Goal: Transaction & Acquisition: Purchase product/service

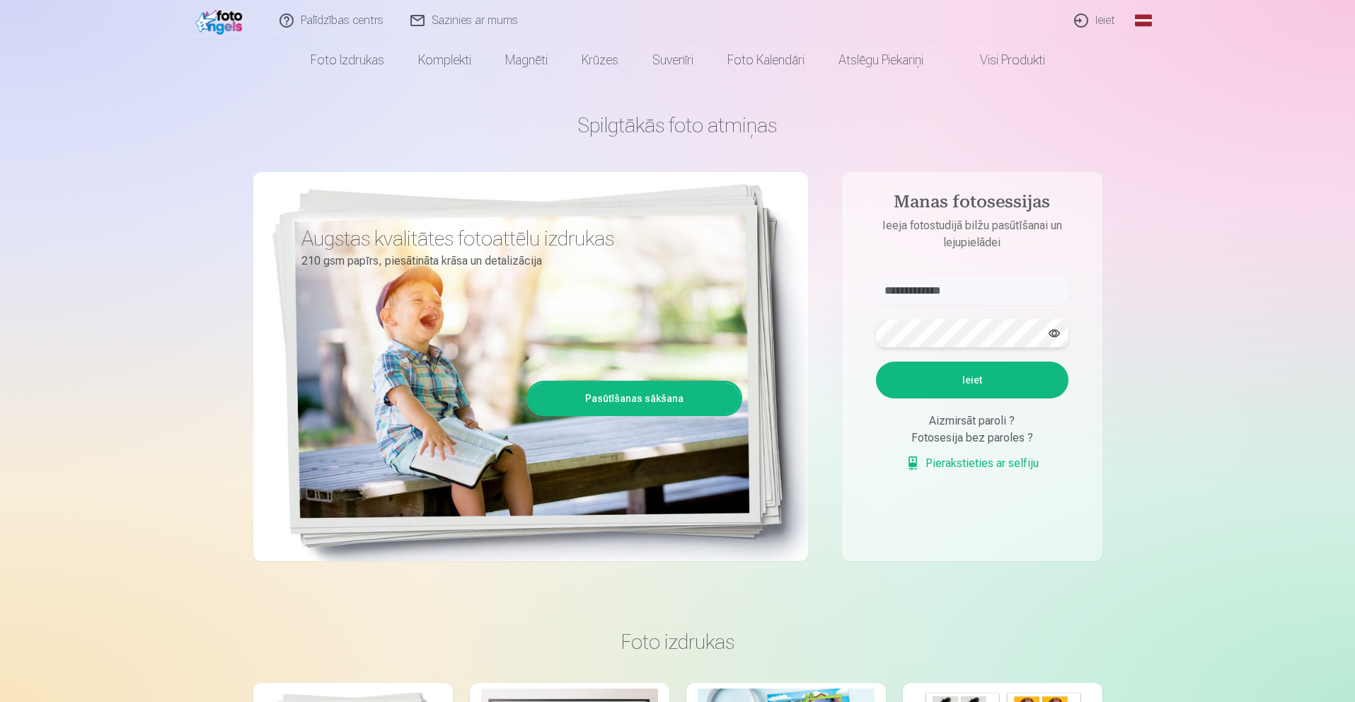
scroll to position [15, 0]
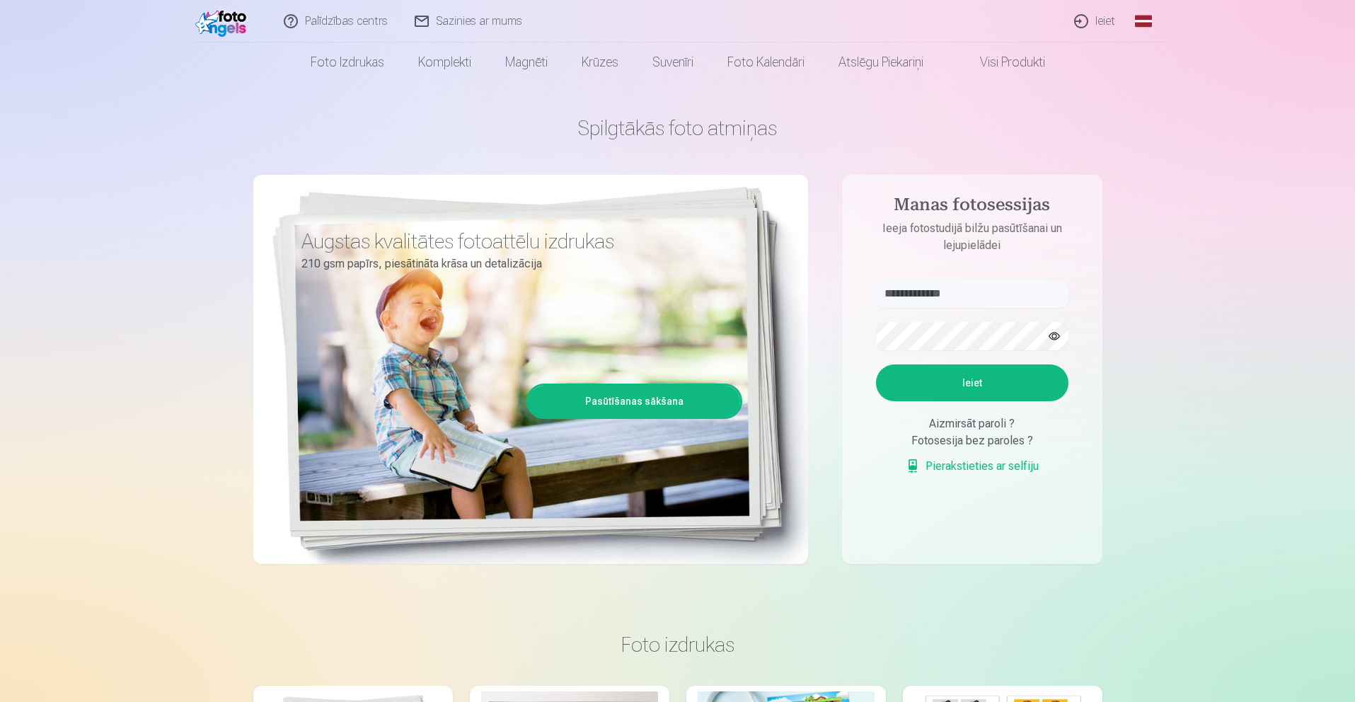
click at [1052, 328] on button "button" at bounding box center [1054, 336] width 27 height 27
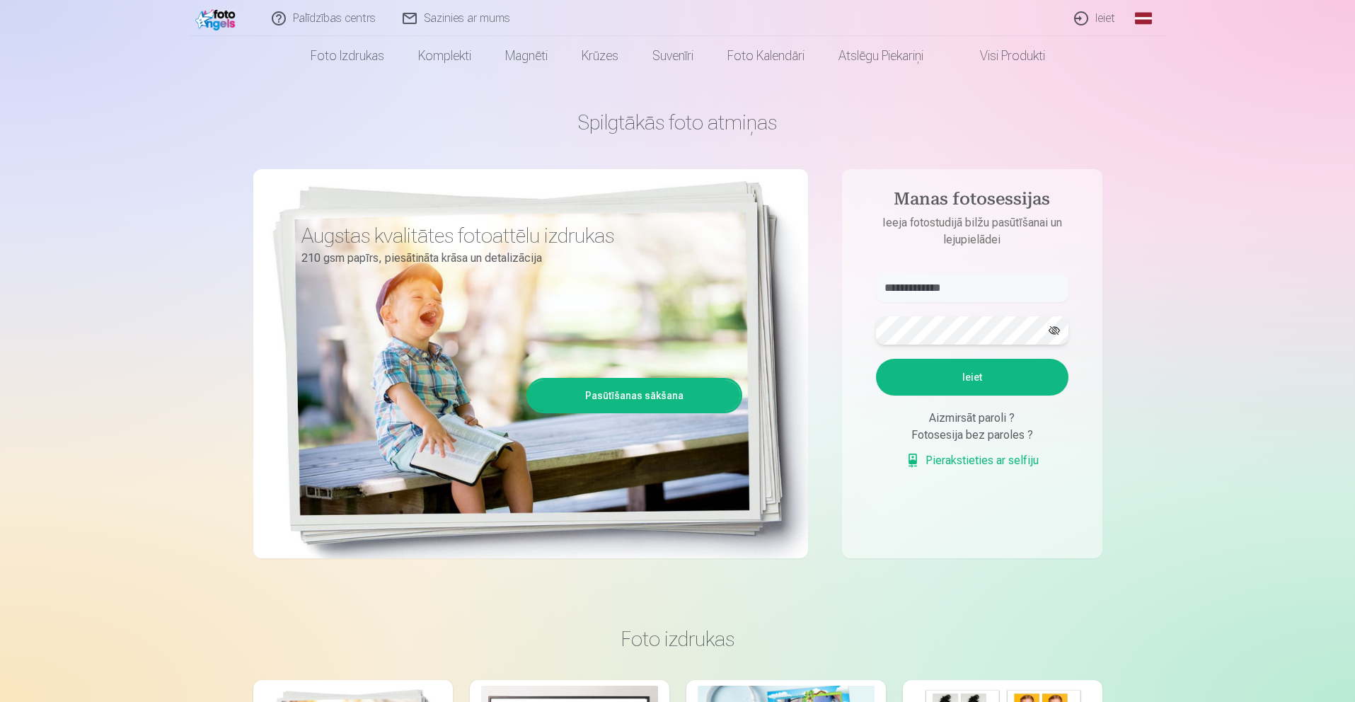
scroll to position [18, 1]
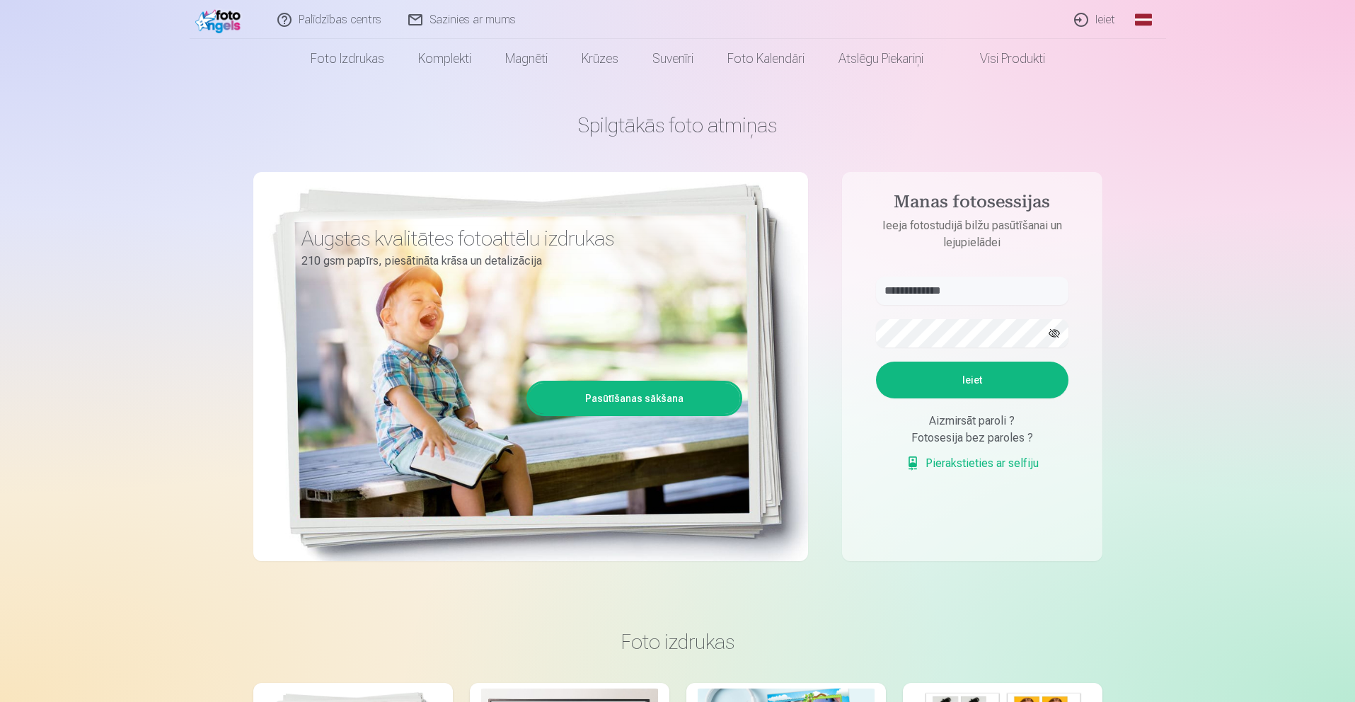
click at [981, 375] on button "Ieiet" at bounding box center [972, 380] width 193 height 37
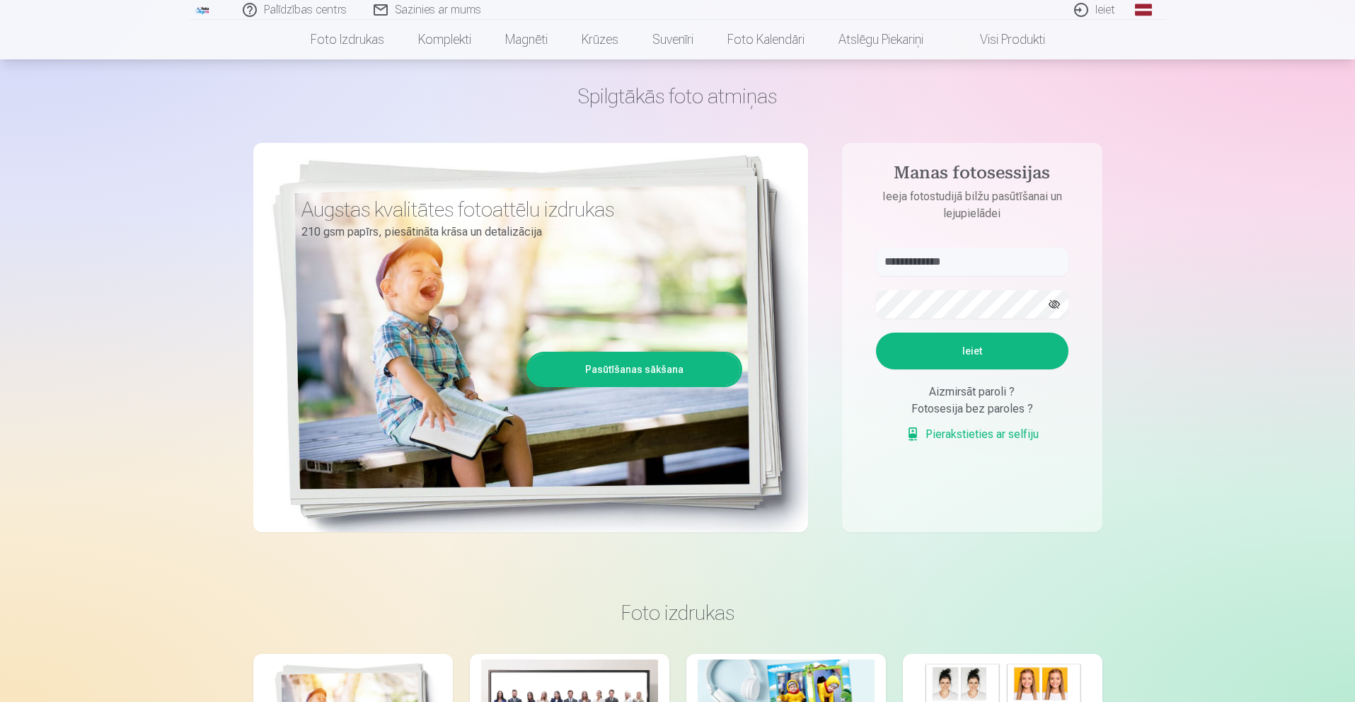
scroll to position [44, 1]
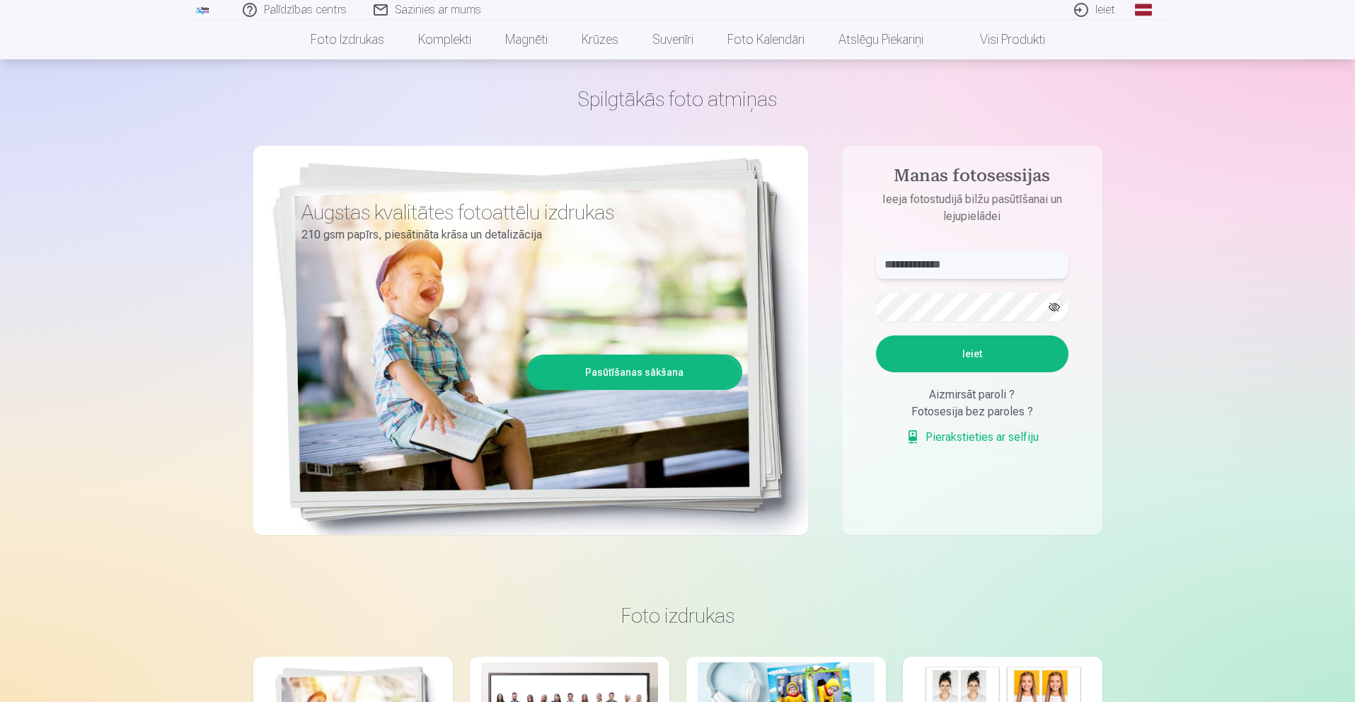
click at [957, 270] on input "**********" at bounding box center [972, 265] width 193 height 28
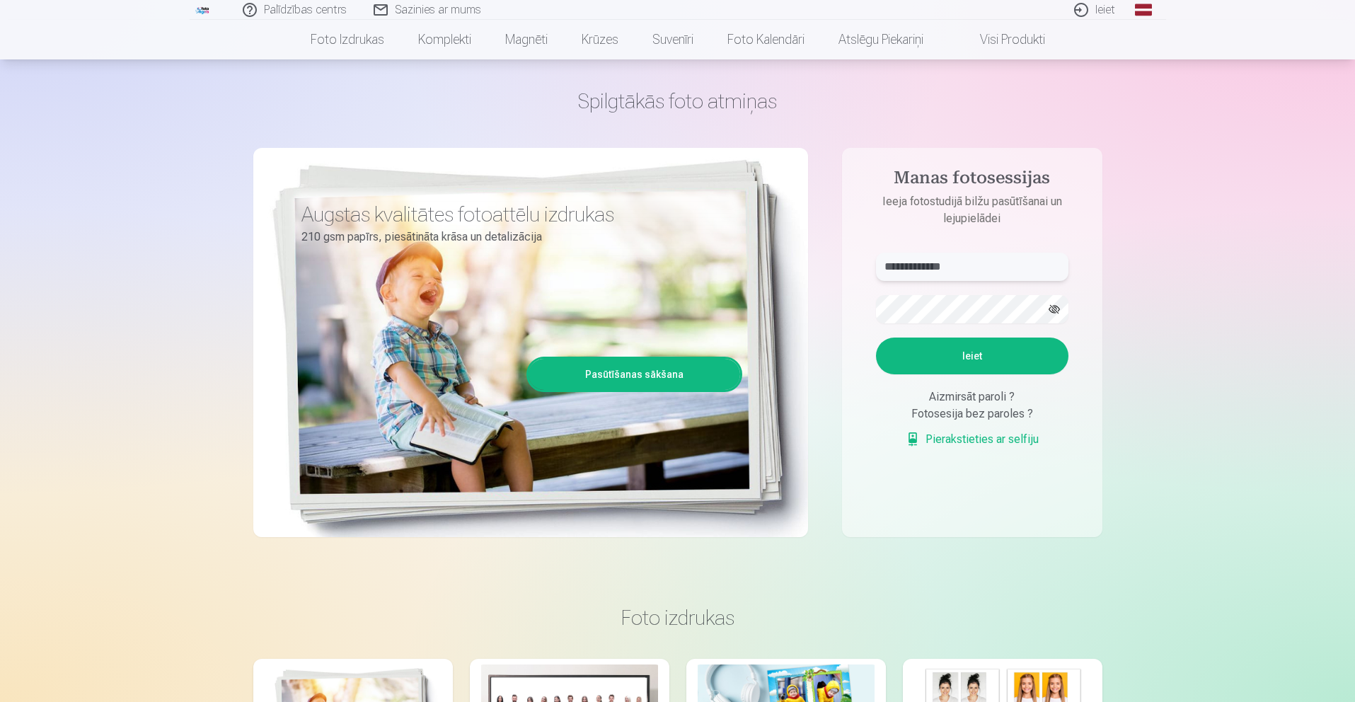
scroll to position [38, 0]
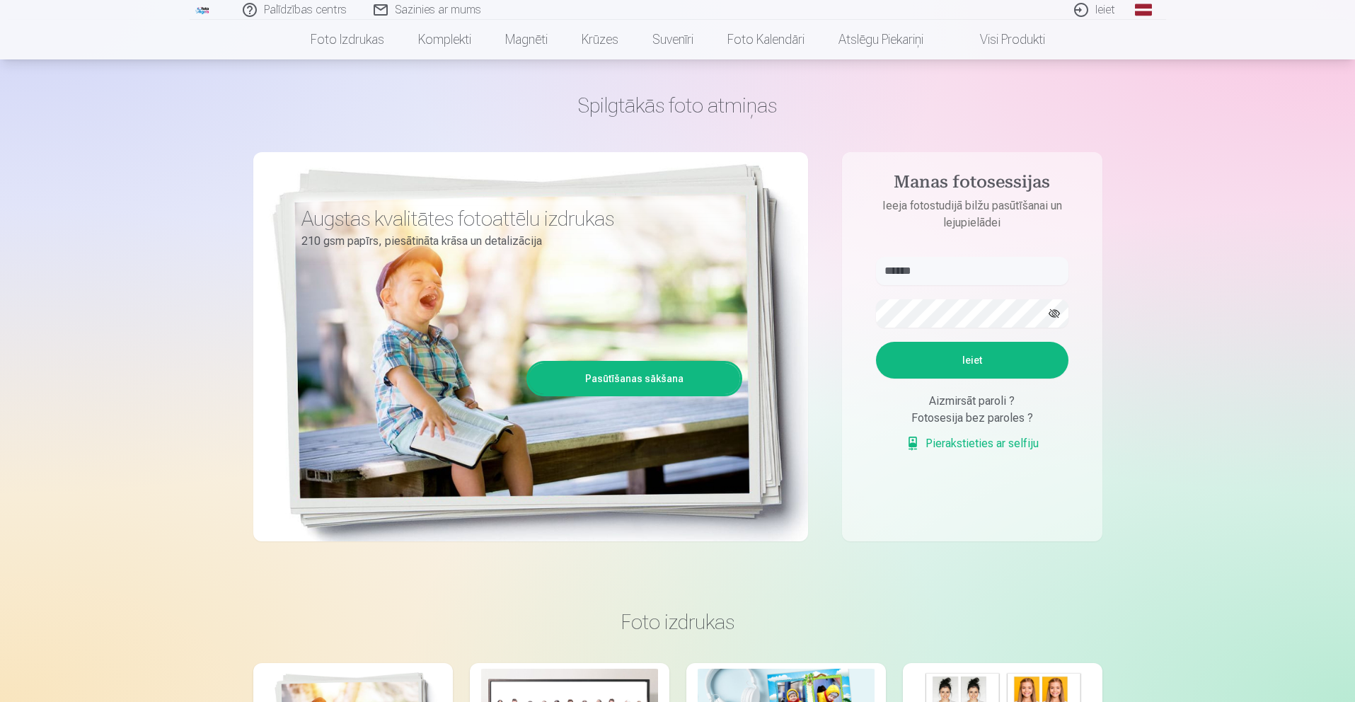
click at [987, 379] on button "Ieiet" at bounding box center [972, 360] width 193 height 37
click at [974, 278] on input "******" at bounding box center [972, 271] width 193 height 28
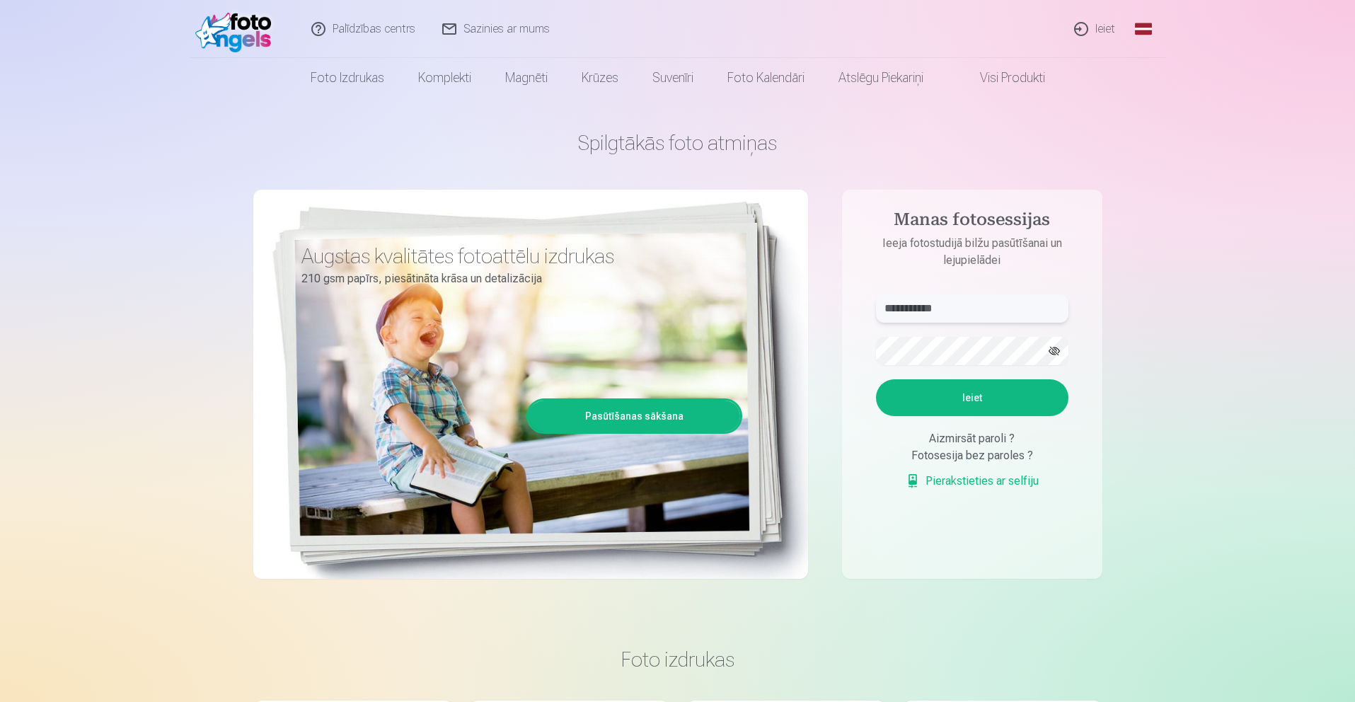
scroll to position [0, 0]
type input "**********"
click at [992, 416] on button "Ieiet" at bounding box center [972, 397] width 193 height 37
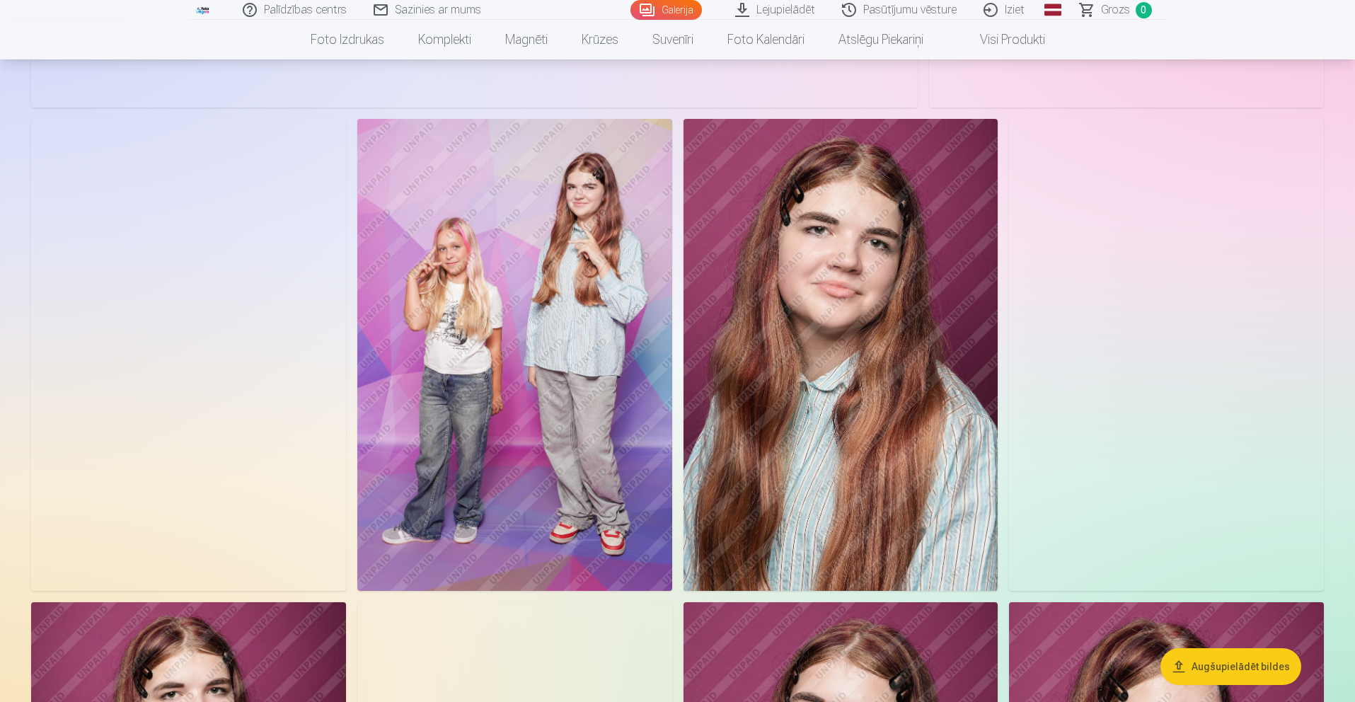
scroll to position [640, 1]
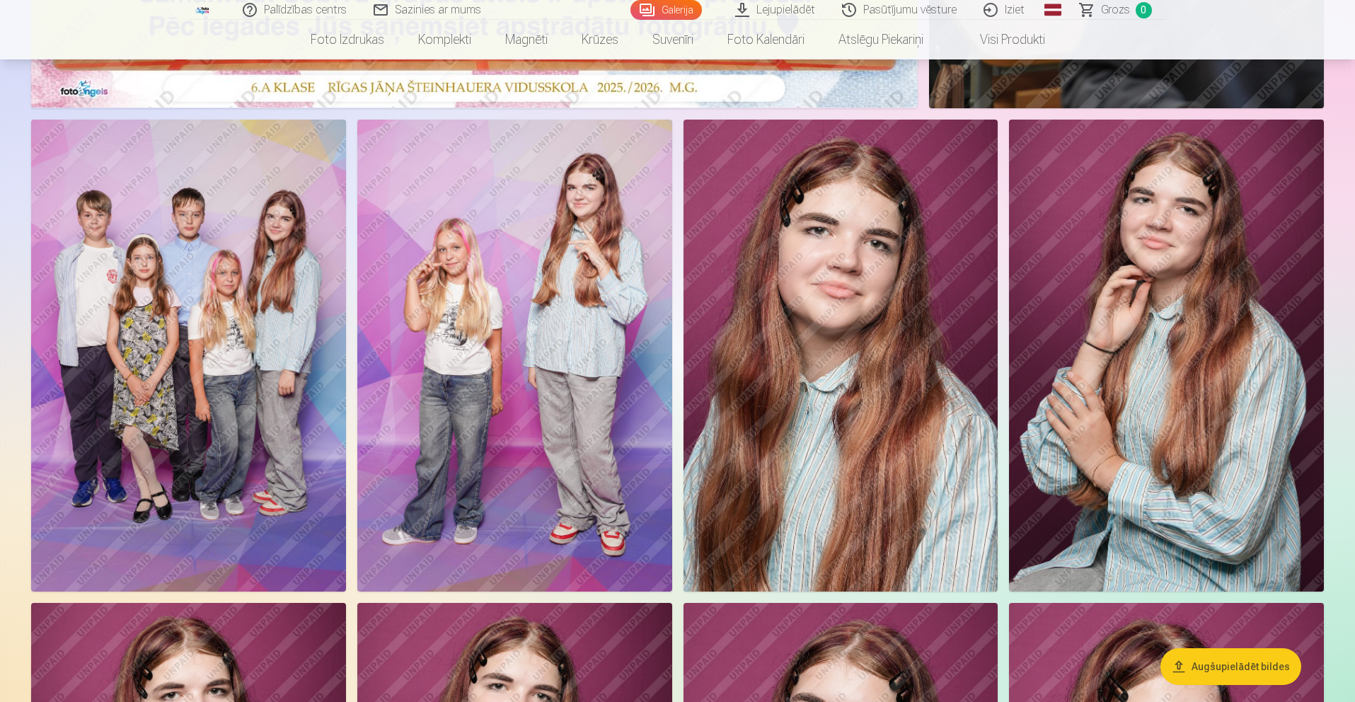
click at [540, 346] on img at bounding box center [514, 356] width 315 height 472
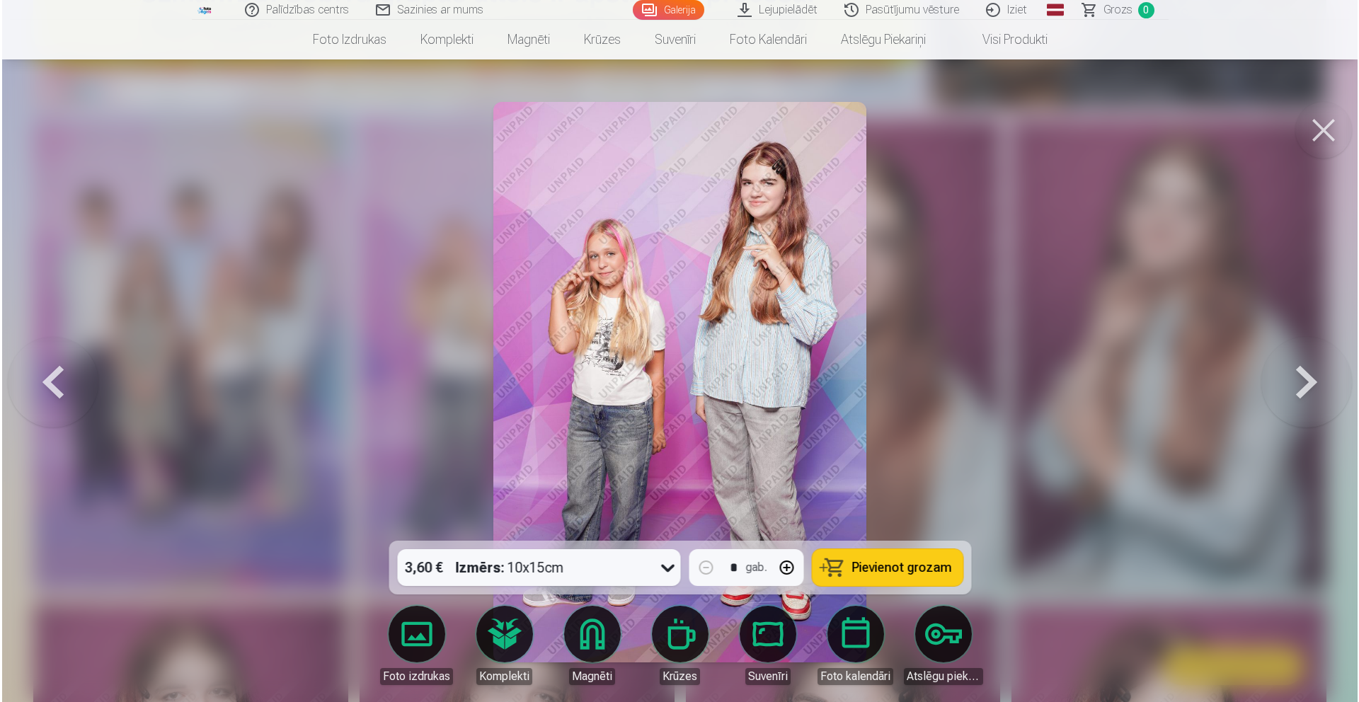
scroll to position [636, 1]
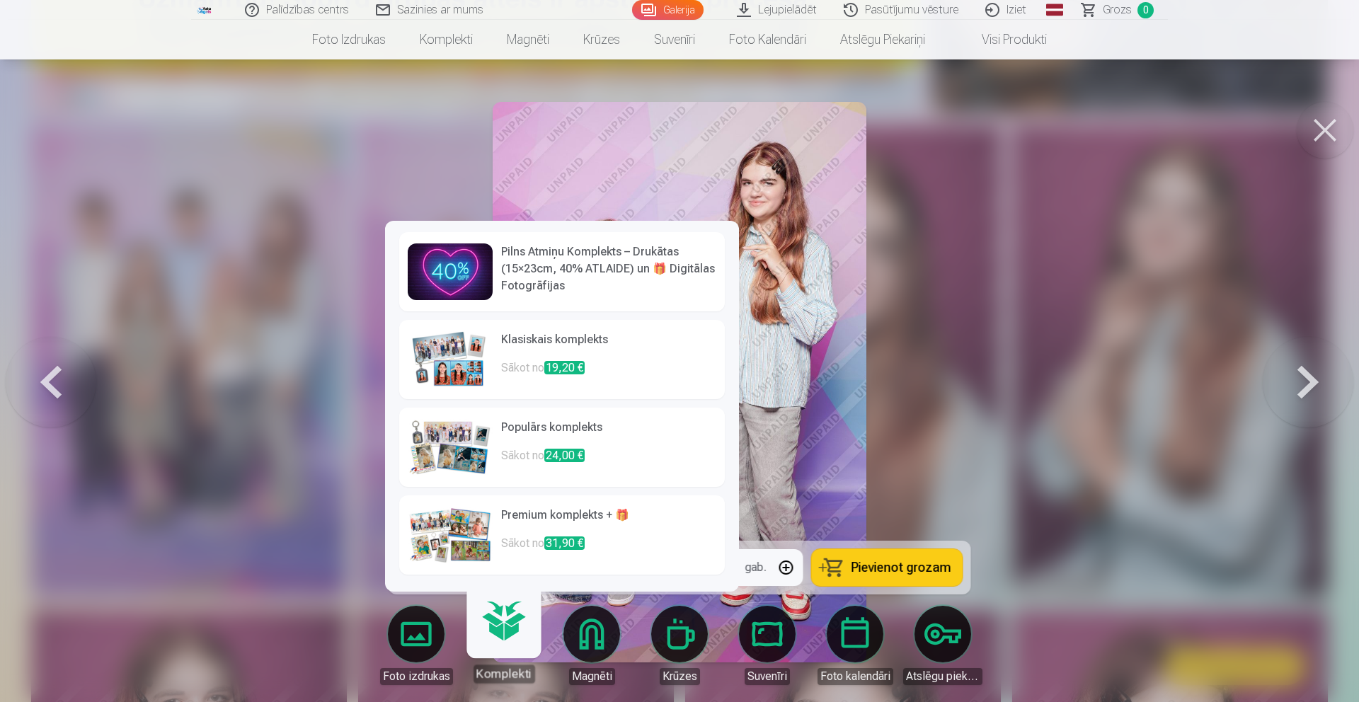
click at [503, 355] on link "Klasiskais komplekts Sākot no 19,20 €" at bounding box center [562, 359] width 326 height 79
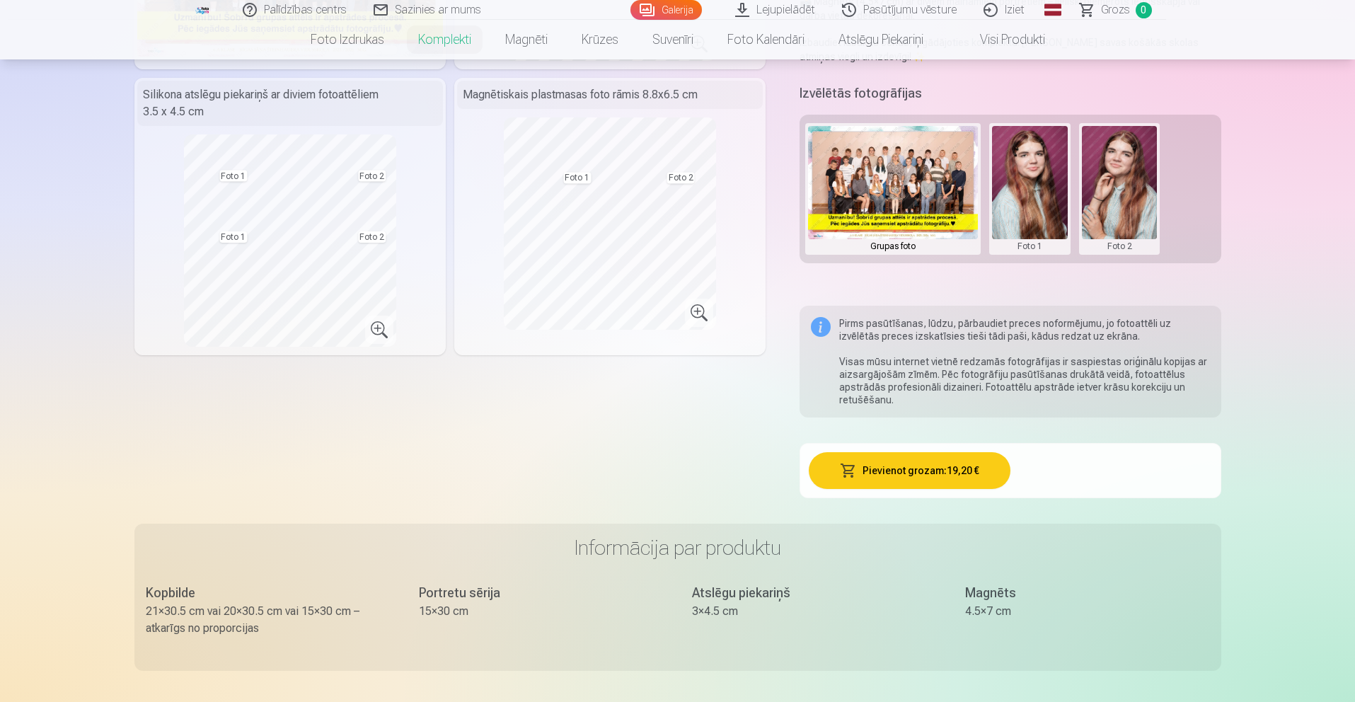
scroll to position [349, 0]
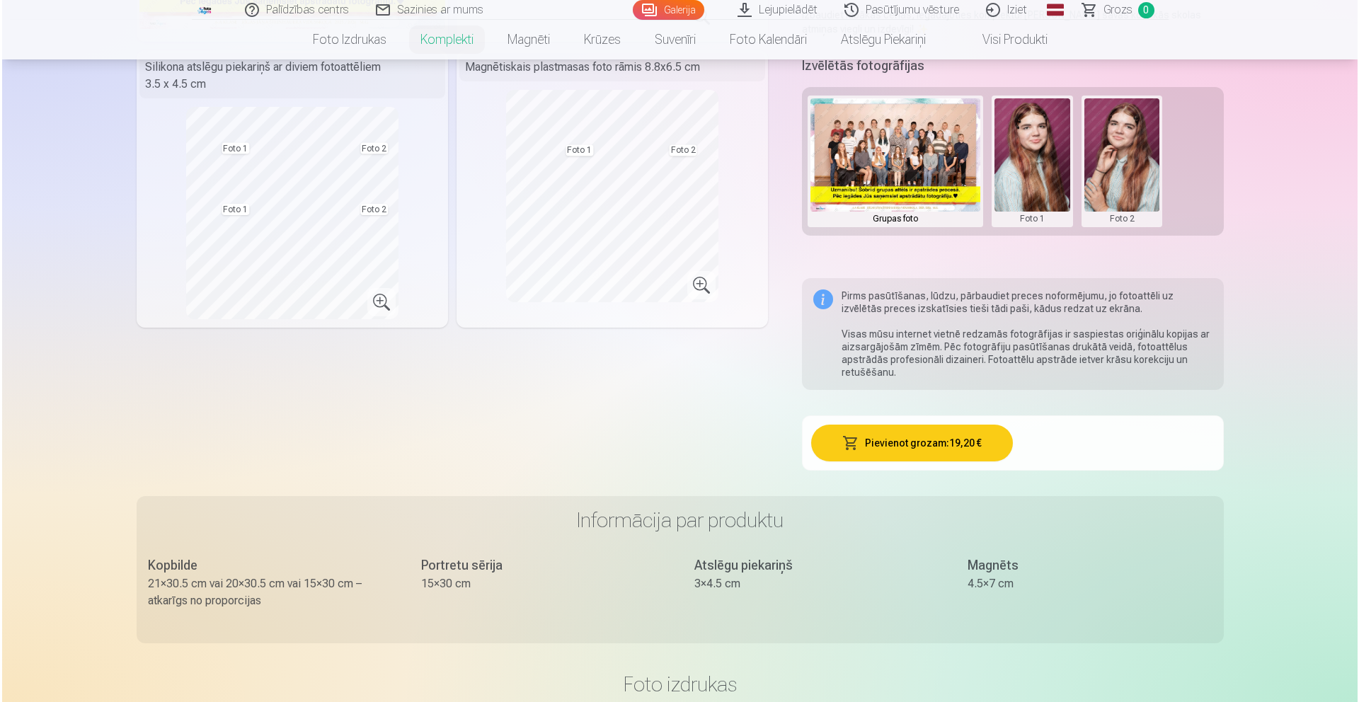
scroll to position [636, 0]
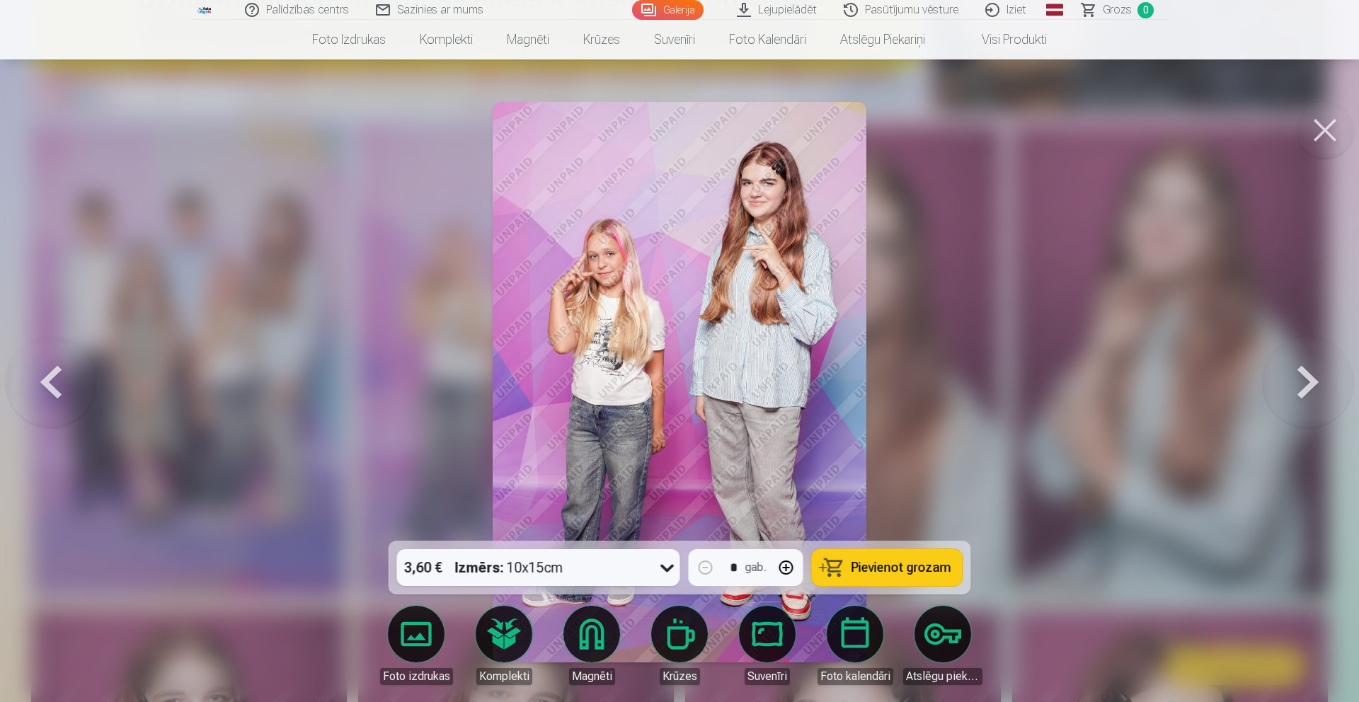
click at [956, 427] on div at bounding box center [679, 351] width 1359 height 702
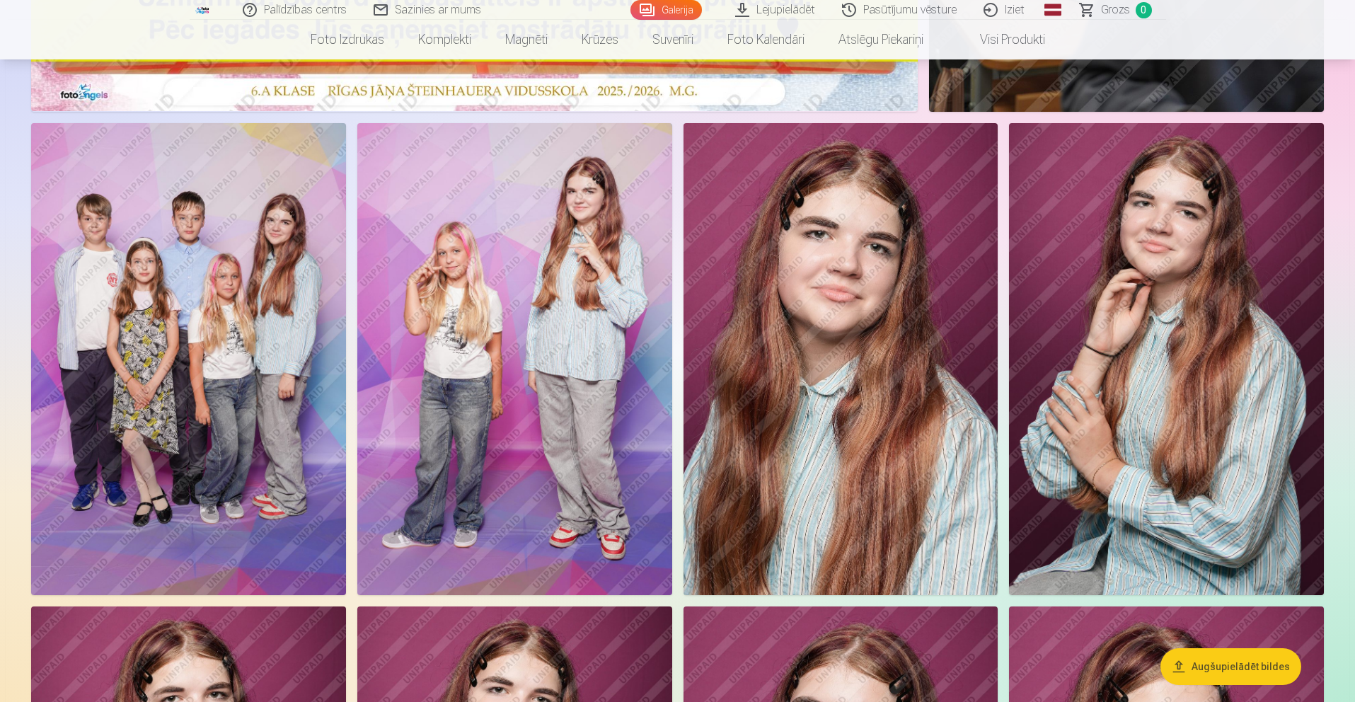
click at [885, 493] on img at bounding box center [841, 359] width 315 height 472
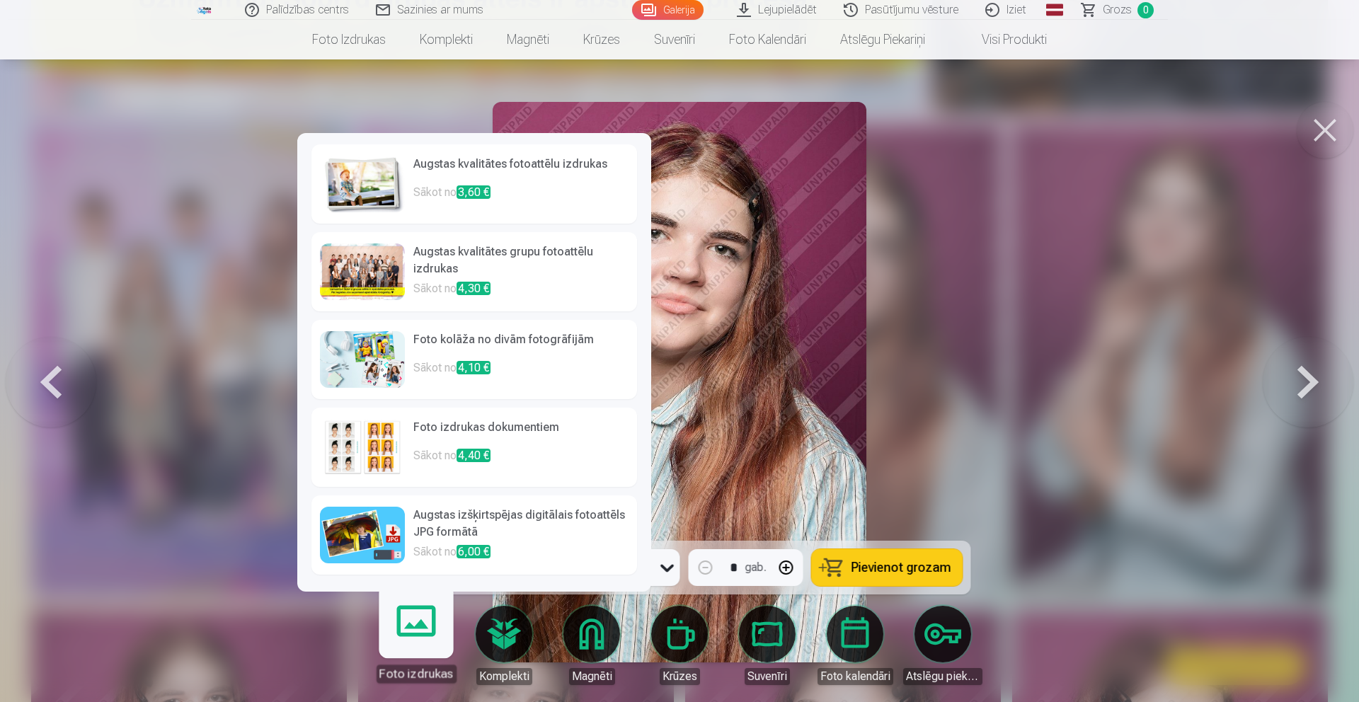
click at [417, 445] on h6 "Foto izdrukas dokumentiem" at bounding box center [520, 433] width 215 height 28
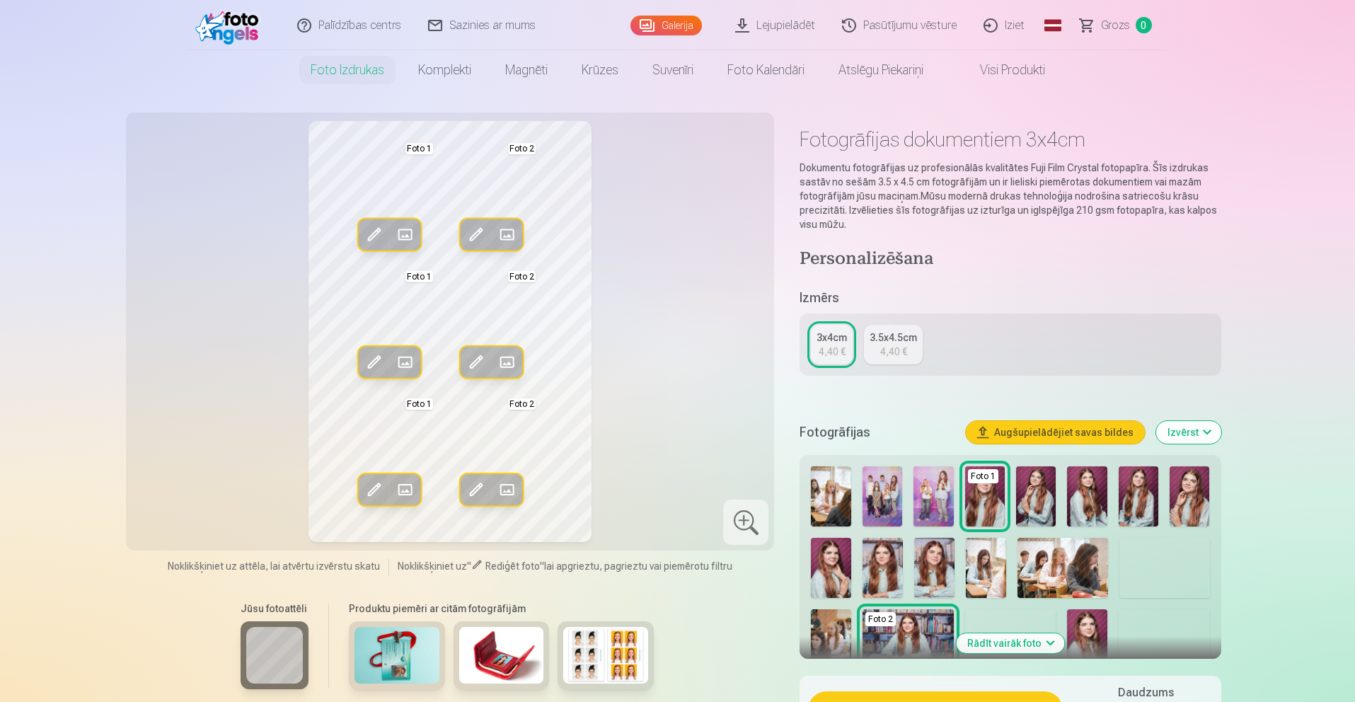
scroll to position [2, 0]
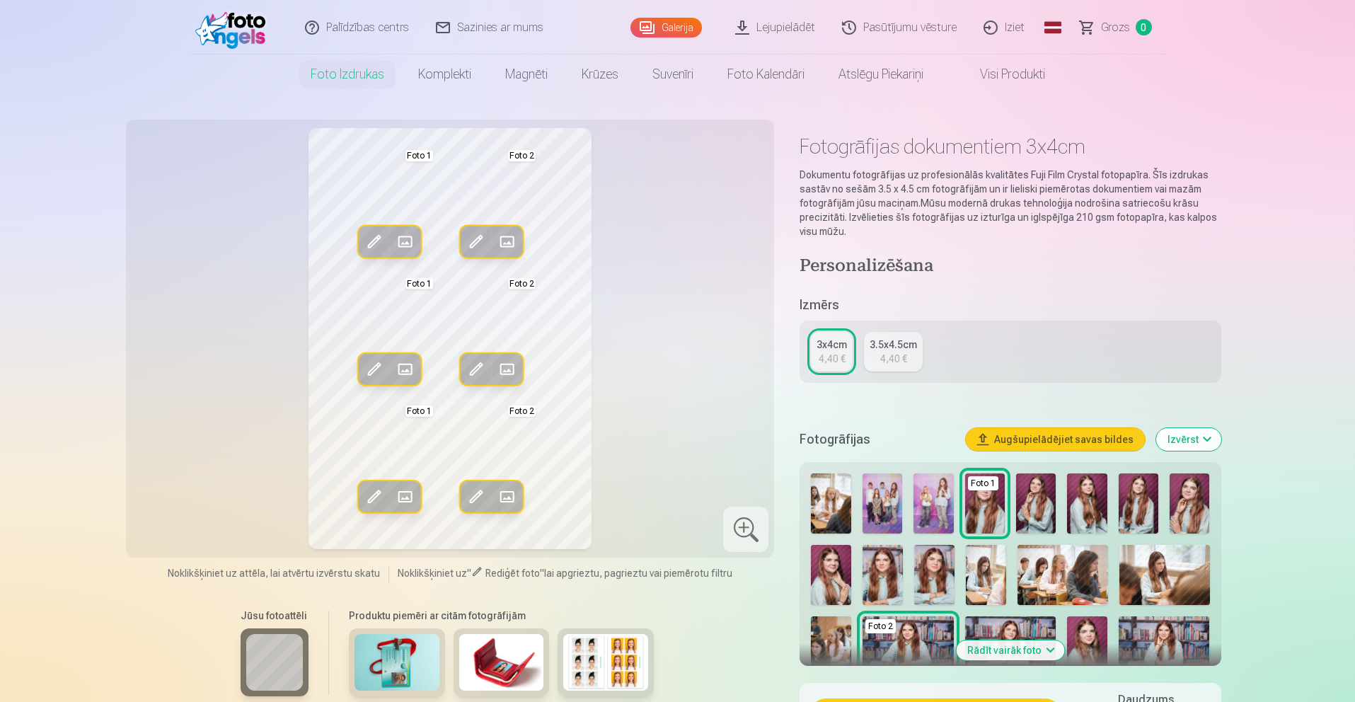
click at [952, 510] on img at bounding box center [934, 504] width 40 height 60
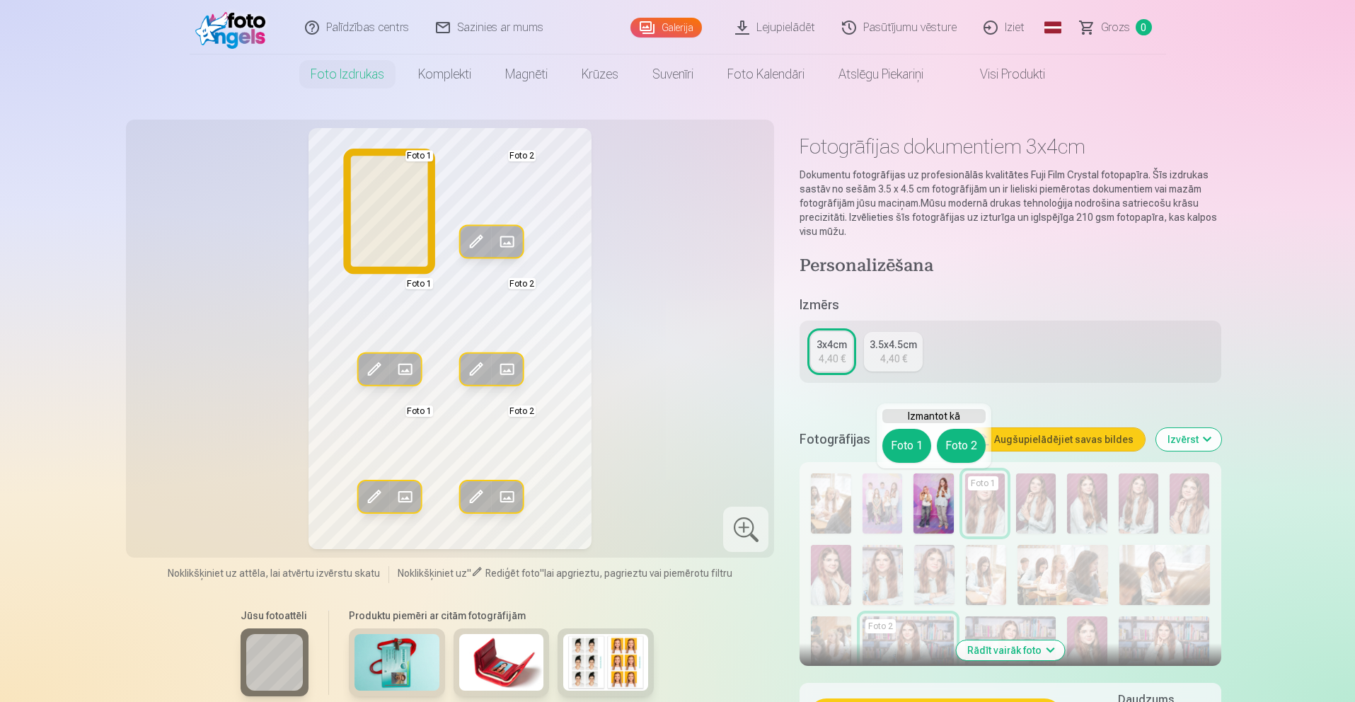
click at [914, 454] on button "Foto 1" at bounding box center [907, 446] width 49 height 34
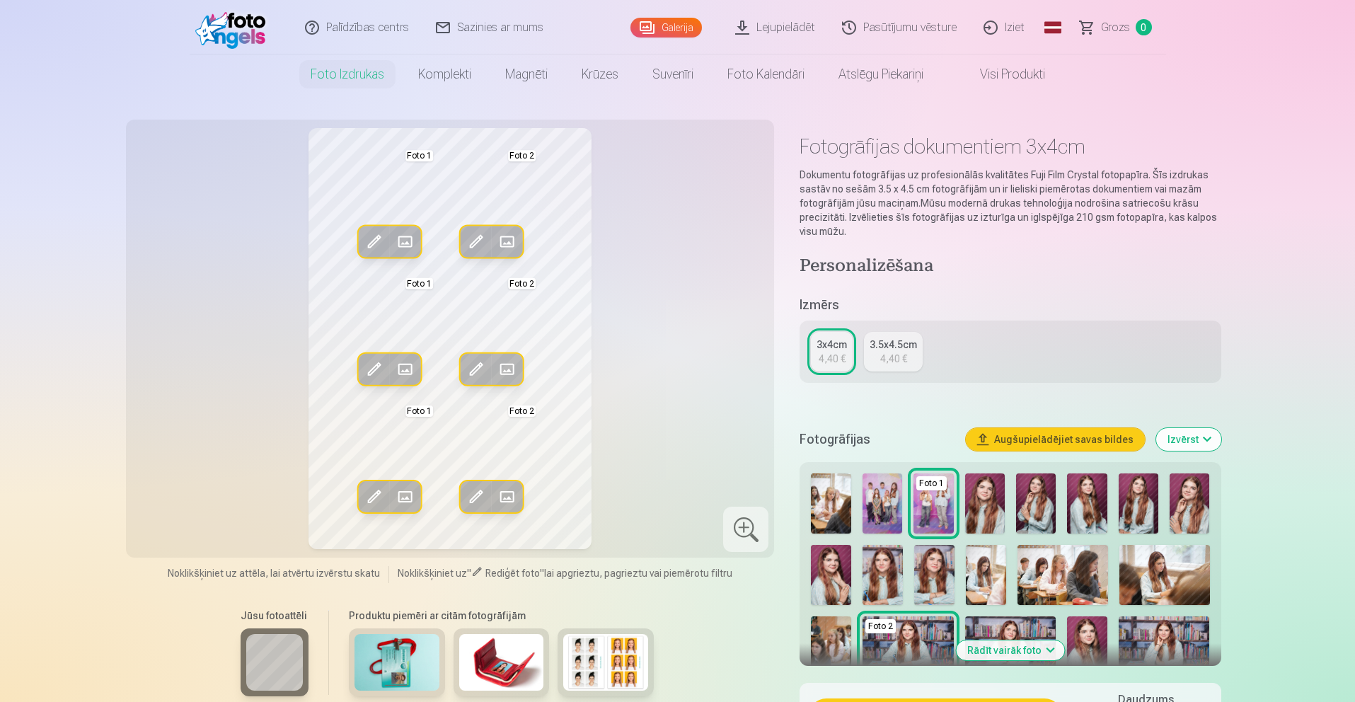
click at [871, 503] on img at bounding box center [883, 504] width 40 height 60
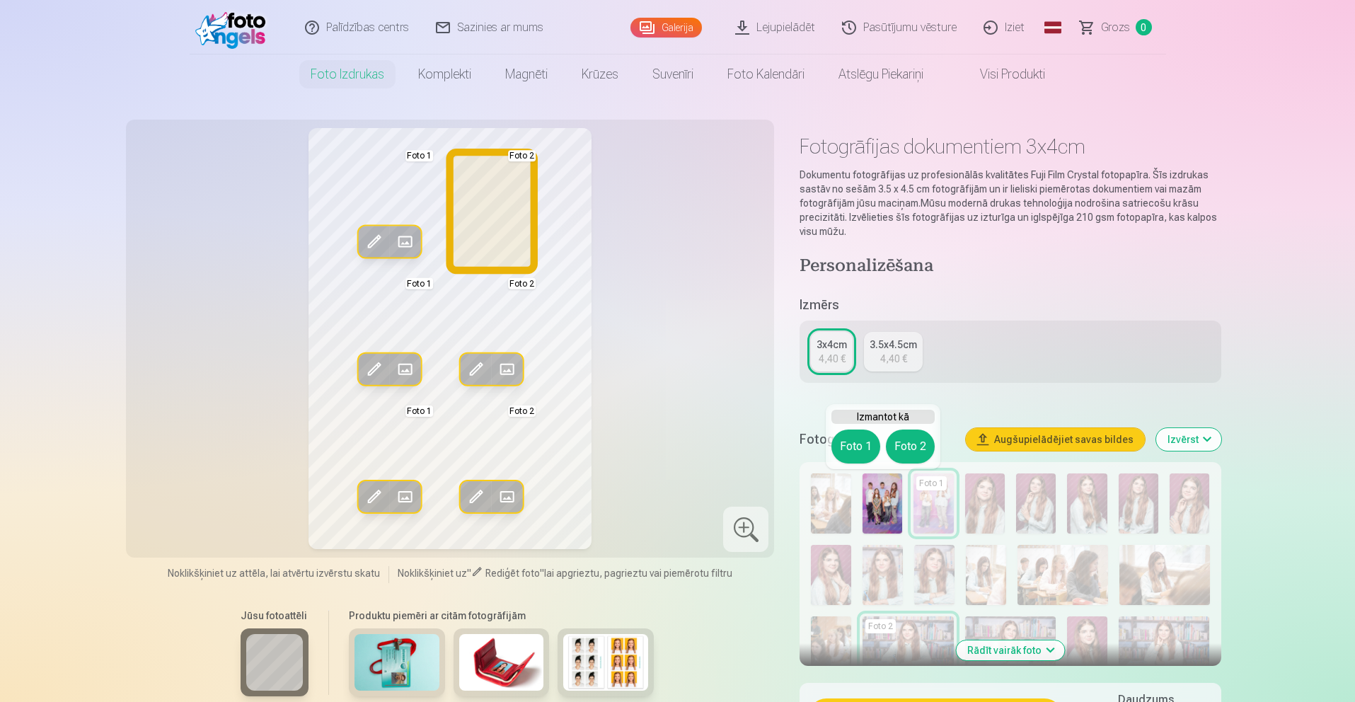
click at [913, 444] on button "Foto 2" at bounding box center [910, 447] width 49 height 34
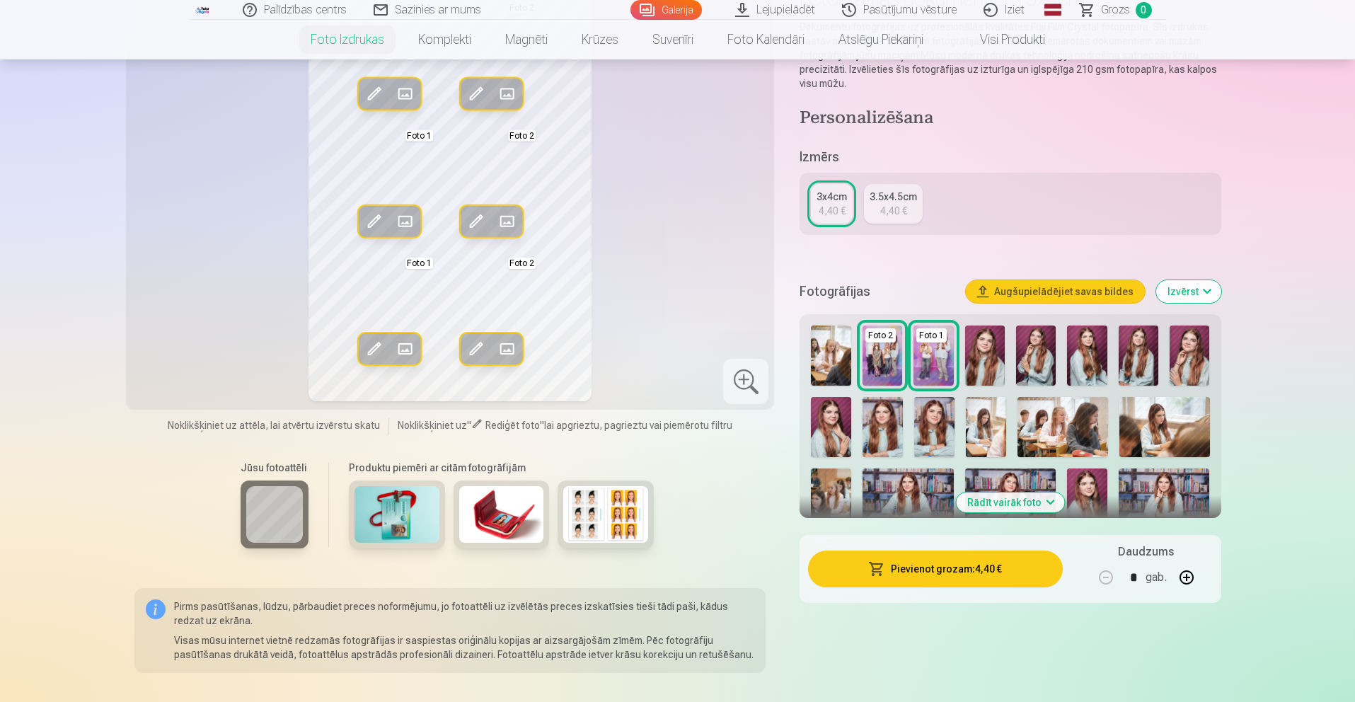
scroll to position [168, 0]
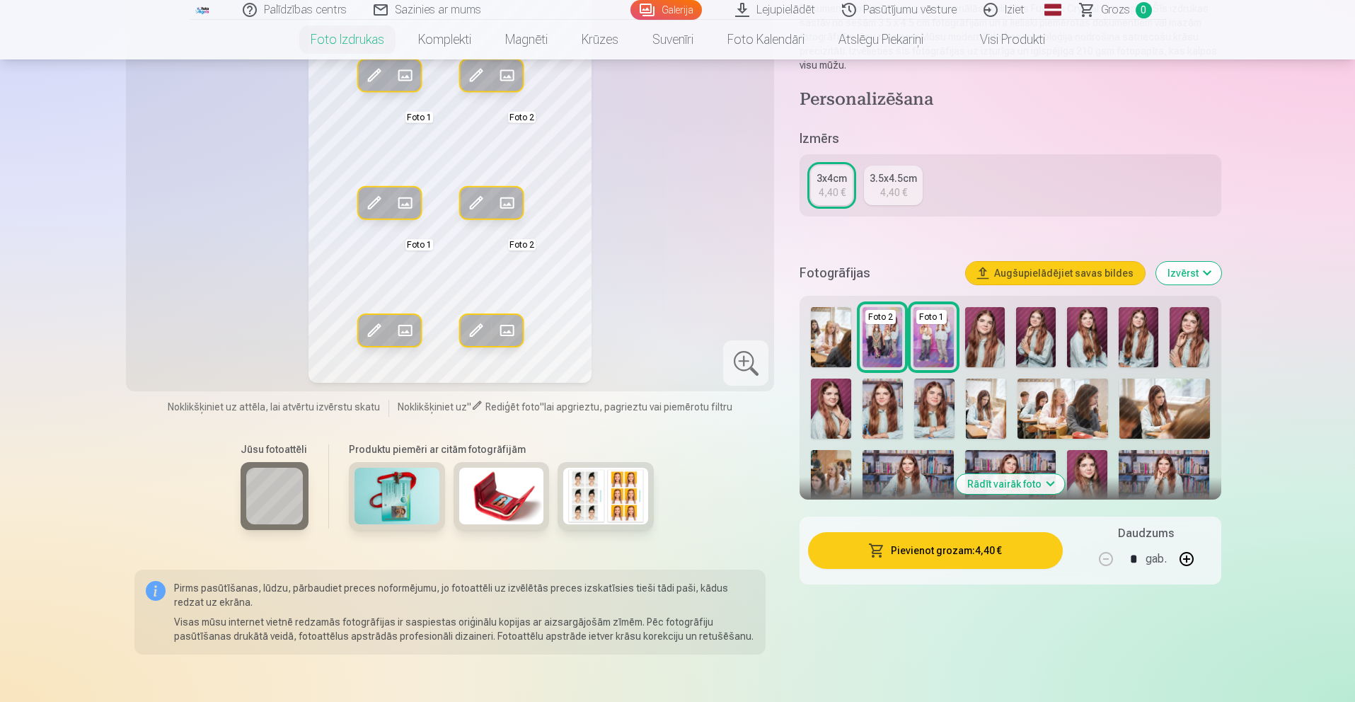
click at [612, 491] on img at bounding box center [605, 496] width 85 height 57
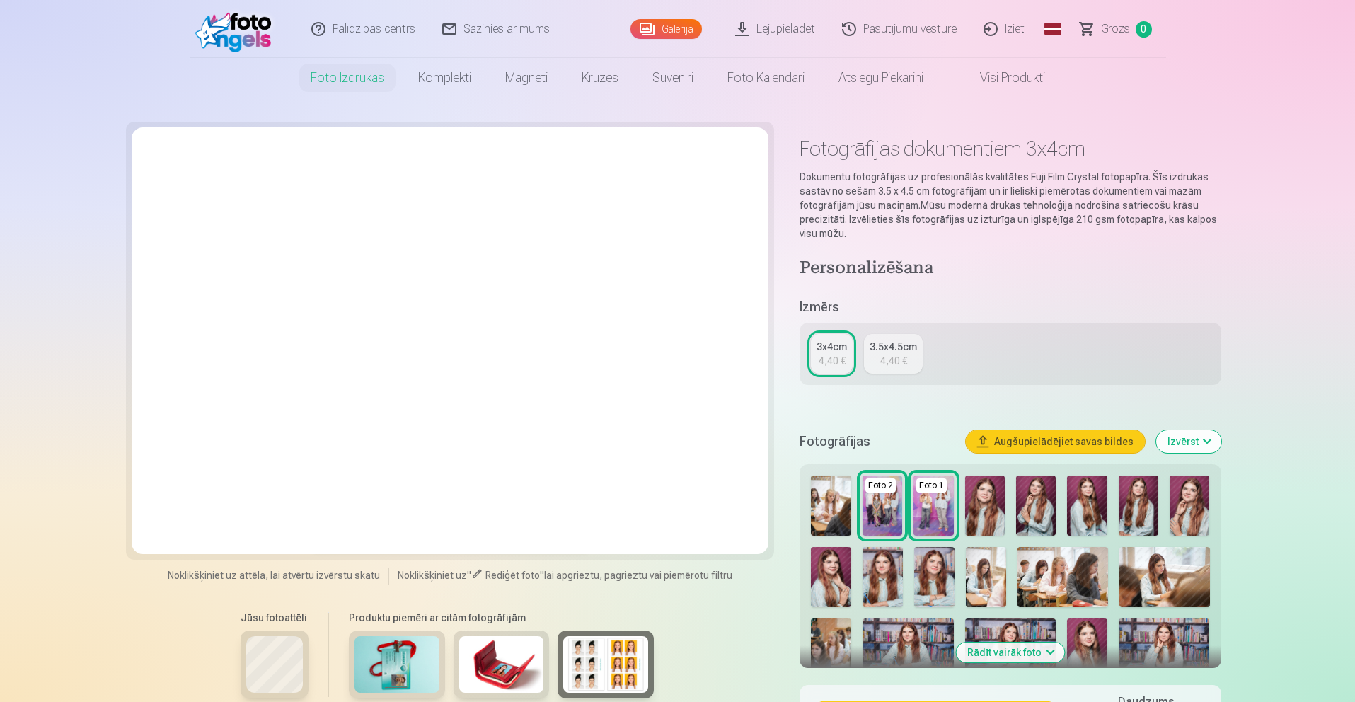
scroll to position [0, 0]
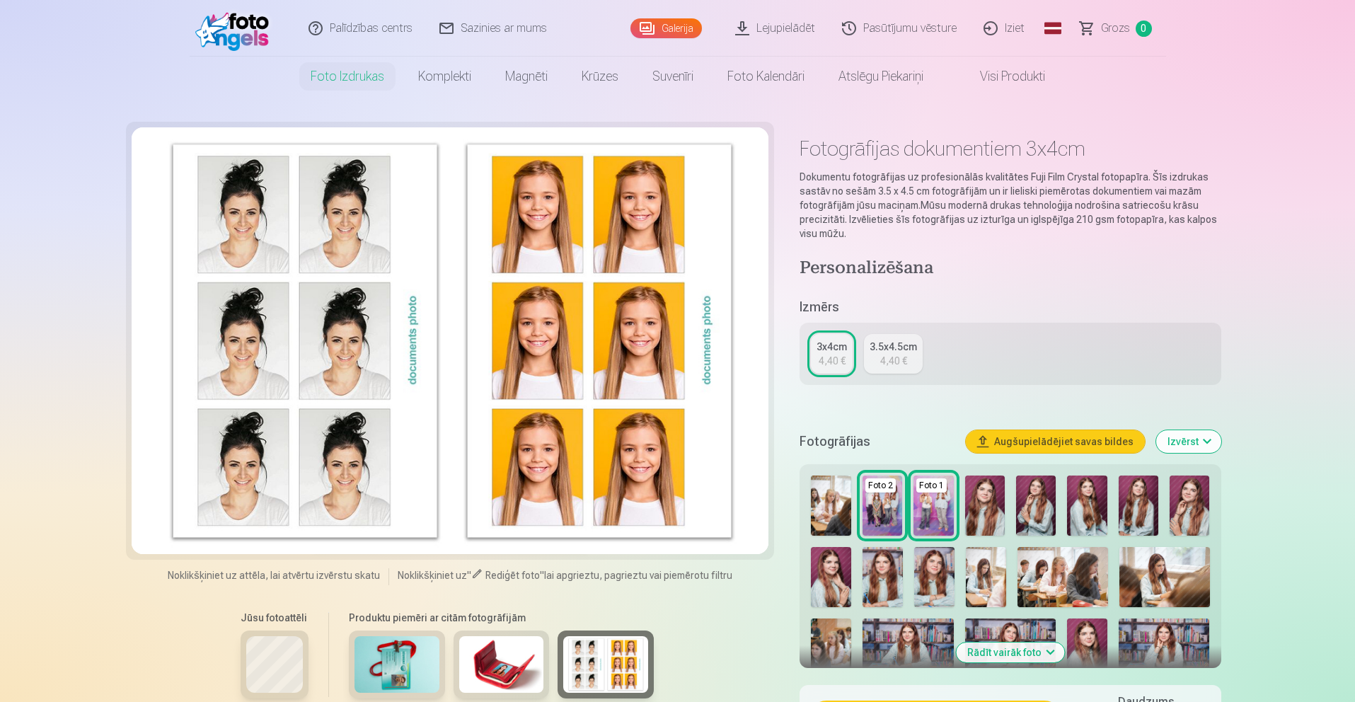
click at [717, 427] on div at bounding box center [451, 340] width 638 height 427
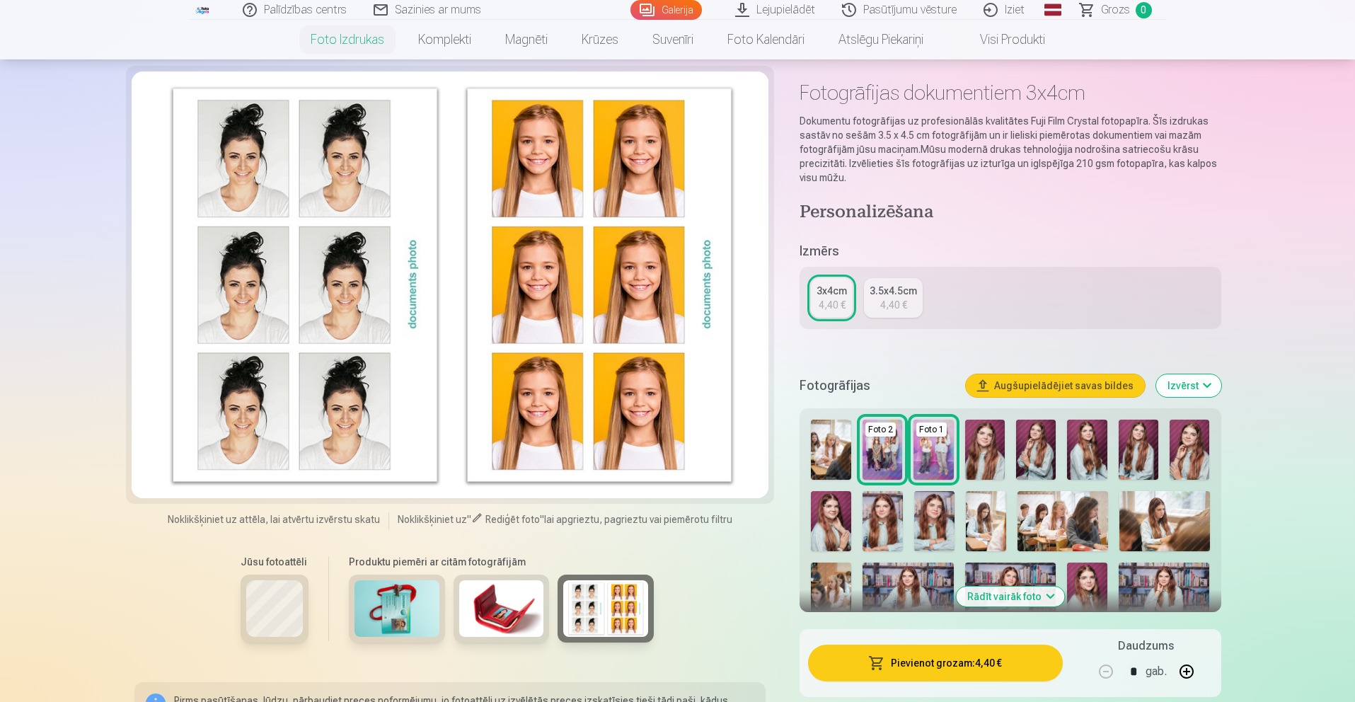
scroll to position [88, 0]
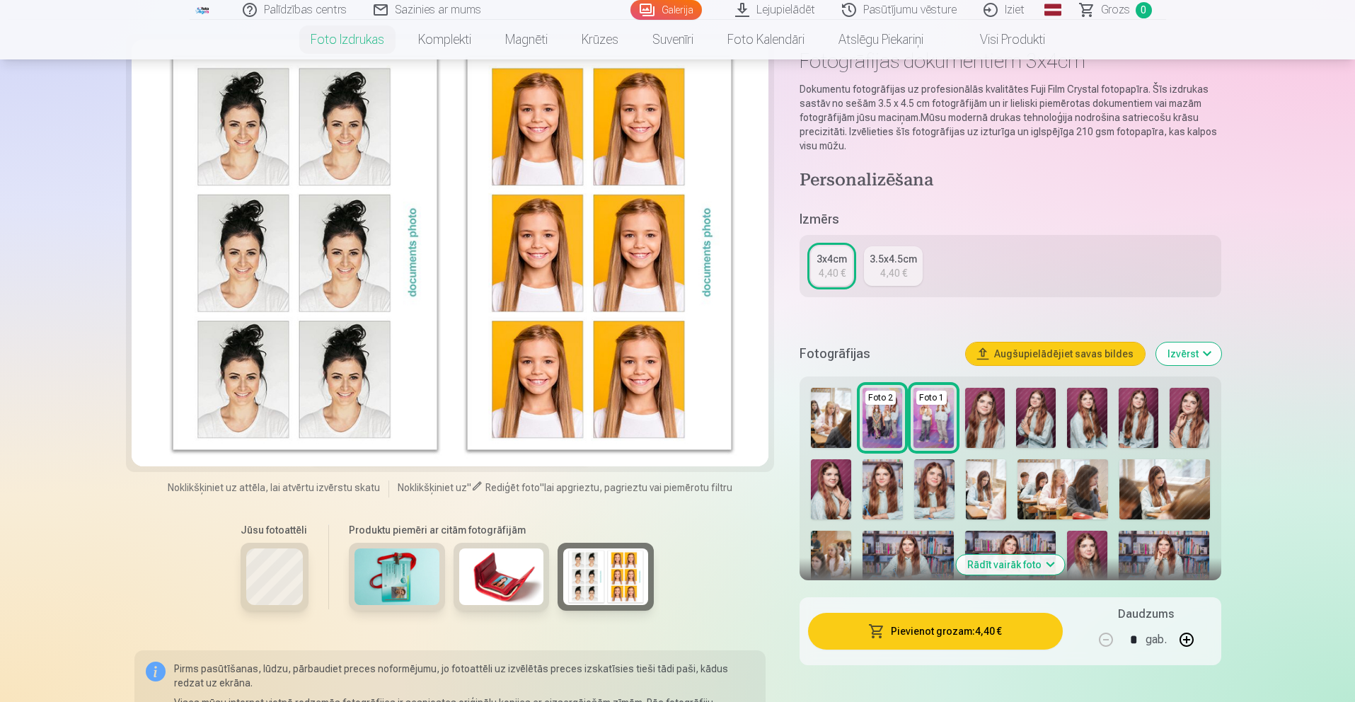
click at [470, 578] on img at bounding box center [501, 577] width 85 height 57
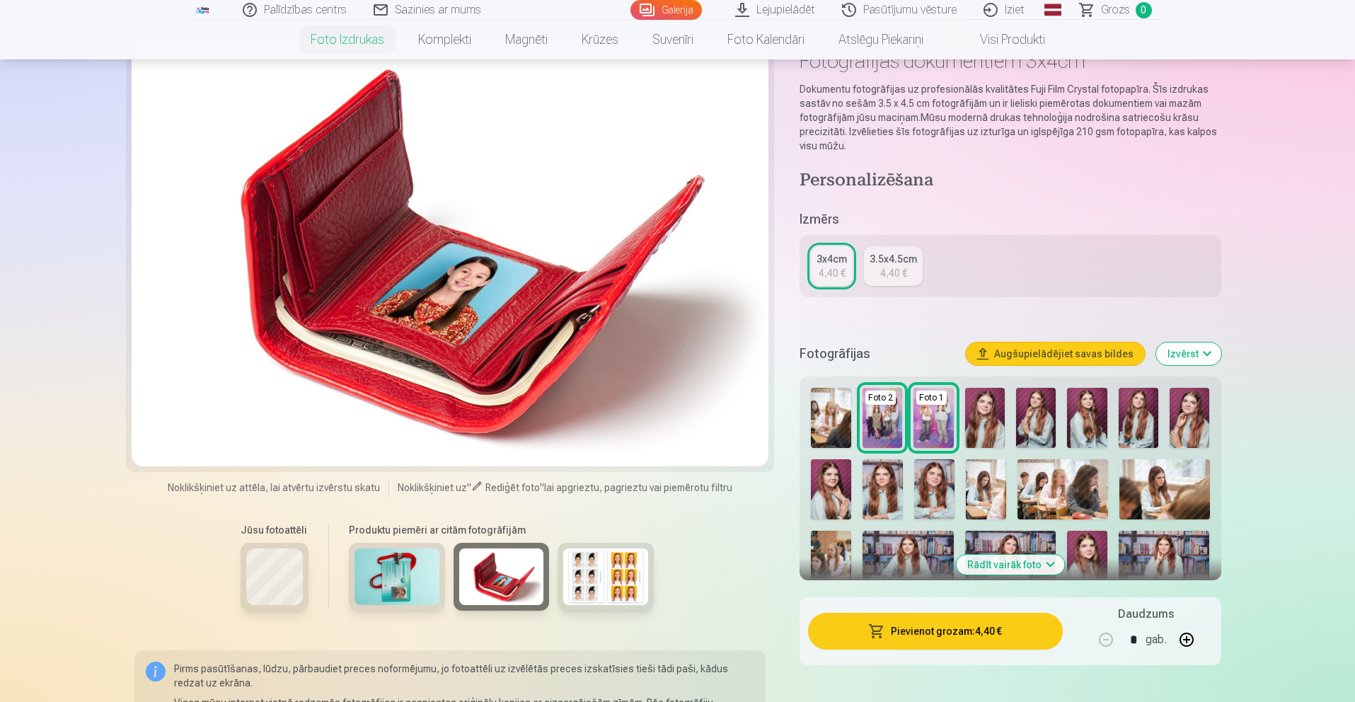
click at [395, 578] on img at bounding box center [397, 577] width 85 height 57
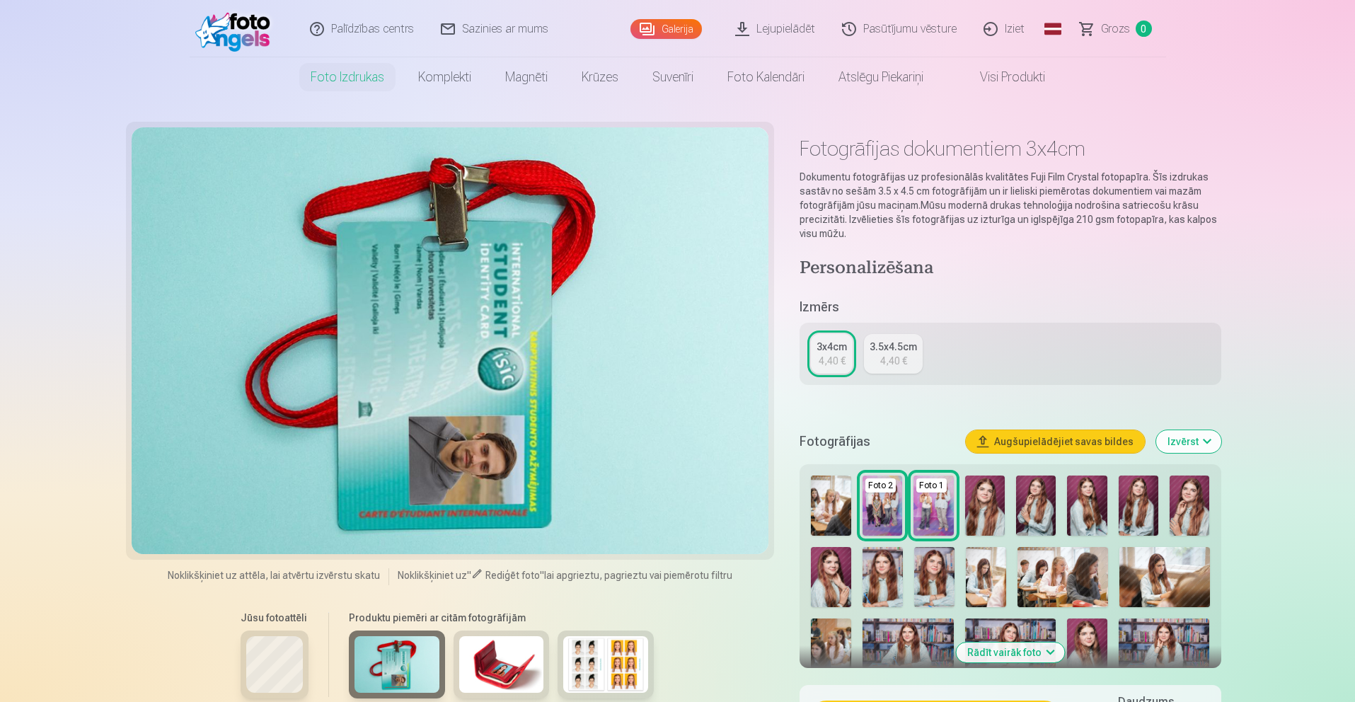
scroll to position [0, 0]
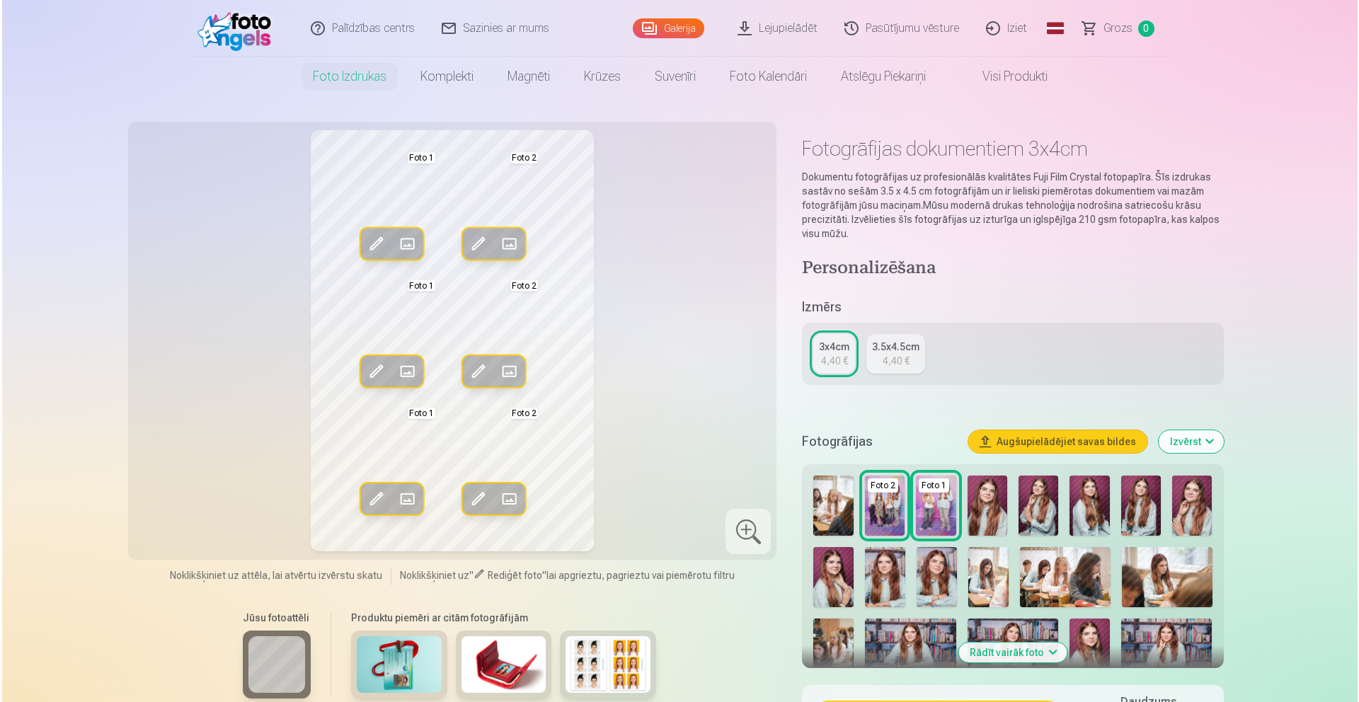
scroll to position [636, 0]
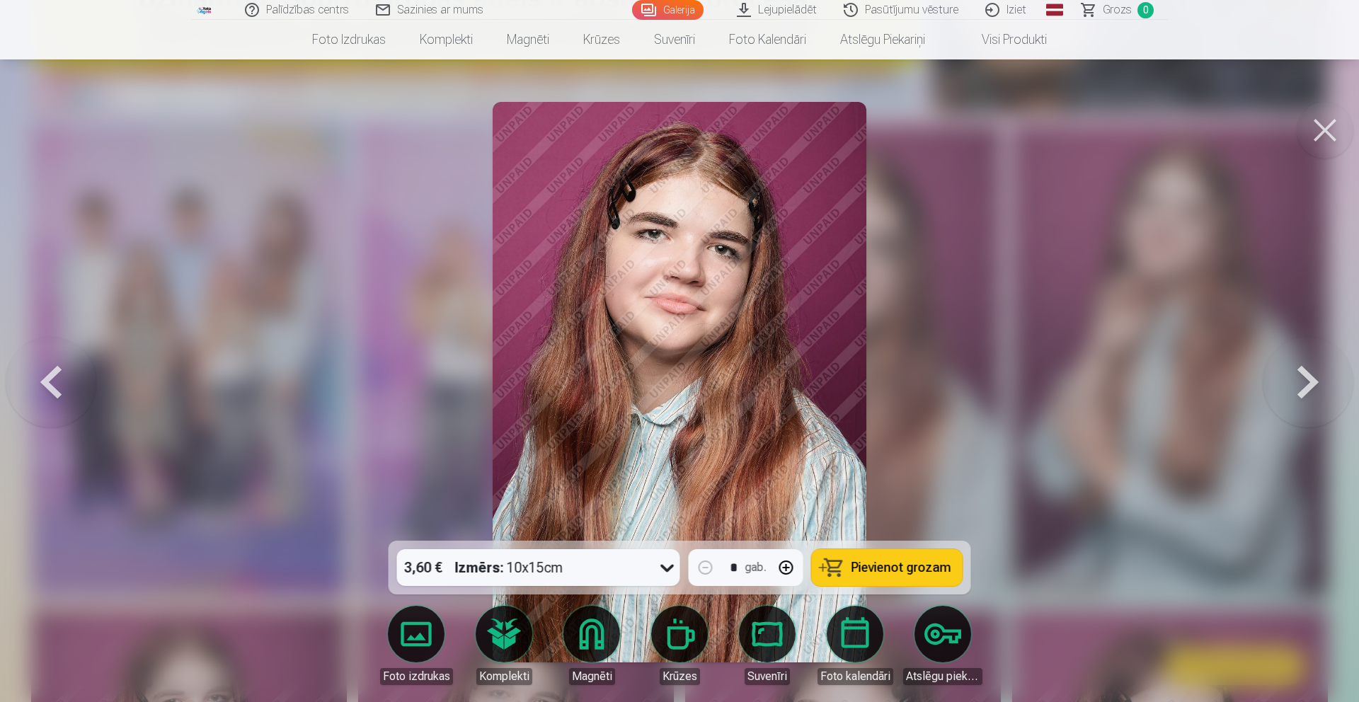
click at [1179, 365] on div at bounding box center [679, 351] width 1359 height 702
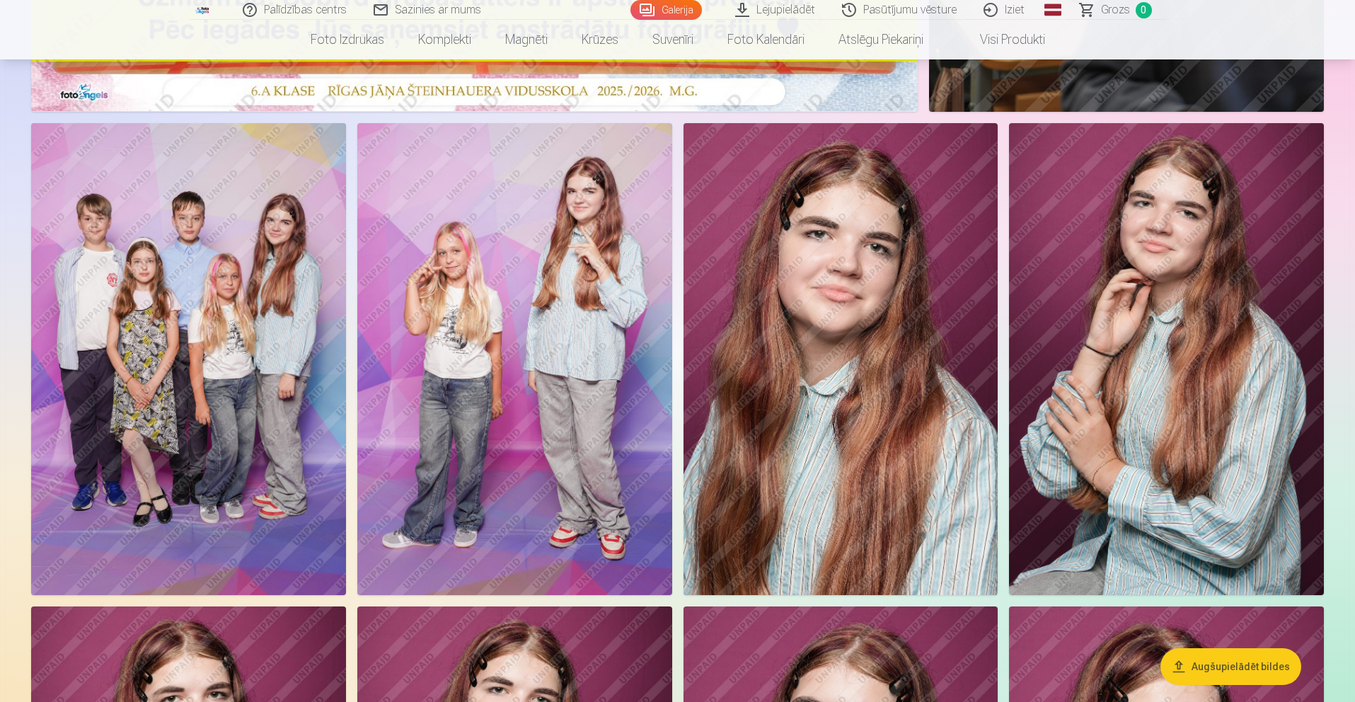
click at [832, 495] on img at bounding box center [841, 359] width 315 height 472
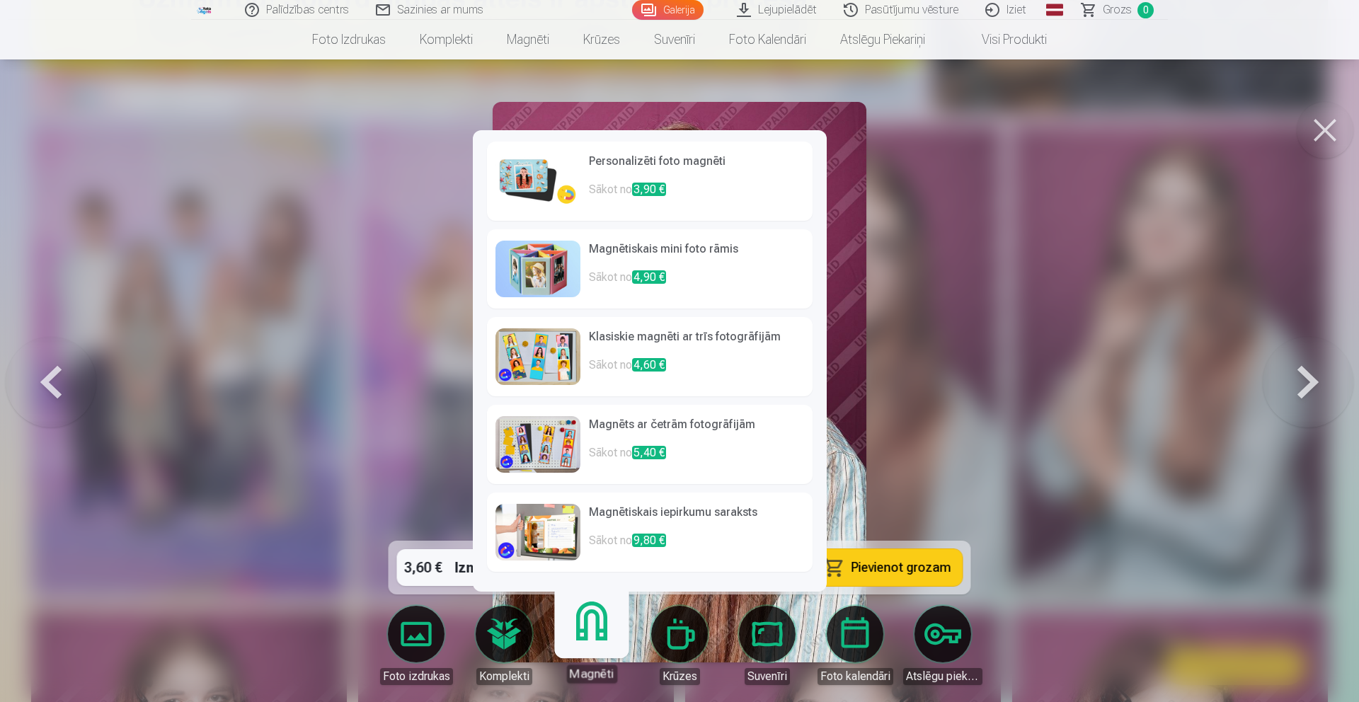
click at [545, 360] on img at bounding box center [537, 356] width 85 height 57
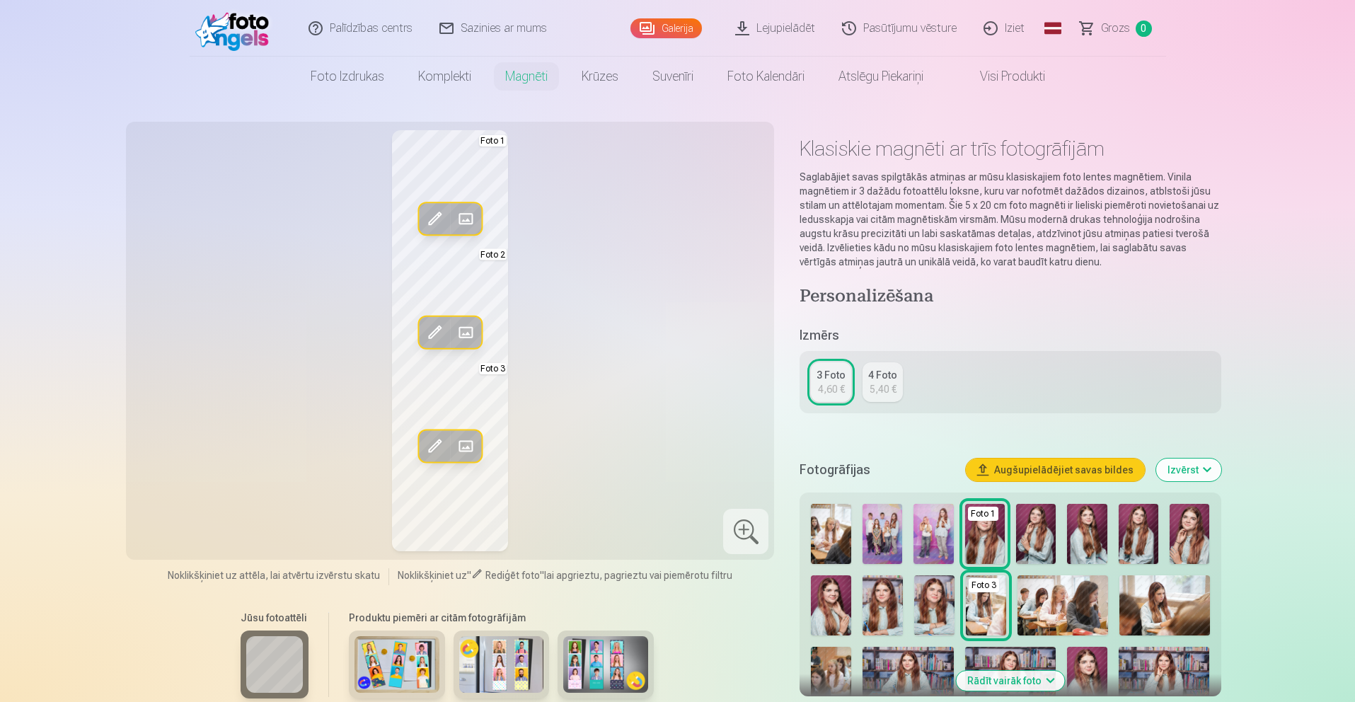
click at [892, 539] on img at bounding box center [883, 534] width 40 height 60
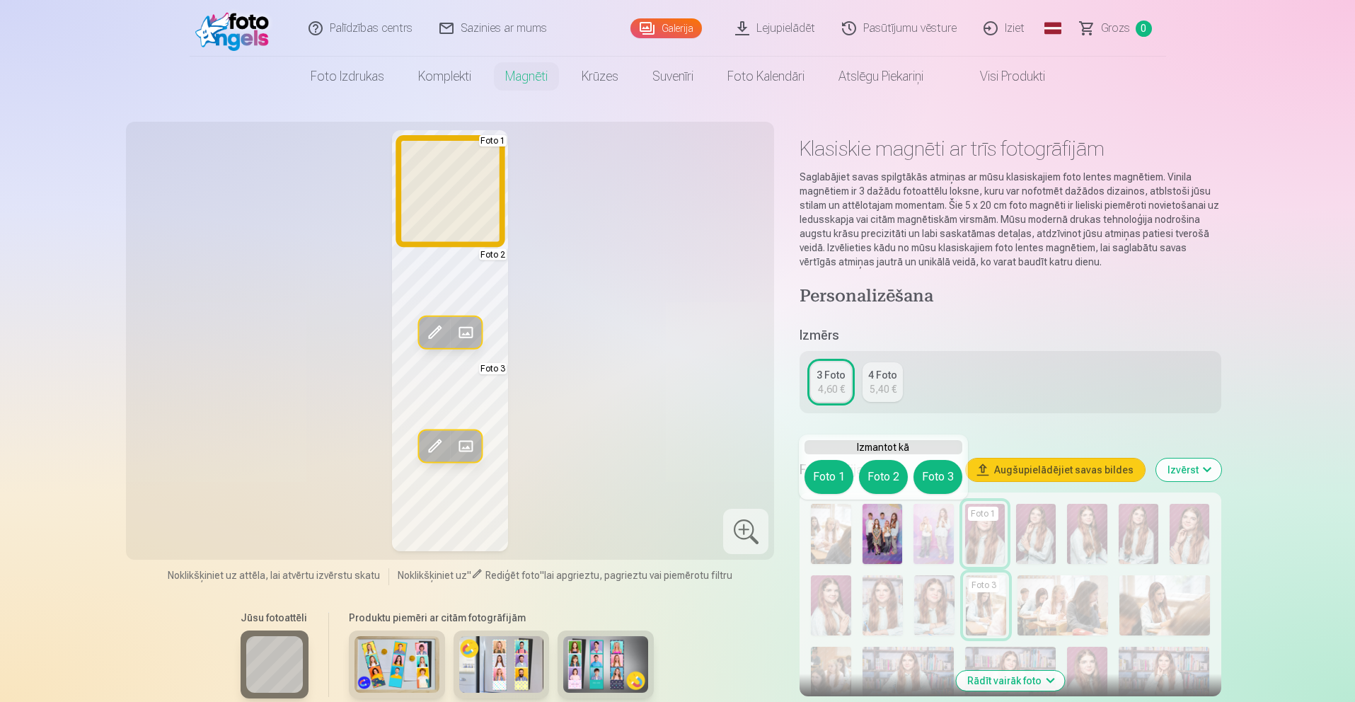
click at [832, 482] on button "Foto 1" at bounding box center [829, 477] width 49 height 34
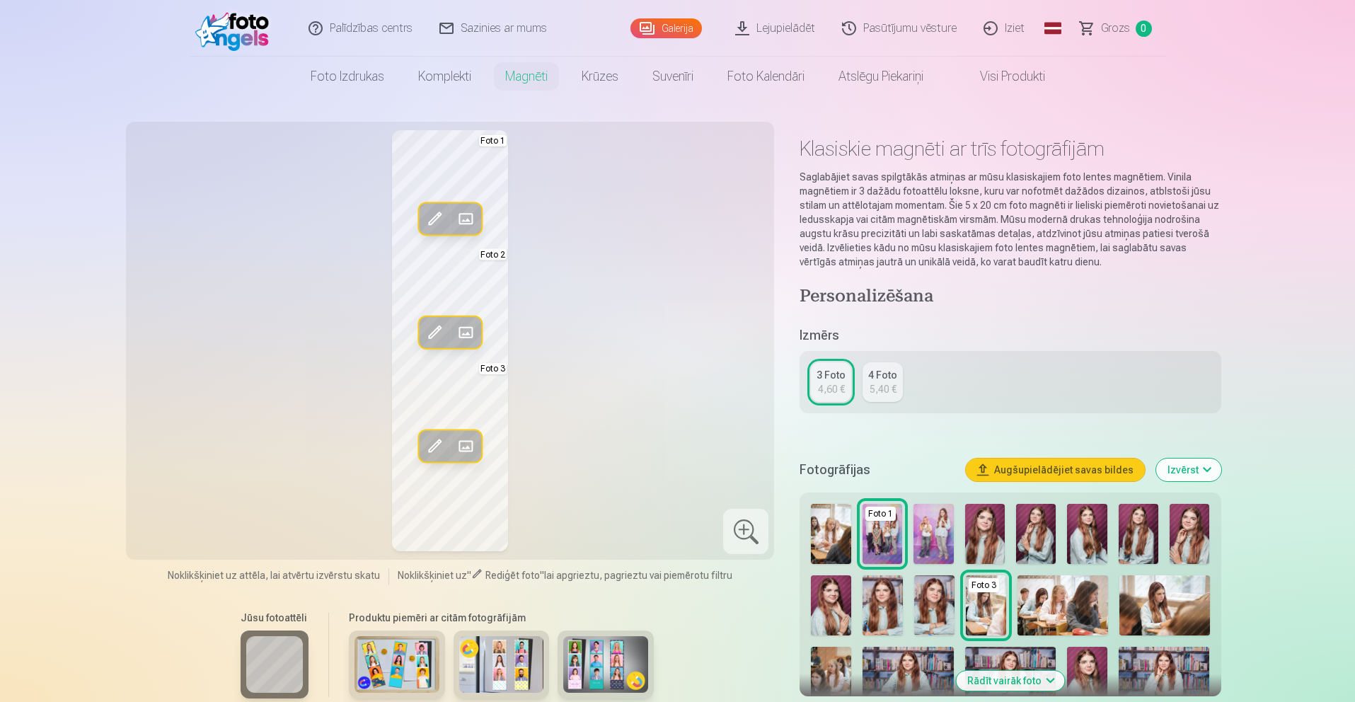
click at [938, 518] on img at bounding box center [934, 534] width 40 height 60
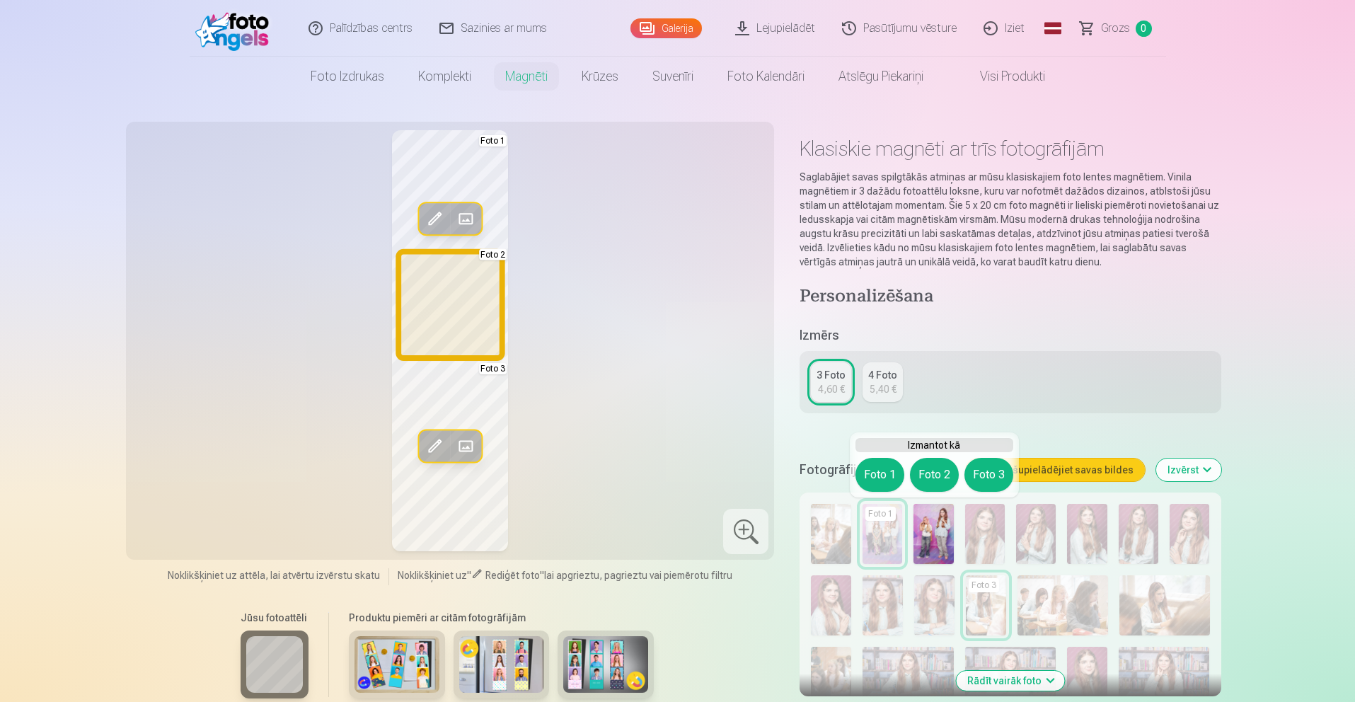
click at [927, 471] on button "Foto 2" at bounding box center [934, 475] width 49 height 34
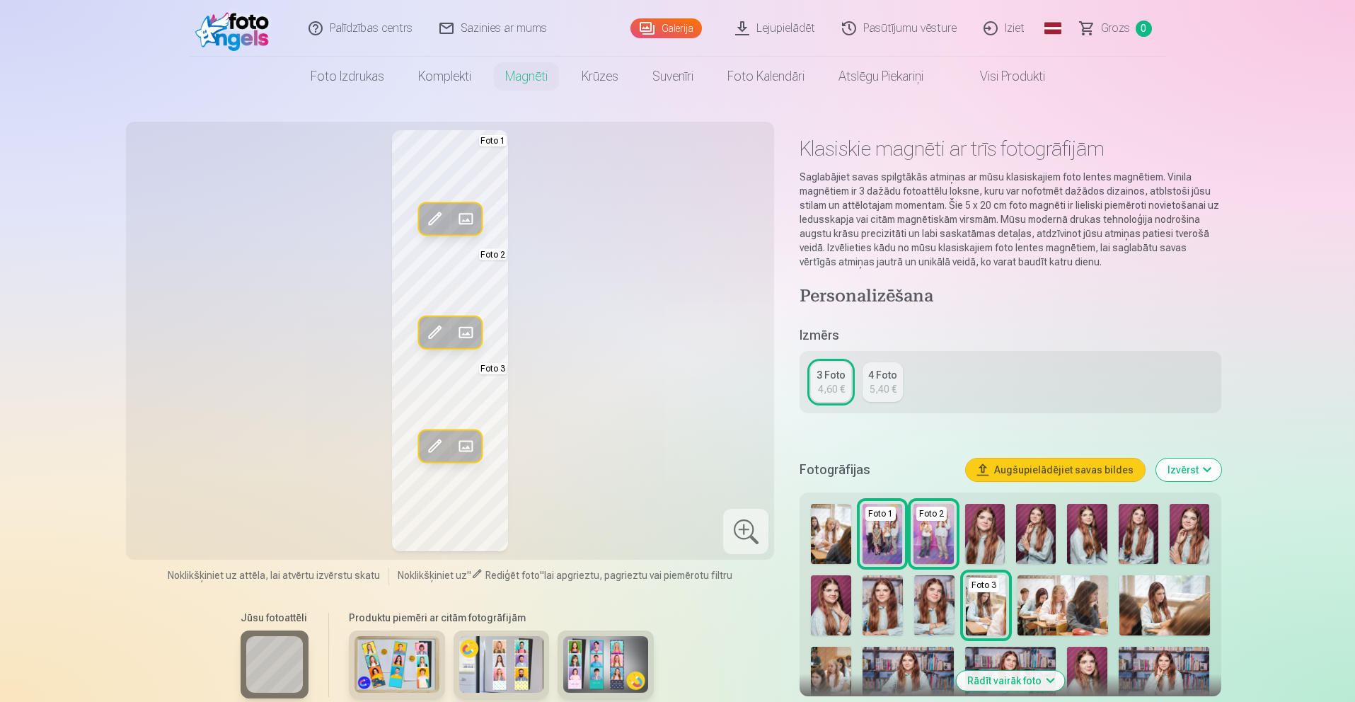
scroll to position [11, 0]
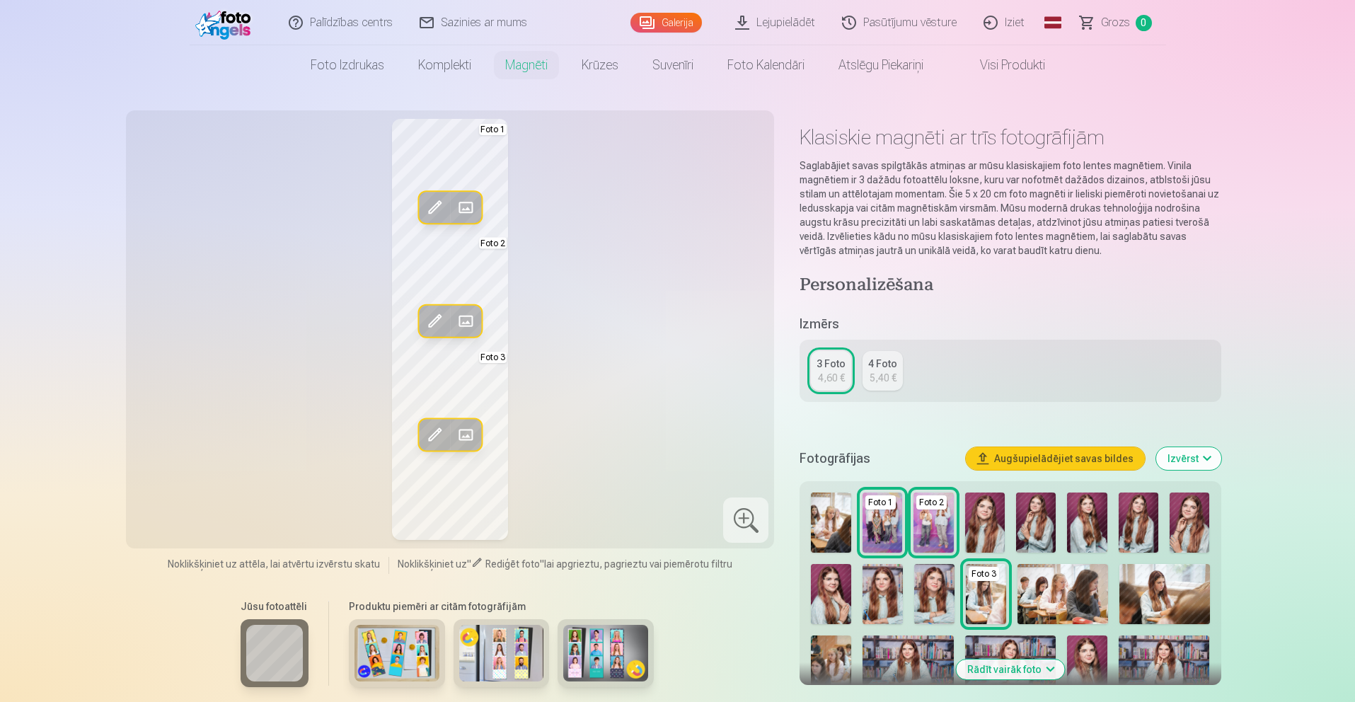
click at [893, 599] on img at bounding box center [883, 594] width 40 height 60
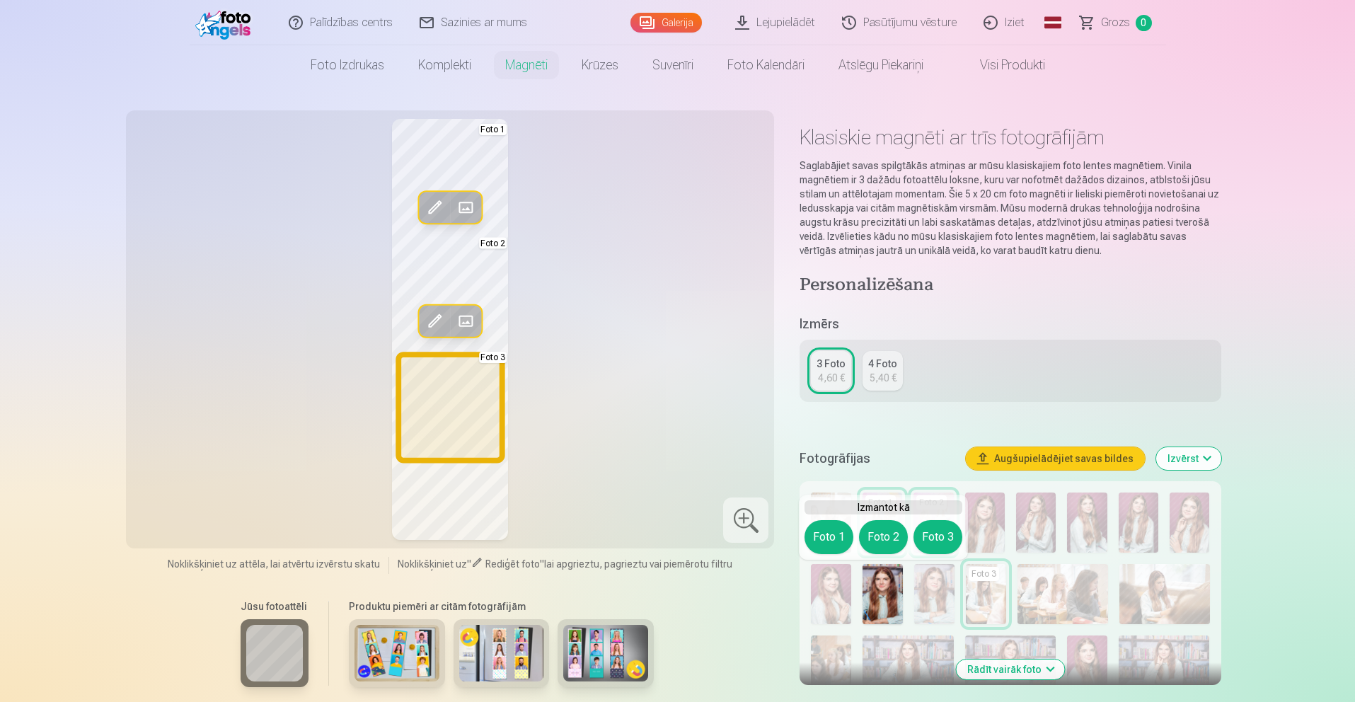
click at [954, 526] on button "Foto 3" at bounding box center [938, 537] width 49 height 34
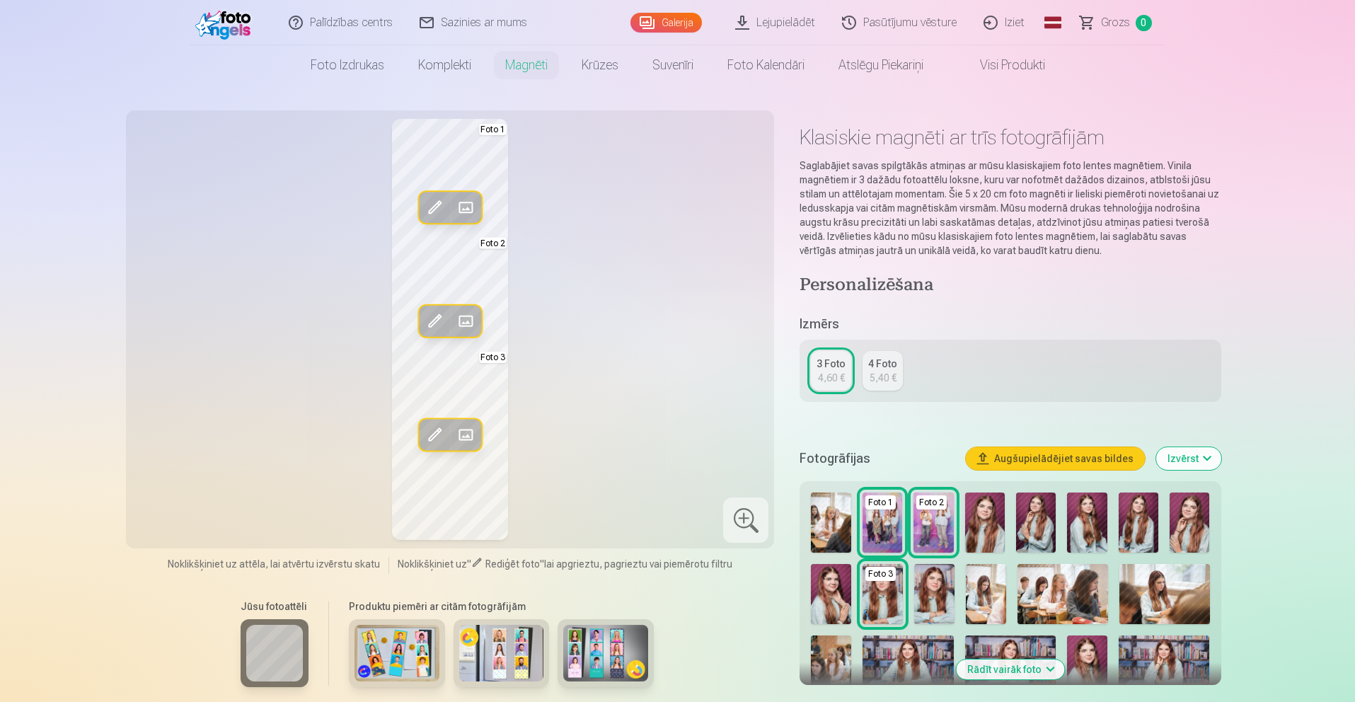
click at [983, 522] on img at bounding box center [985, 523] width 40 height 60
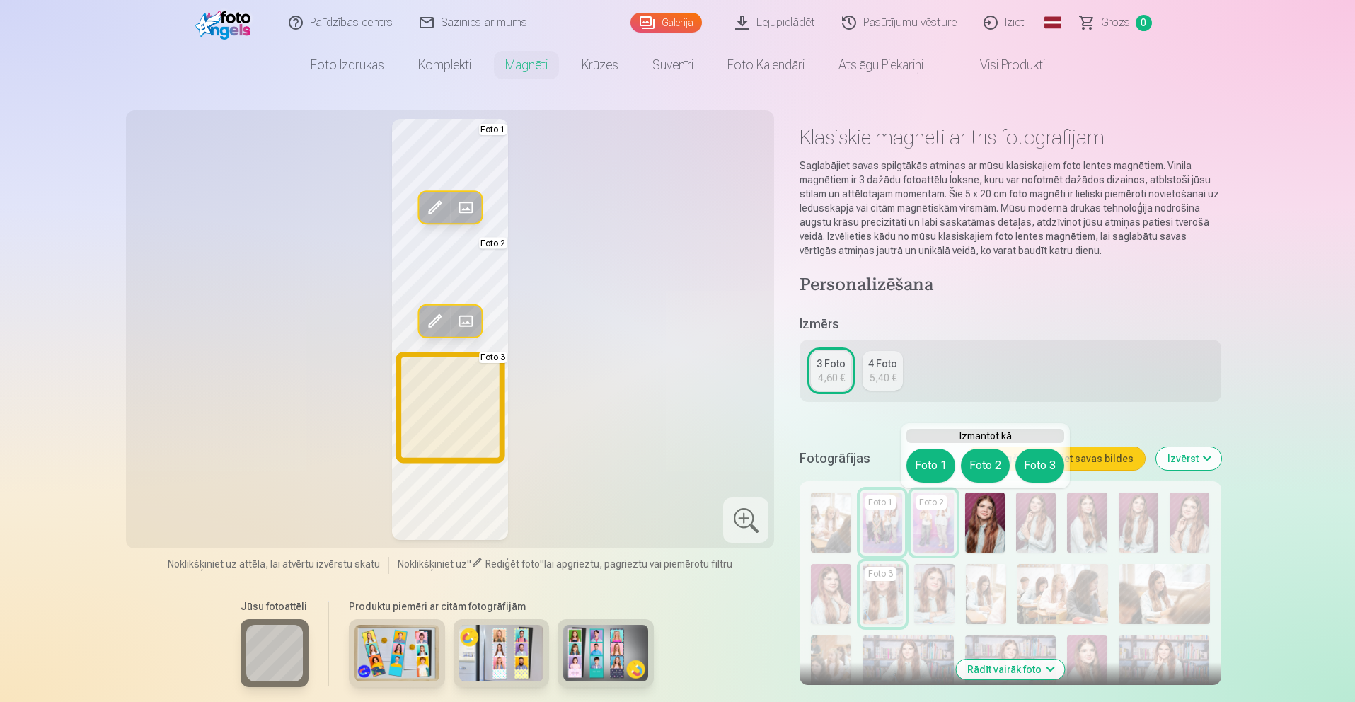
click at [1019, 464] on button "Foto 3" at bounding box center [1040, 466] width 49 height 34
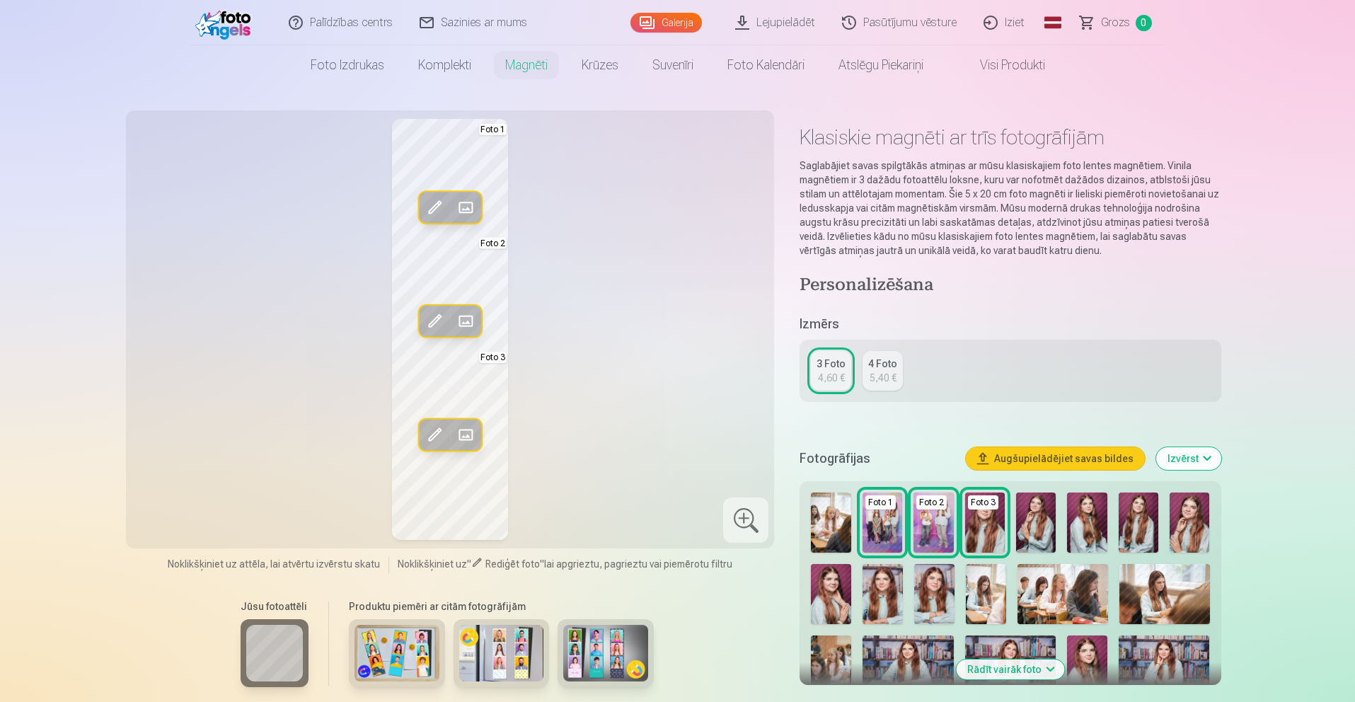
click at [1029, 498] on img at bounding box center [1036, 523] width 40 height 60
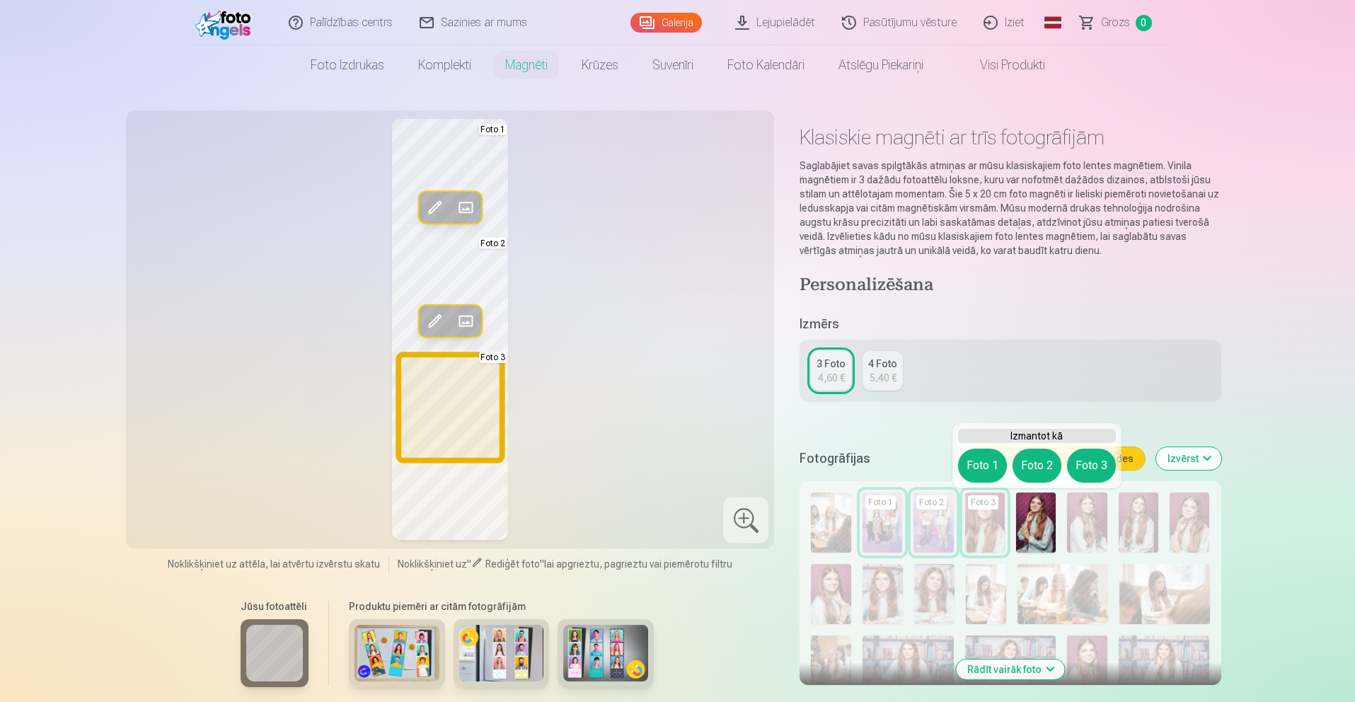
click at [1079, 466] on button "Foto 3" at bounding box center [1091, 466] width 49 height 34
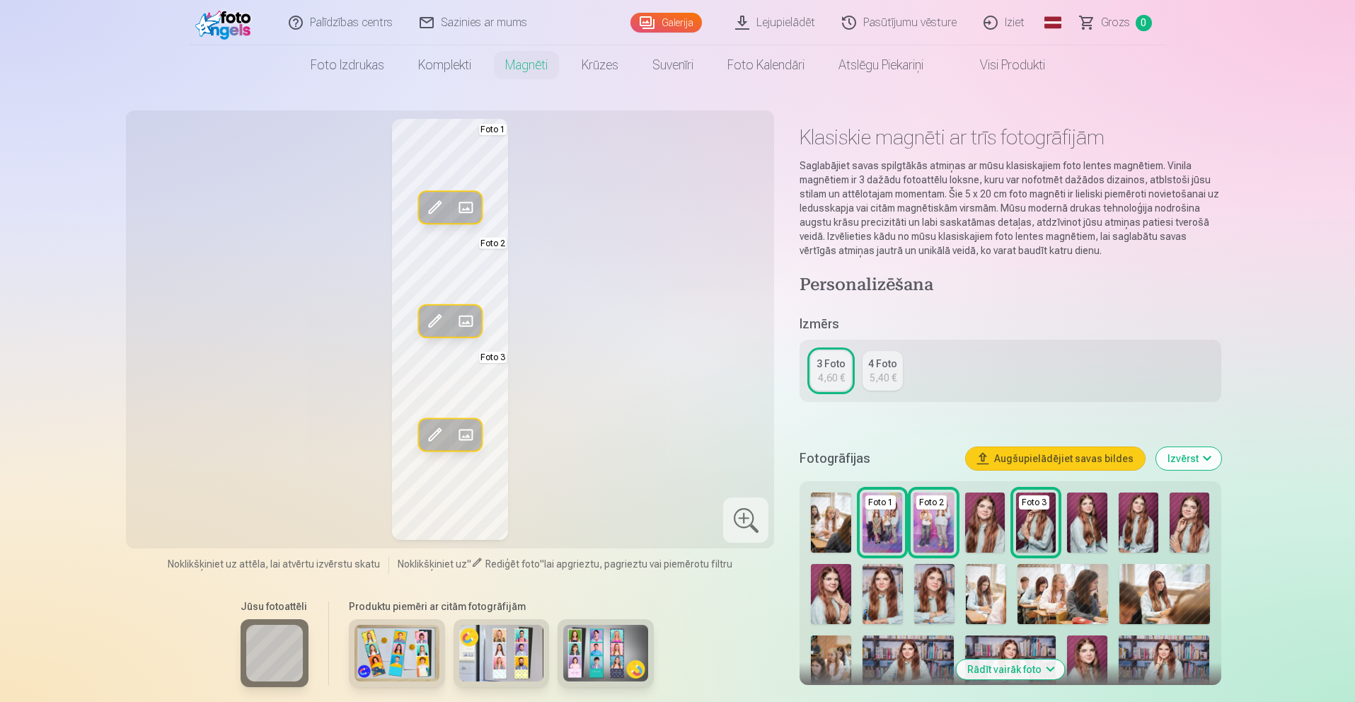
click at [1079, 511] on img at bounding box center [1087, 523] width 40 height 60
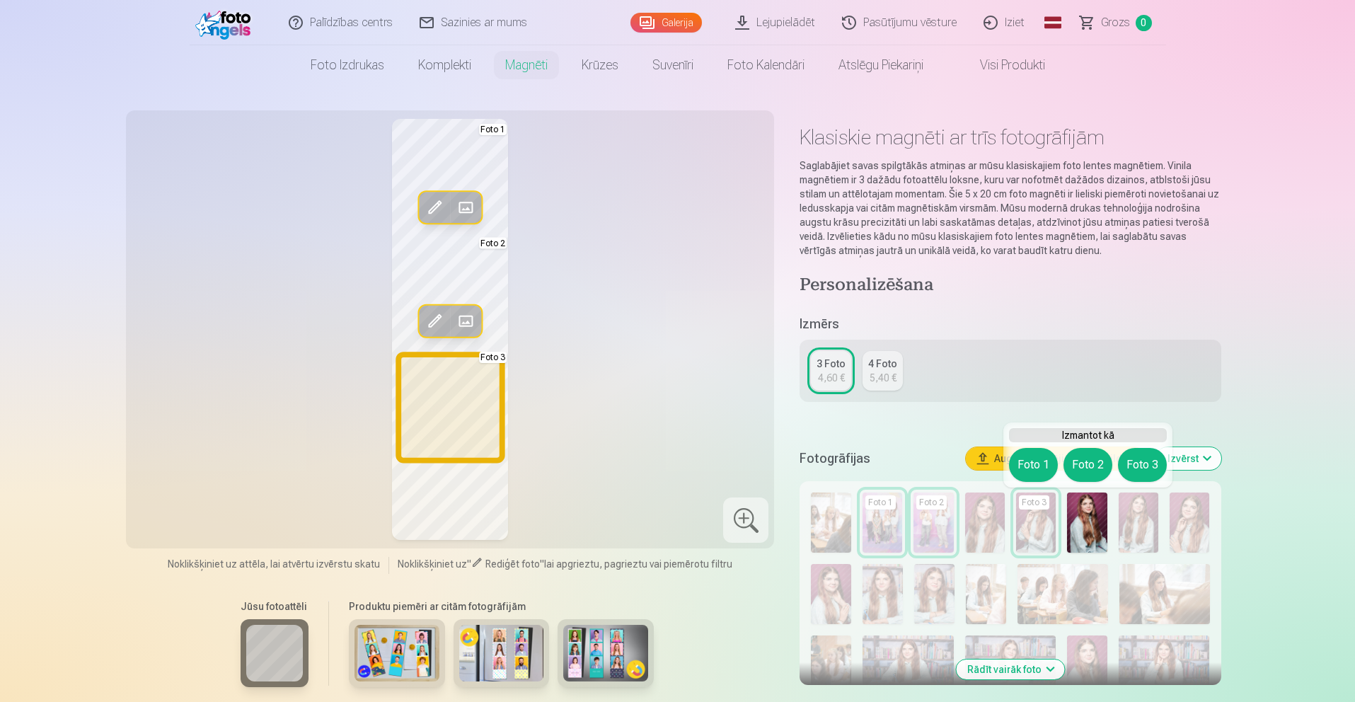
click at [1147, 465] on button "Foto 3" at bounding box center [1142, 465] width 49 height 34
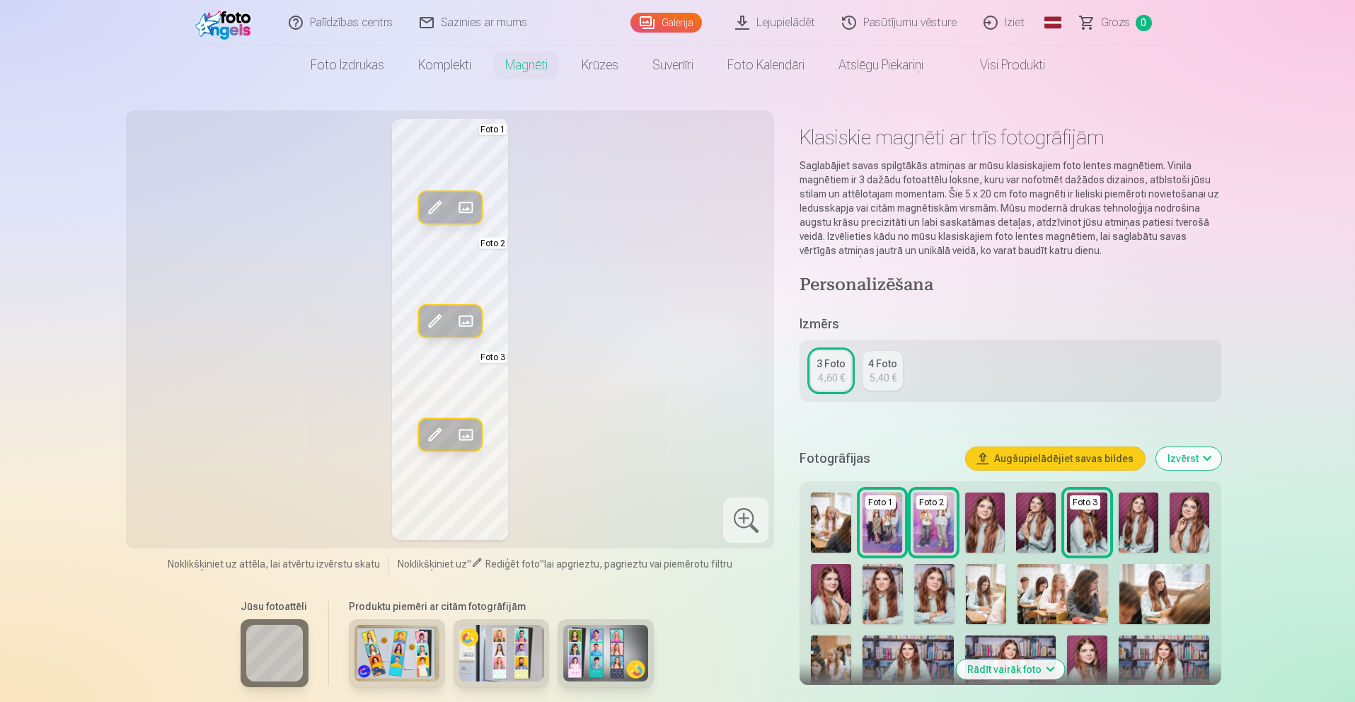
click at [1149, 517] on img at bounding box center [1139, 523] width 40 height 60
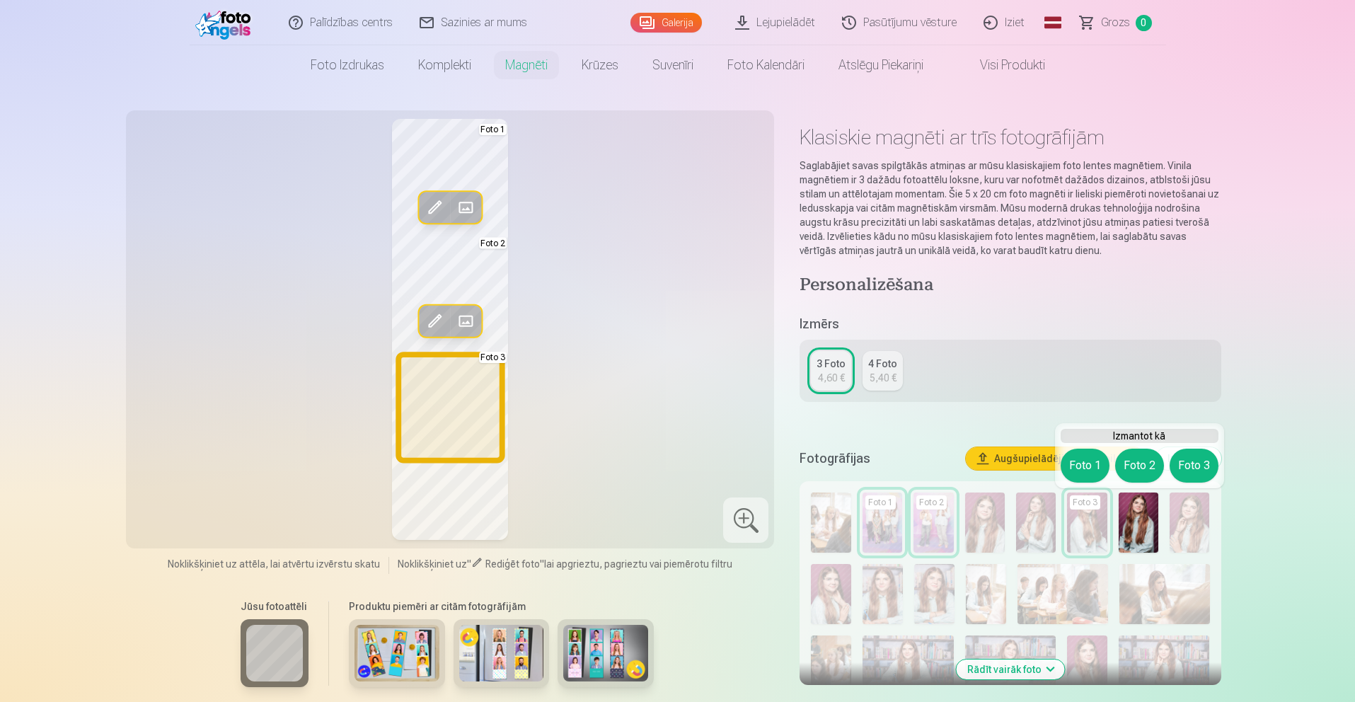
click at [1200, 470] on button "Foto 3" at bounding box center [1194, 466] width 49 height 34
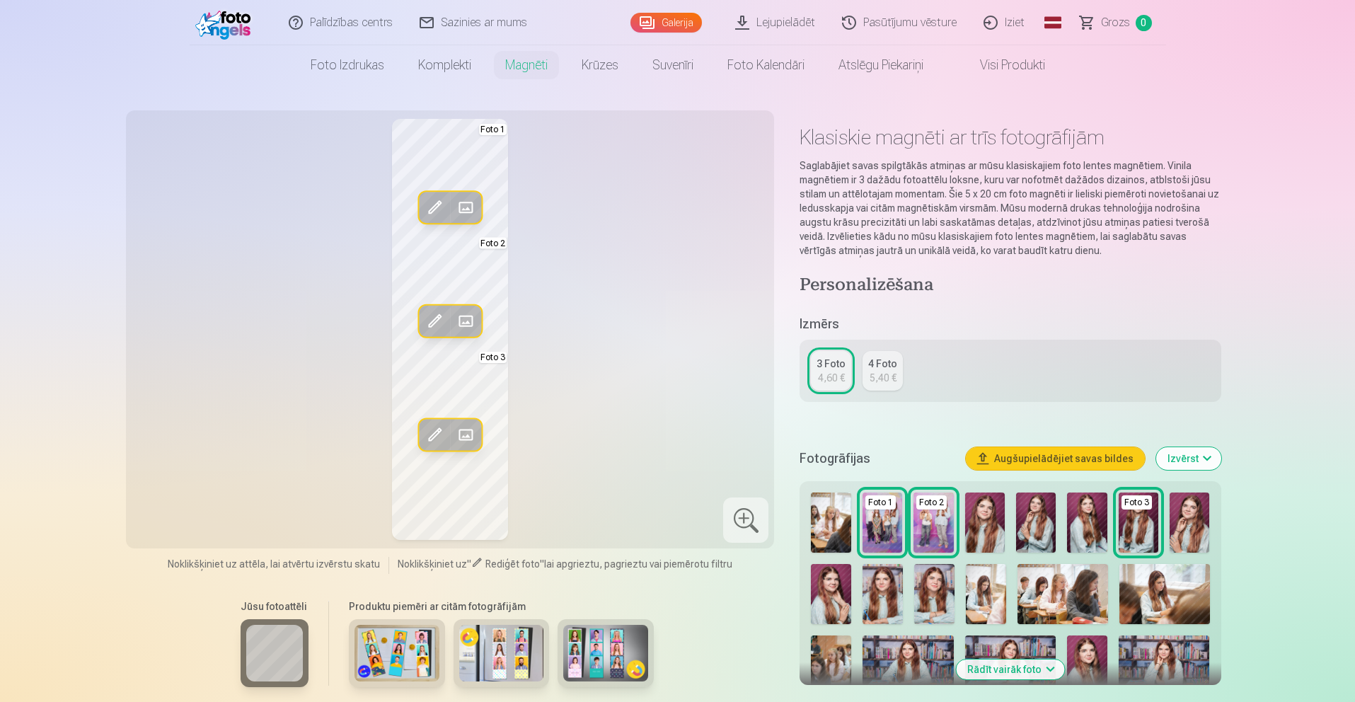
click at [1191, 513] on img at bounding box center [1190, 523] width 40 height 60
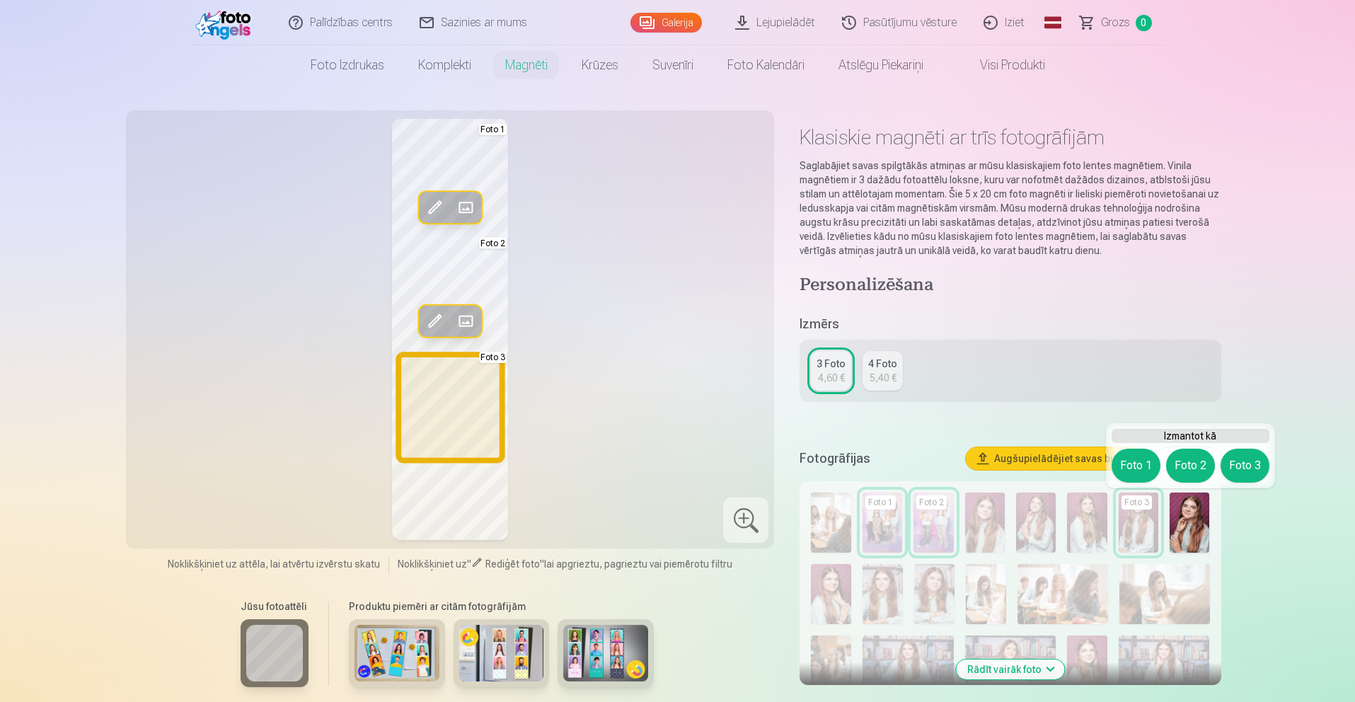
click at [1236, 465] on button "Foto 3" at bounding box center [1245, 466] width 49 height 34
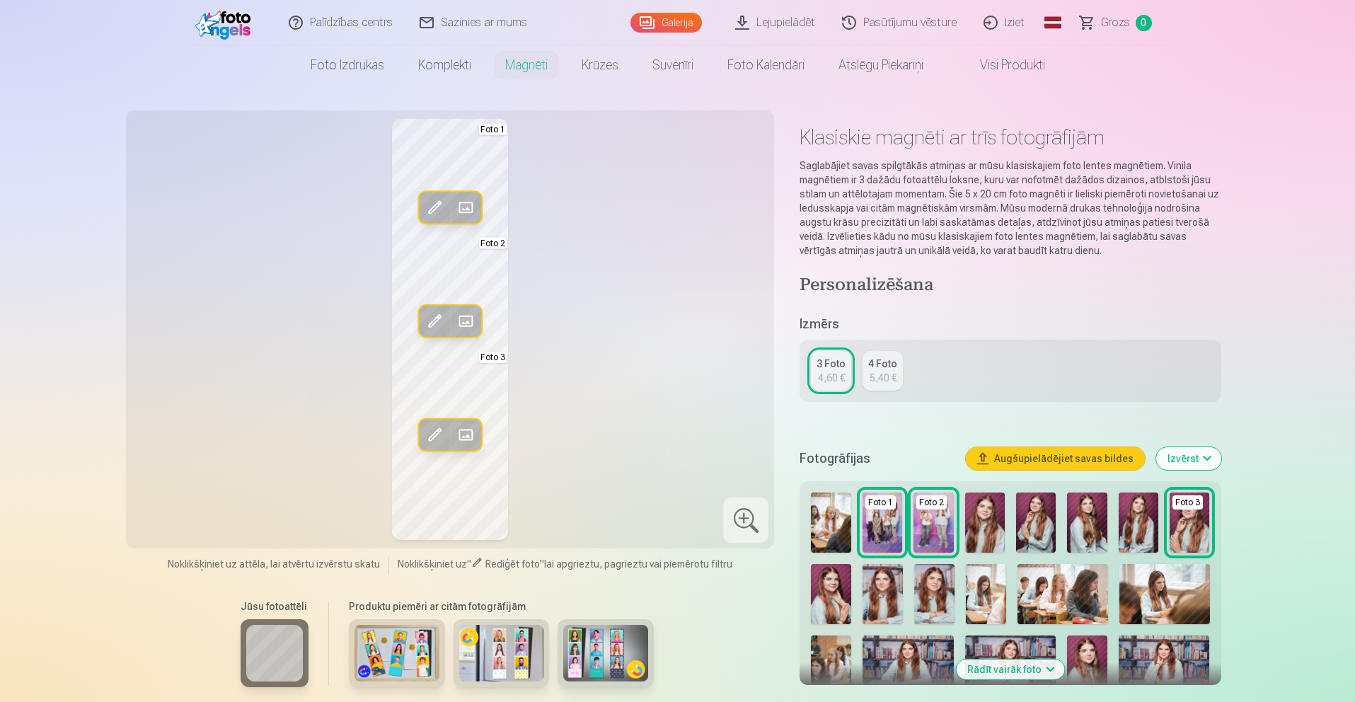
click at [833, 593] on img at bounding box center [831, 594] width 40 height 60
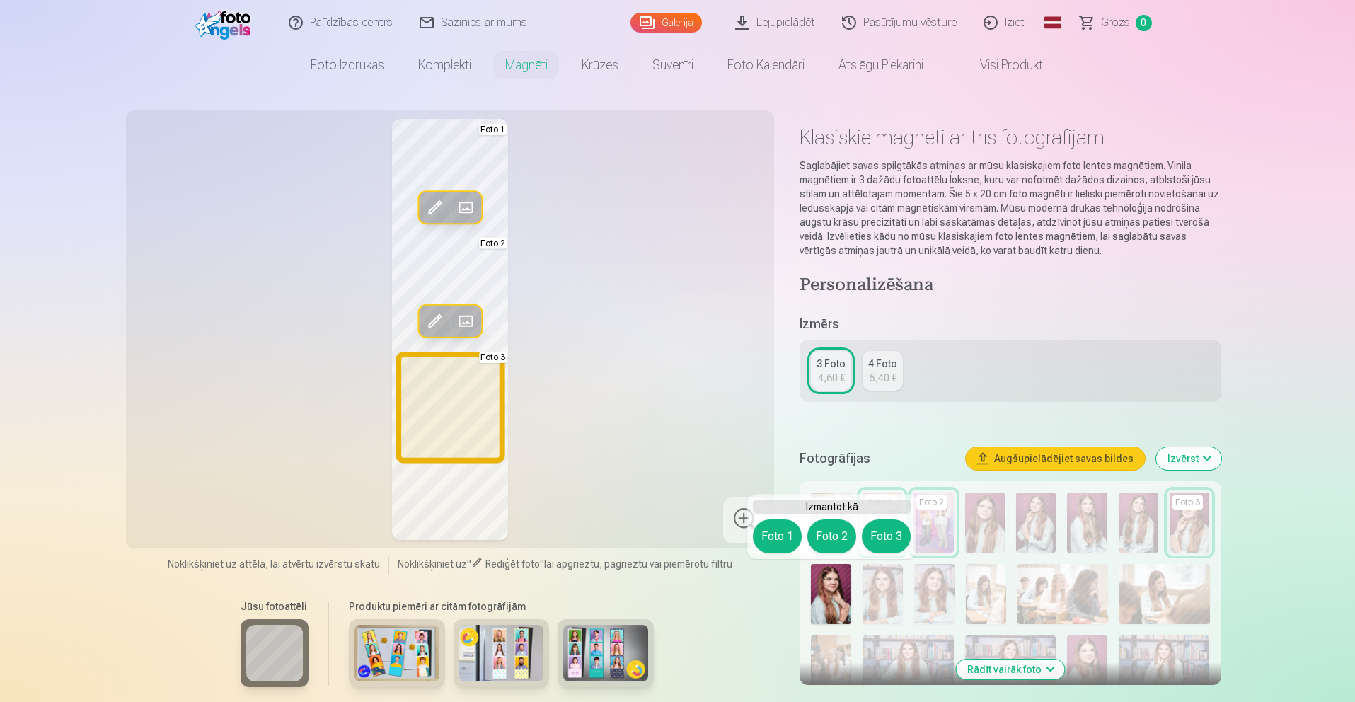
click at [885, 533] on button "Foto 3" at bounding box center [886, 537] width 49 height 34
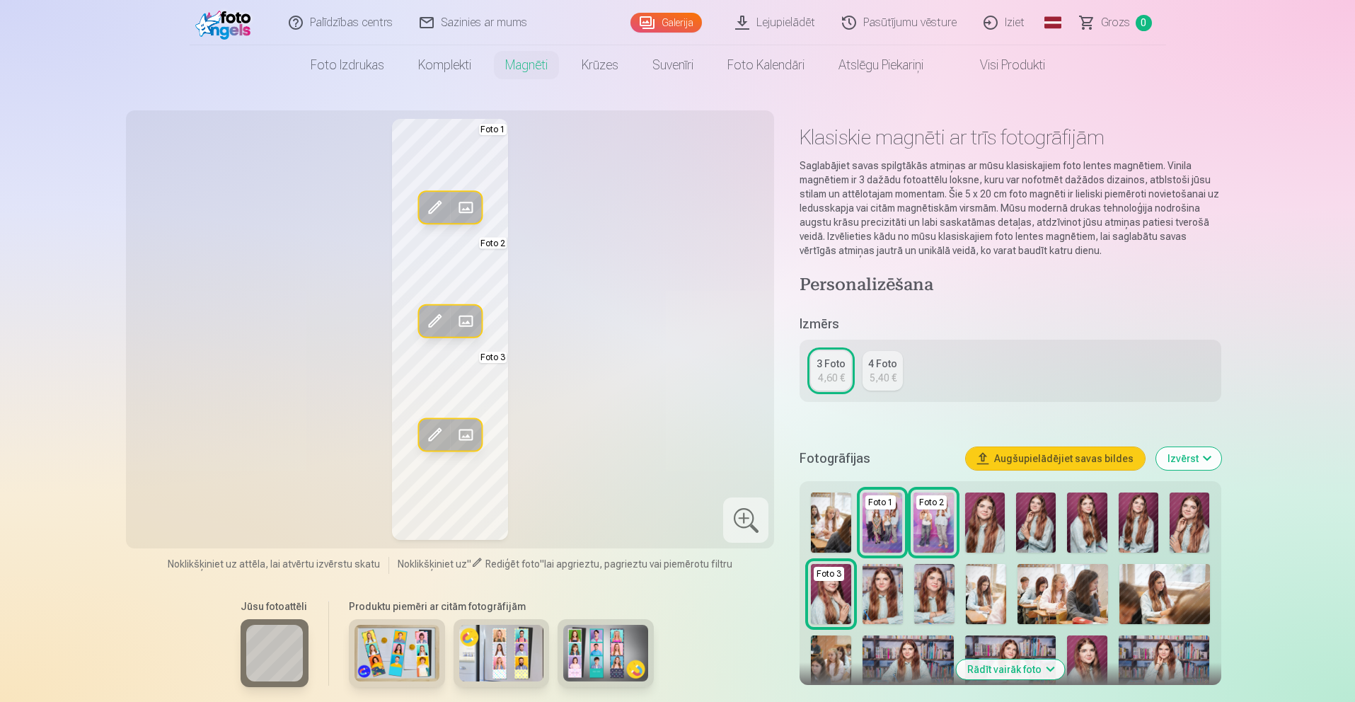
click at [888, 574] on img at bounding box center [883, 594] width 40 height 60
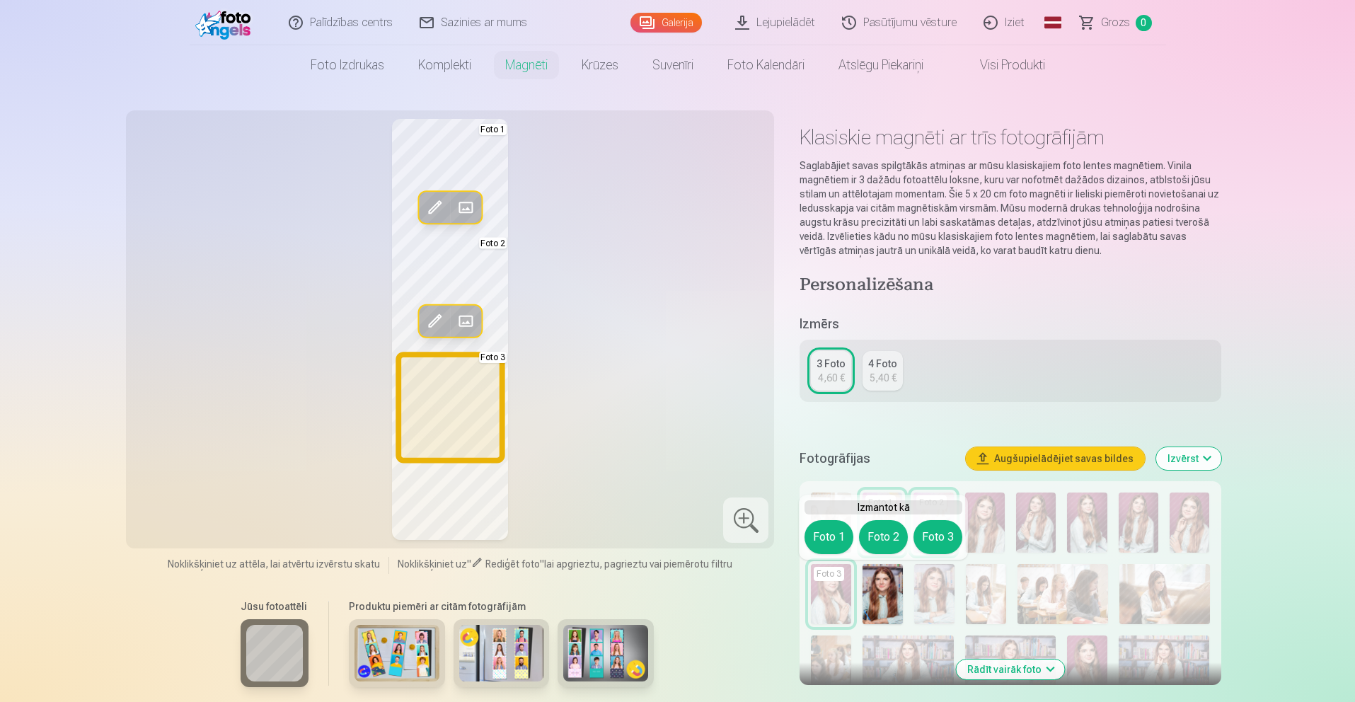
click at [919, 542] on button "Foto 3" at bounding box center [938, 537] width 49 height 34
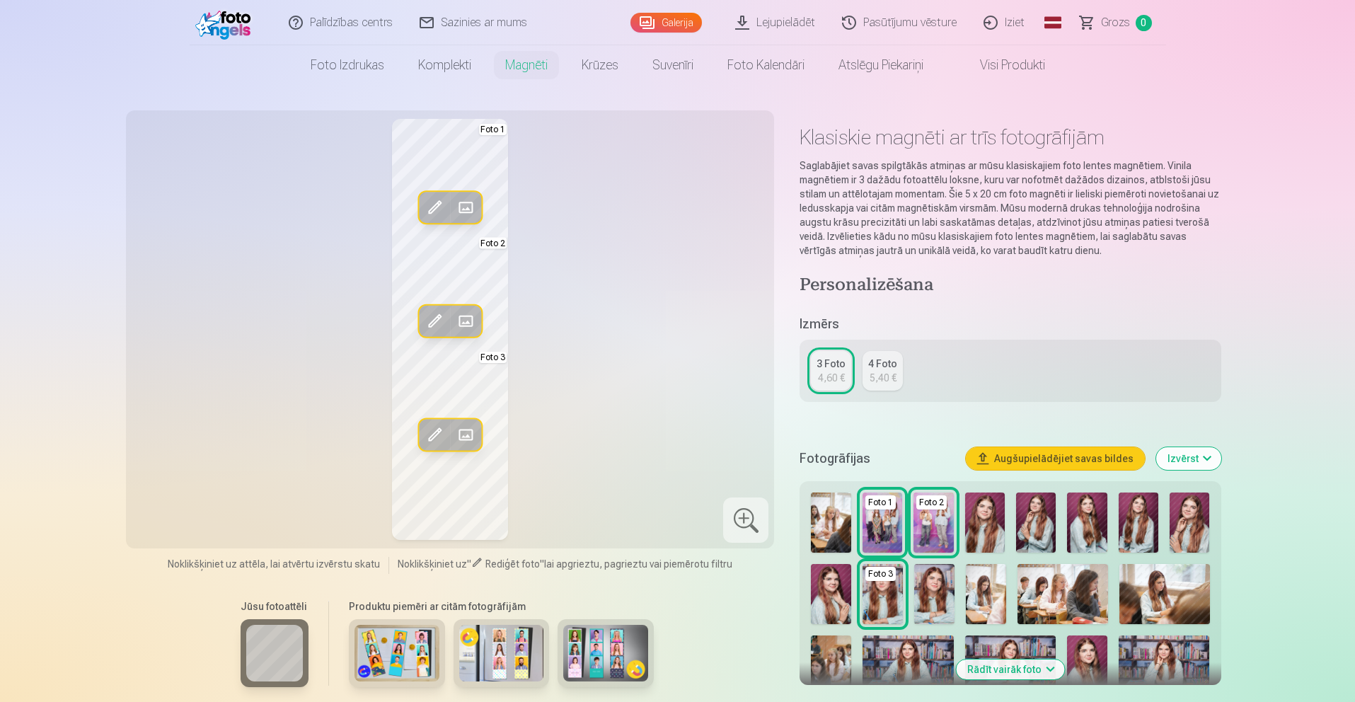
click at [926, 577] on img at bounding box center [934, 594] width 40 height 60
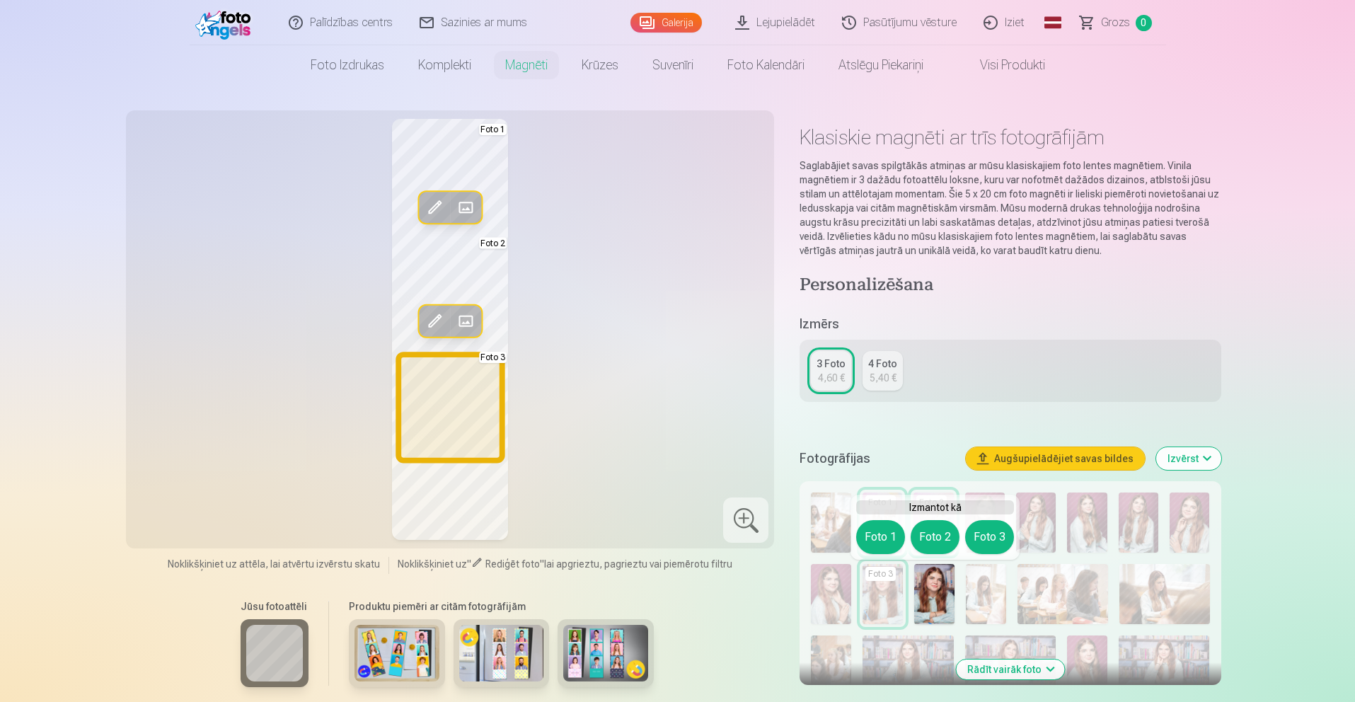
click at [980, 541] on button "Foto 3" at bounding box center [989, 537] width 49 height 34
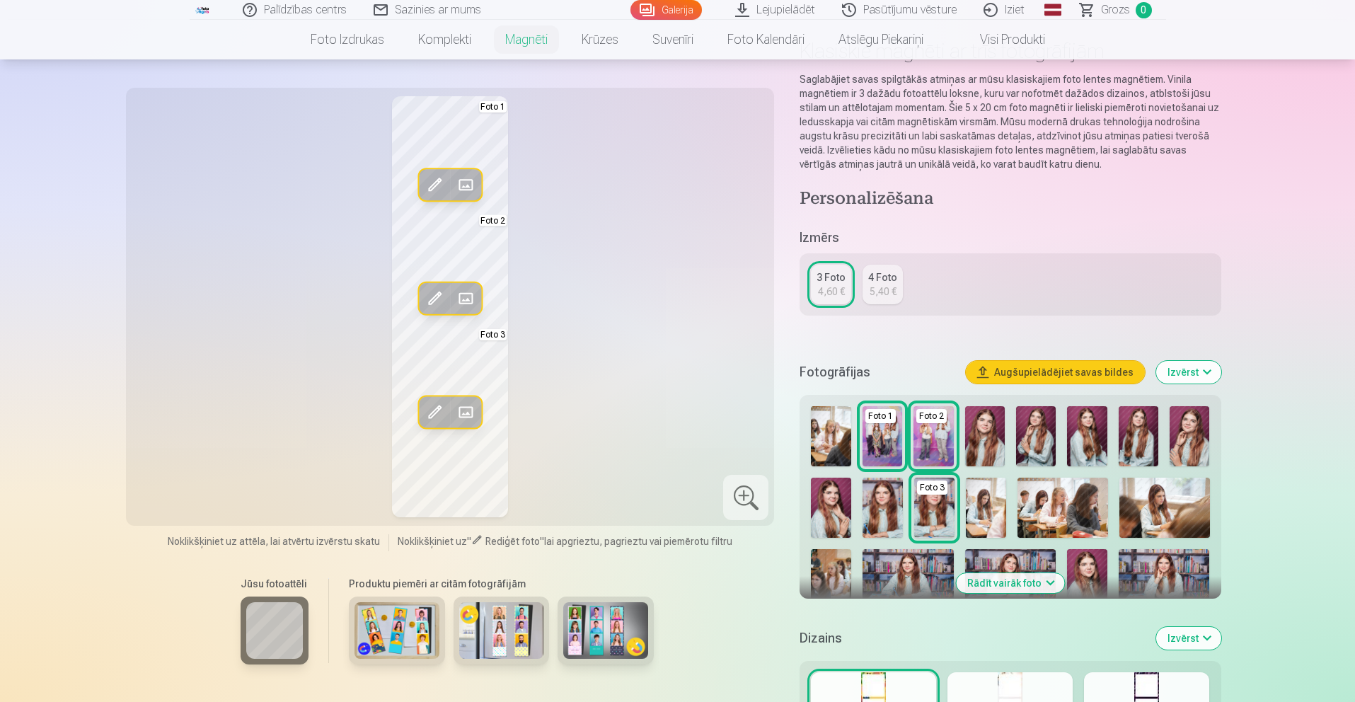
scroll to position [98, 1]
click at [926, 559] on img at bounding box center [908, 579] width 91 height 61
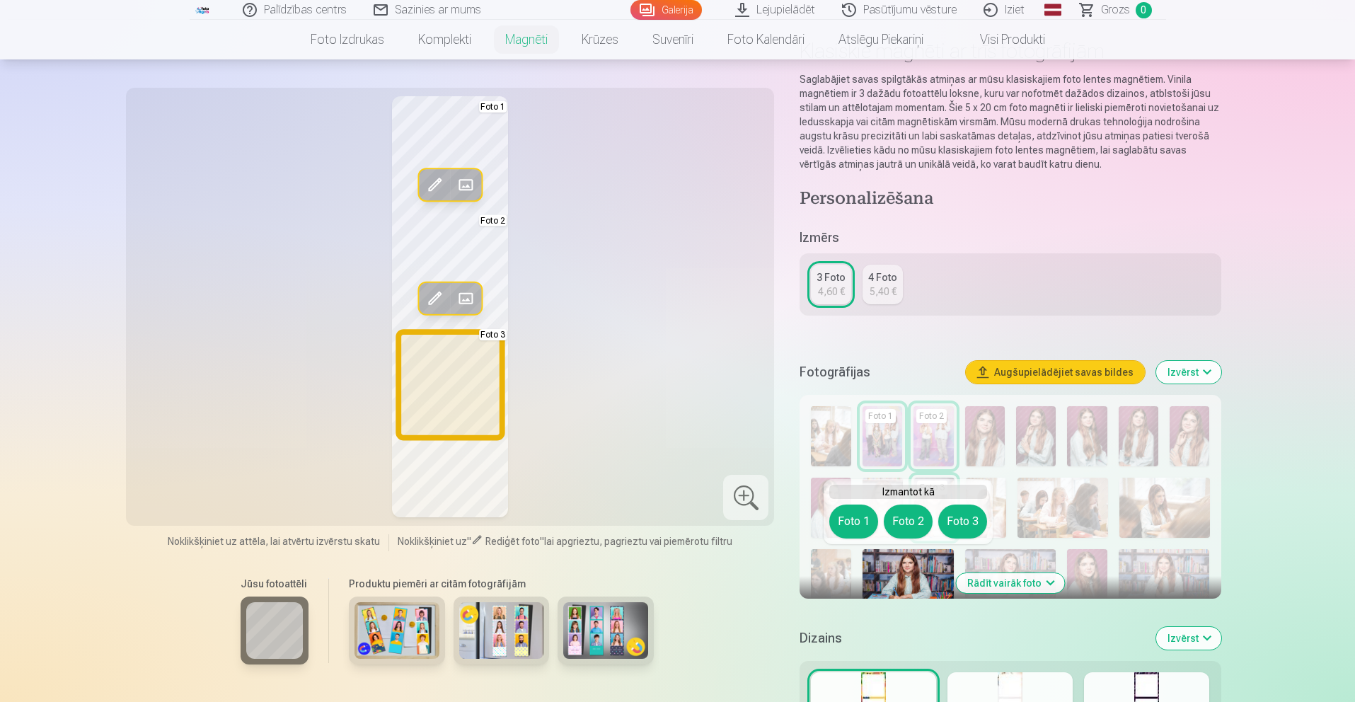
click at [960, 513] on button "Foto 3" at bounding box center [963, 522] width 49 height 34
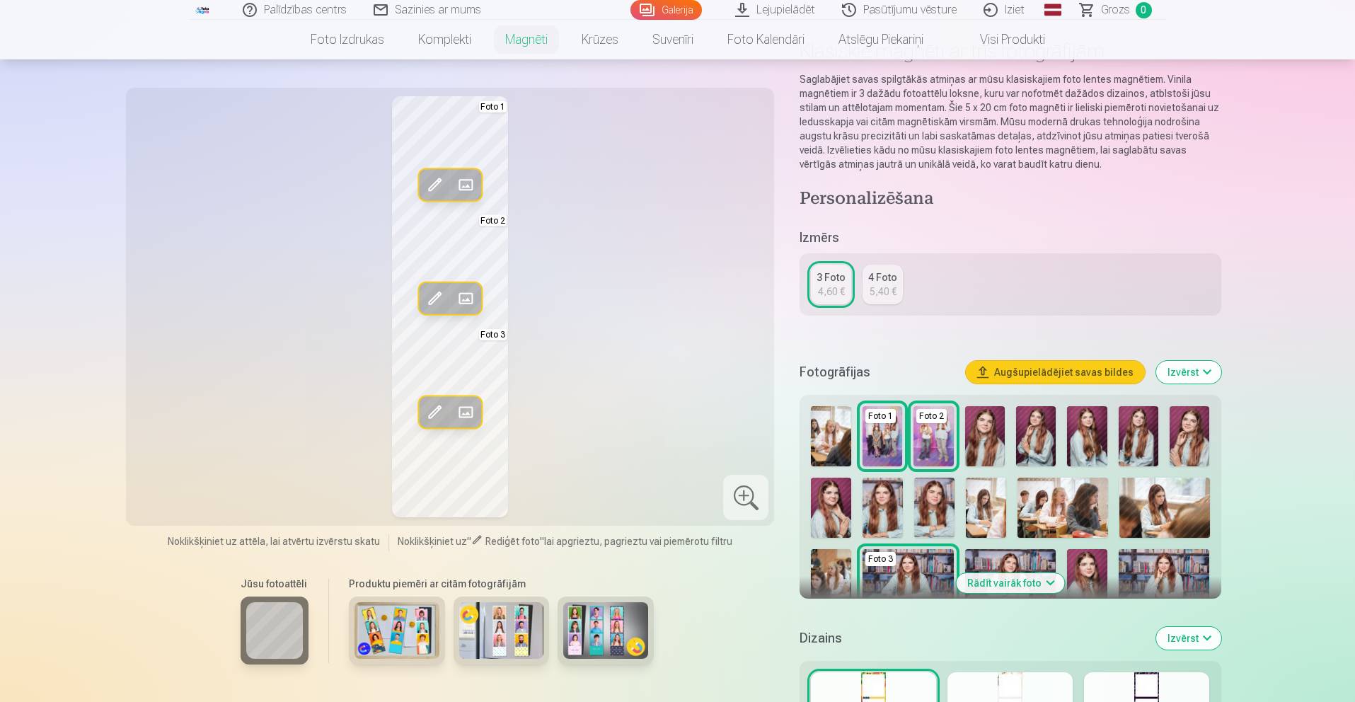
scroll to position [98, 0]
click at [1021, 579] on button "Rādīt vairāk foto" at bounding box center [1010, 583] width 108 height 20
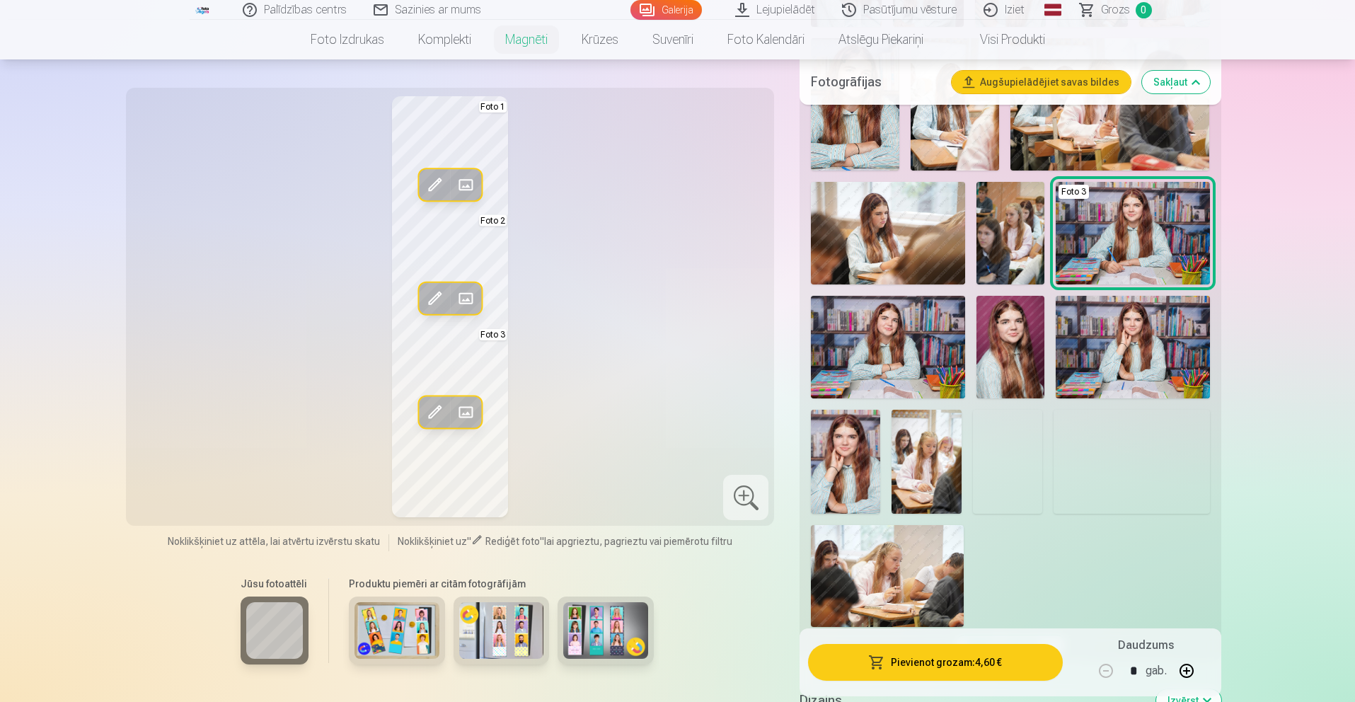
scroll to position [712, 0]
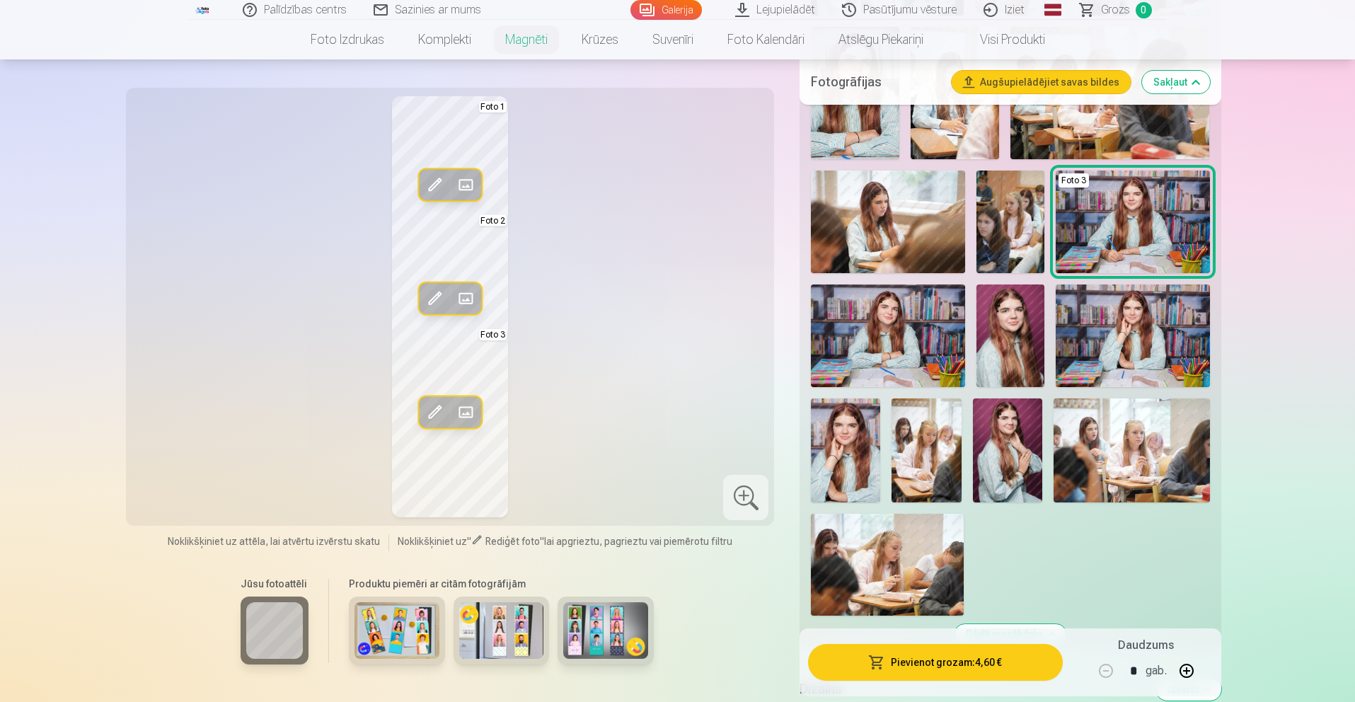
click at [892, 351] on img at bounding box center [888, 336] width 154 height 103
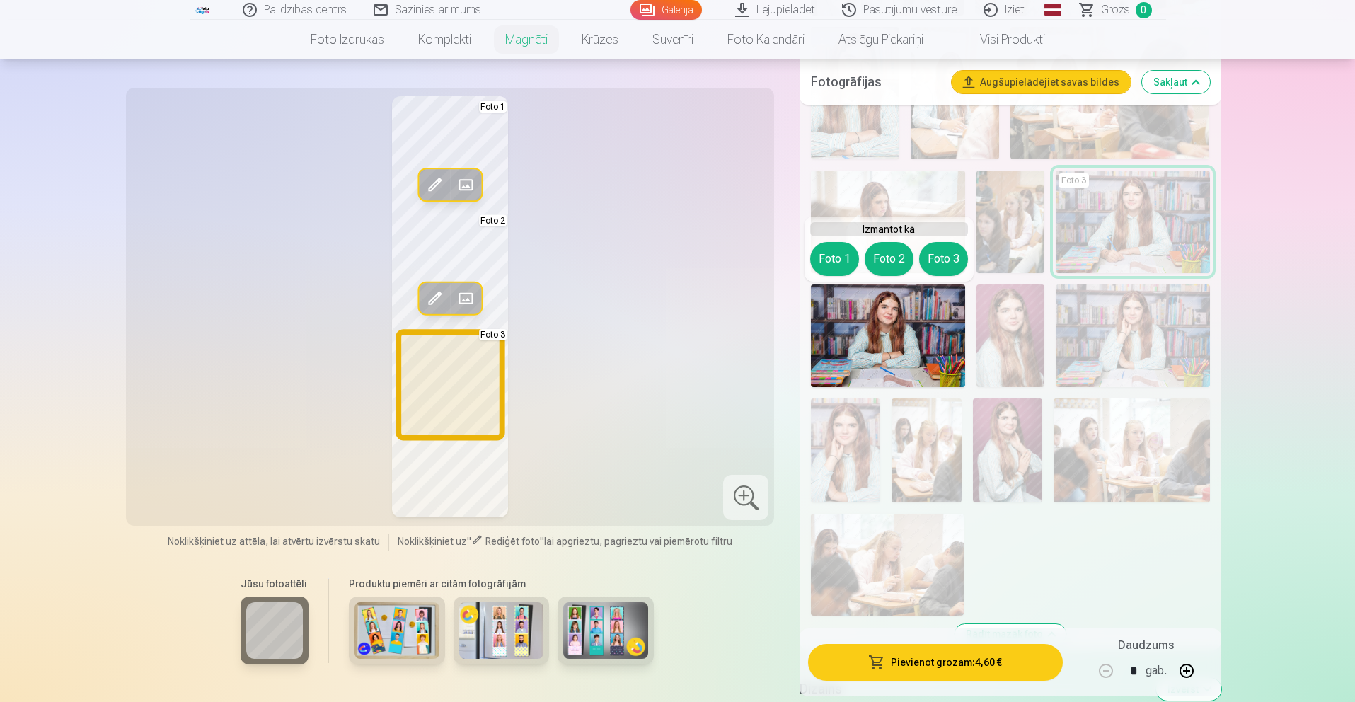
click at [951, 247] on button "Foto 3" at bounding box center [943, 259] width 49 height 34
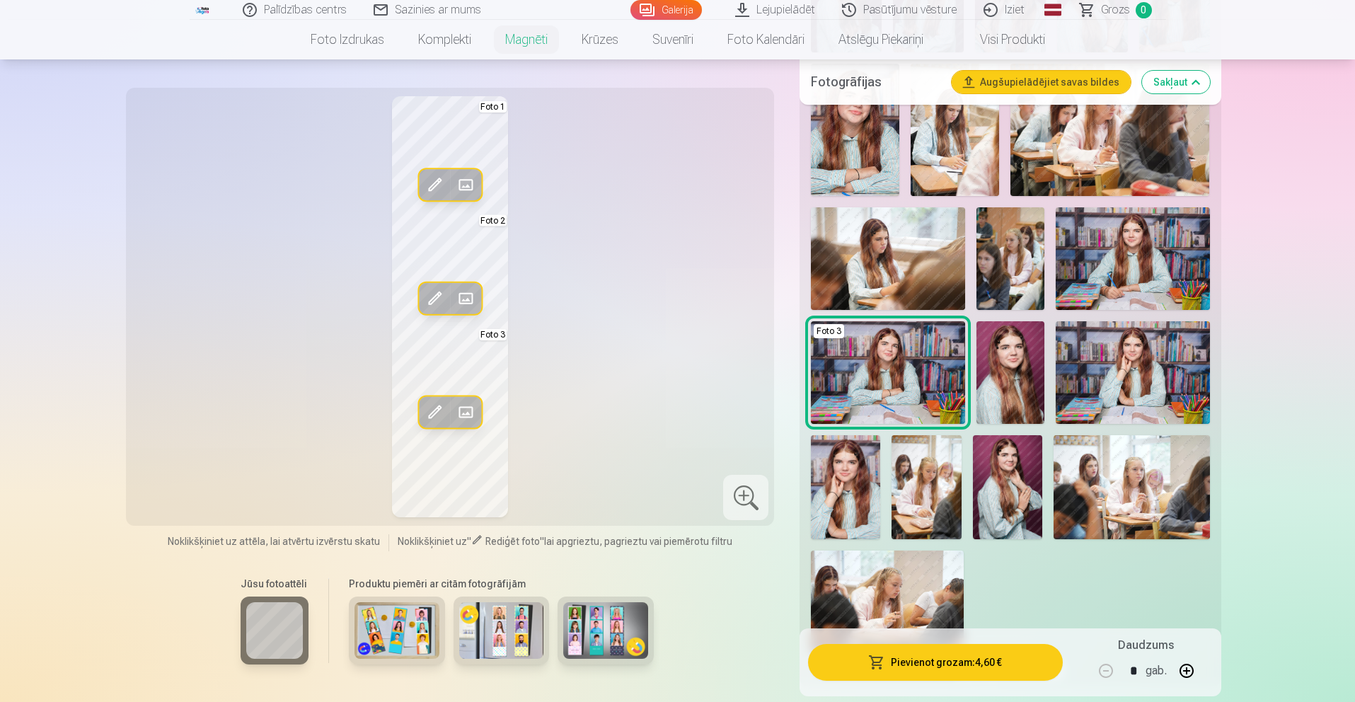
scroll to position [676, 0]
click at [1023, 391] on img at bounding box center [1011, 372] width 69 height 103
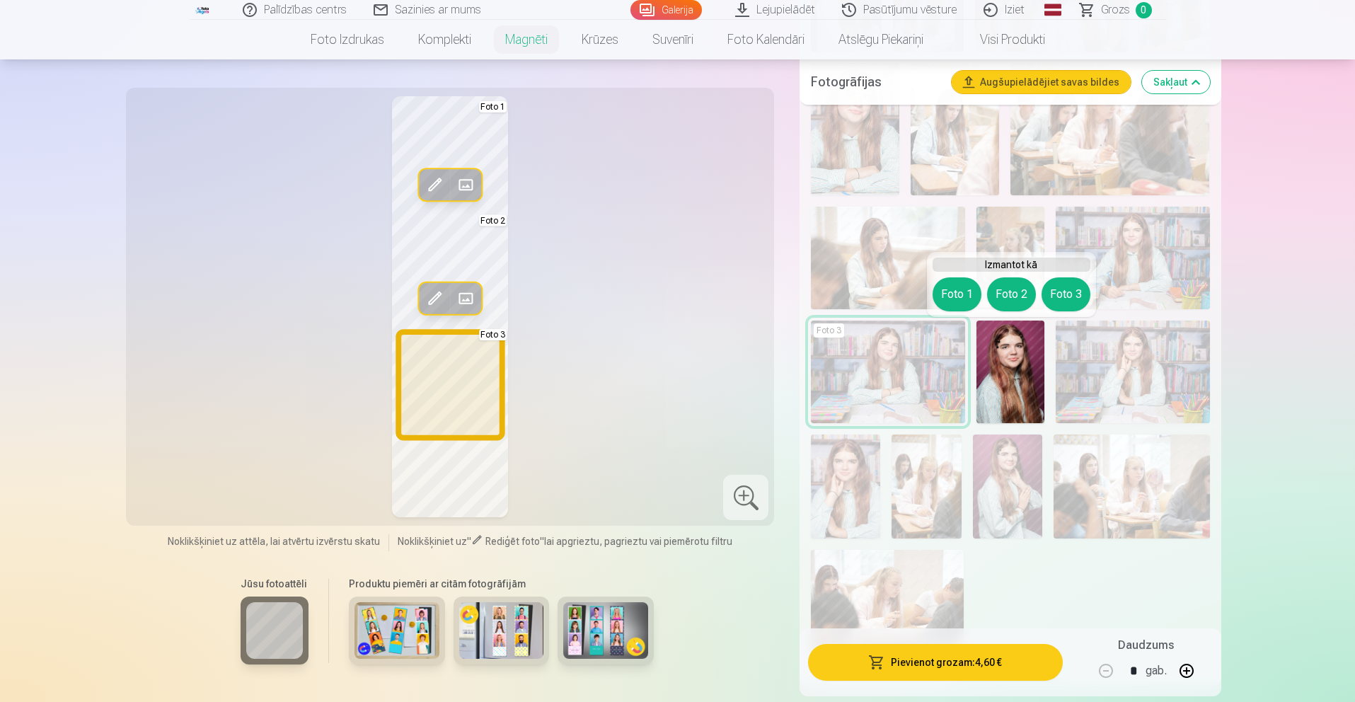
click at [1086, 291] on button "Foto 3" at bounding box center [1066, 294] width 49 height 34
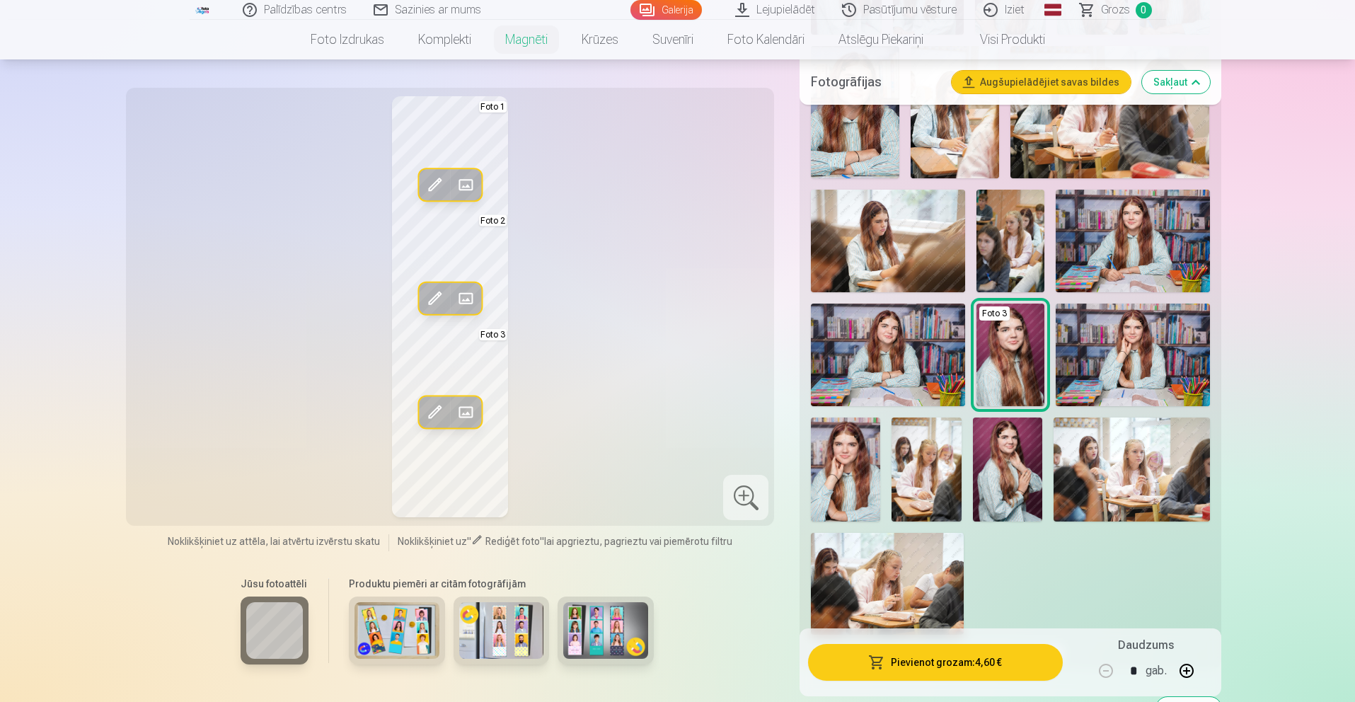
scroll to position [692, 0]
click at [1016, 489] on img at bounding box center [1007, 470] width 69 height 104
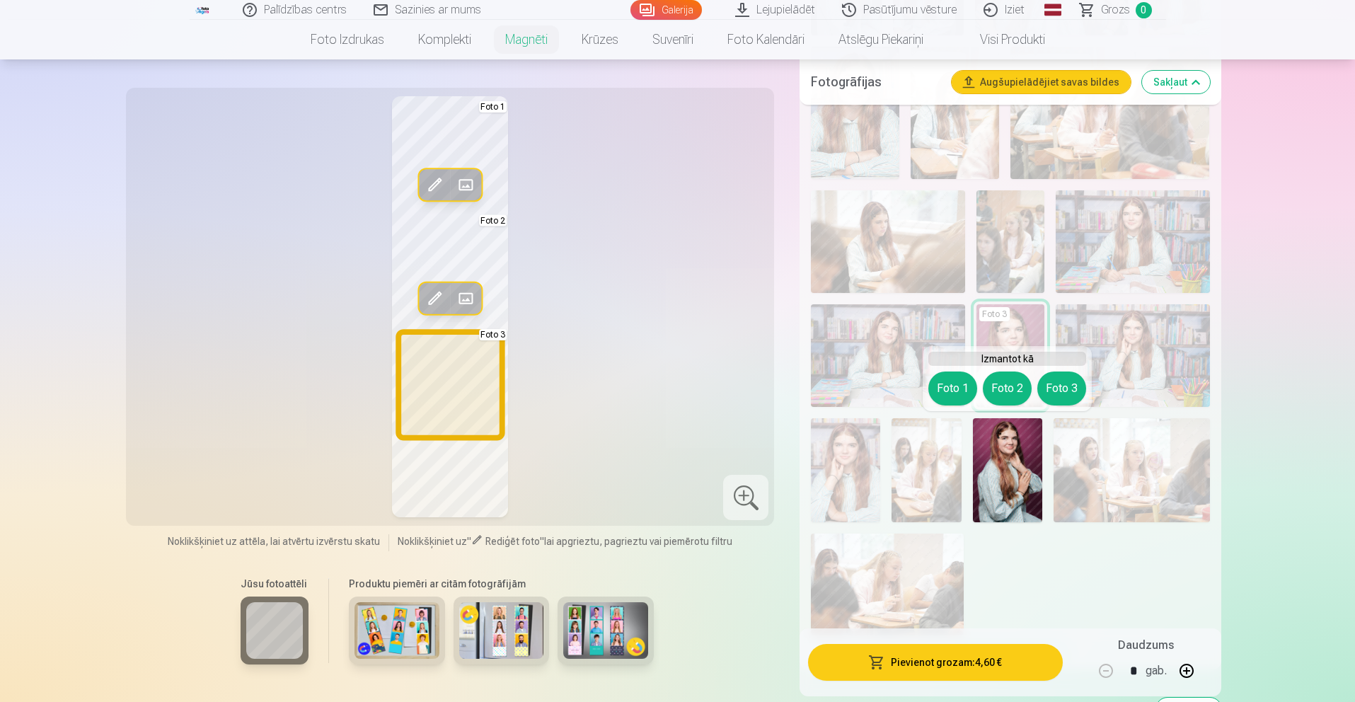
scroll to position [690, 1]
click at [1065, 386] on button "Foto 3" at bounding box center [1062, 391] width 49 height 34
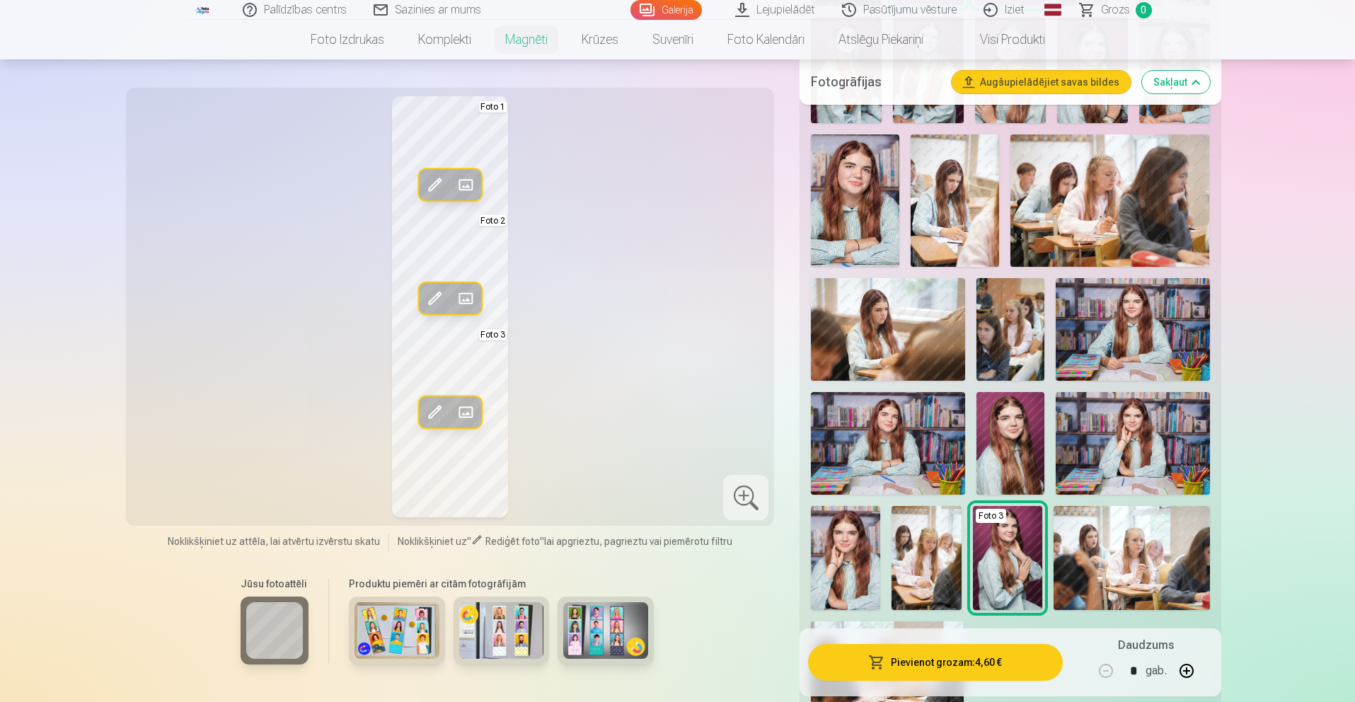
scroll to position [604, 1]
click at [1116, 442] on img at bounding box center [1133, 443] width 154 height 103
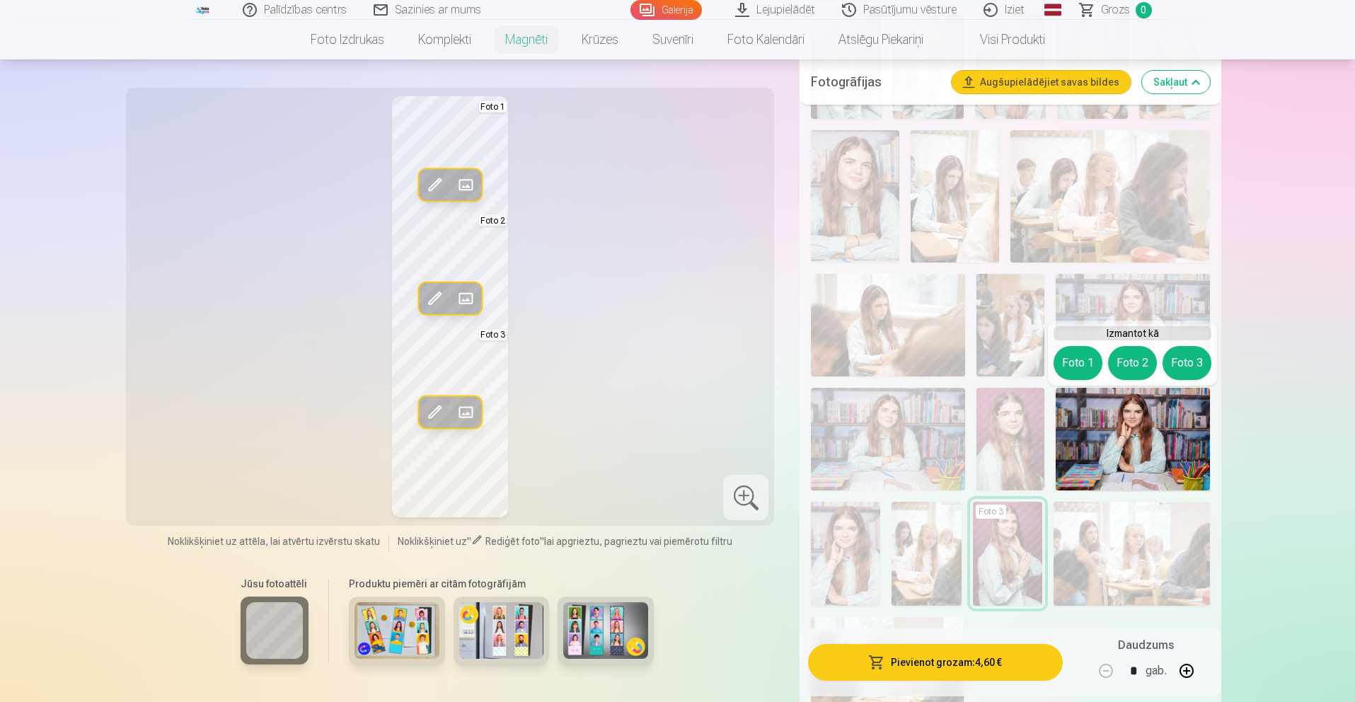
click at [1178, 381] on div "Izmantot kā Foto 1 Foto 2 Foto 3" at bounding box center [1132, 353] width 169 height 65
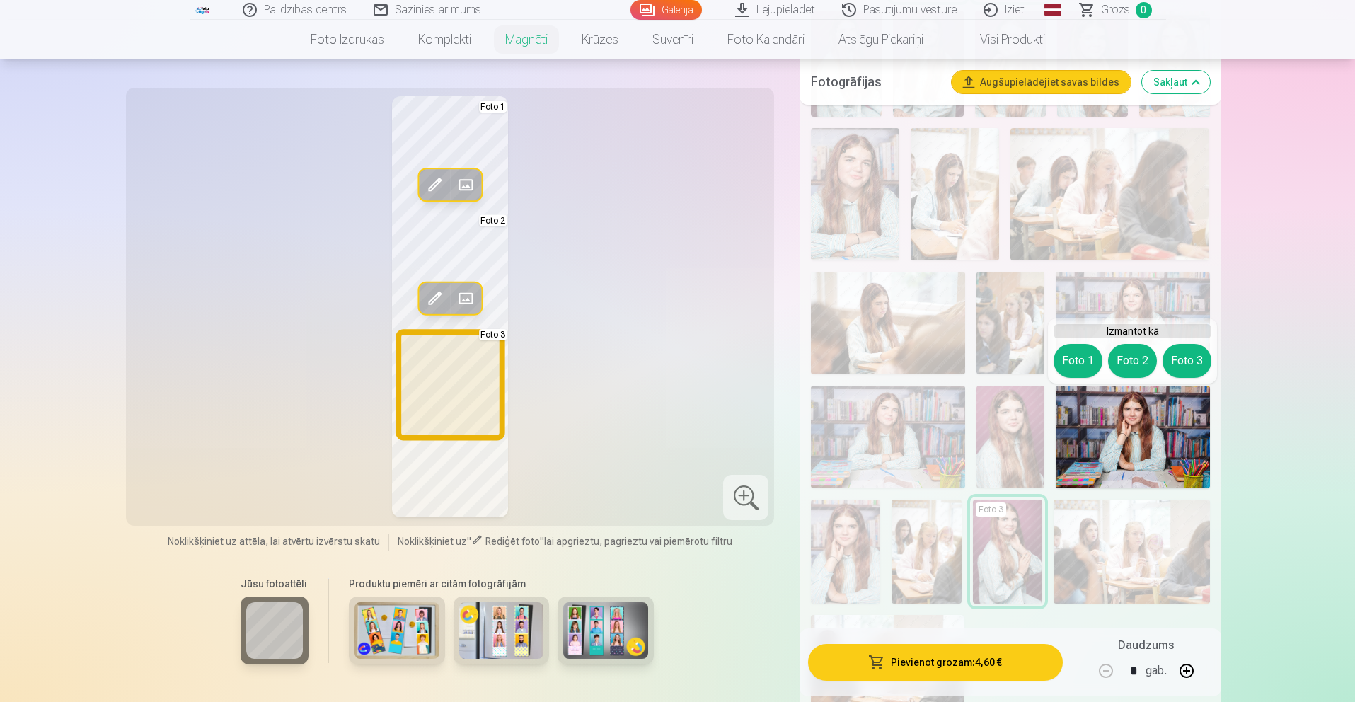
click at [1182, 357] on button "Foto 3" at bounding box center [1187, 361] width 49 height 34
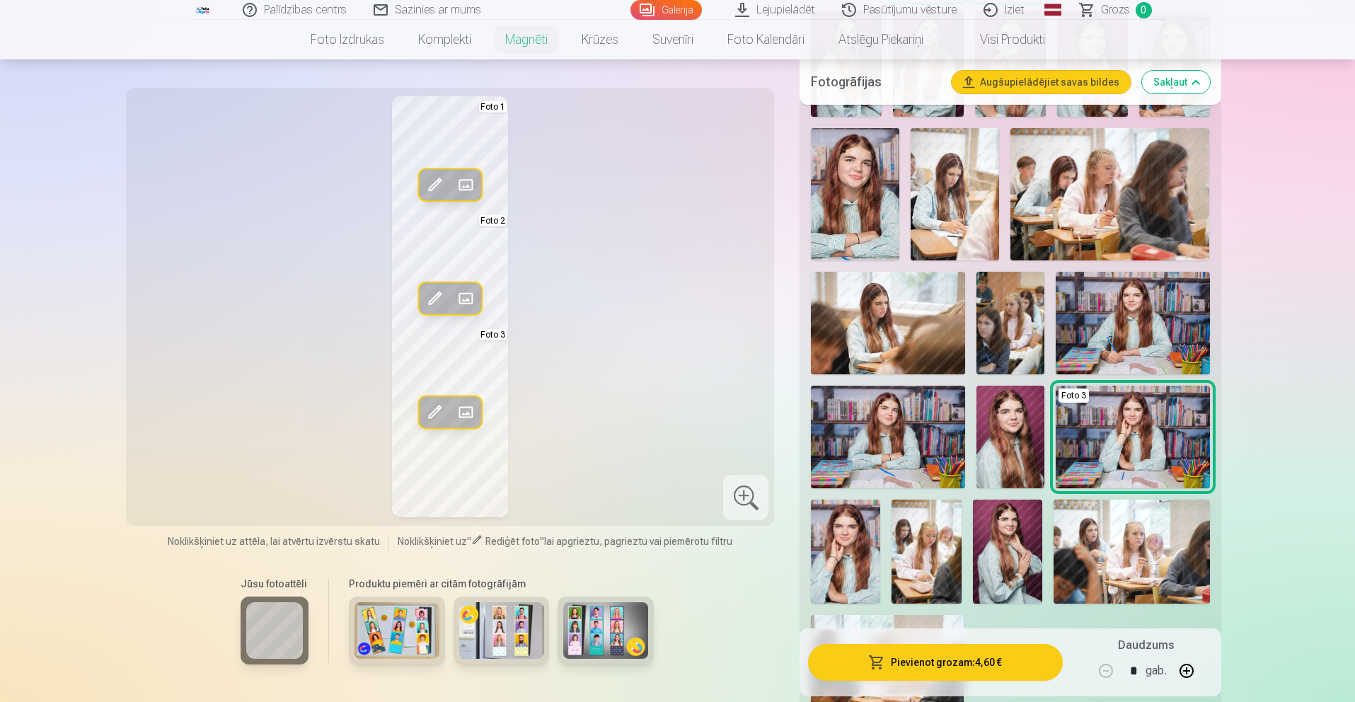
scroll to position [601, 0]
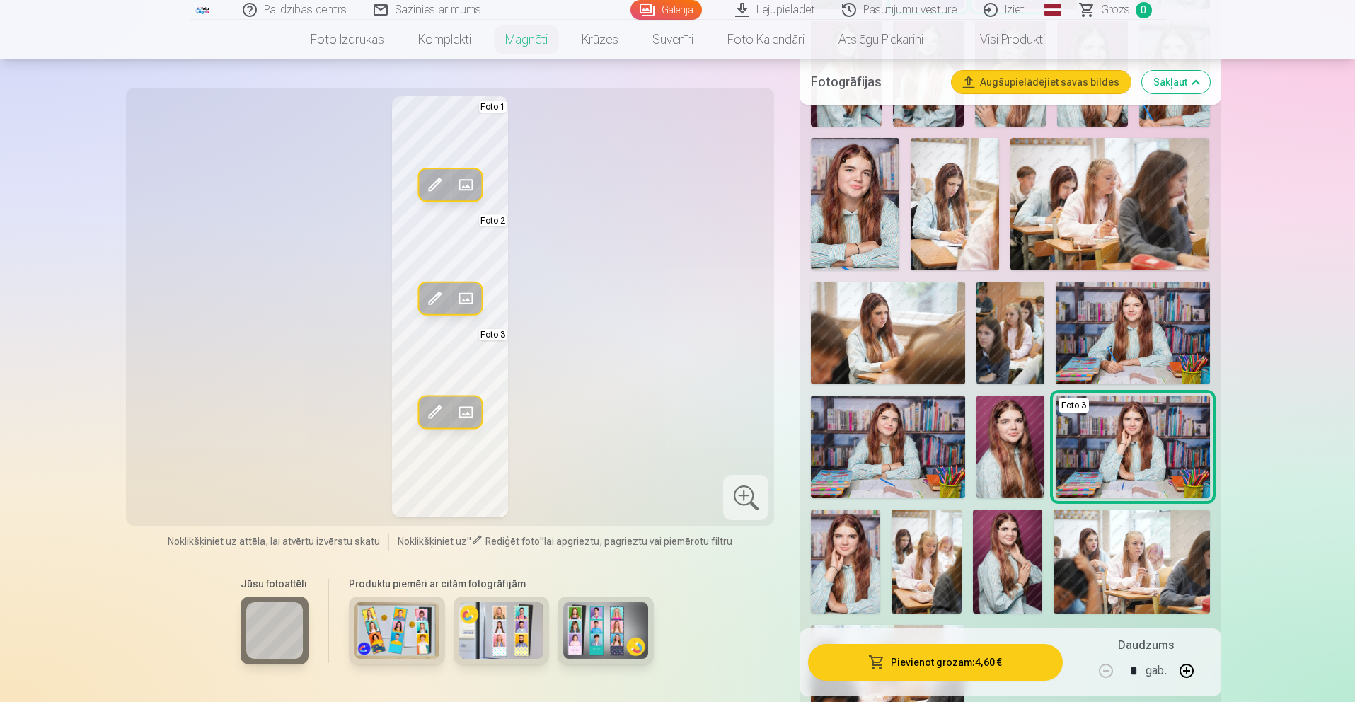
click at [1151, 326] on img at bounding box center [1133, 333] width 154 height 103
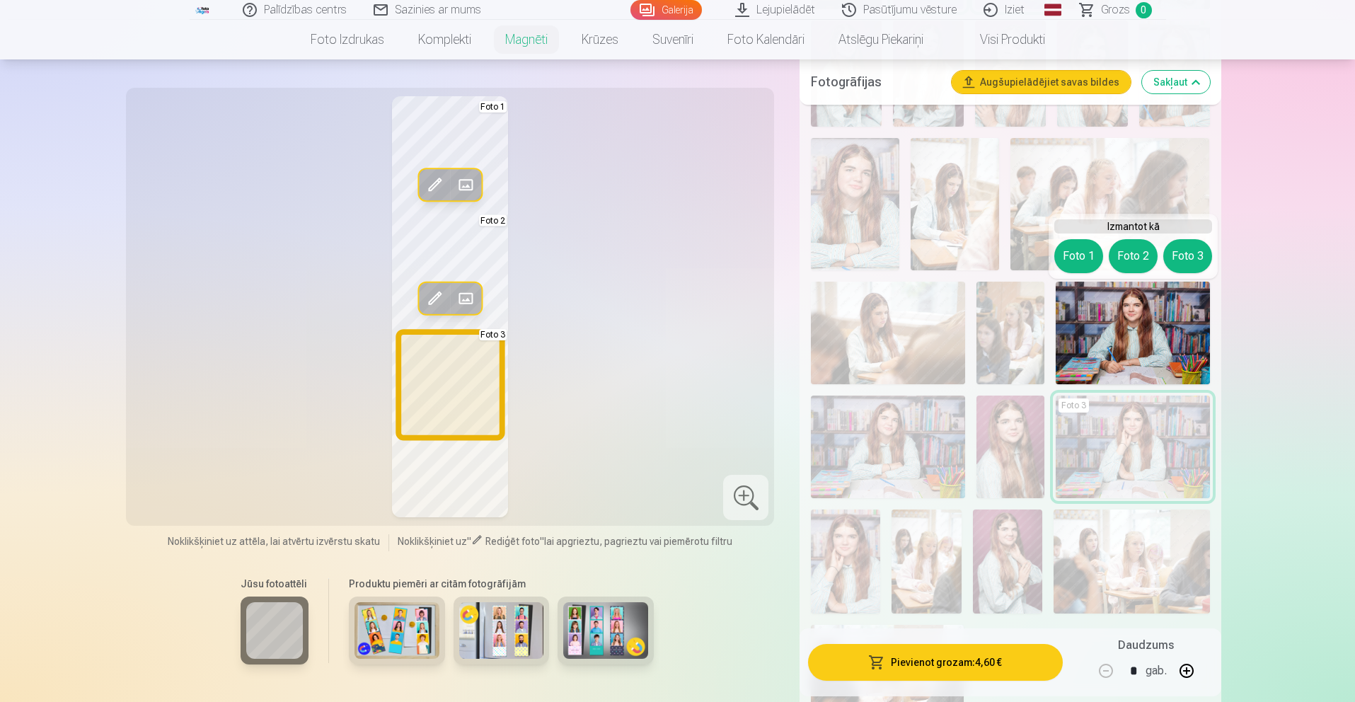
click at [1181, 252] on button "Foto 3" at bounding box center [1188, 256] width 49 height 34
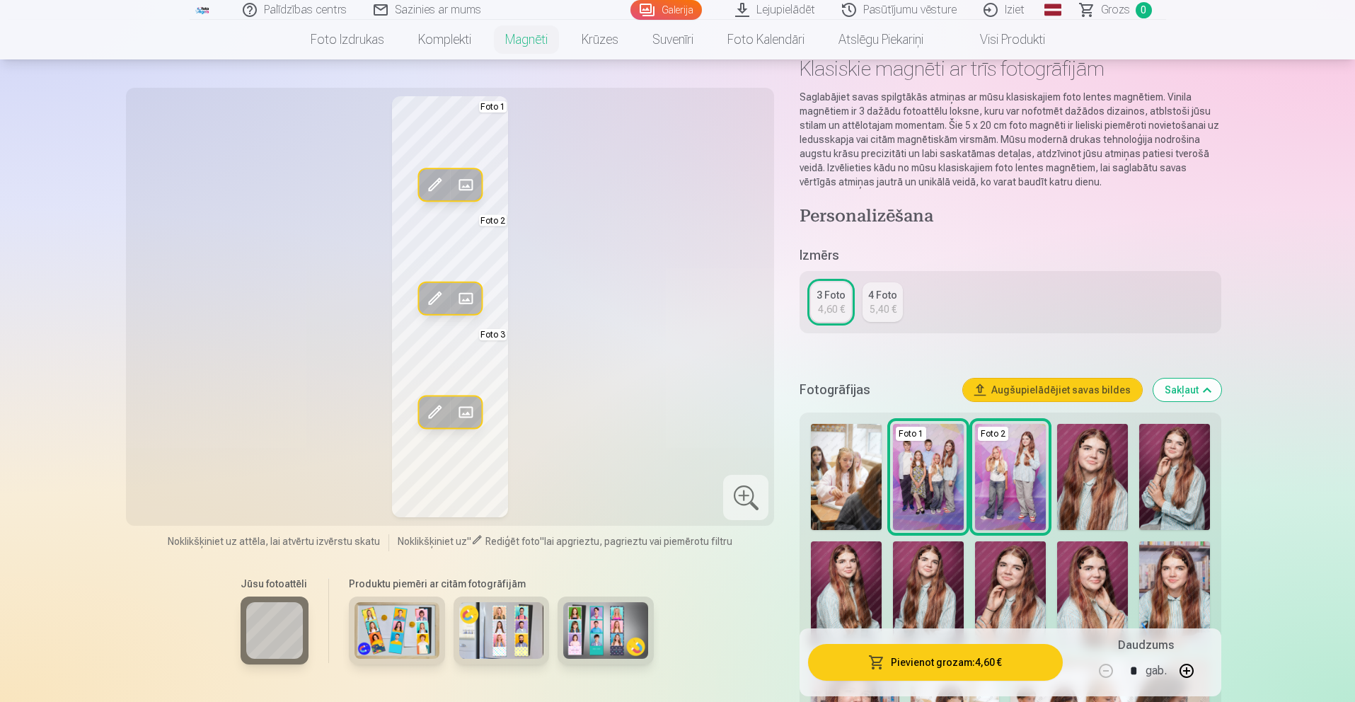
scroll to position [80, 0]
click at [1218, 393] on button "Sakļaut" at bounding box center [1188, 390] width 68 height 23
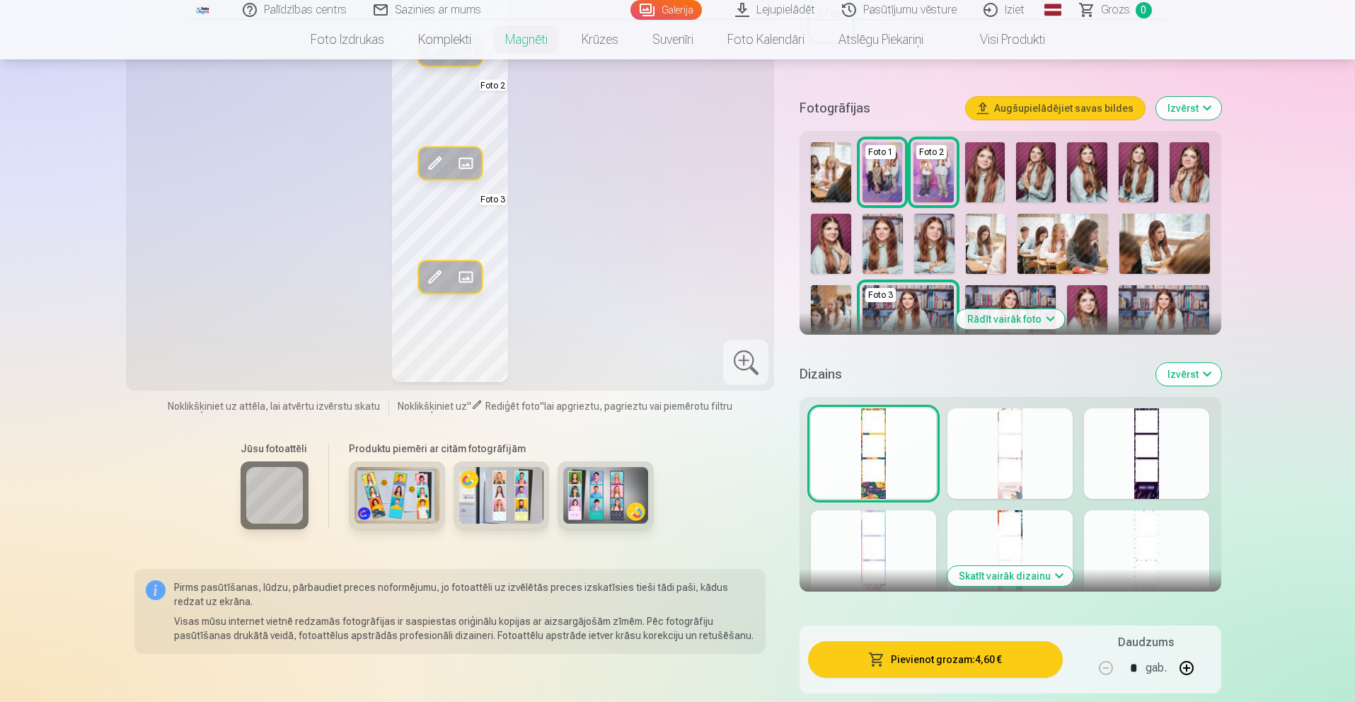
scroll to position [362, 0]
click at [1022, 459] on div at bounding box center [1010, 453] width 125 height 91
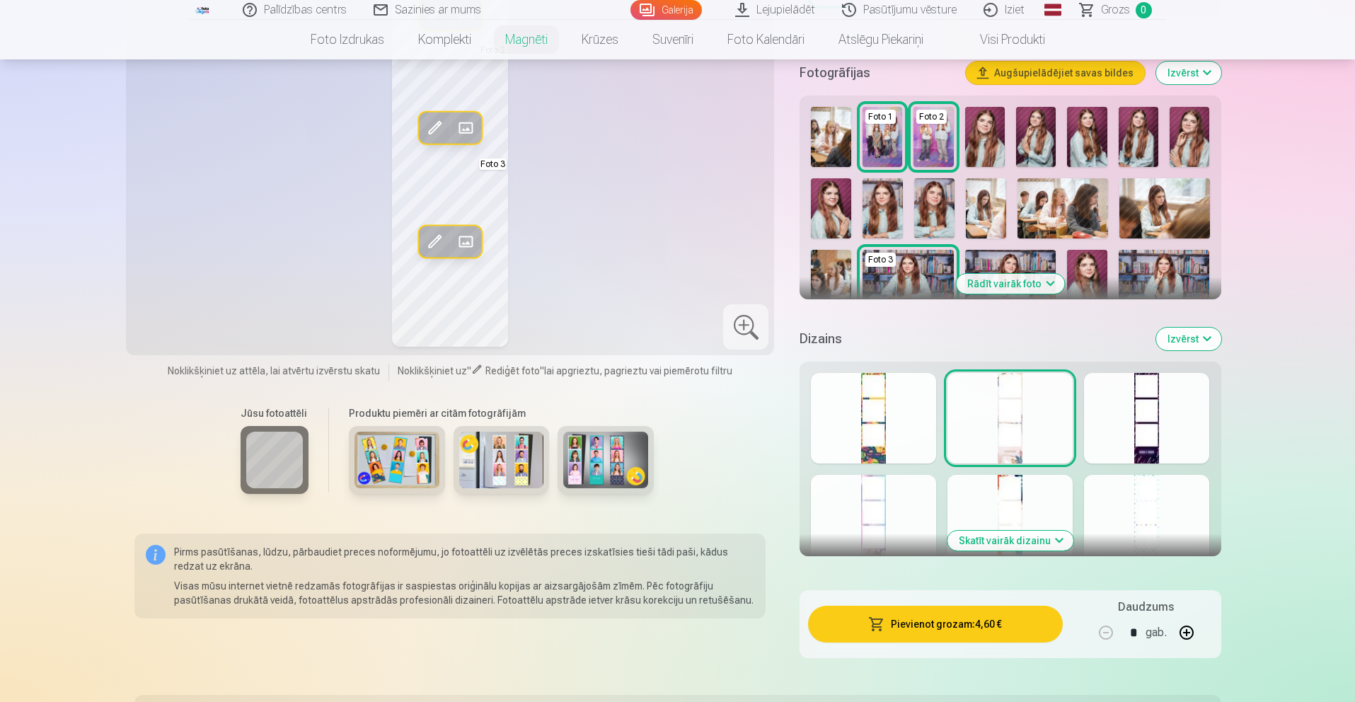
scroll to position [401, 0]
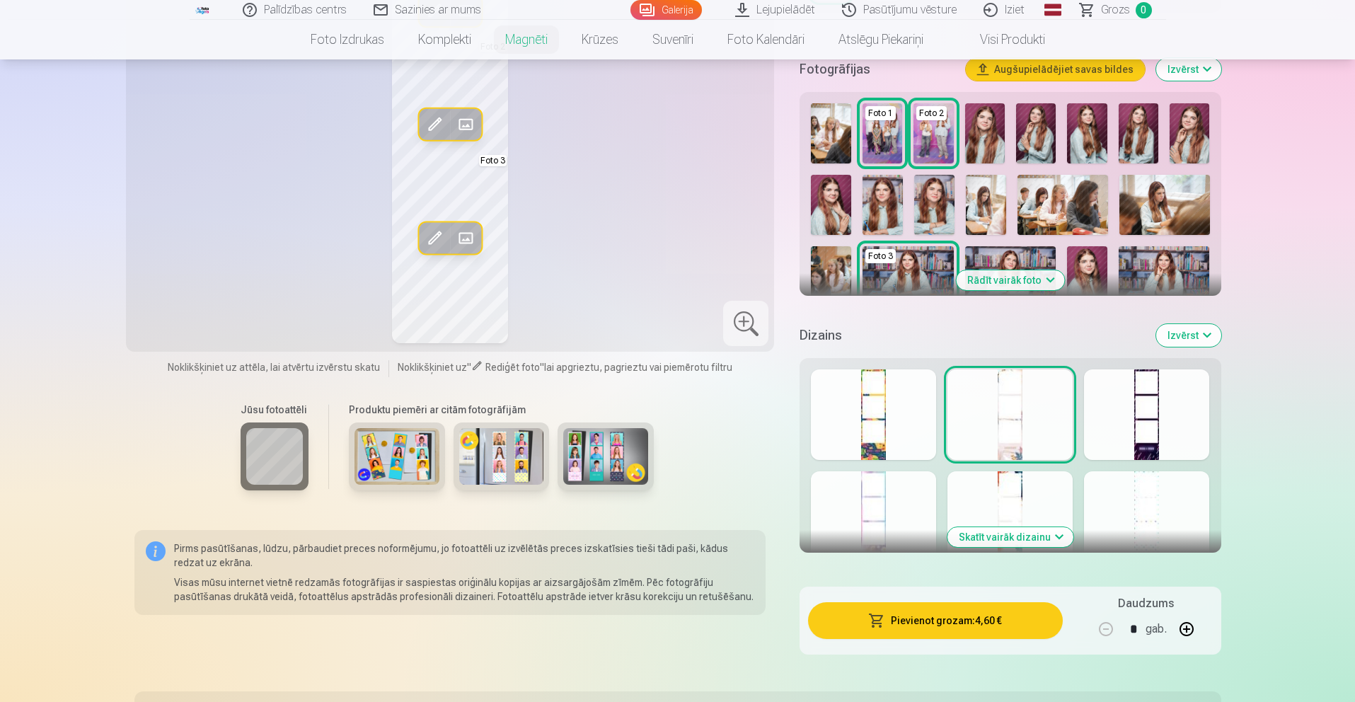
click at [1038, 534] on button "Skatīt vairāk dizainu" at bounding box center [1011, 537] width 126 height 20
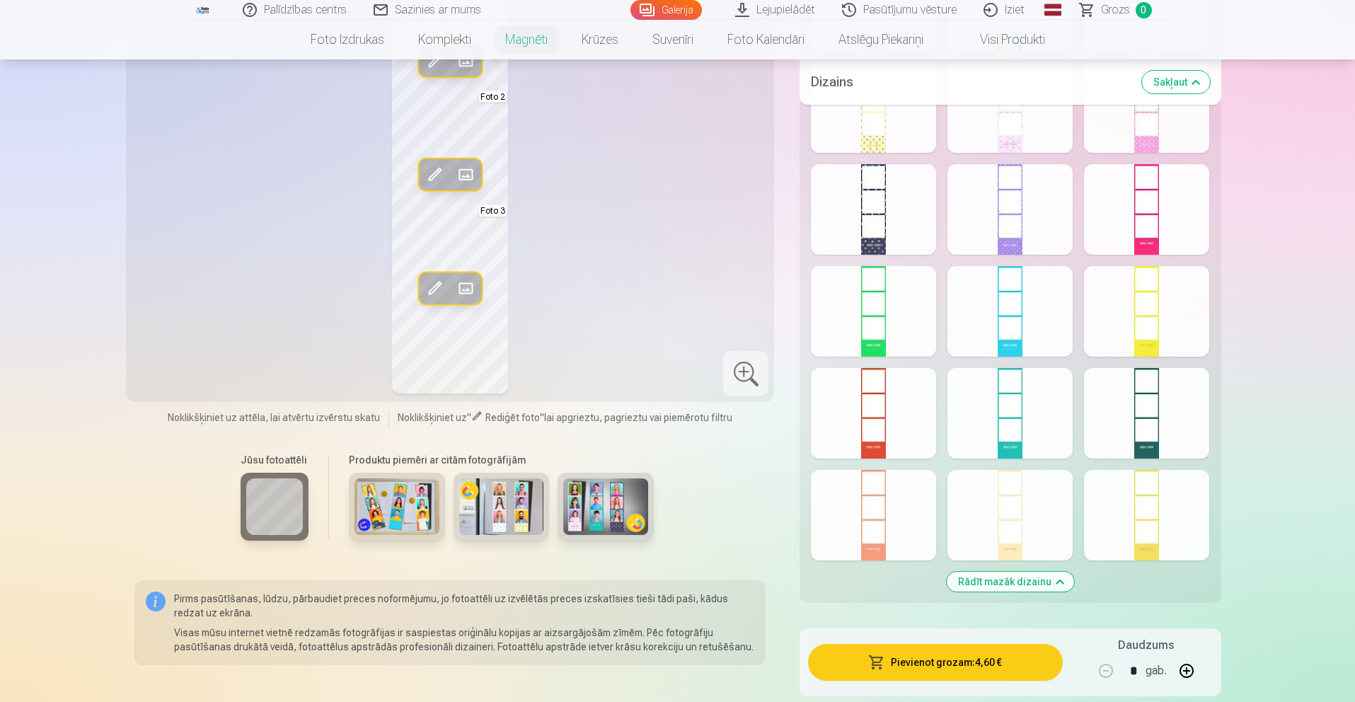
scroll to position [815, 0]
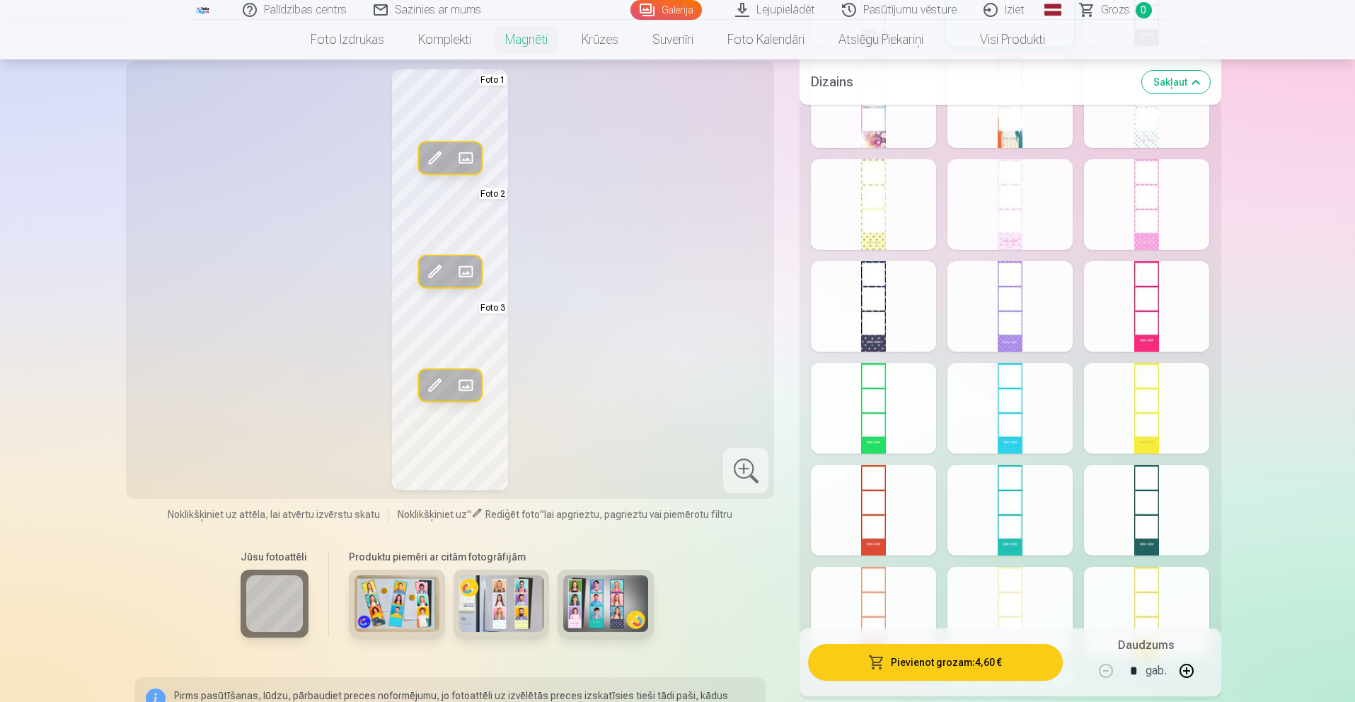
click at [1152, 507] on div at bounding box center [1146, 510] width 125 height 91
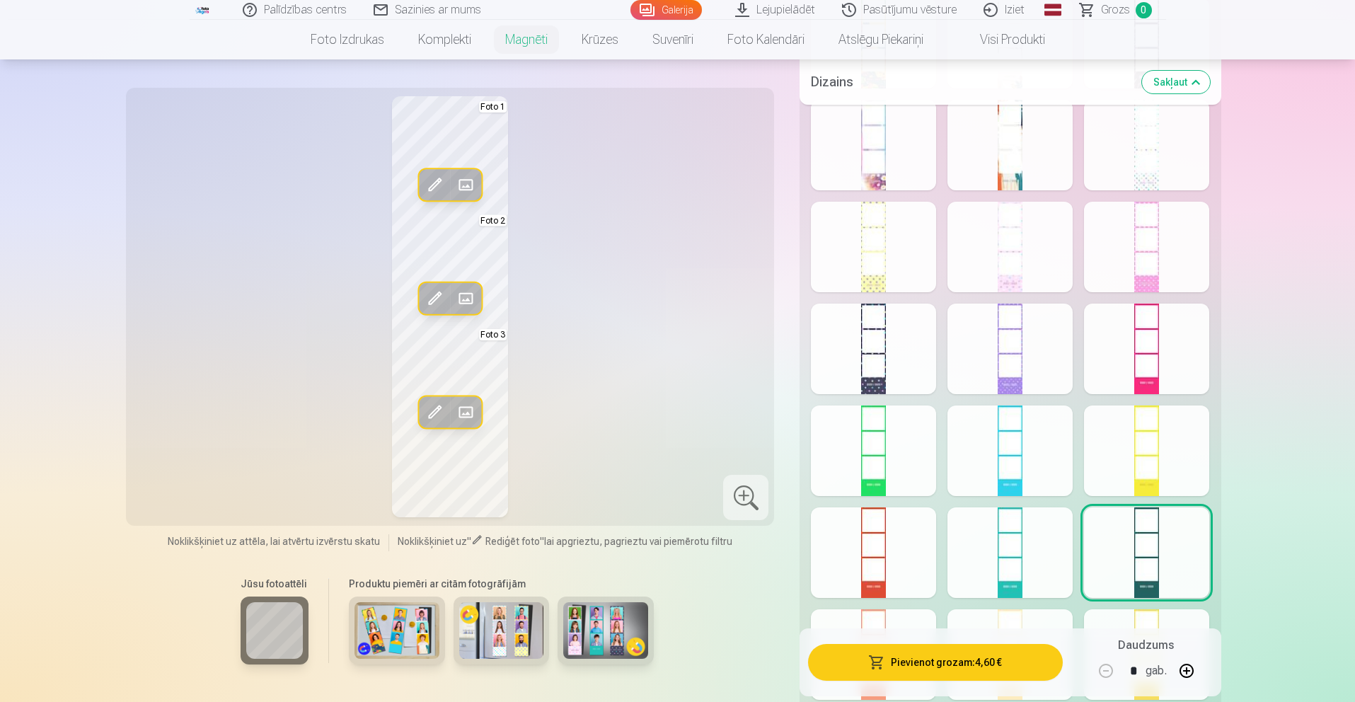
scroll to position [758, 0]
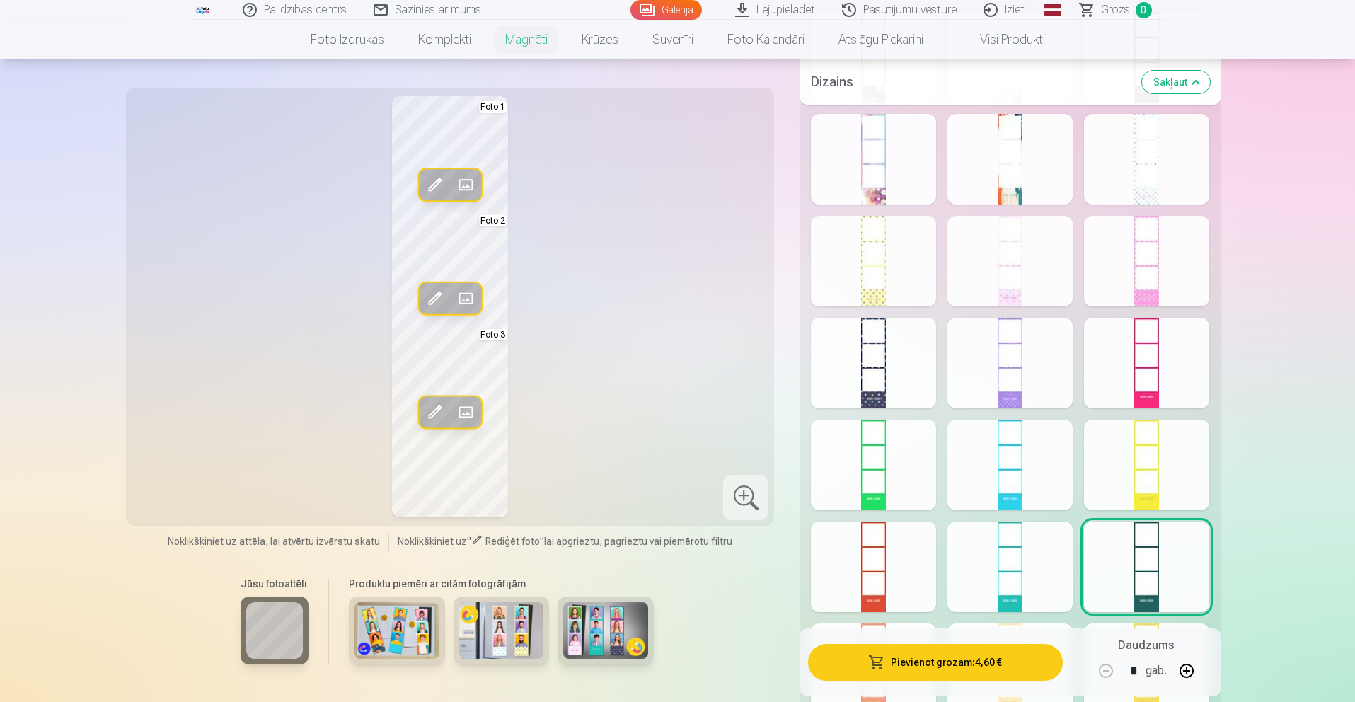
click at [1147, 386] on div at bounding box center [1146, 363] width 125 height 91
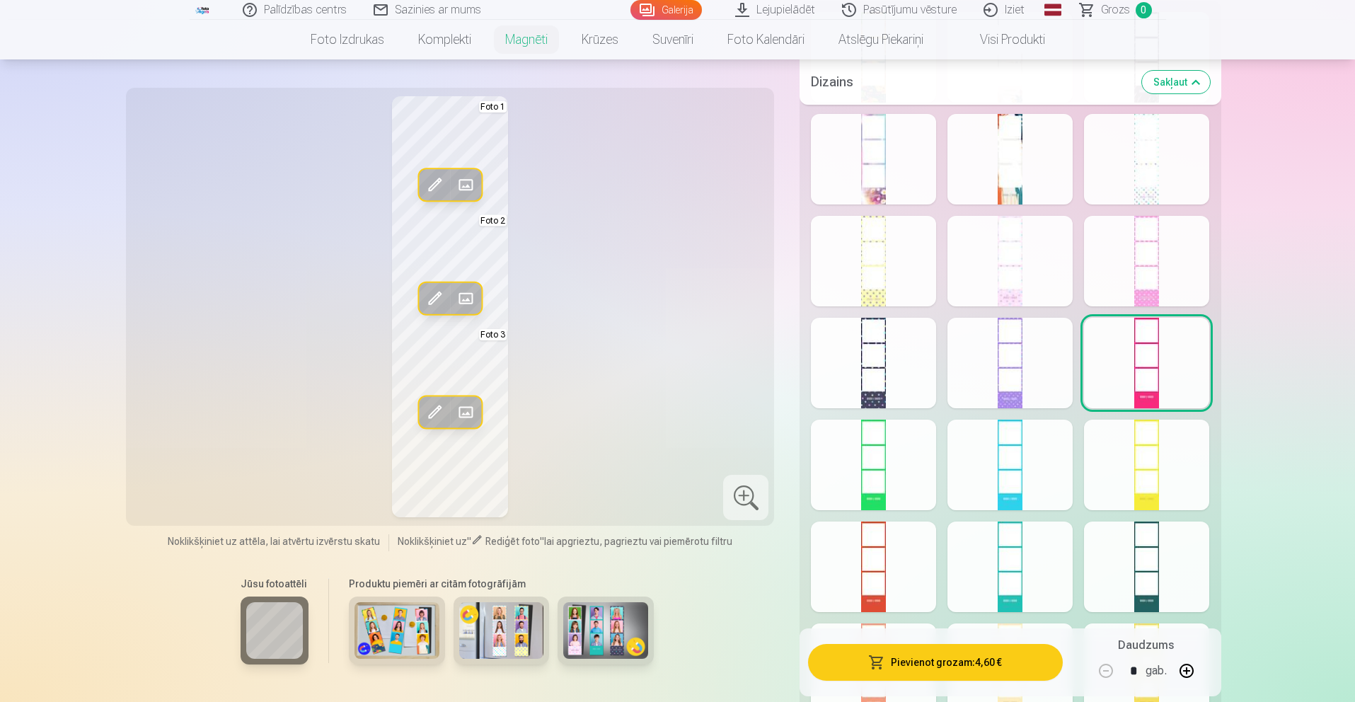
click at [915, 374] on div at bounding box center [873, 363] width 125 height 91
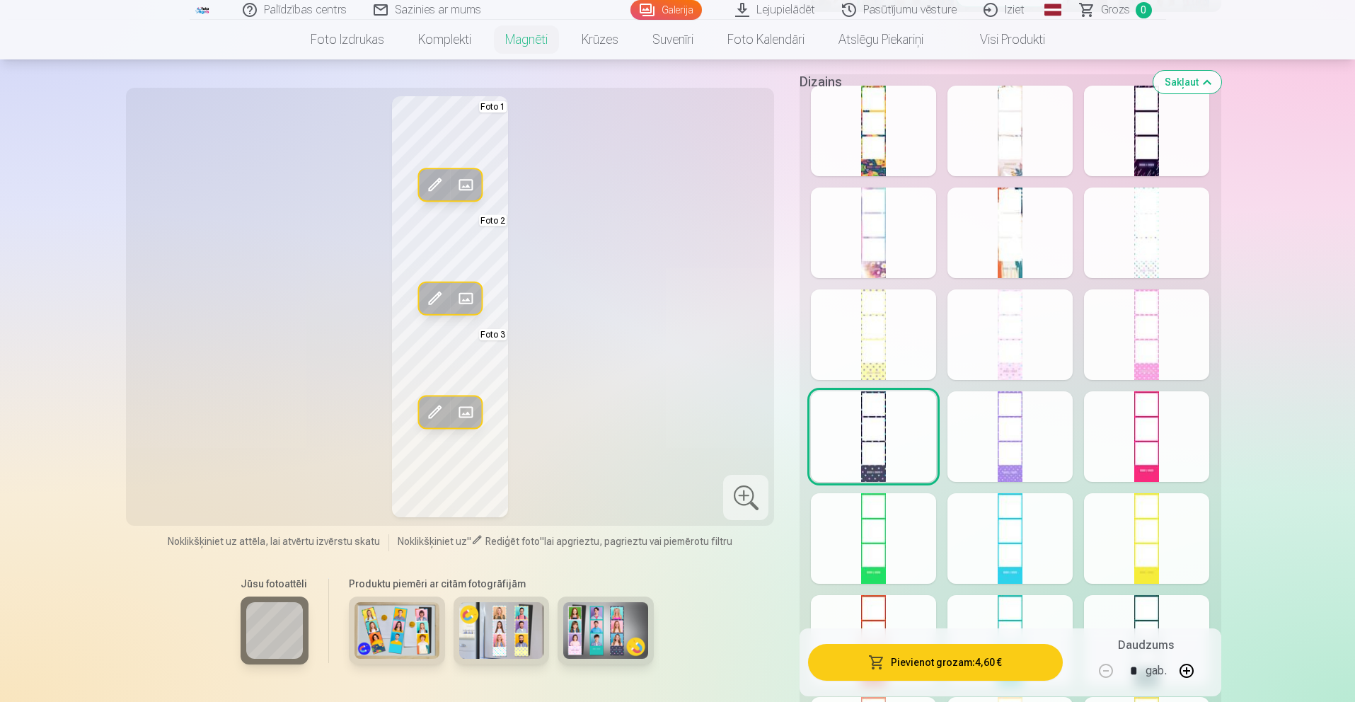
scroll to position [626, 0]
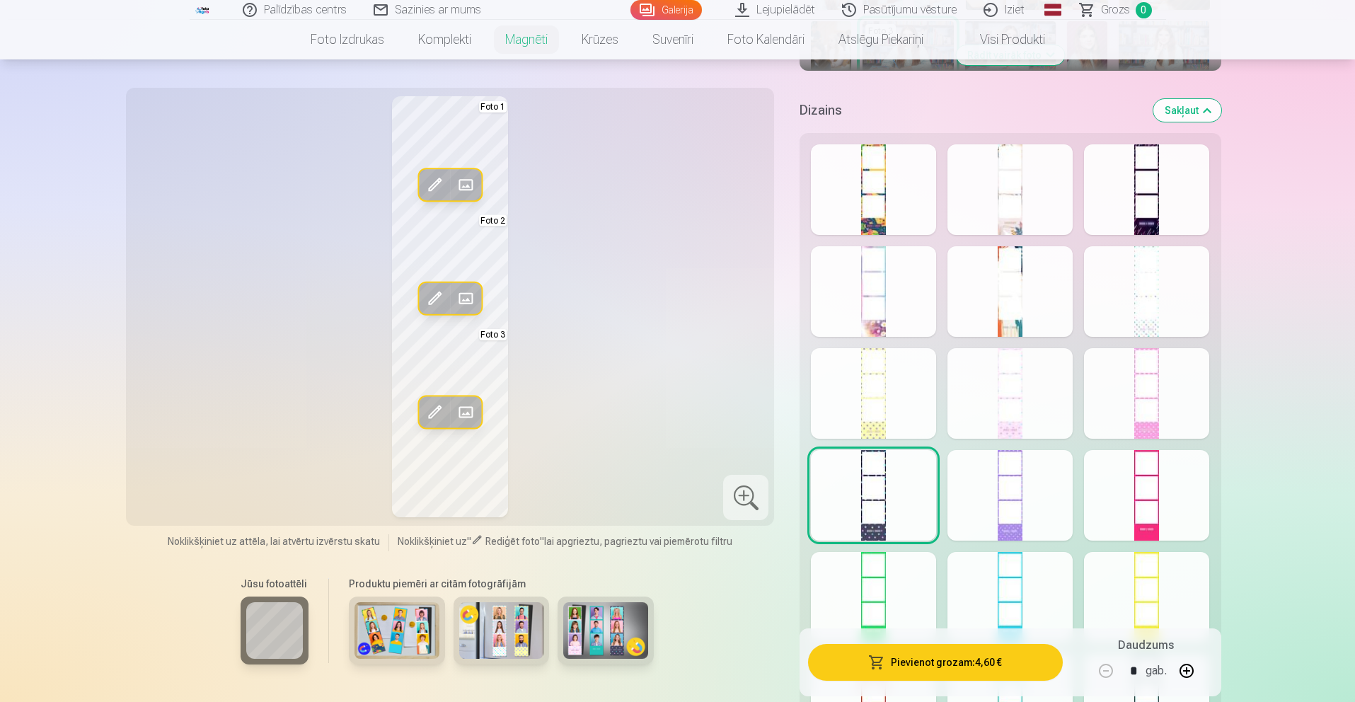
click at [1169, 178] on div at bounding box center [1146, 189] width 125 height 91
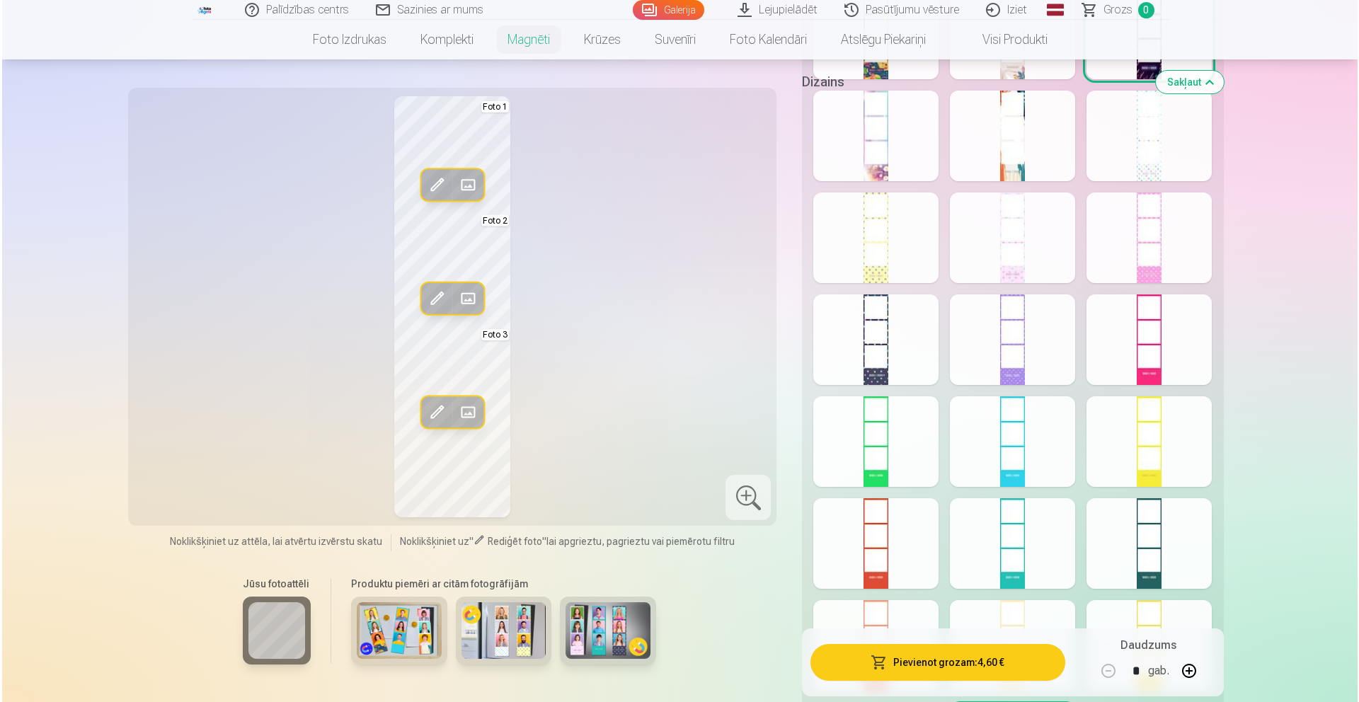
scroll to position [538, 0]
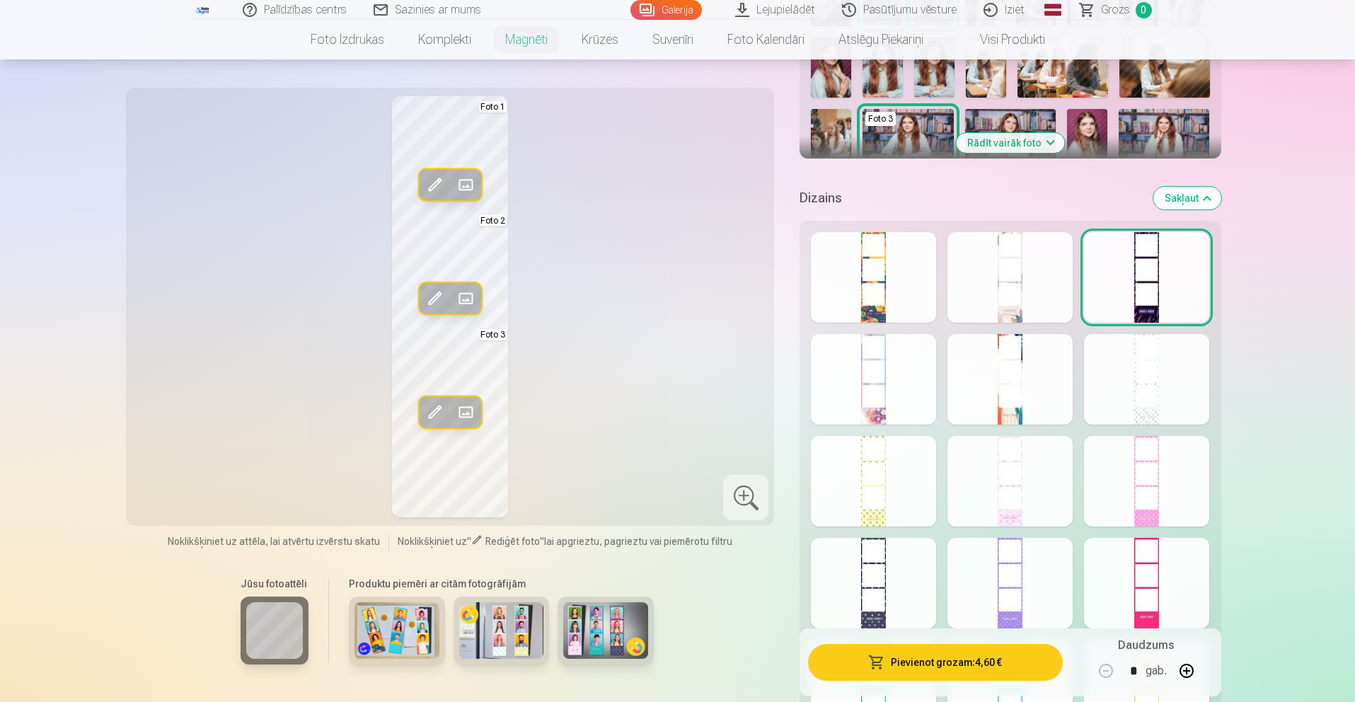
click at [831, 297] on div at bounding box center [873, 277] width 125 height 91
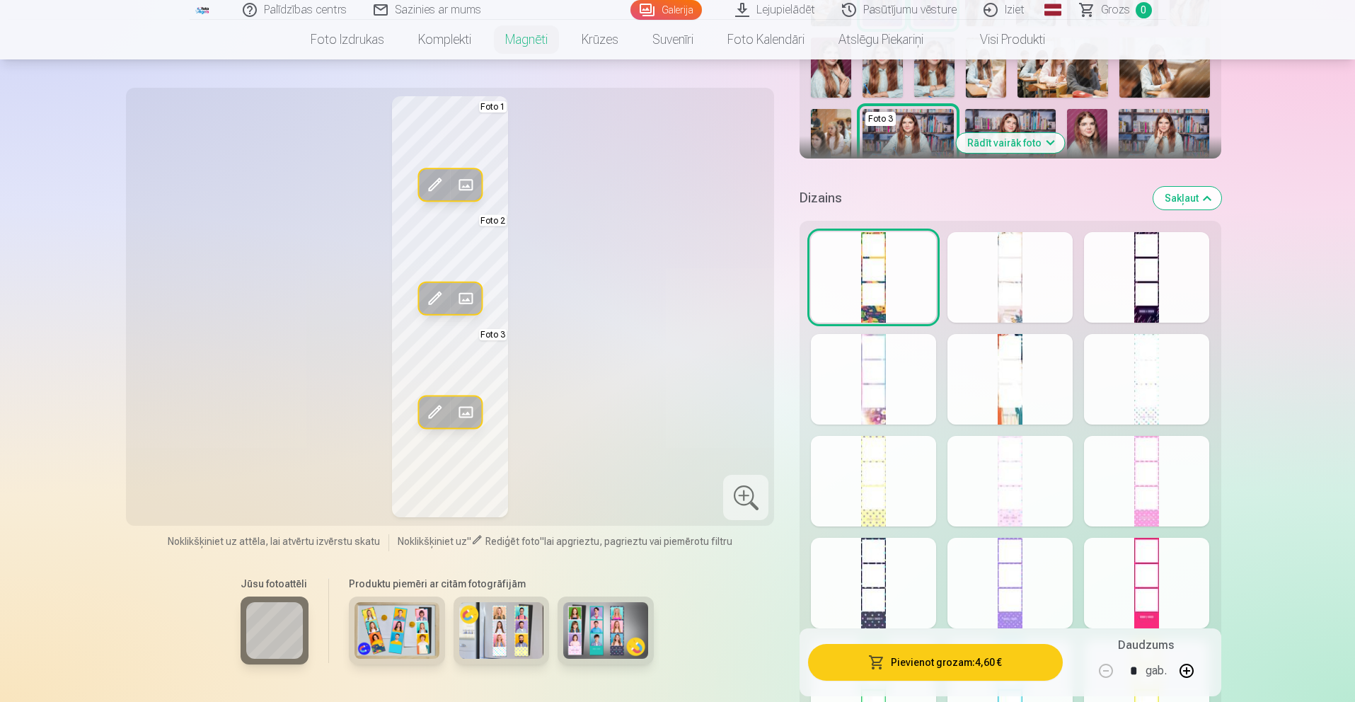
click at [999, 294] on div at bounding box center [1010, 277] width 125 height 91
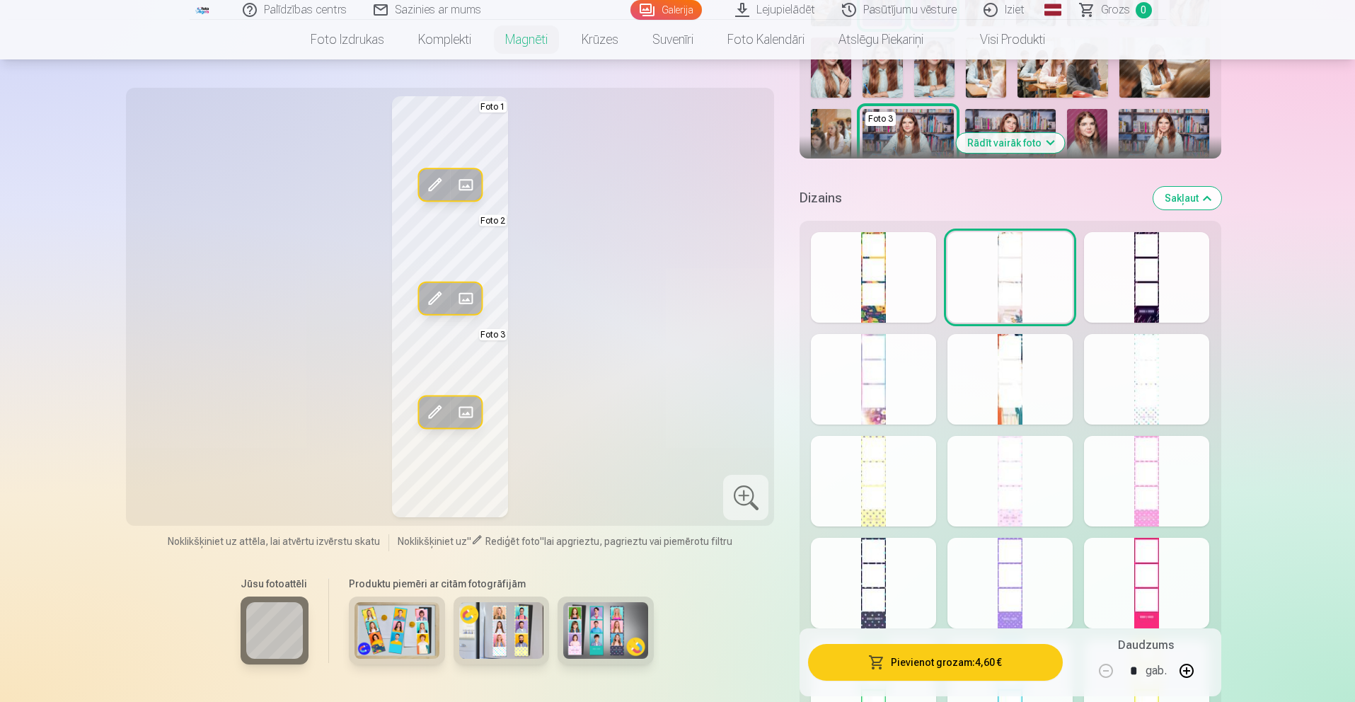
click at [1068, 360] on div at bounding box center [1010, 379] width 125 height 91
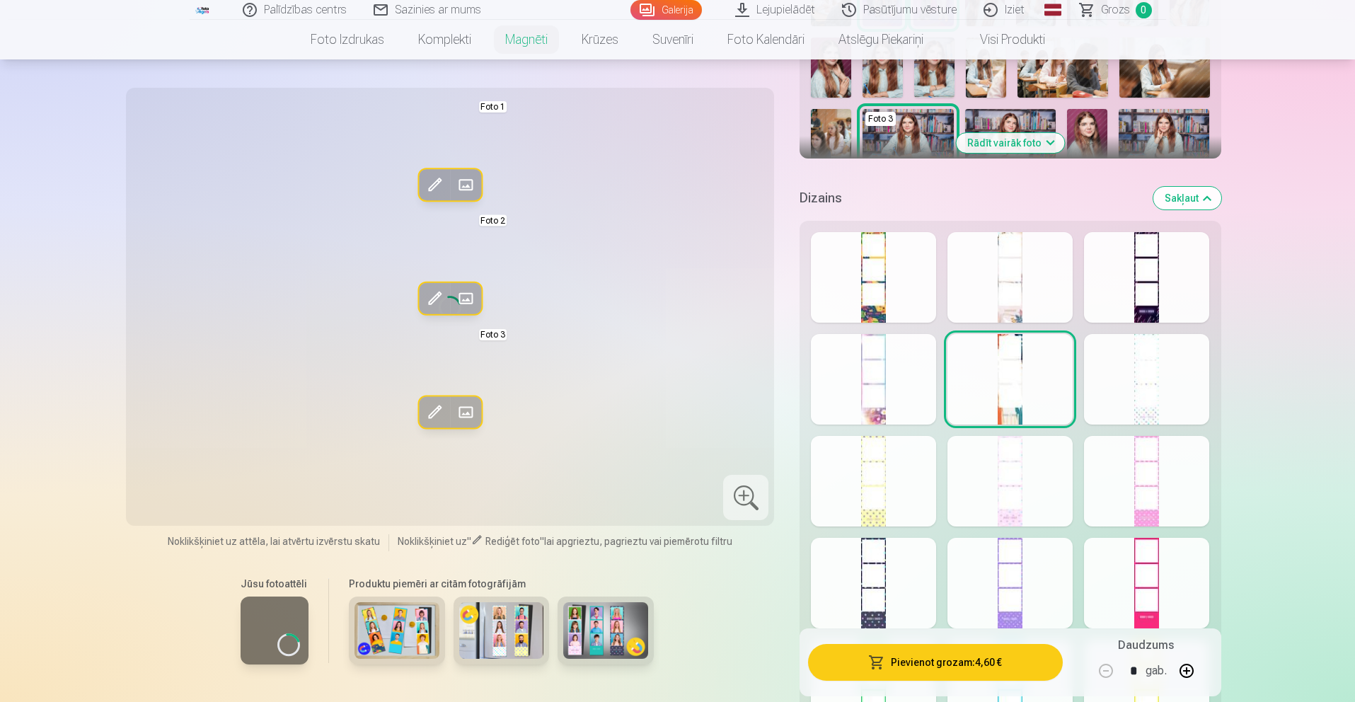
click at [1111, 366] on div at bounding box center [1146, 379] width 125 height 91
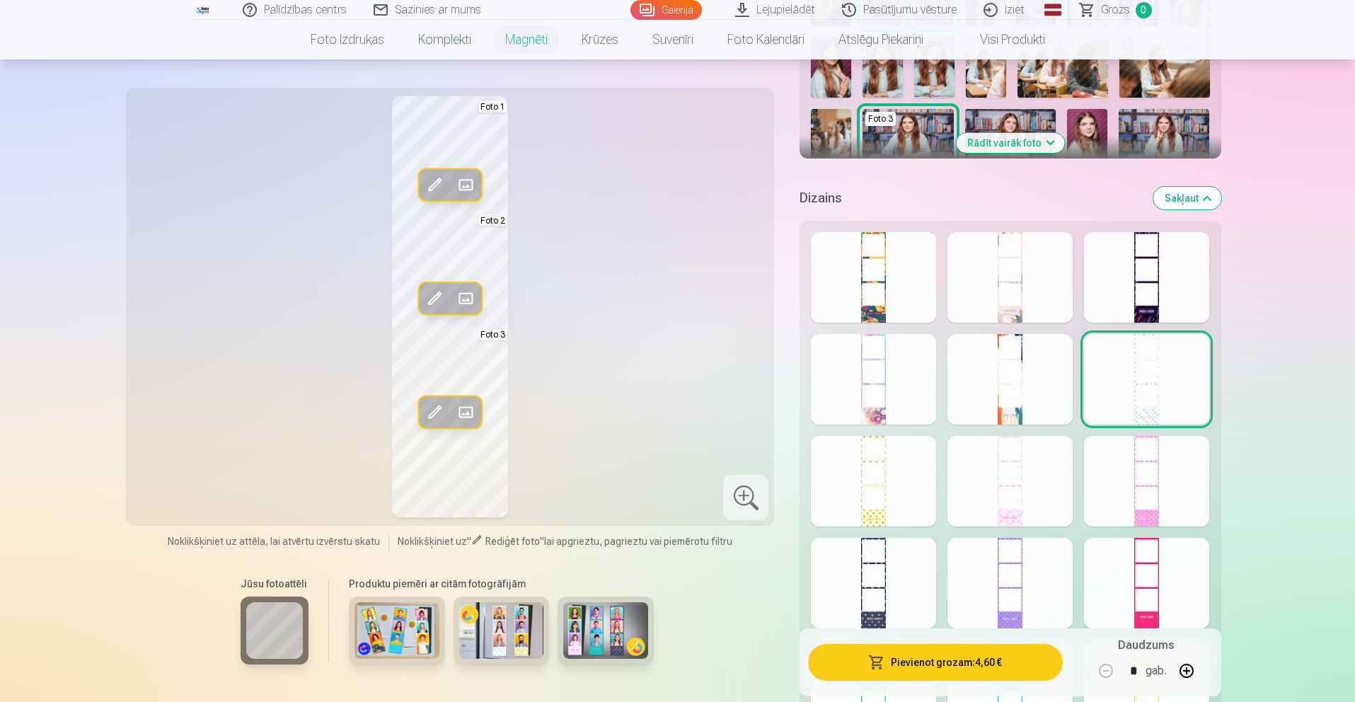
click at [430, 416] on span at bounding box center [434, 412] width 23 height 23
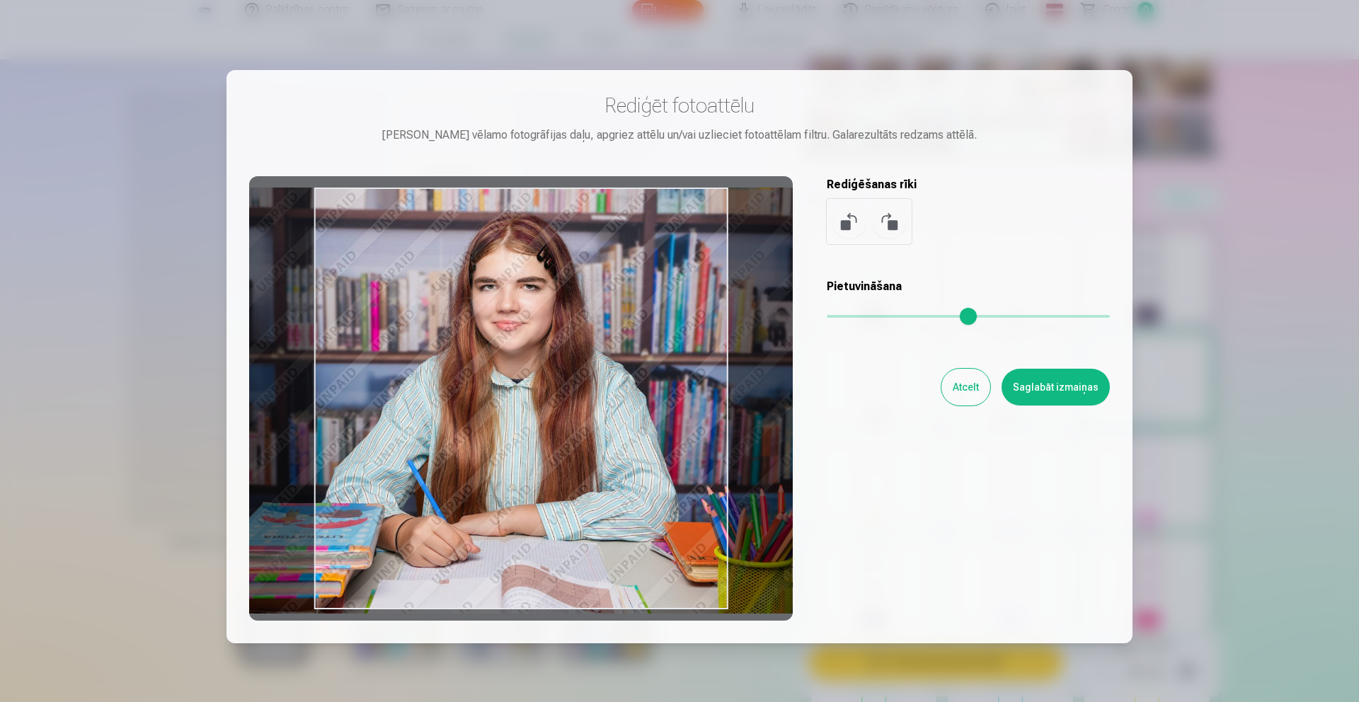
drag, startPoint x: 728, startPoint y: 610, endPoint x: 720, endPoint y: 567, distance: 44.0
click at [720, 567] on div at bounding box center [521, 398] width 544 height 444
click at [1060, 386] on button "Saglabāt izmaiņas" at bounding box center [1056, 387] width 108 height 37
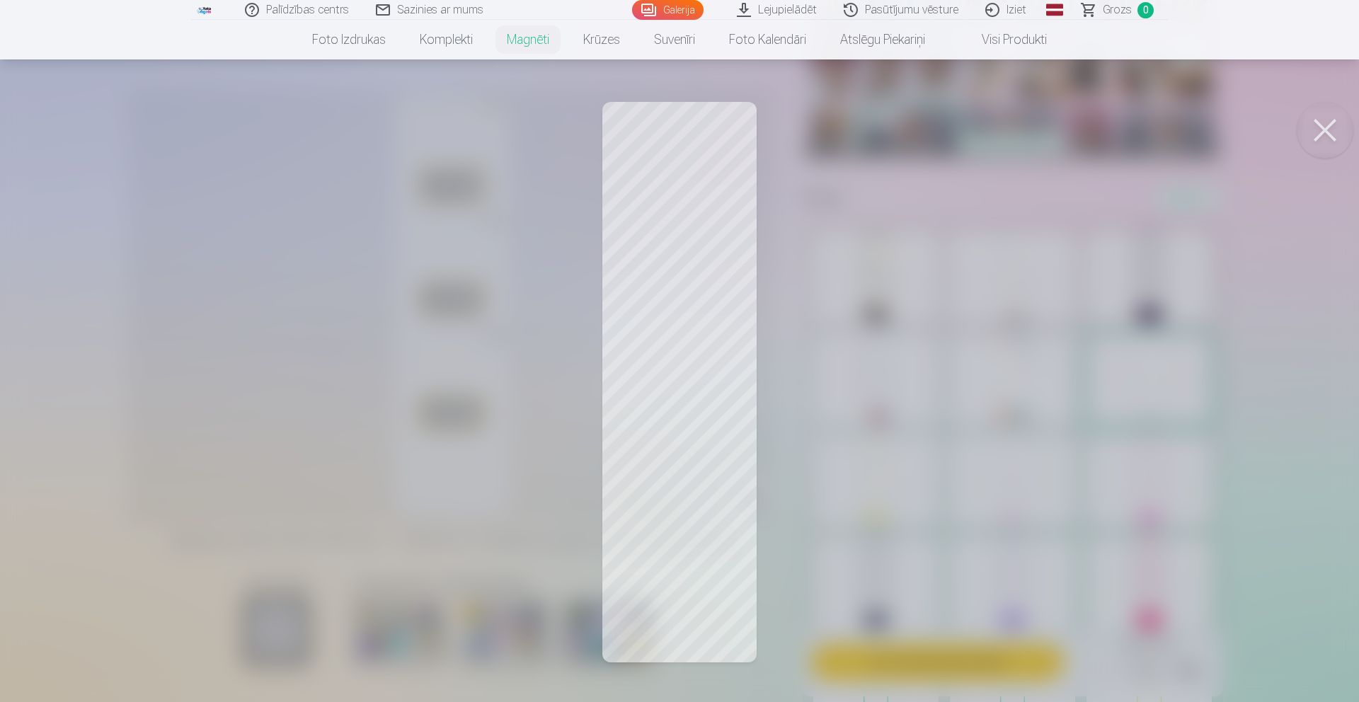
click at [697, 379] on div at bounding box center [679, 351] width 1359 height 702
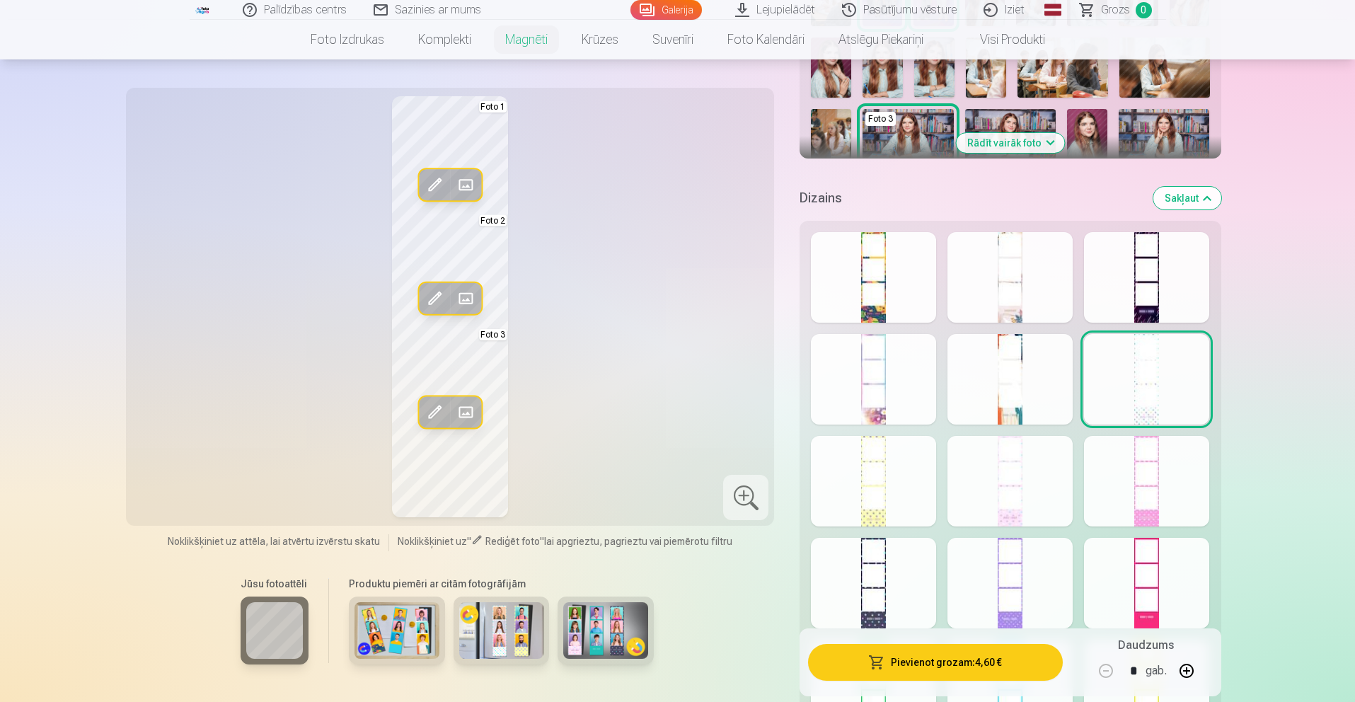
click at [425, 294] on span at bounding box center [434, 298] width 23 height 23
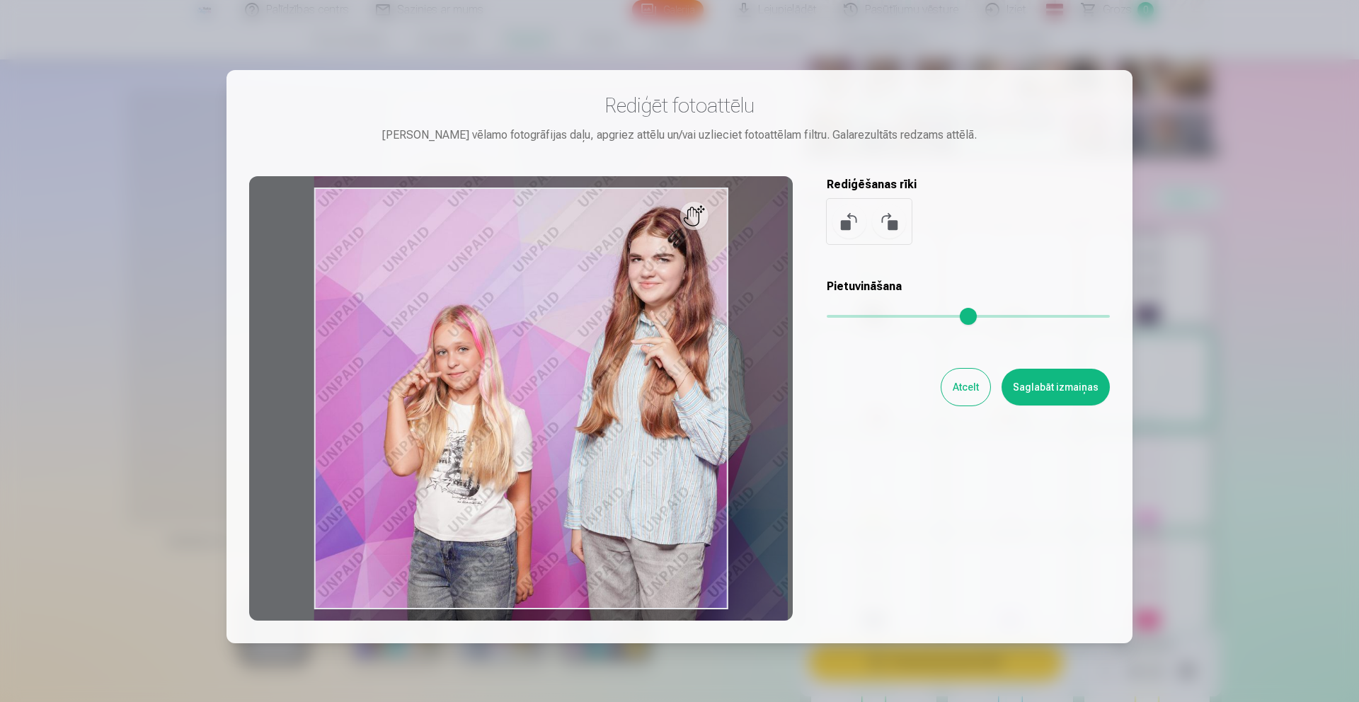
click at [842, 315] on input "range" at bounding box center [968, 316] width 283 height 3
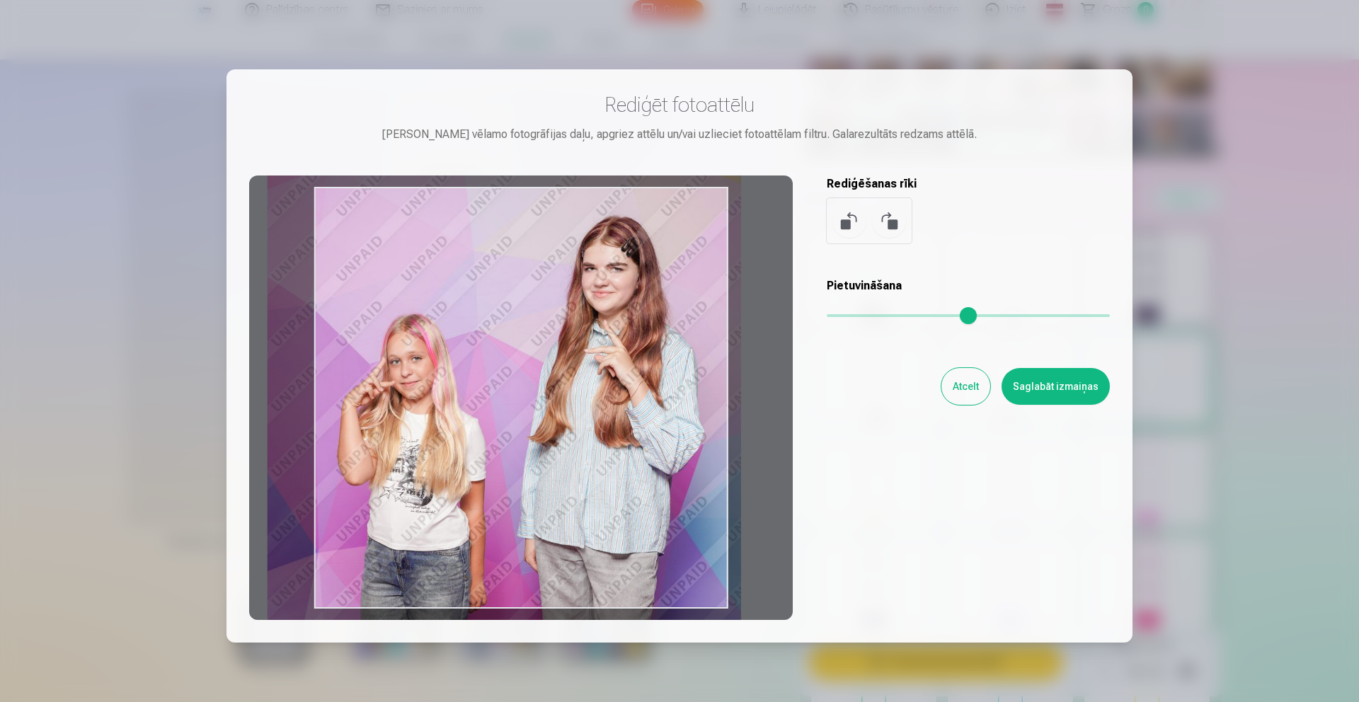
type input "****"
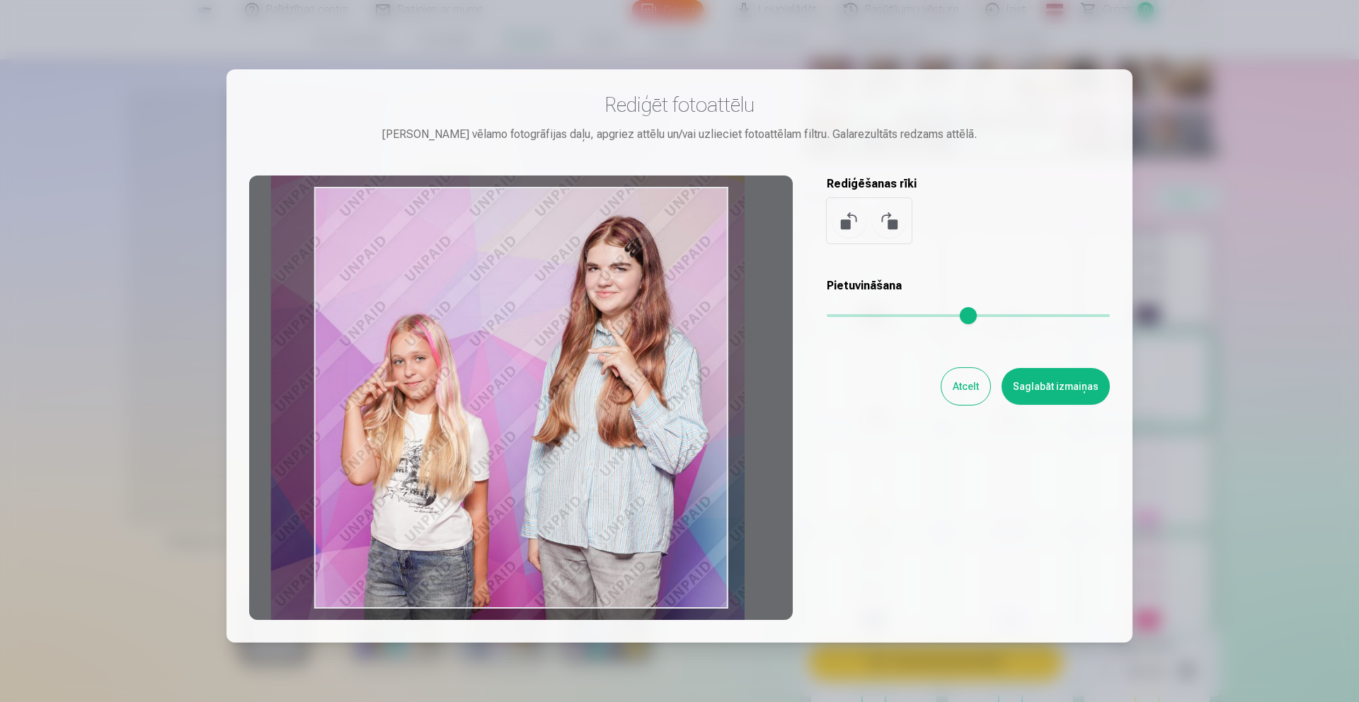
drag, startPoint x: 677, startPoint y: 347, endPoint x: 634, endPoint y: 357, distance: 44.3
click at [634, 357] on div at bounding box center [521, 398] width 544 height 444
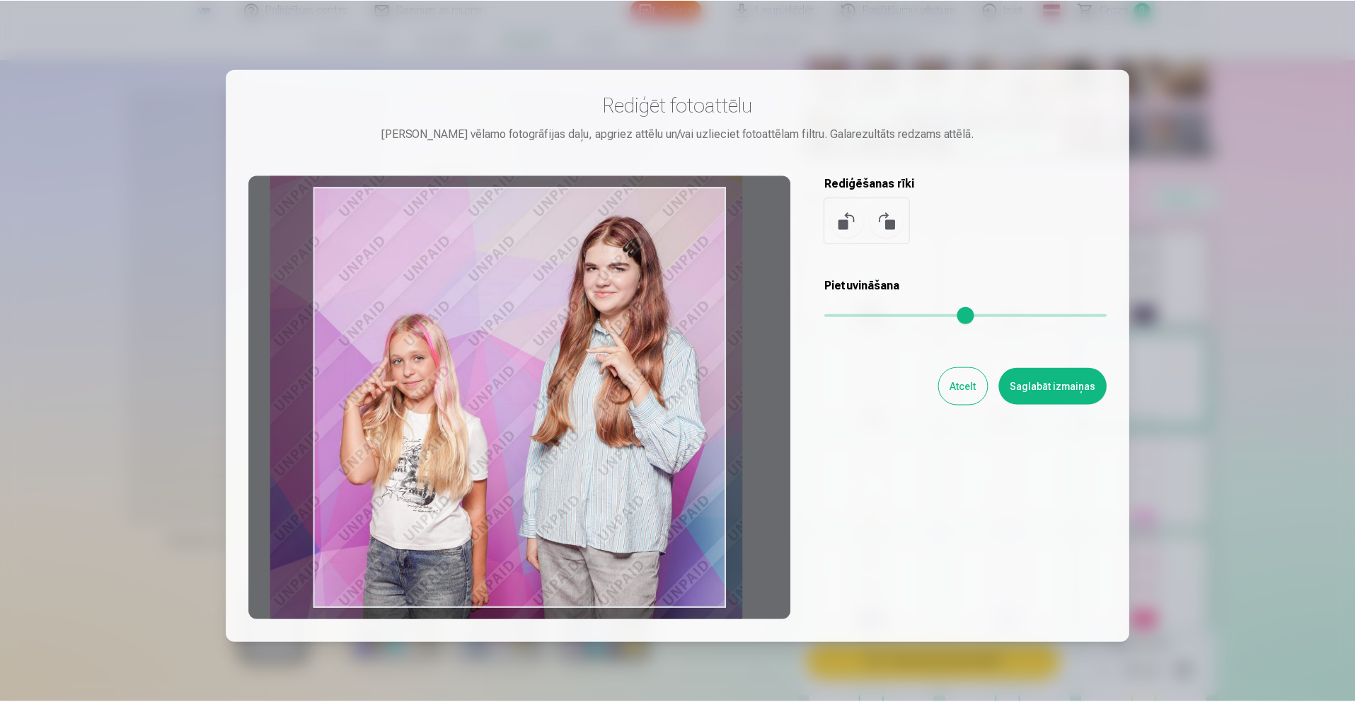
scroll to position [4, 0]
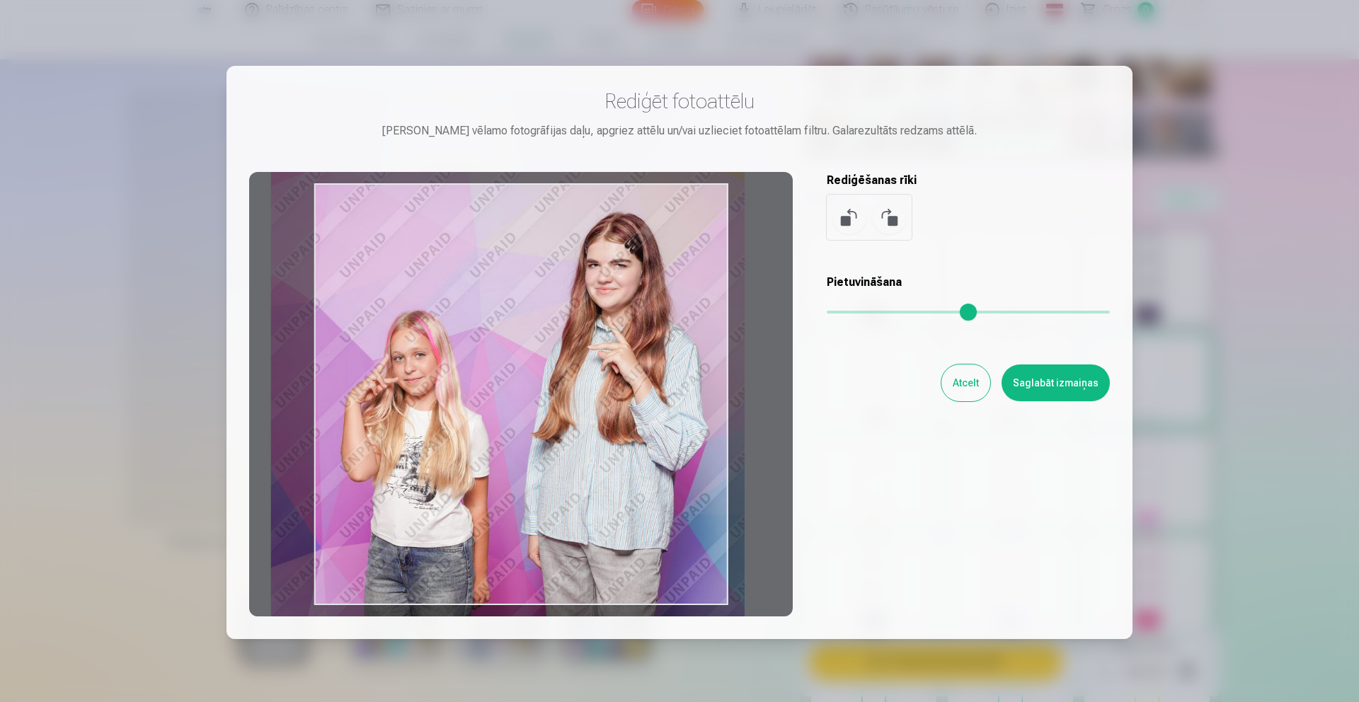
click at [1048, 385] on button "Saglabāt izmaiņas" at bounding box center [1056, 383] width 108 height 37
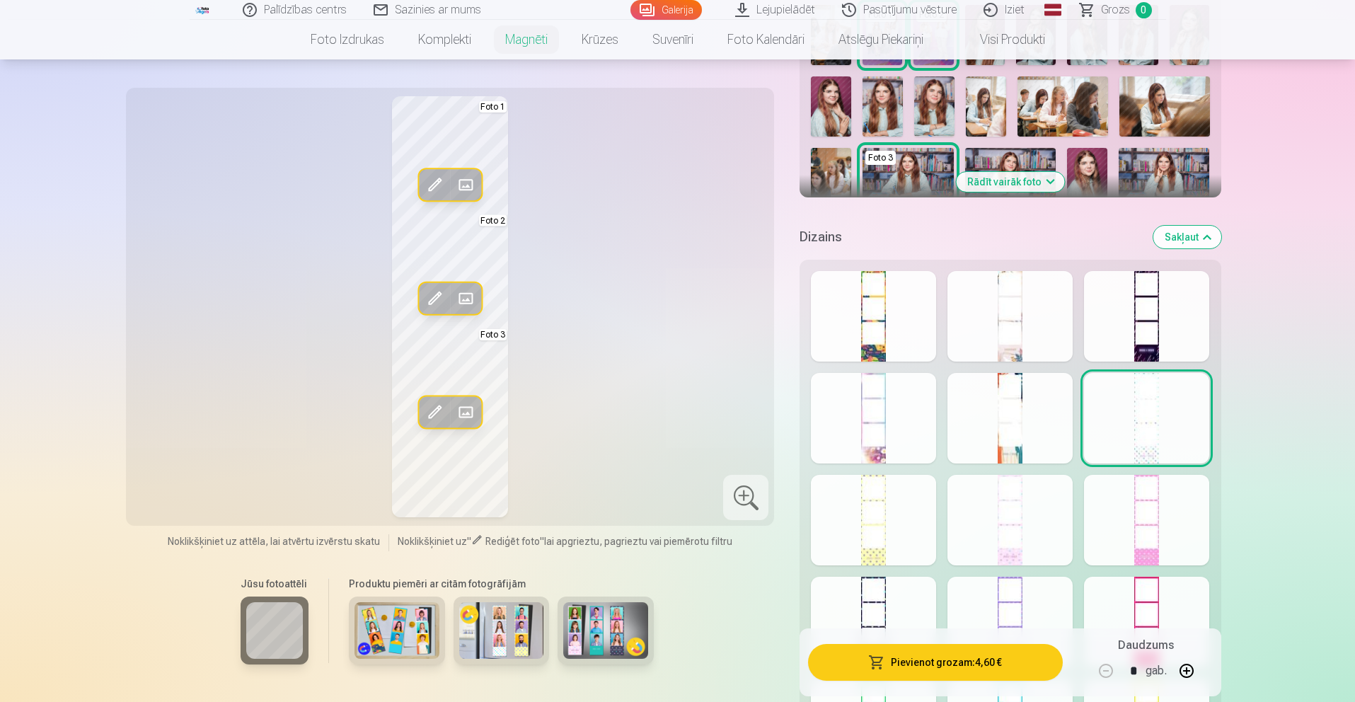
scroll to position [461, 0]
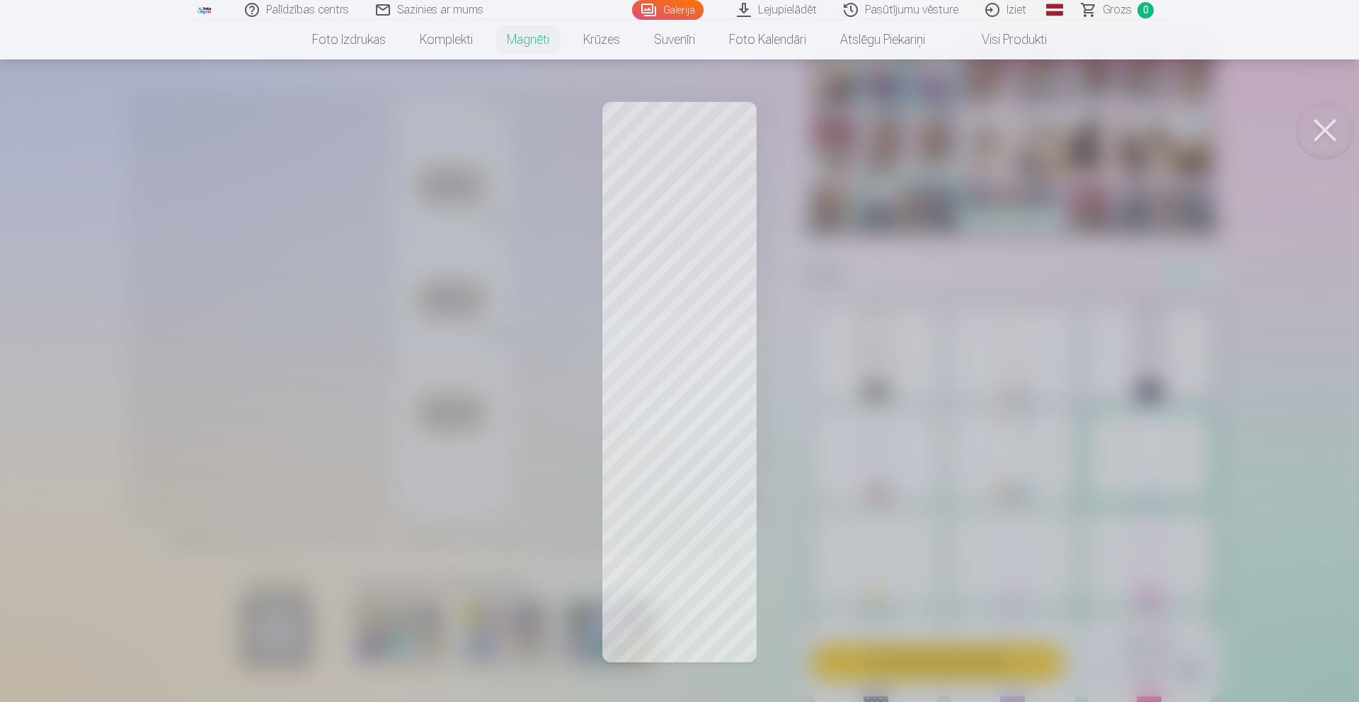
click at [909, 319] on div at bounding box center [679, 351] width 1359 height 702
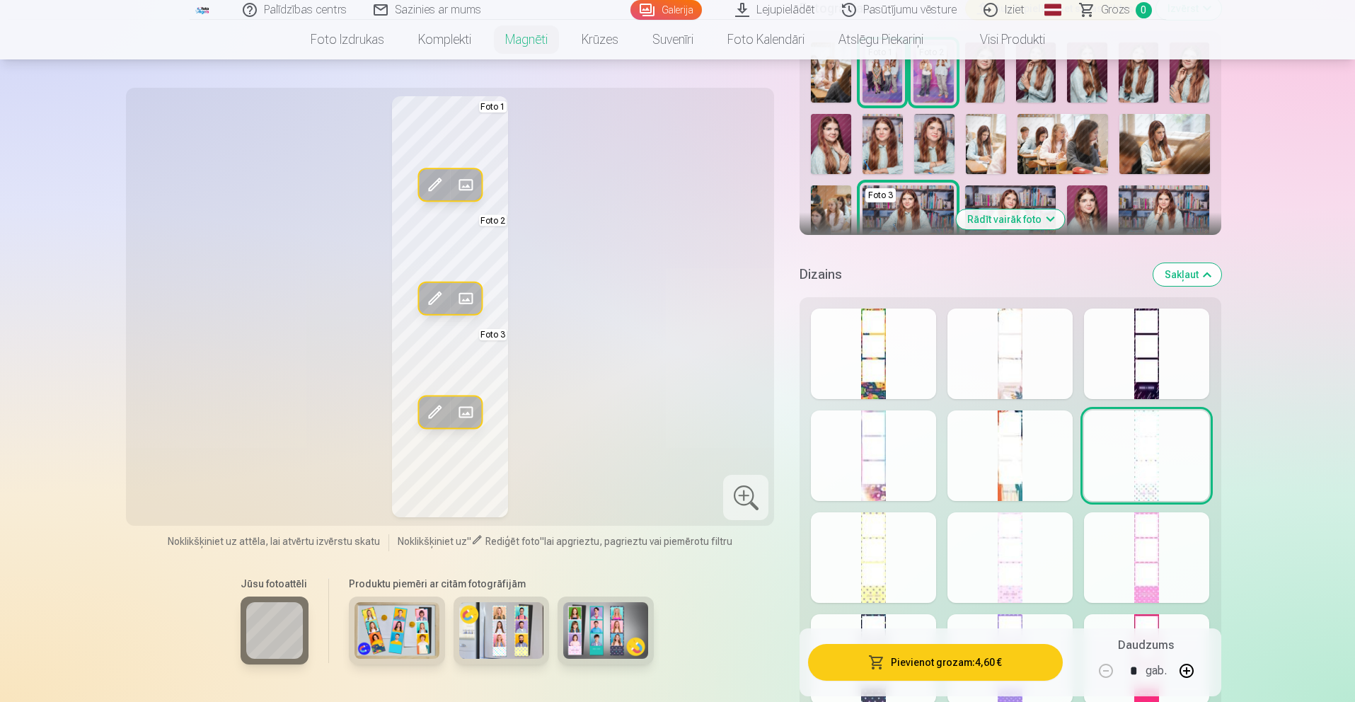
click at [434, 184] on span at bounding box center [434, 184] width 23 height 23
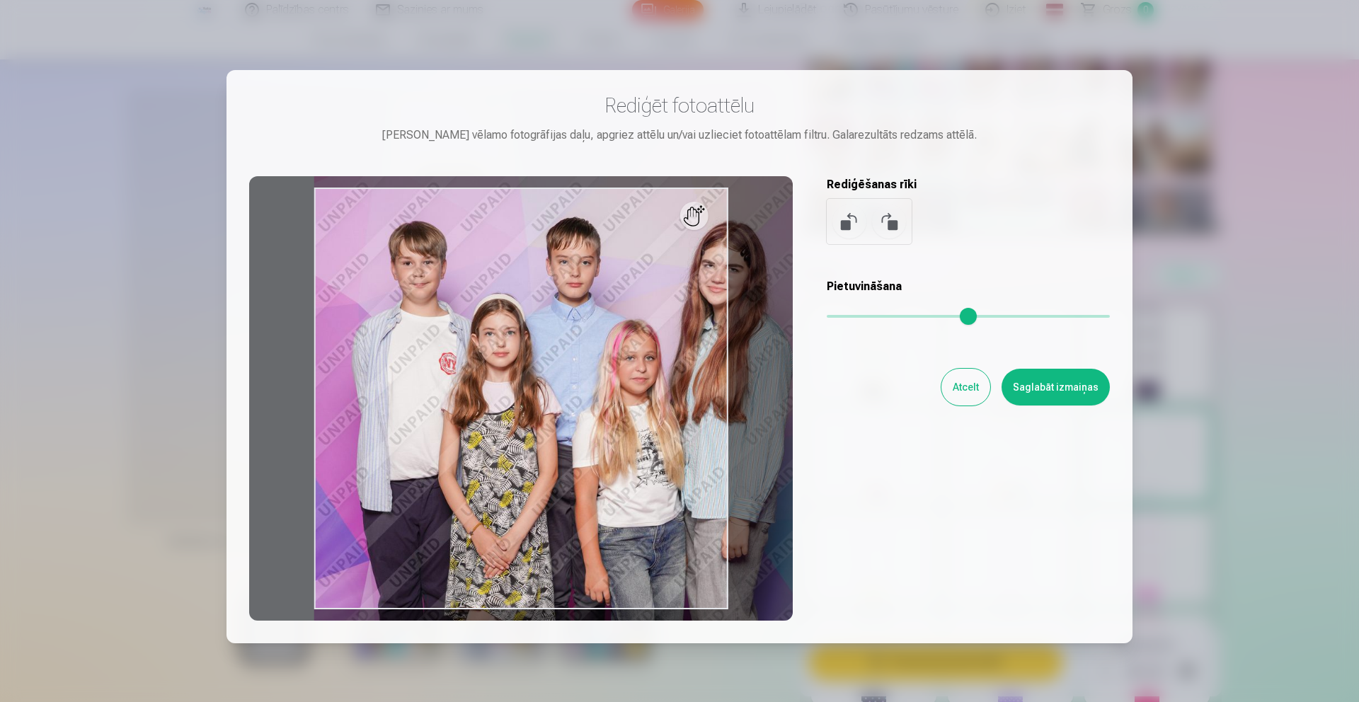
drag, startPoint x: 831, startPoint y: 319, endPoint x: 841, endPoint y: 323, distance: 10.8
click at [847, 318] on input "range" at bounding box center [968, 316] width 283 height 3
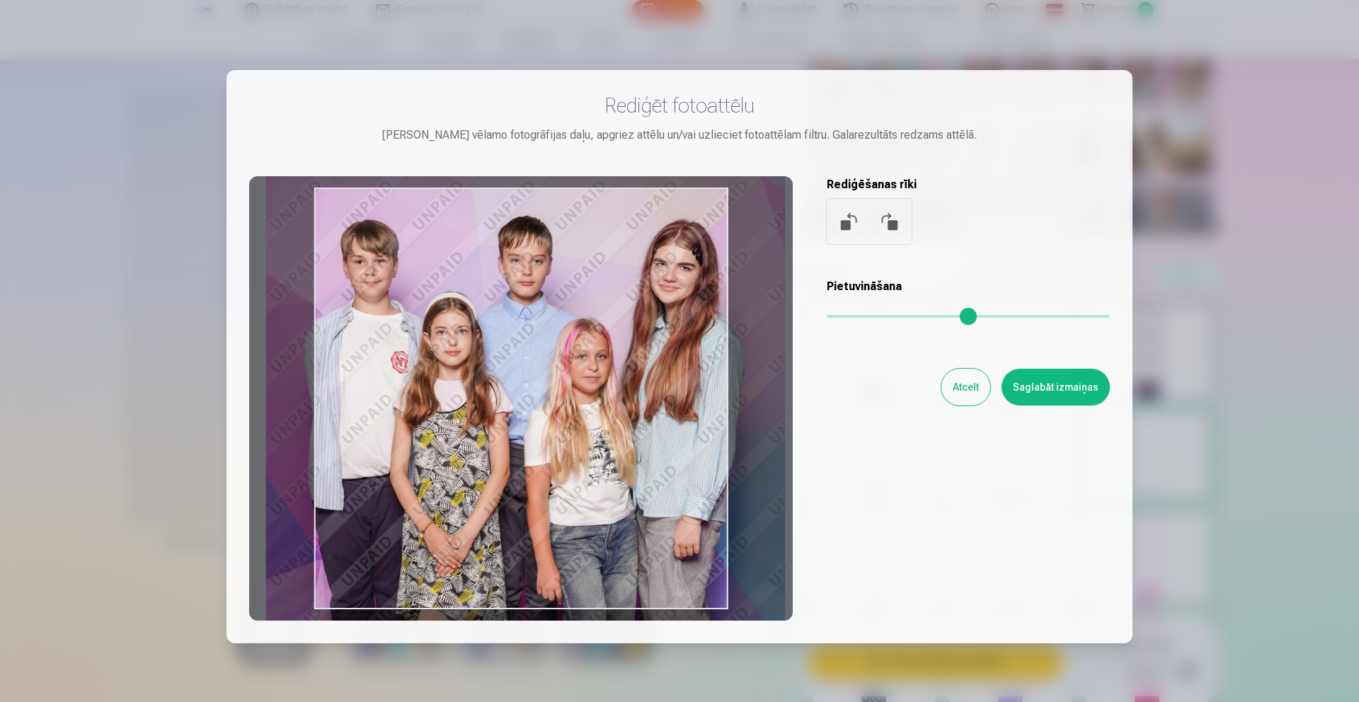
type input "****"
drag, startPoint x: 607, startPoint y: 408, endPoint x: 560, endPoint y: 407, distance: 47.4
click at [560, 407] on div at bounding box center [521, 398] width 544 height 444
click at [1015, 391] on button "Saglabāt izmaiņas" at bounding box center [1056, 387] width 108 height 37
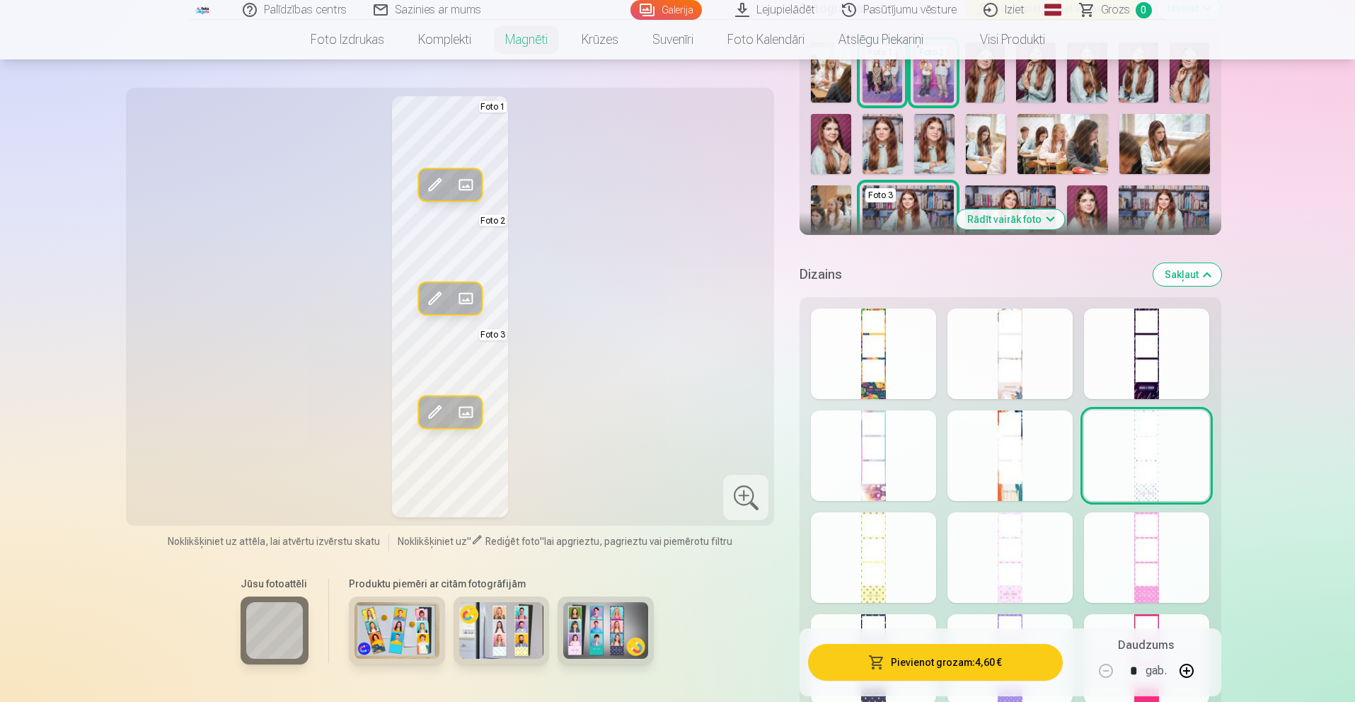
click at [885, 476] on div at bounding box center [873, 456] width 125 height 91
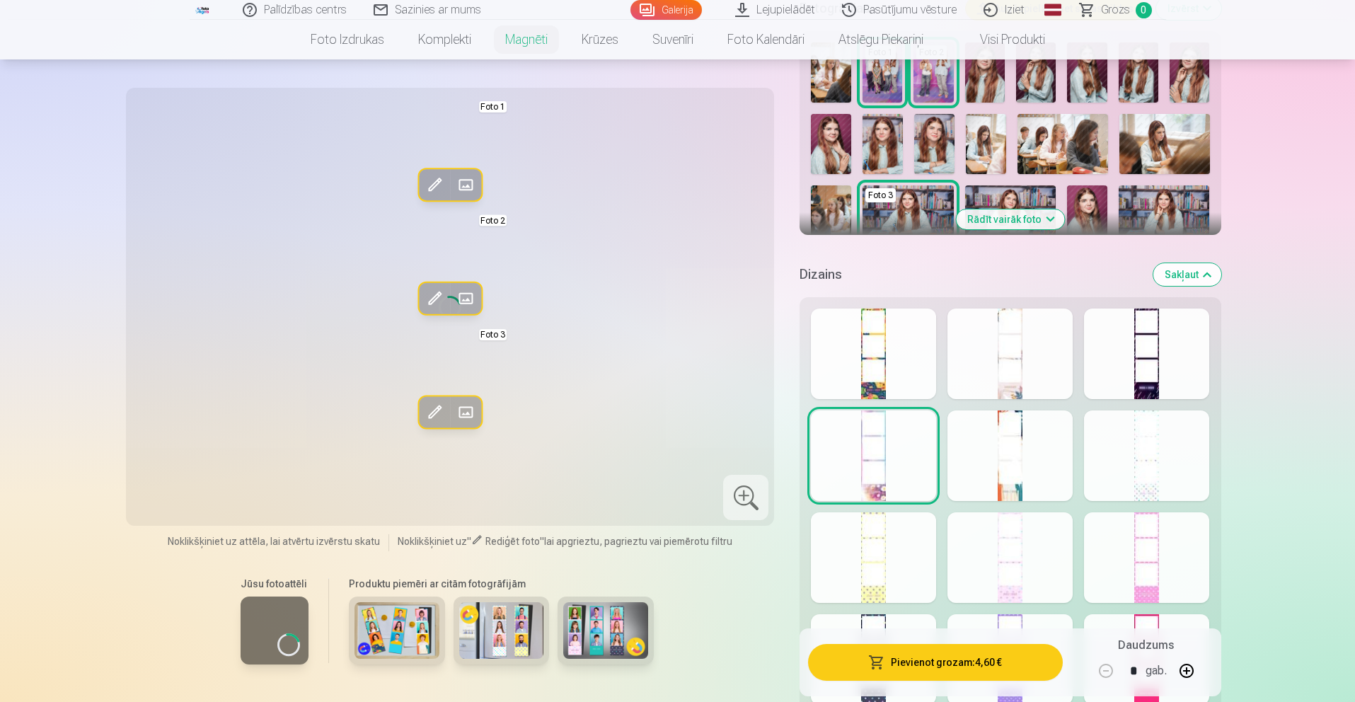
click at [1124, 528] on div at bounding box center [1146, 557] width 125 height 91
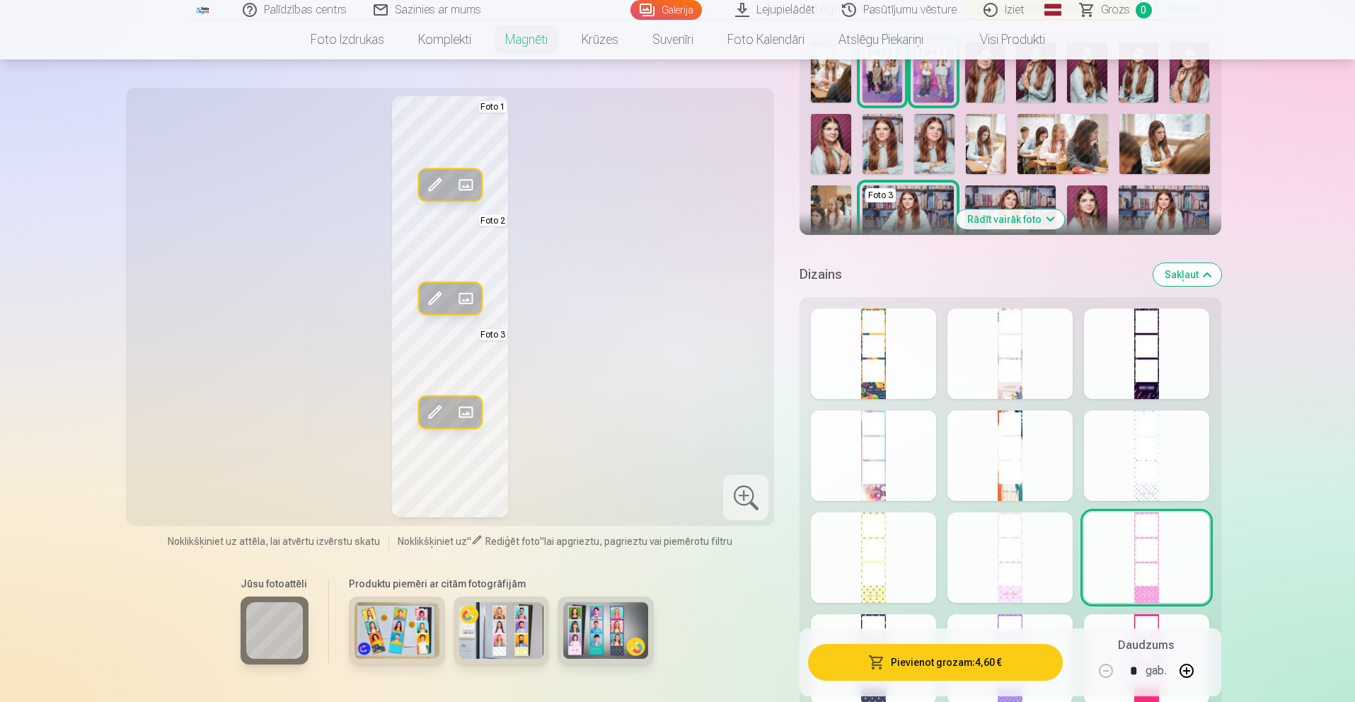
scroll to position [586, 0]
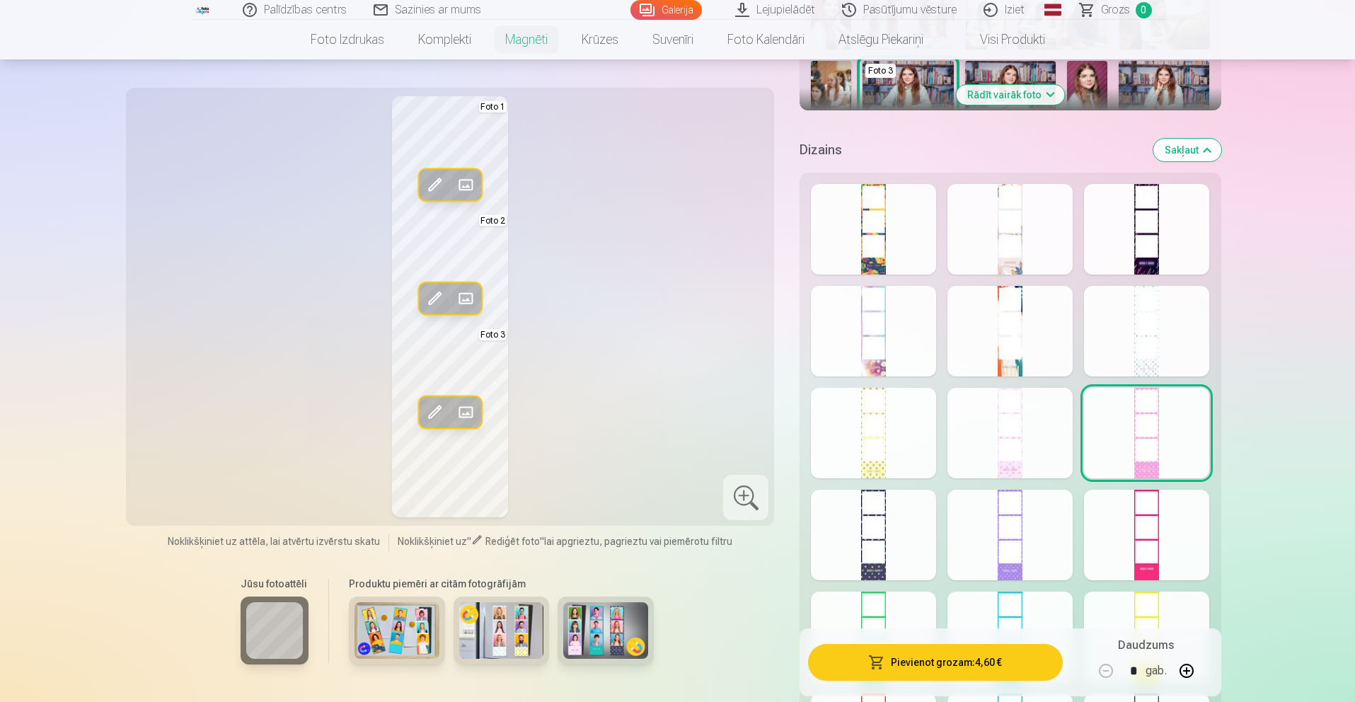
drag, startPoint x: 861, startPoint y: 510, endPoint x: 885, endPoint y: 523, distance: 26.6
click at [861, 510] on div at bounding box center [873, 535] width 125 height 91
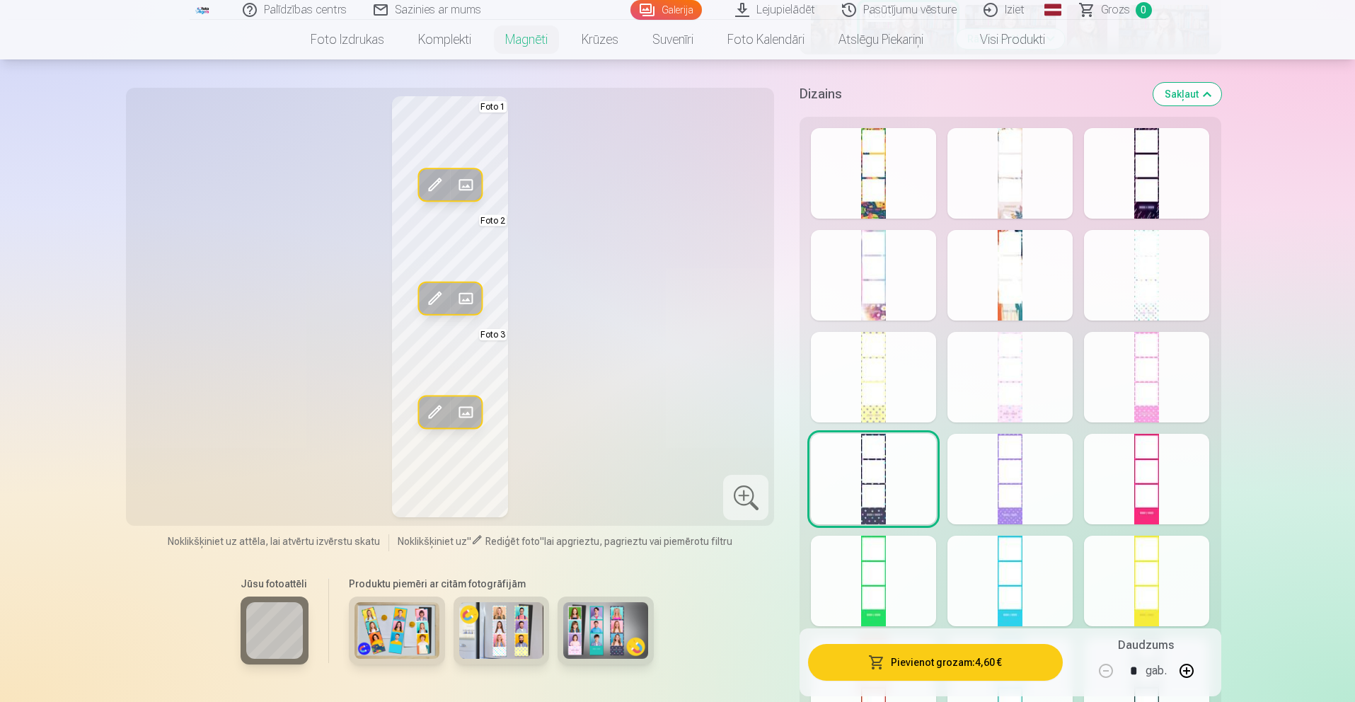
scroll to position [644, 0]
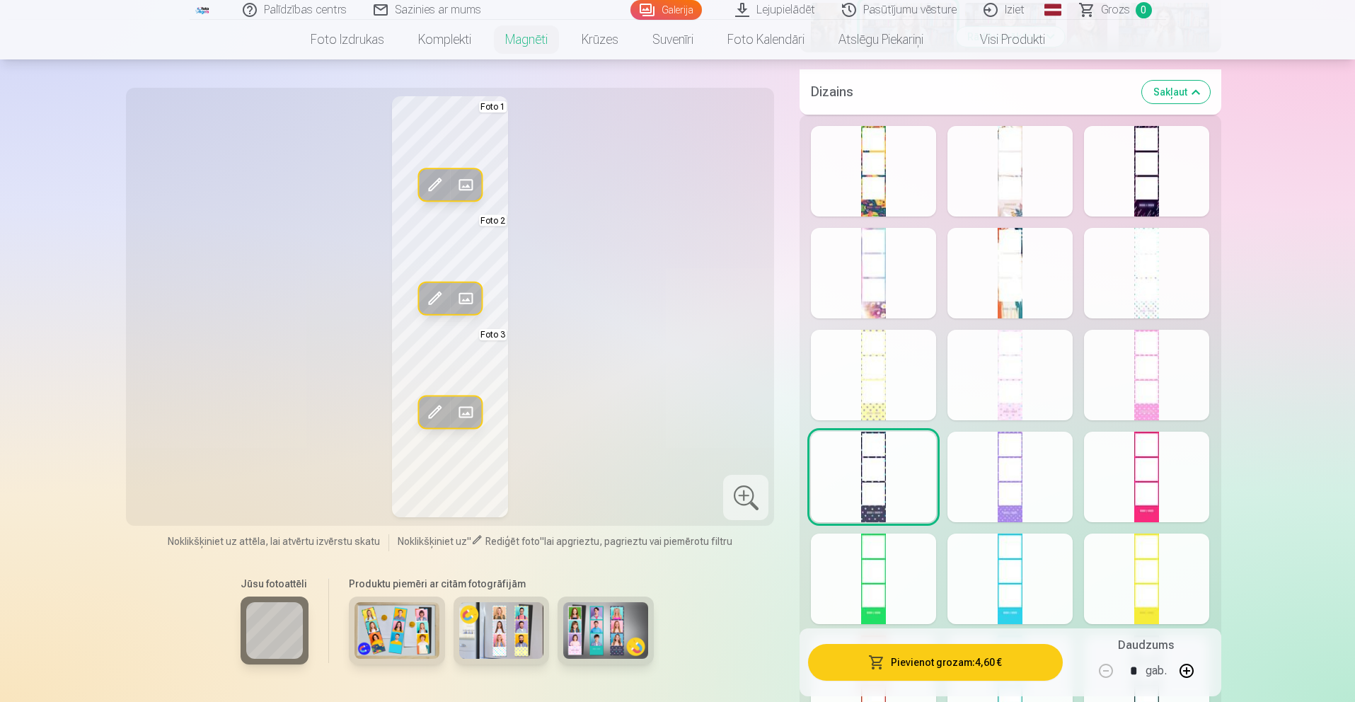
click at [935, 656] on button "Pievienot grozam : 4,60 €" at bounding box center [935, 662] width 254 height 37
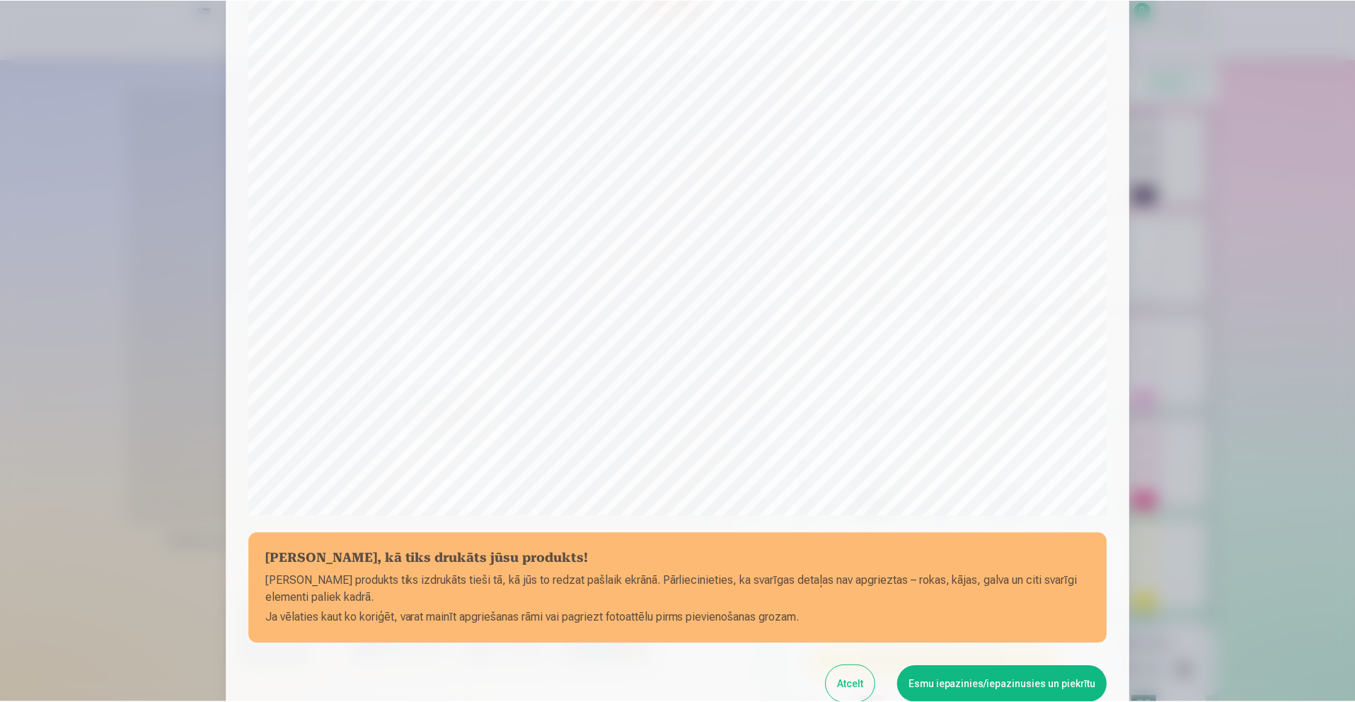
scroll to position [182, 0]
click at [987, 684] on button "Esmu iepazinies/iepazinusies un piekrītu" at bounding box center [1005, 683] width 210 height 37
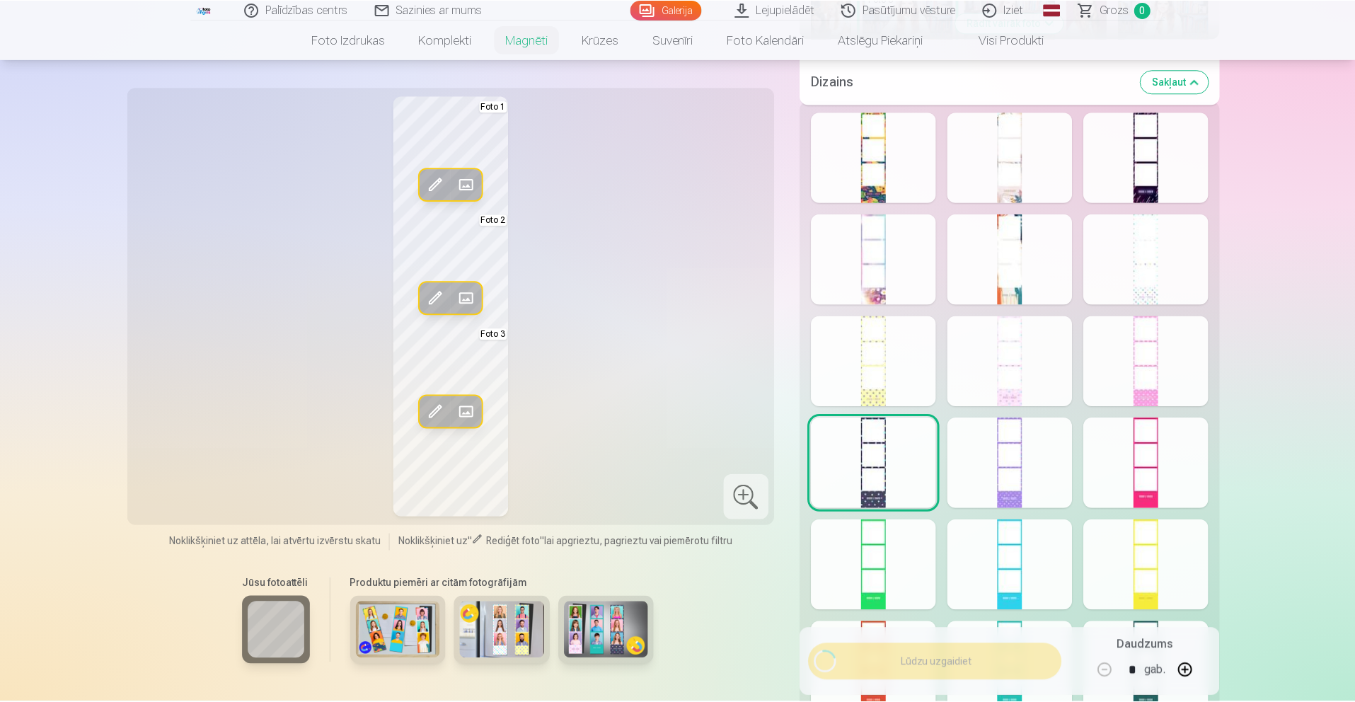
scroll to position [183, 0]
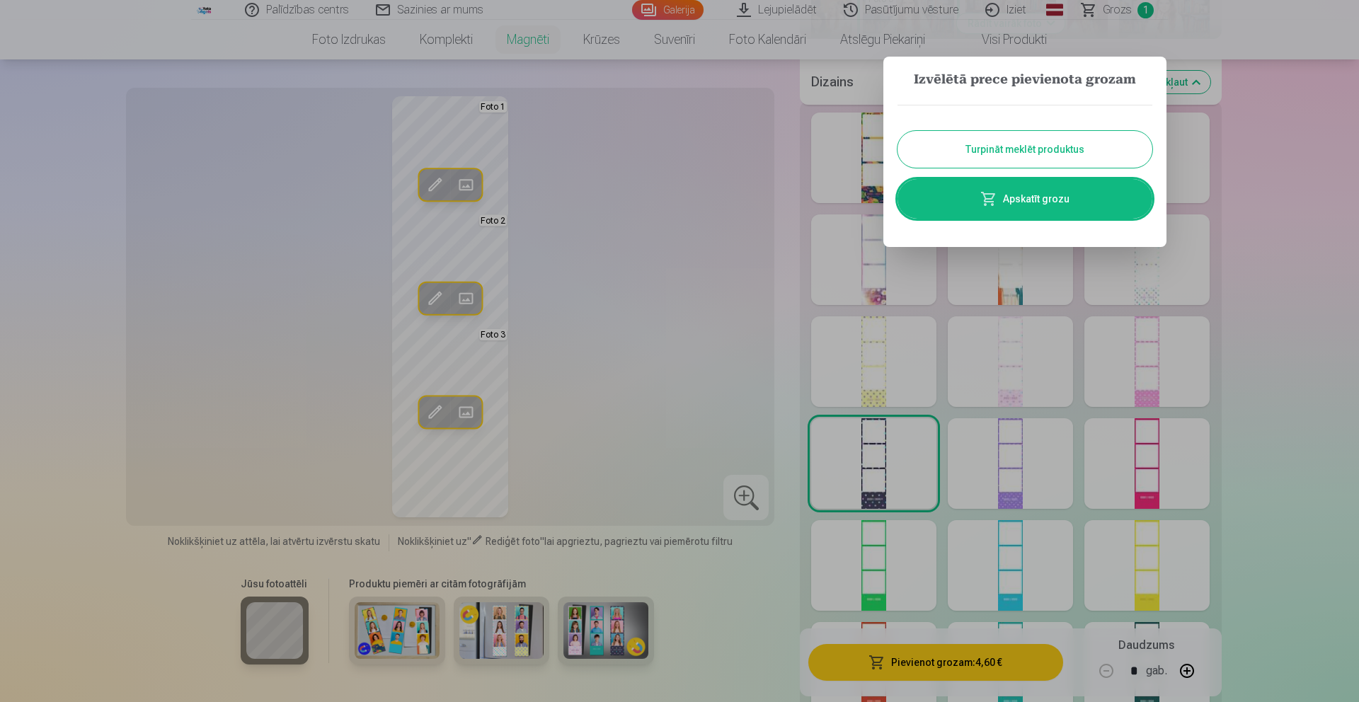
click at [1042, 149] on button "Turpināt meklēt produktus" at bounding box center [1024, 149] width 255 height 37
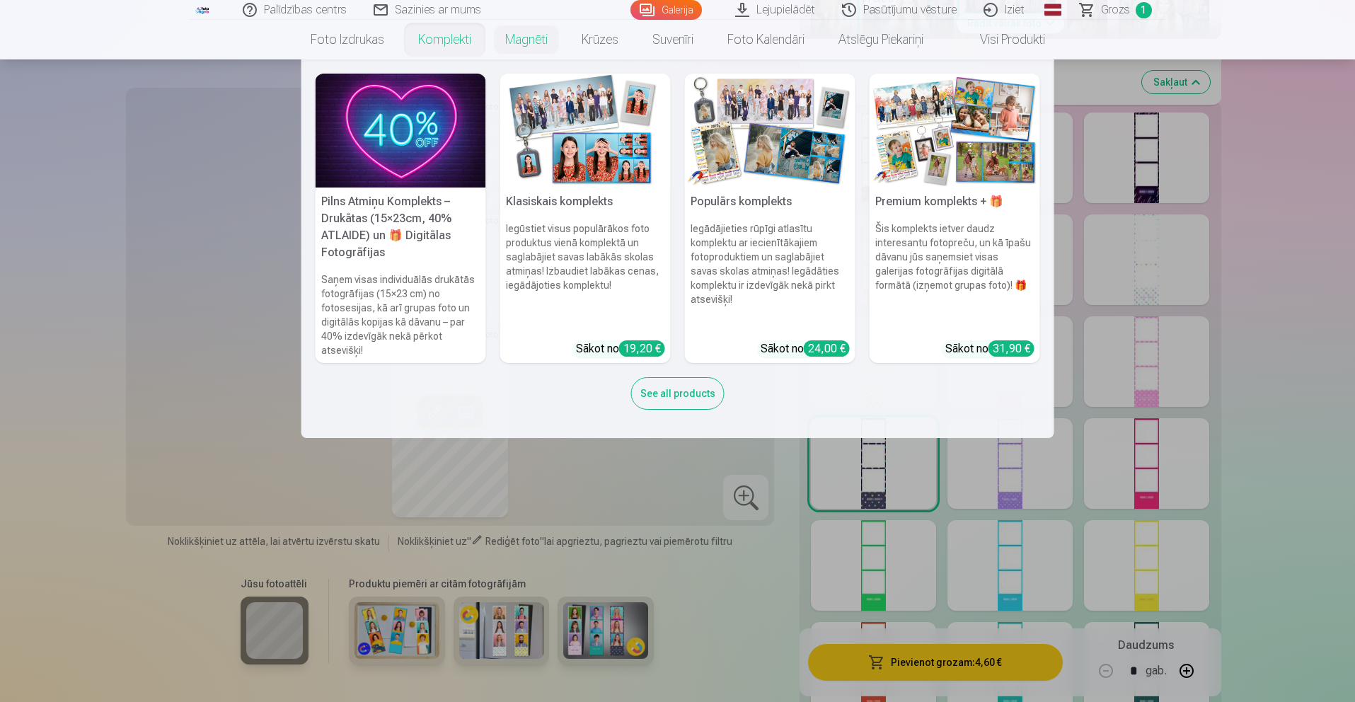
click at [427, 35] on link "Komplekti" at bounding box center [444, 40] width 87 height 40
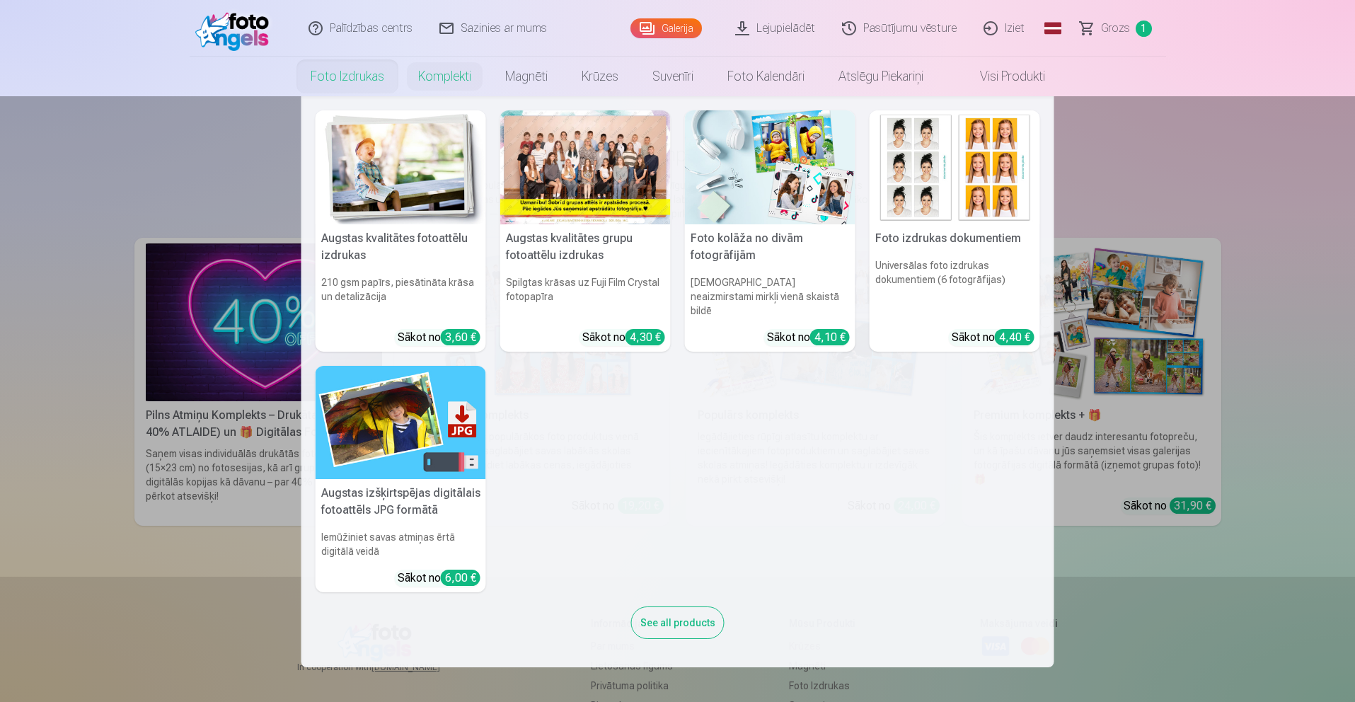
click at [592, 230] on h5 "Augstas kvalitātes grupu fotoattēlu izdrukas" at bounding box center [585, 246] width 171 height 45
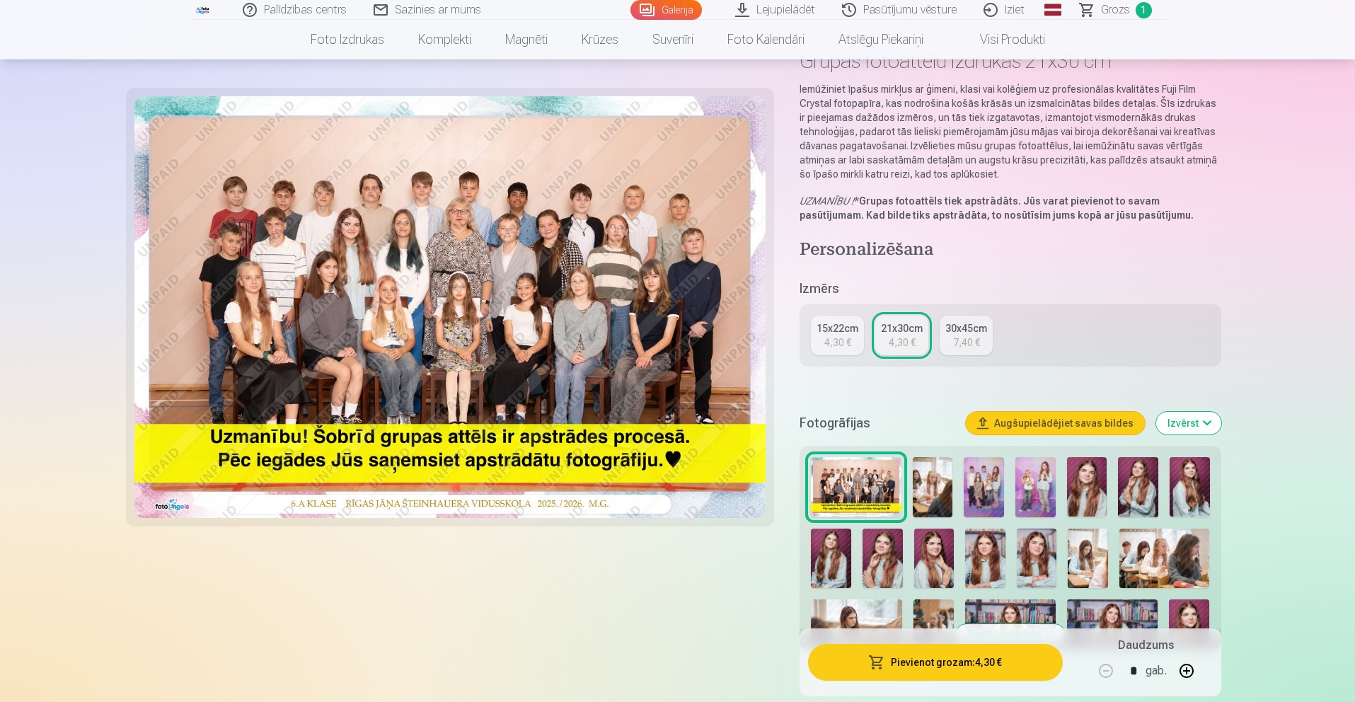
scroll to position [96, 0]
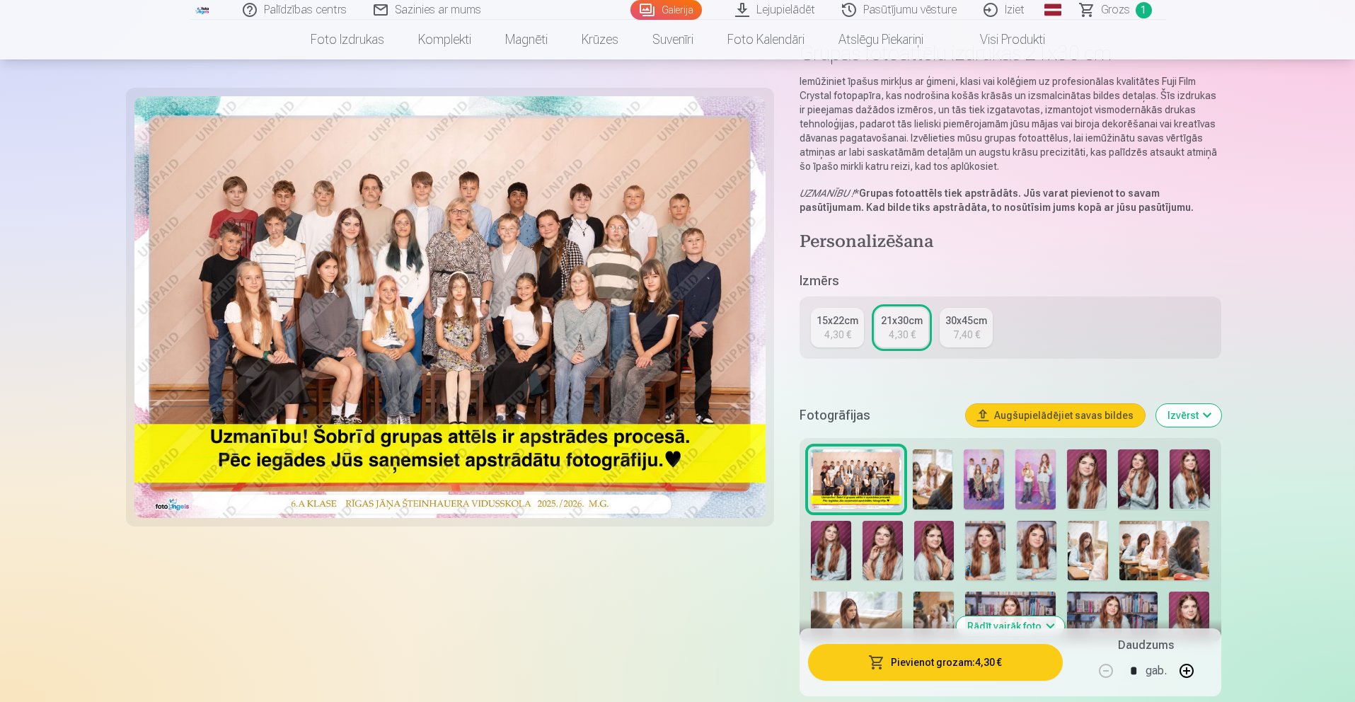
click at [941, 494] on img at bounding box center [933, 479] width 40 height 60
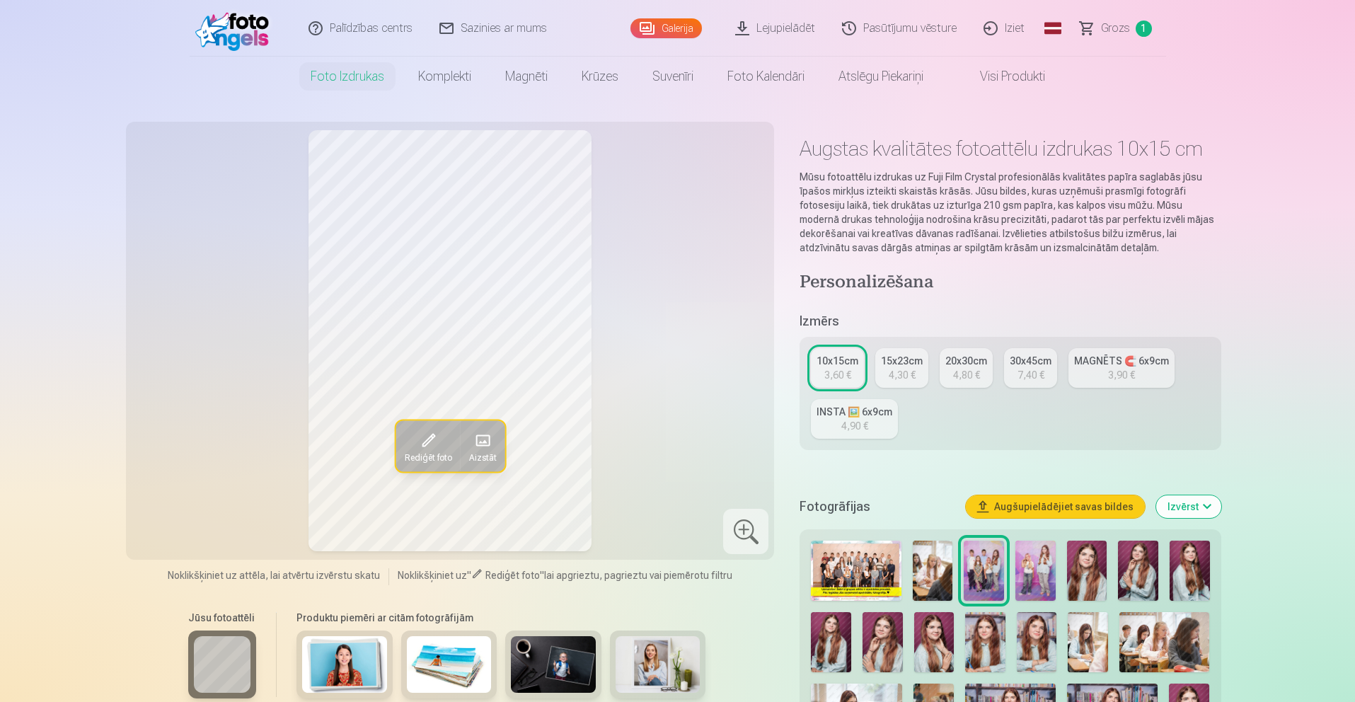
click at [867, 598] on img at bounding box center [856, 571] width 90 height 60
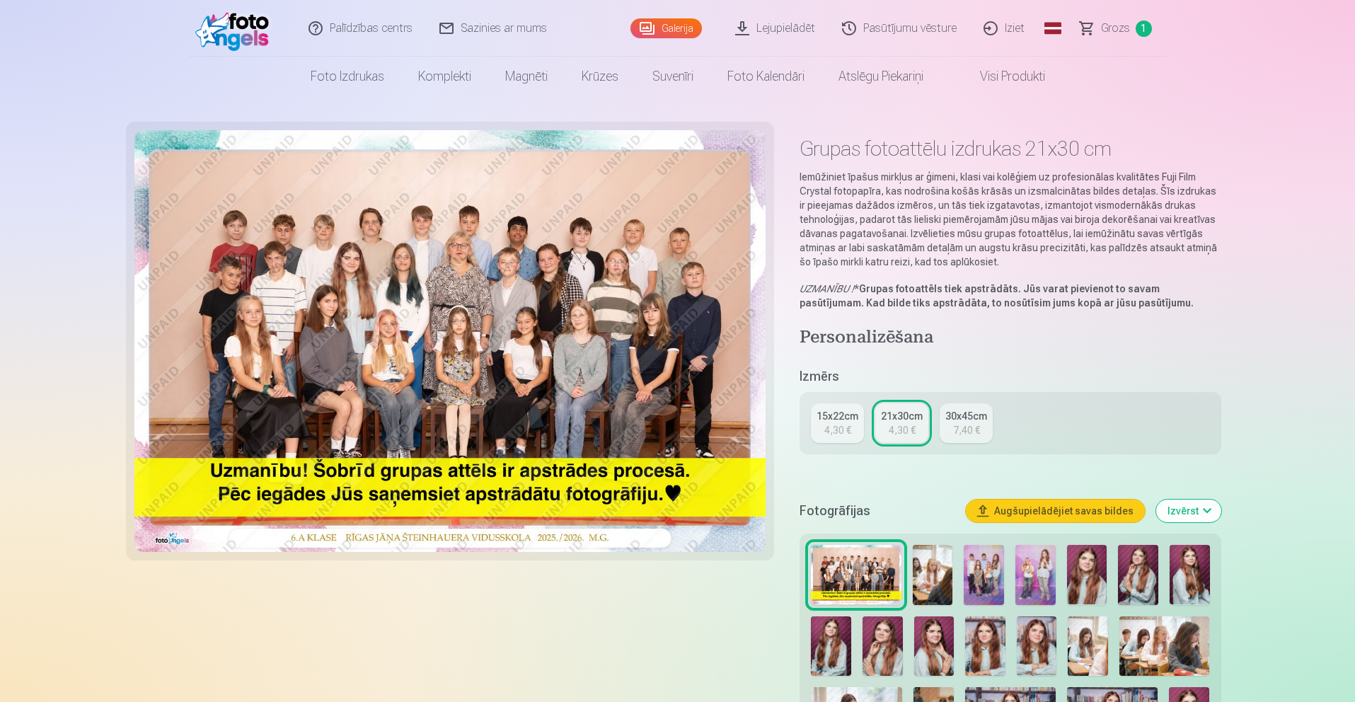
click at [843, 429] on div "4,30 €" at bounding box center [838, 430] width 27 height 14
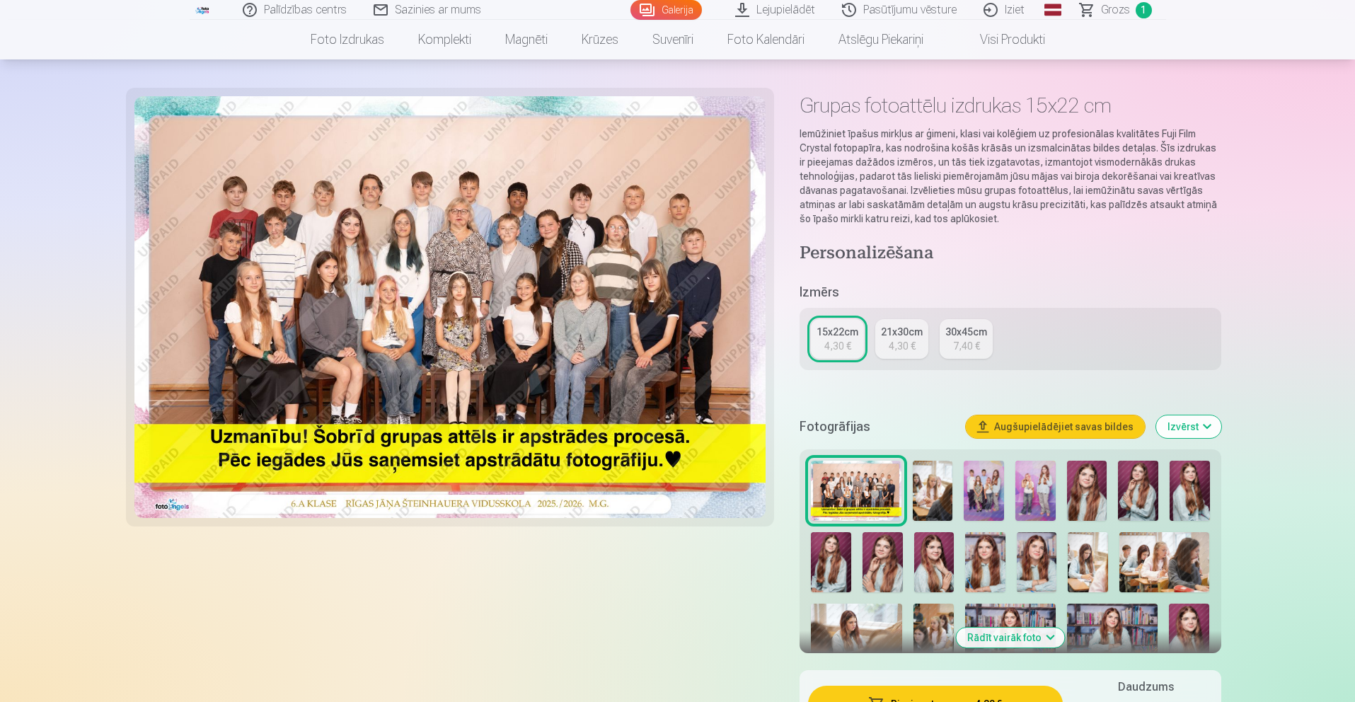
scroll to position [42, 1]
click at [934, 476] on img at bounding box center [933, 491] width 40 height 60
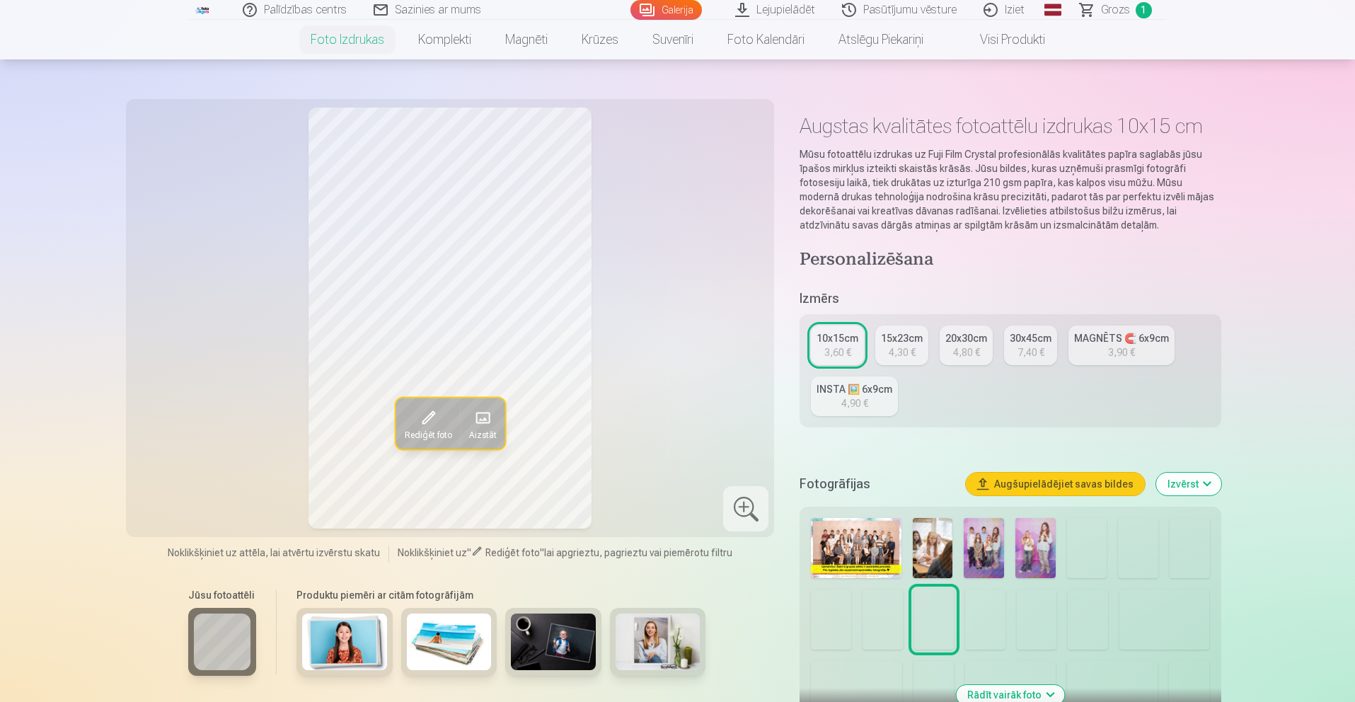
scroll to position [47, 0]
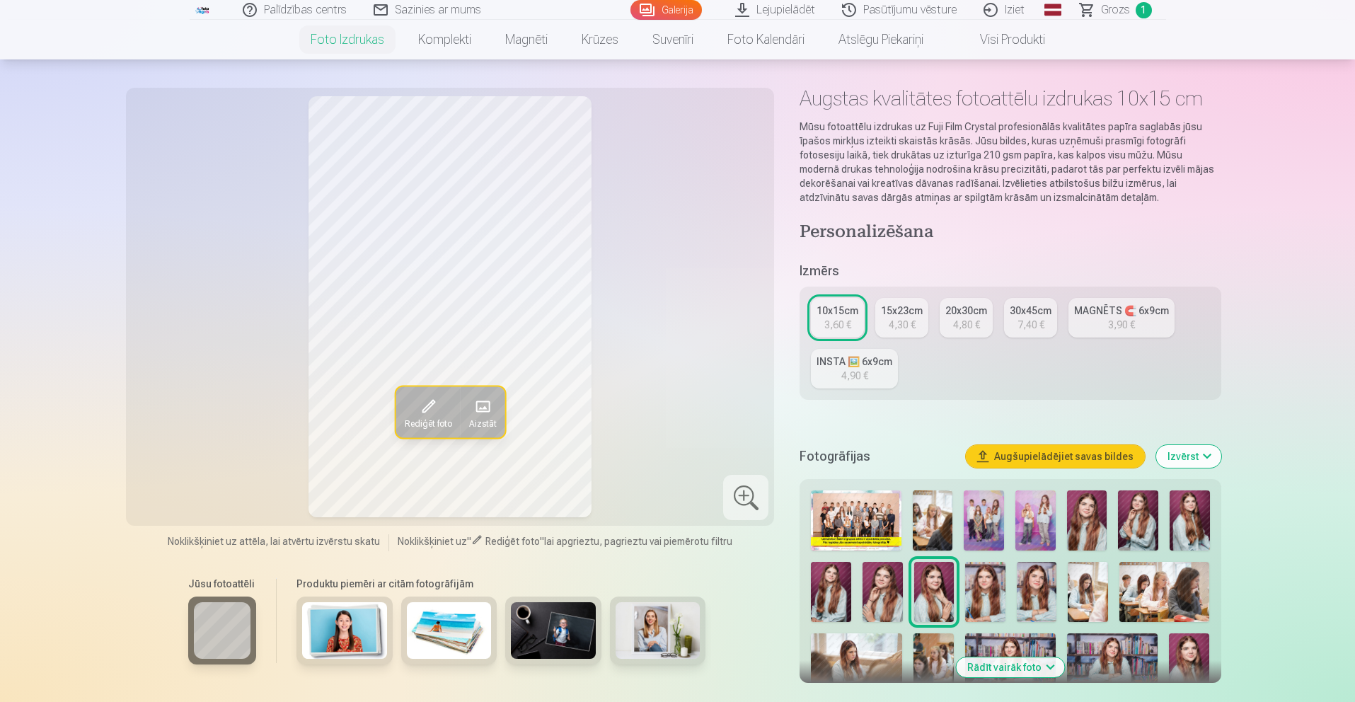
click at [866, 514] on img at bounding box center [856, 520] width 90 height 60
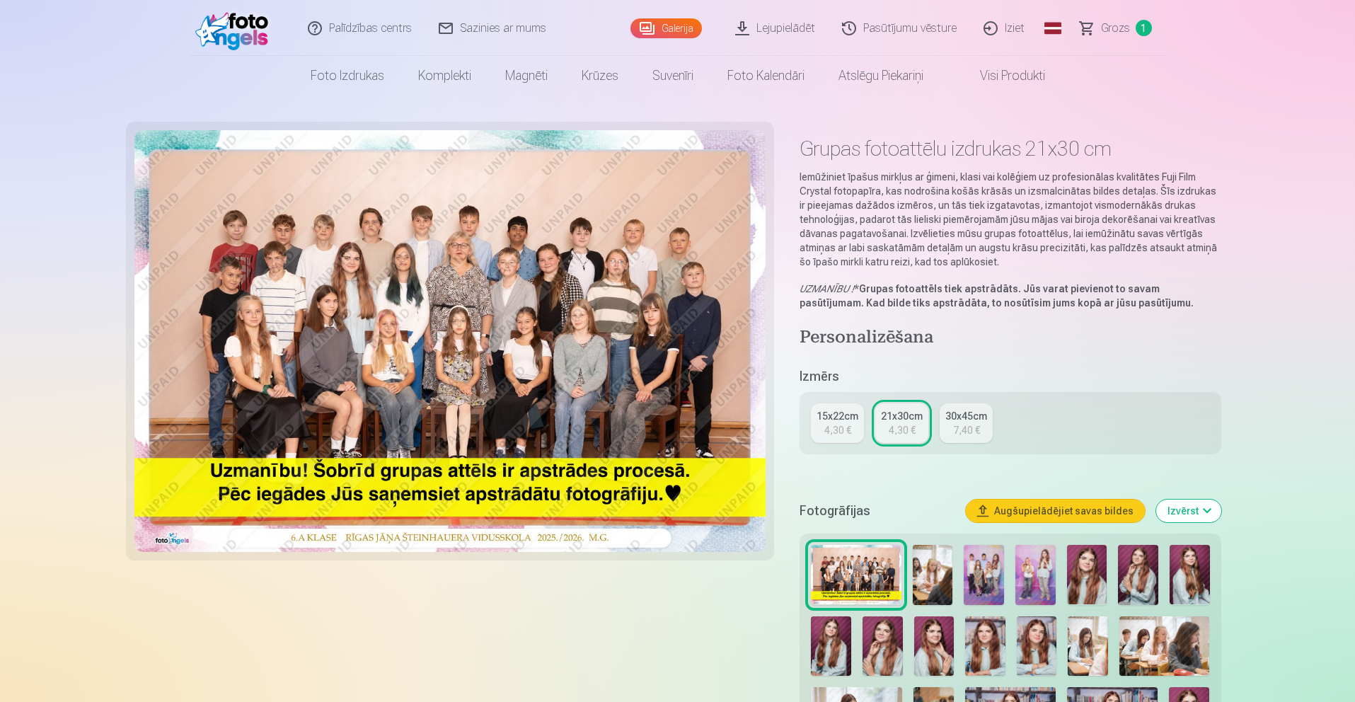
scroll to position [1, 0]
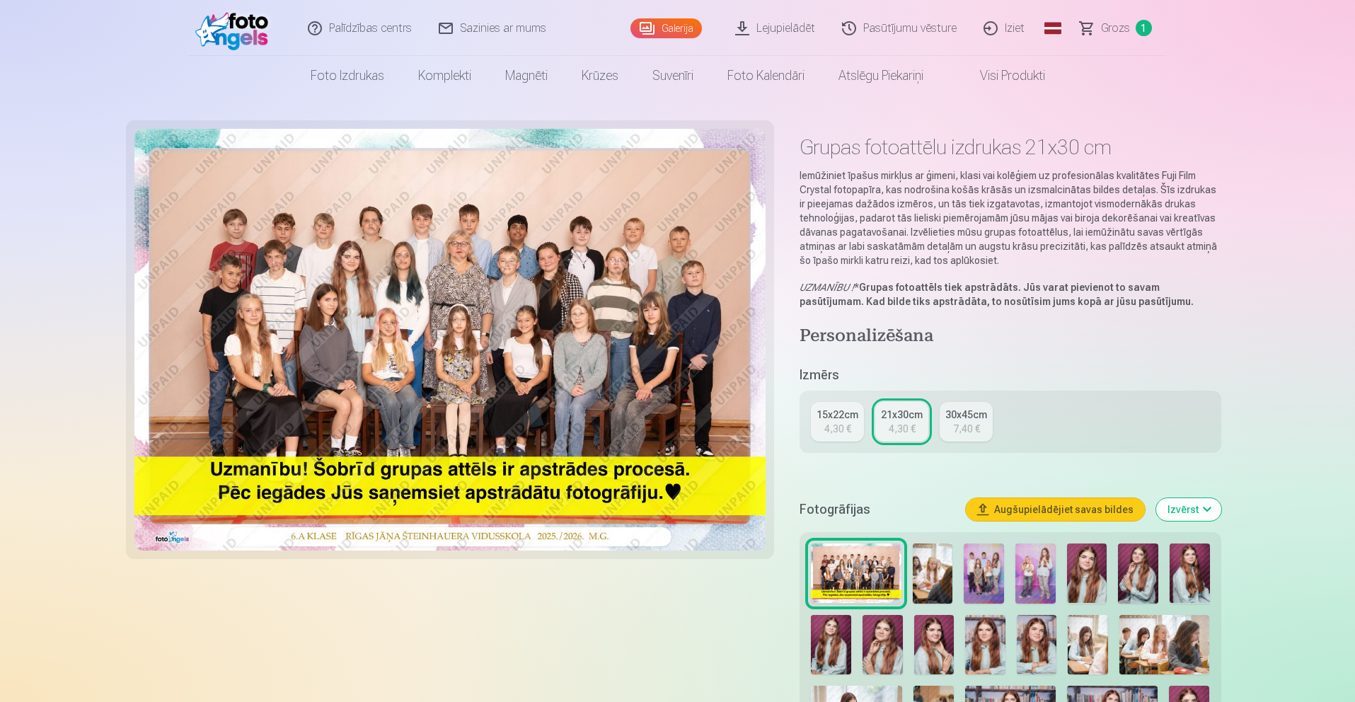
click at [854, 422] on link "15x22cm 4,30 €" at bounding box center [837, 422] width 53 height 40
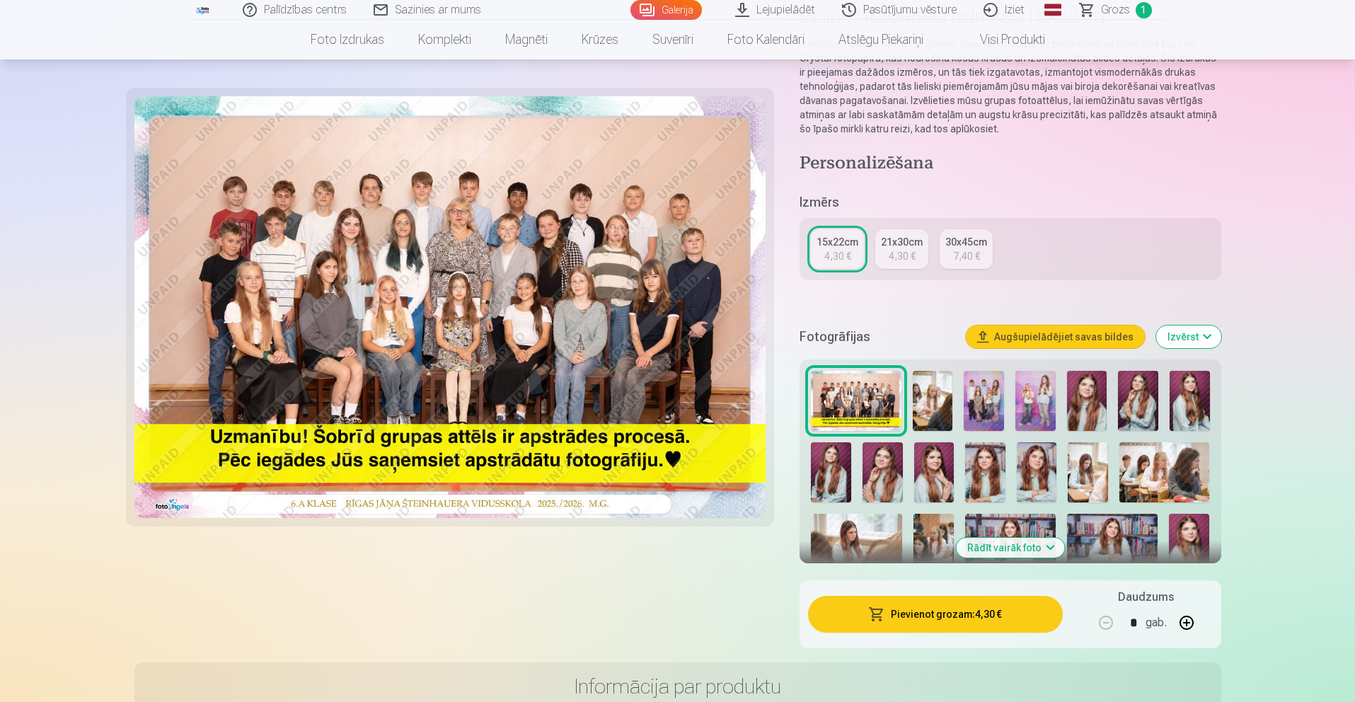
scroll to position [138, 0]
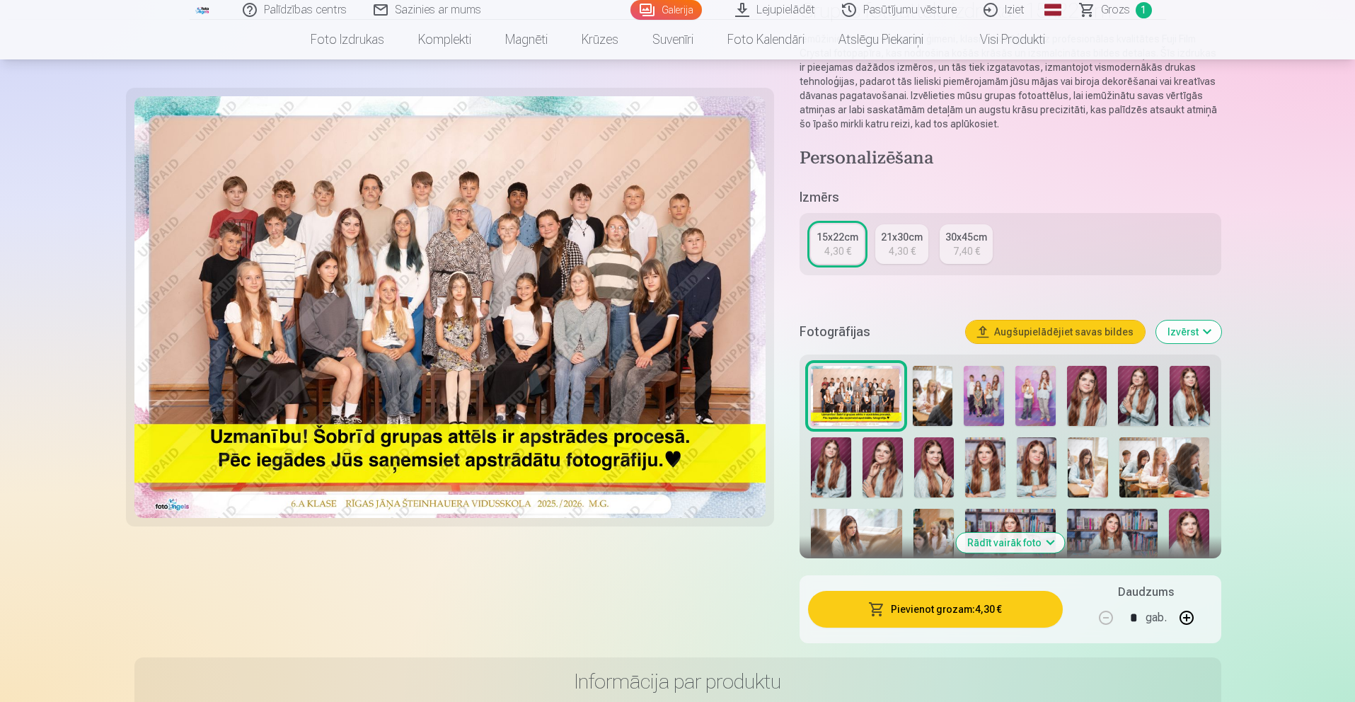
click at [1159, 336] on div "Fotogrāfijas Augšupielādējiet savas bildes Izvērst" at bounding box center [1010, 331] width 421 height 45
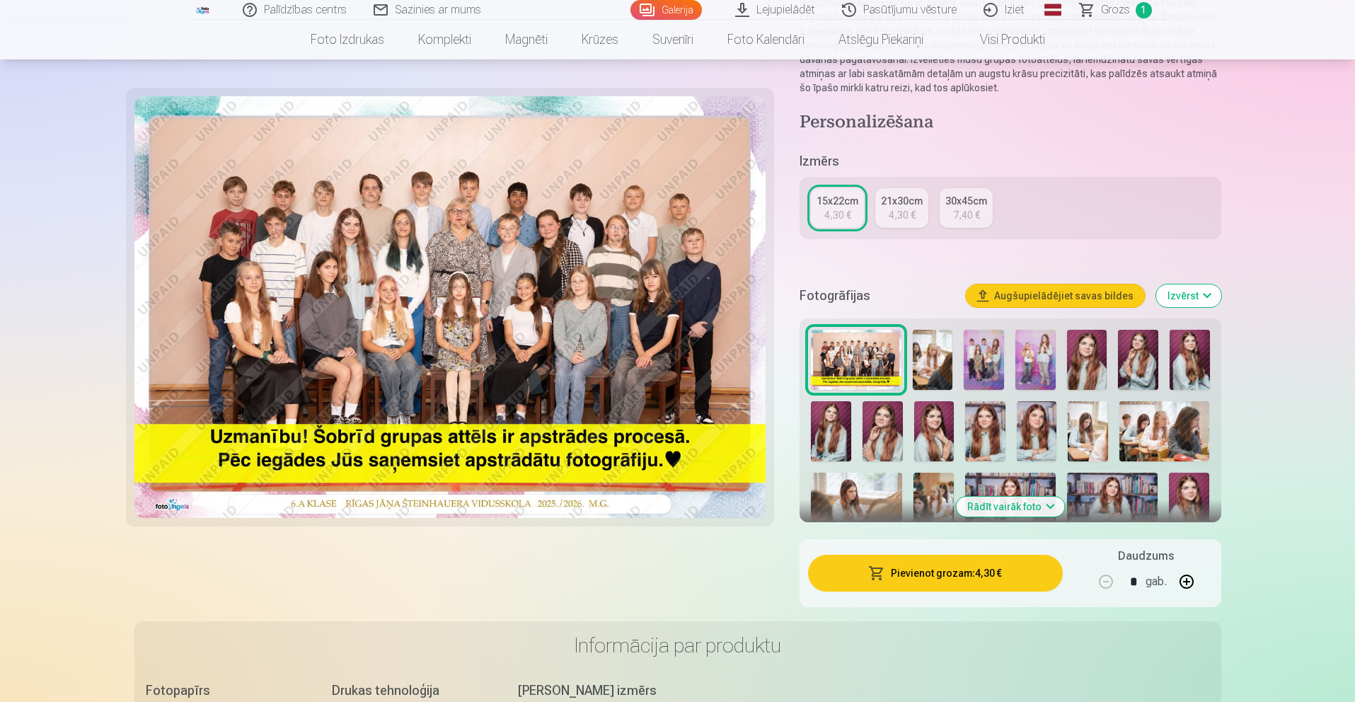
scroll to position [175, 0]
click at [979, 568] on button "Pievienot grozam : 4,30 €" at bounding box center [935, 572] width 254 height 37
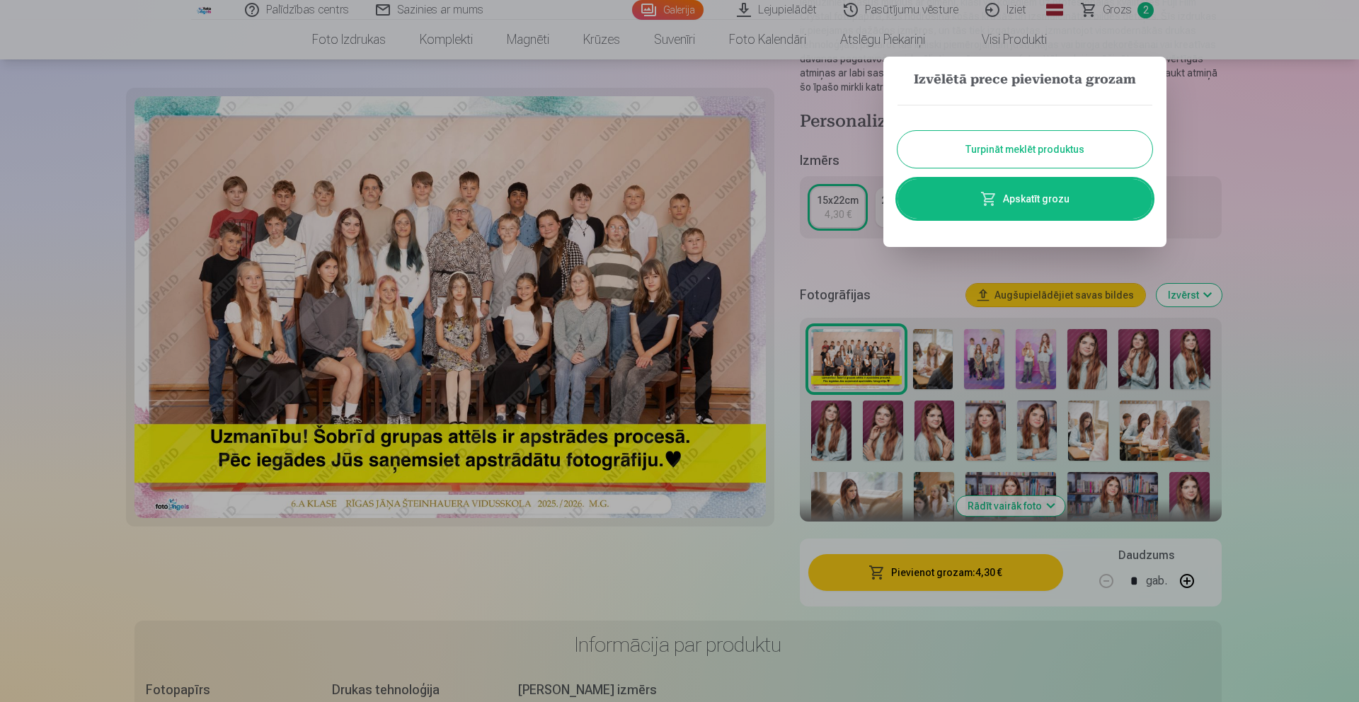
click at [1039, 150] on button "Turpināt meklēt produktus" at bounding box center [1024, 149] width 255 height 37
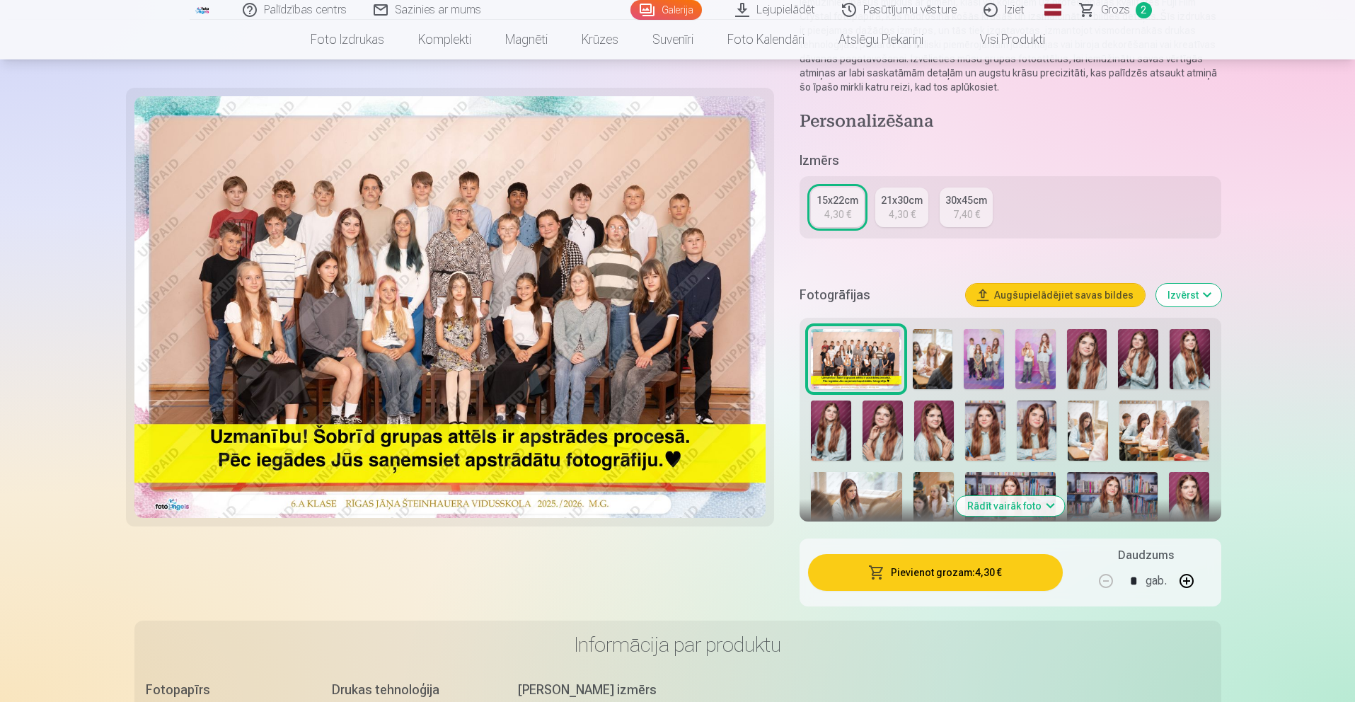
click at [1030, 353] on img at bounding box center [1036, 359] width 40 height 60
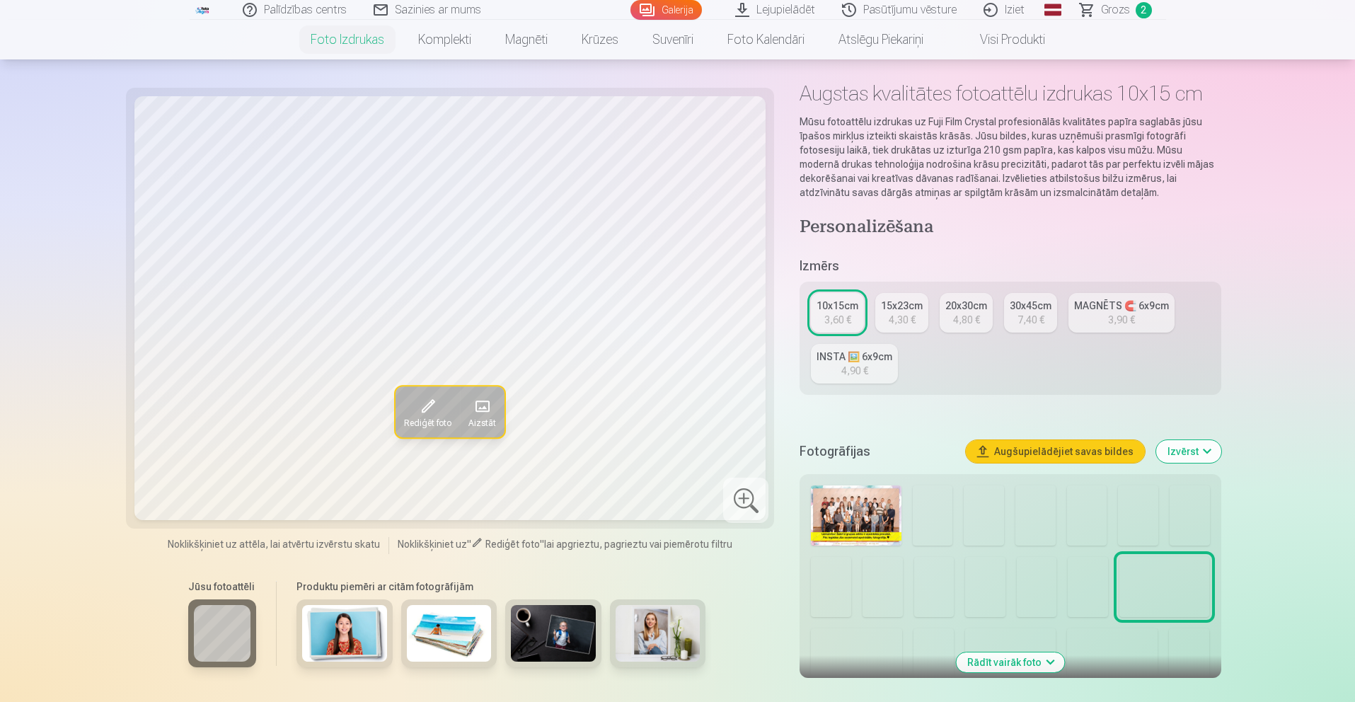
scroll to position [56, 0]
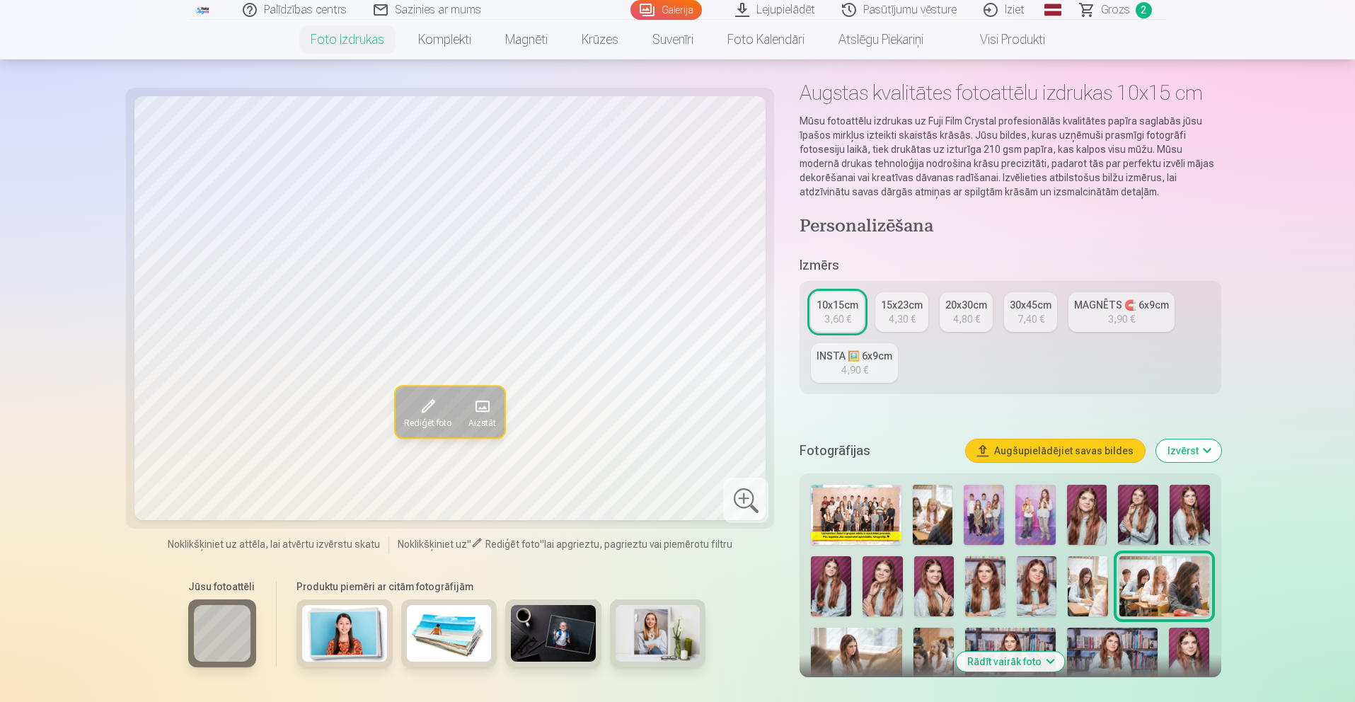
click at [1033, 507] on img at bounding box center [1036, 515] width 40 height 60
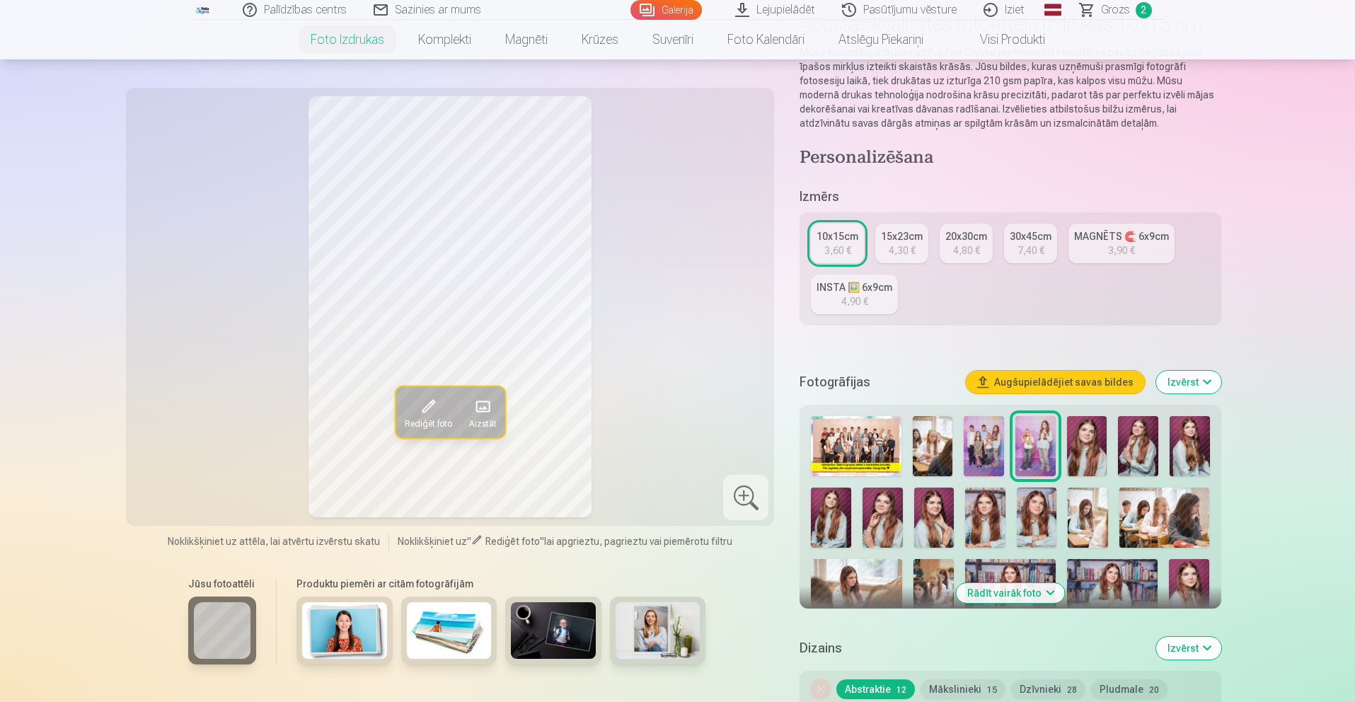
scroll to position [130, 0]
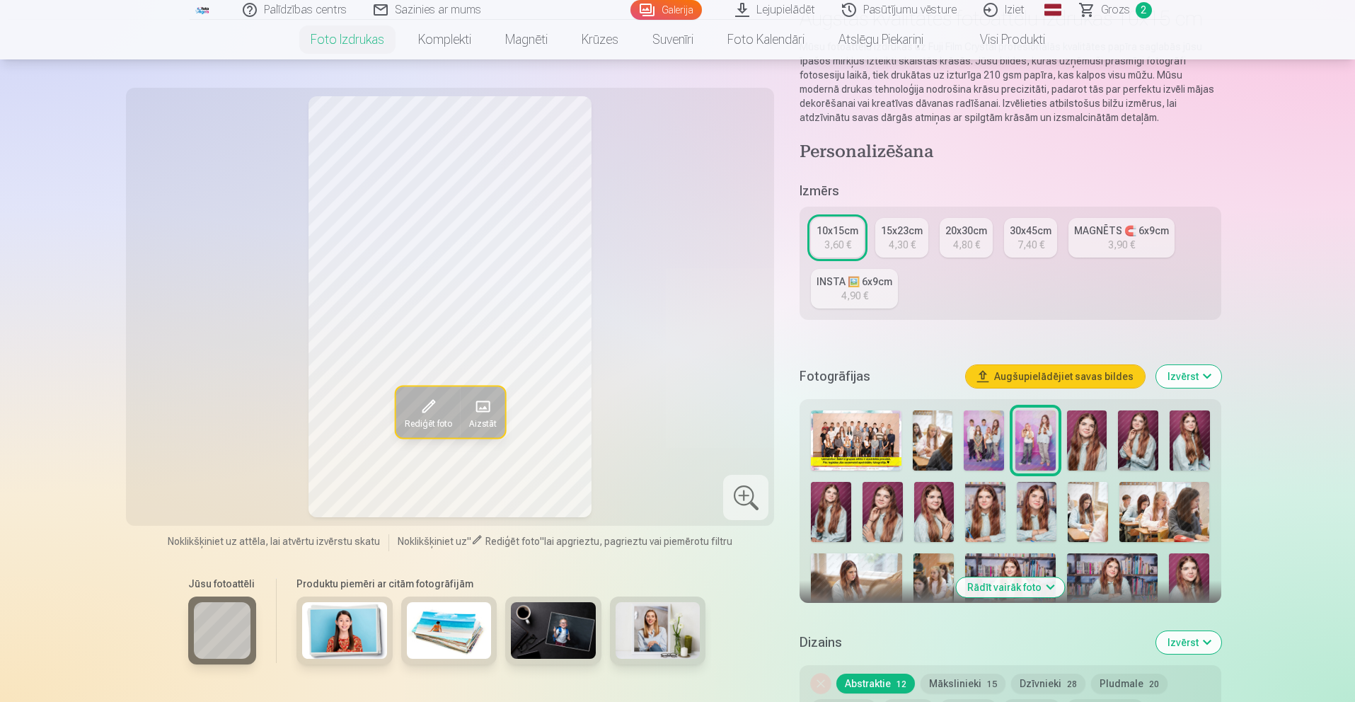
click at [439, 413] on span at bounding box center [427, 406] width 23 height 23
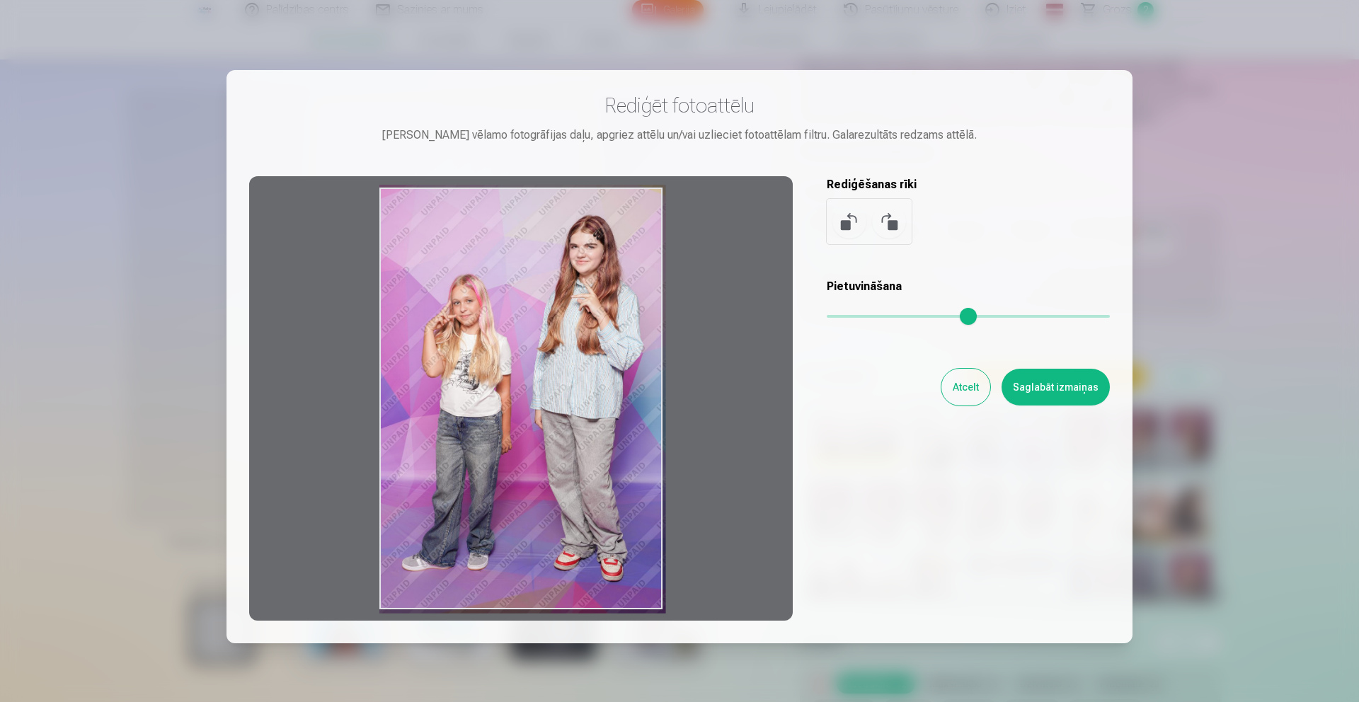
drag, startPoint x: 661, startPoint y: 607, endPoint x: 624, endPoint y: 575, distance: 48.2
click at [624, 575] on div at bounding box center [521, 398] width 544 height 444
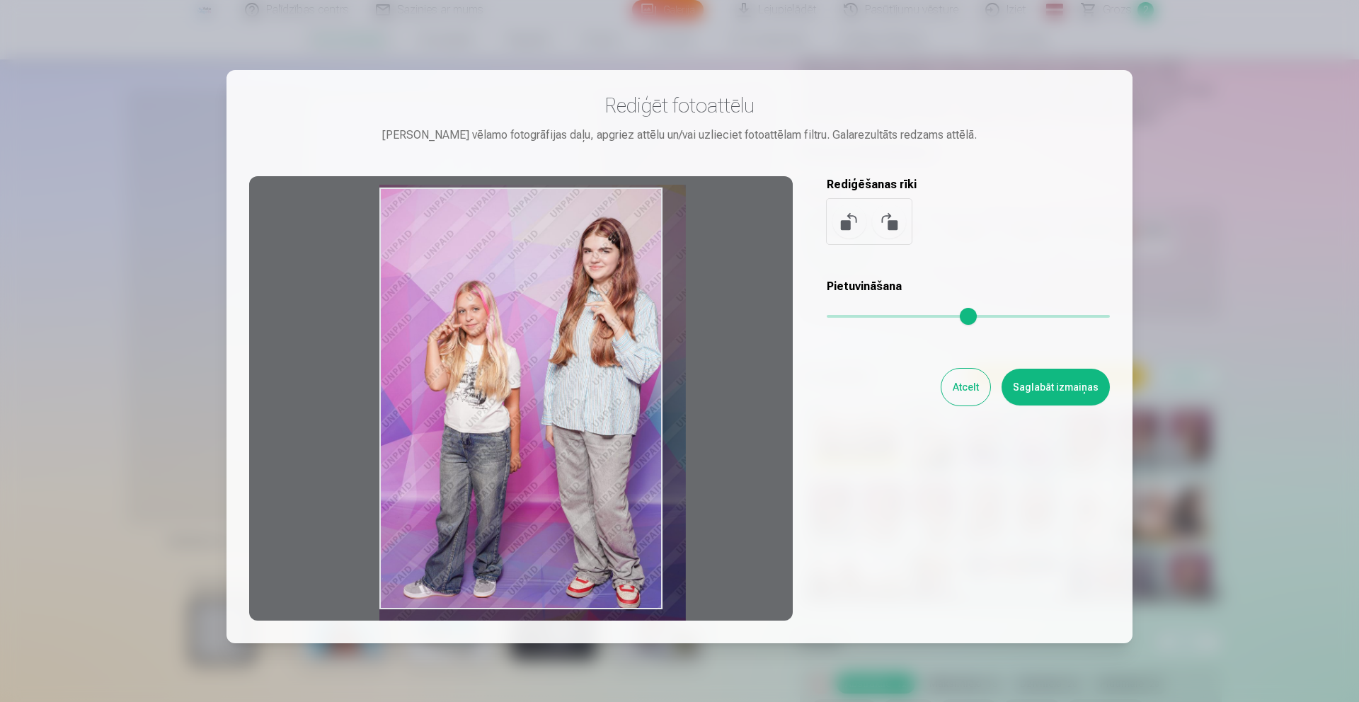
click at [842, 315] on input "range" at bounding box center [968, 316] width 283 height 3
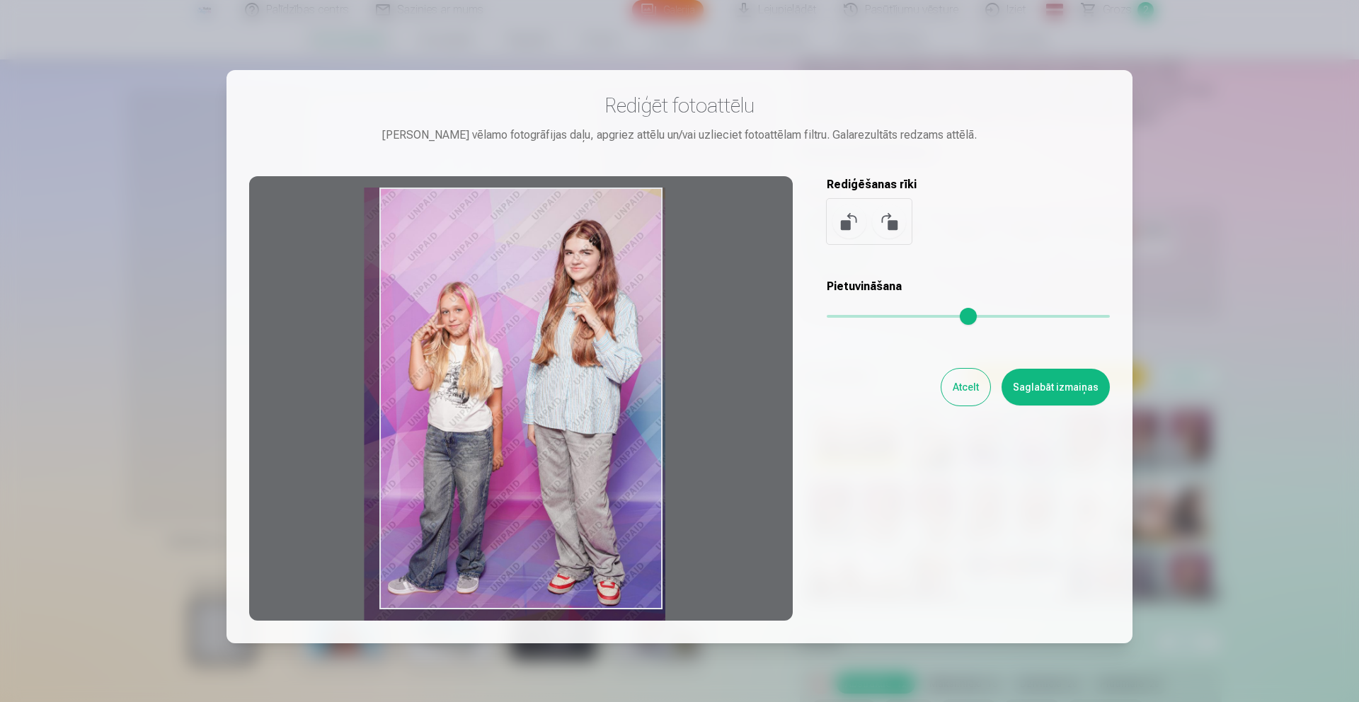
drag, startPoint x: 559, startPoint y: 366, endPoint x: 580, endPoint y: 362, distance: 21.5
click at [541, 369] on div at bounding box center [521, 398] width 544 height 444
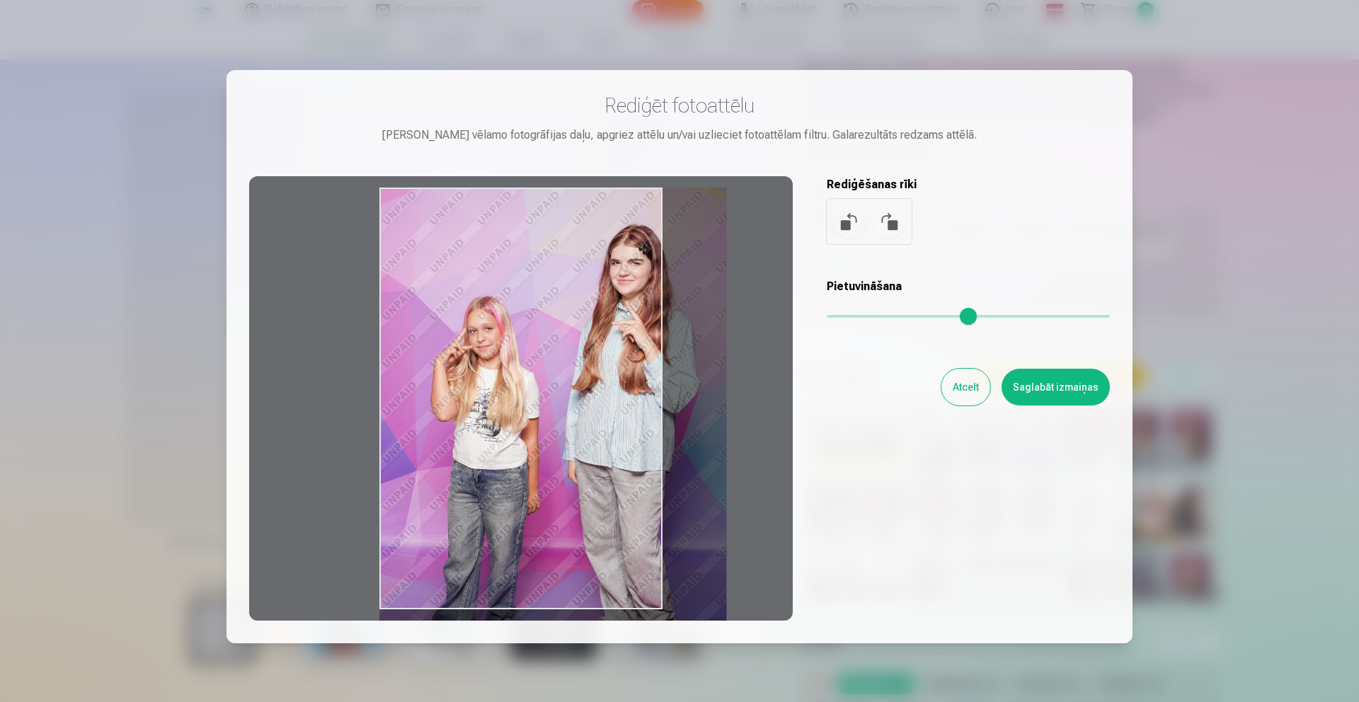
drag, startPoint x: 834, startPoint y: 317, endPoint x: 864, endPoint y: 323, distance: 31.0
click at [865, 318] on input "range" at bounding box center [968, 316] width 283 height 3
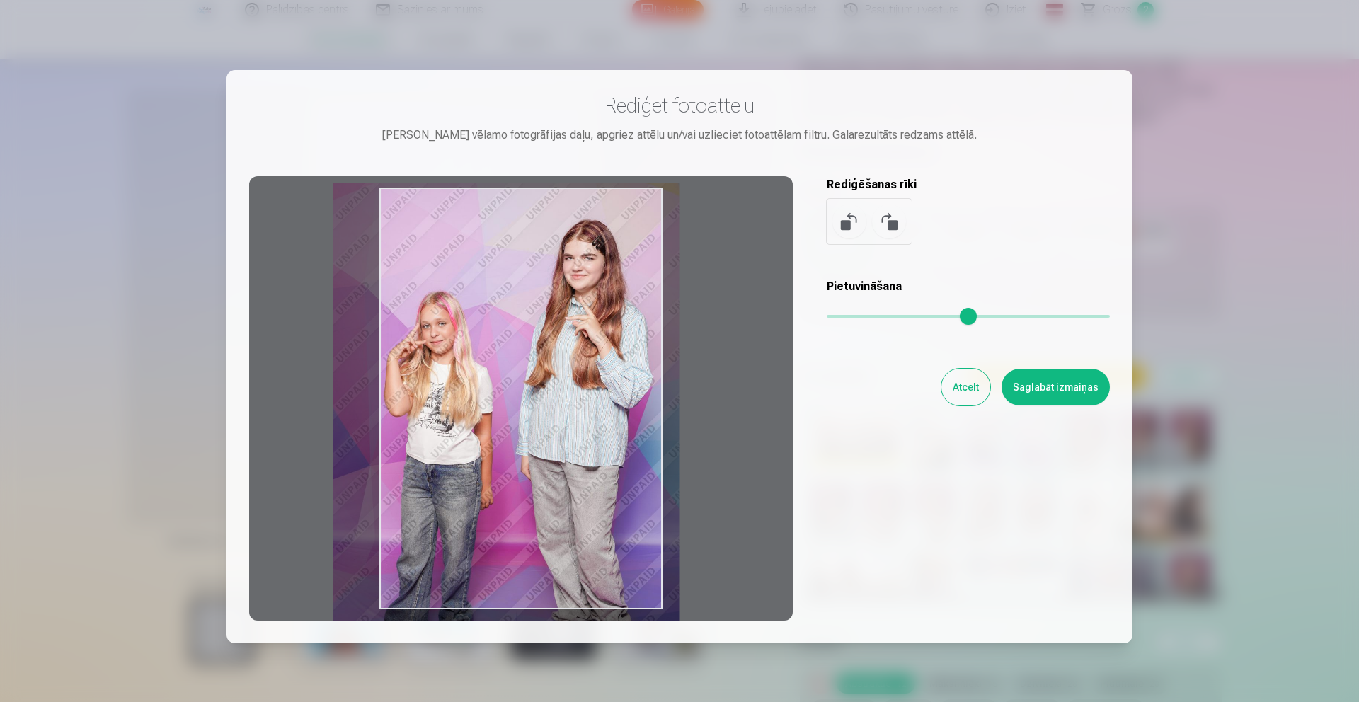
drag, startPoint x: 562, startPoint y: 354, endPoint x: 515, endPoint y: 349, distance: 47.0
click at [515, 349] on div at bounding box center [521, 398] width 544 height 444
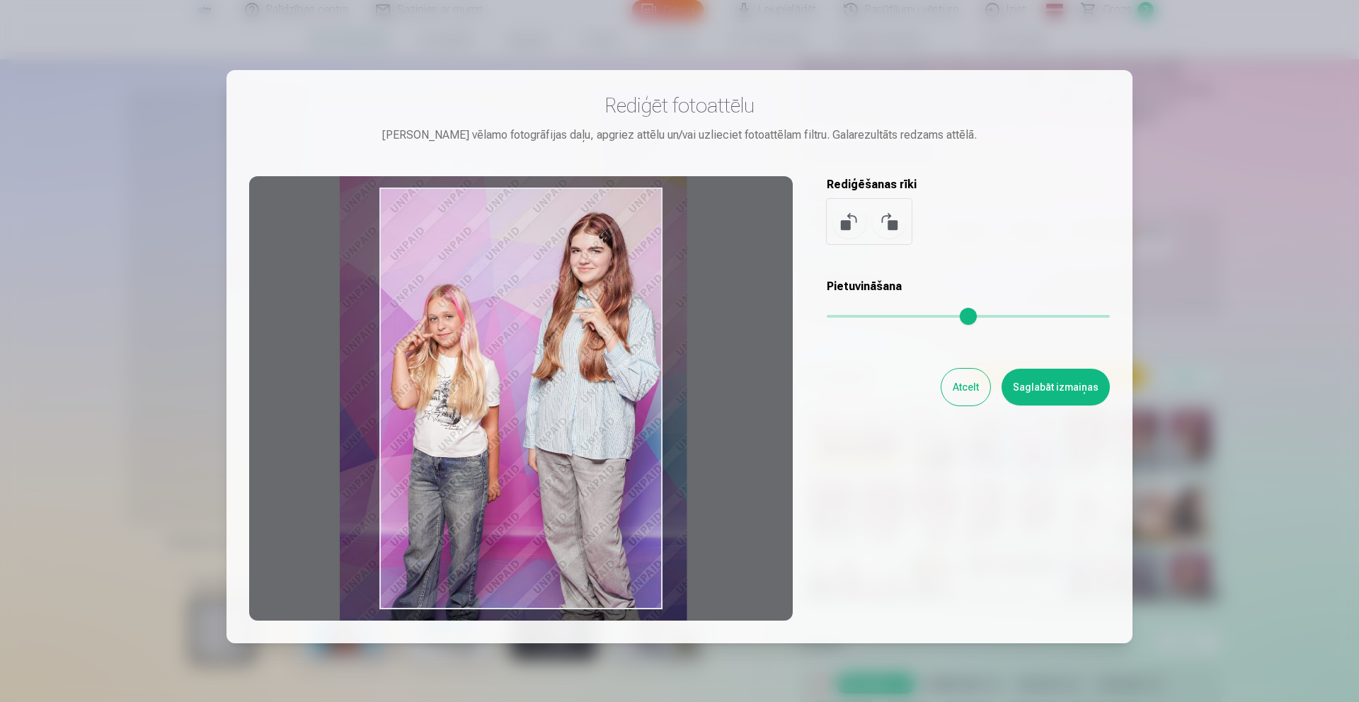
type input "****"
drag, startPoint x: 601, startPoint y: 440, endPoint x: 607, endPoint y: 433, distance: 9.0
click at [607, 433] on div at bounding box center [521, 398] width 544 height 444
click at [1076, 380] on button "Saglabāt izmaiņas" at bounding box center [1056, 387] width 108 height 37
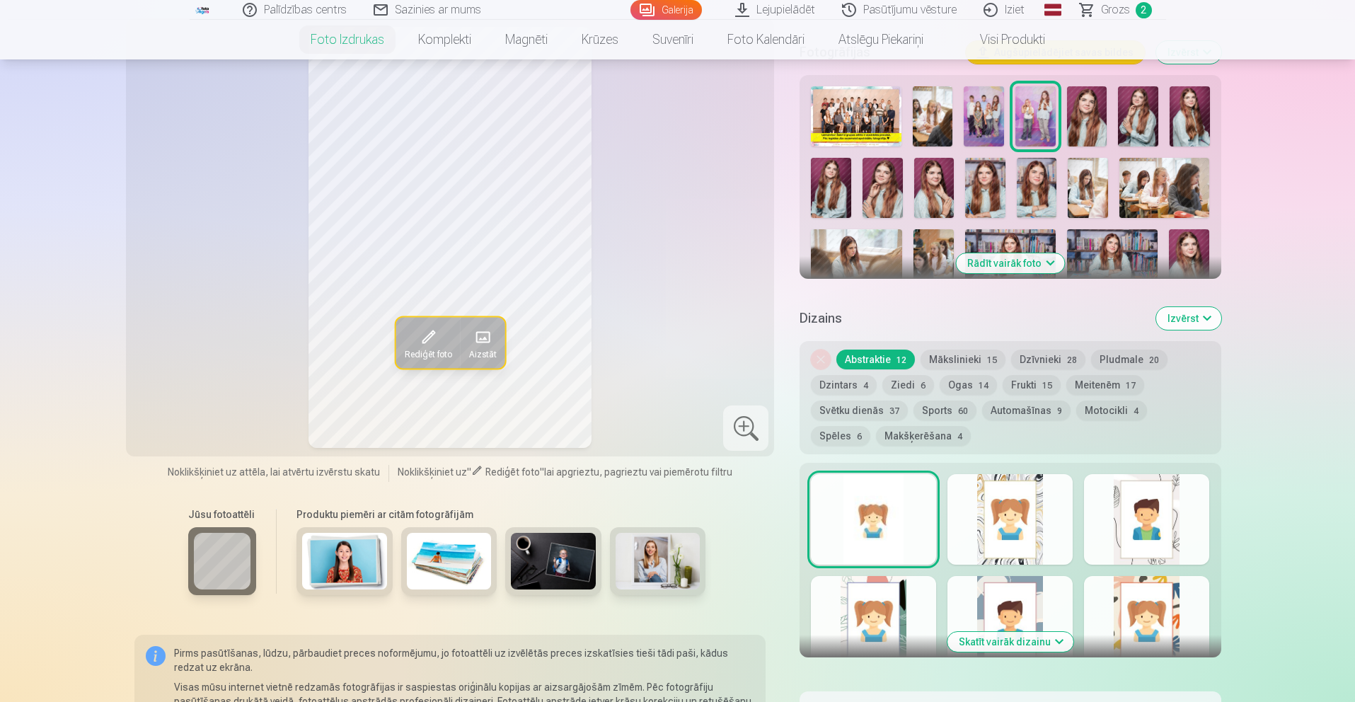
scroll to position [469, 0]
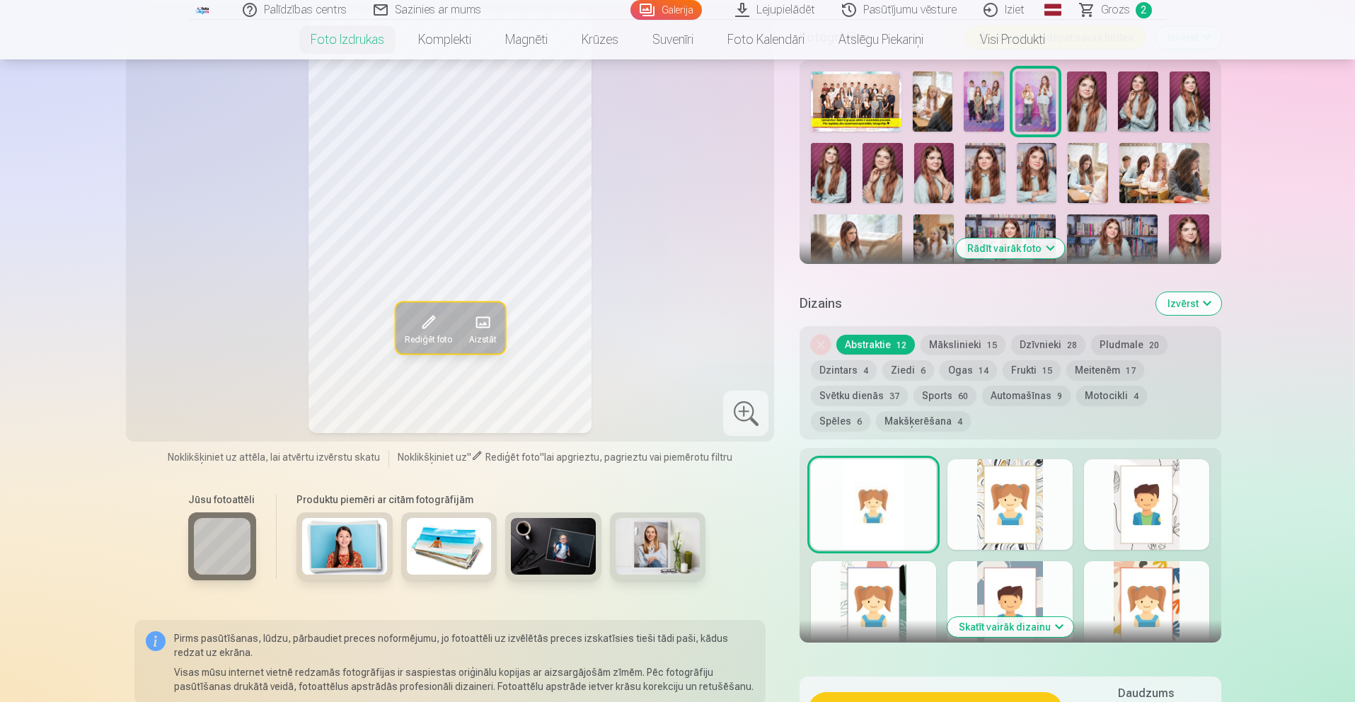
click at [1003, 626] on button "Skatīt vairāk dizainu" at bounding box center [1011, 627] width 126 height 20
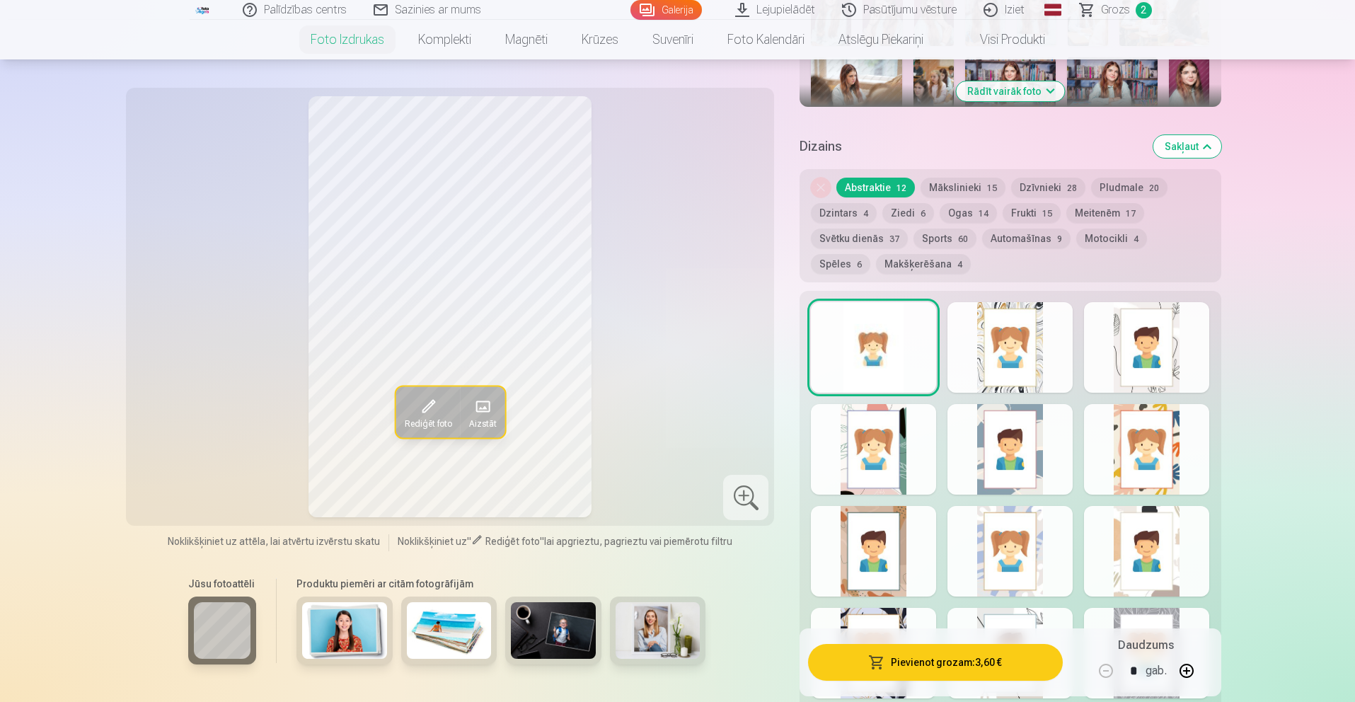
scroll to position [687, 0]
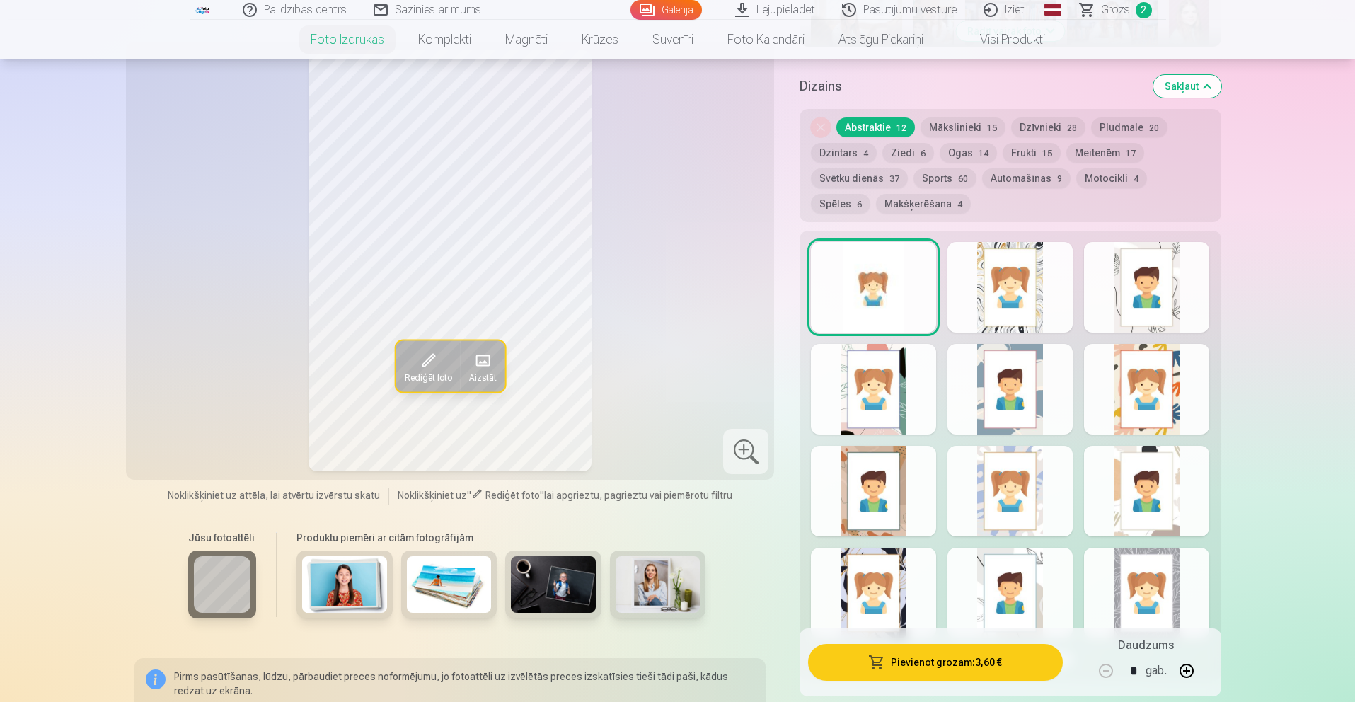
click at [986, 122] on button "Mākslinieki 15" at bounding box center [963, 127] width 85 height 20
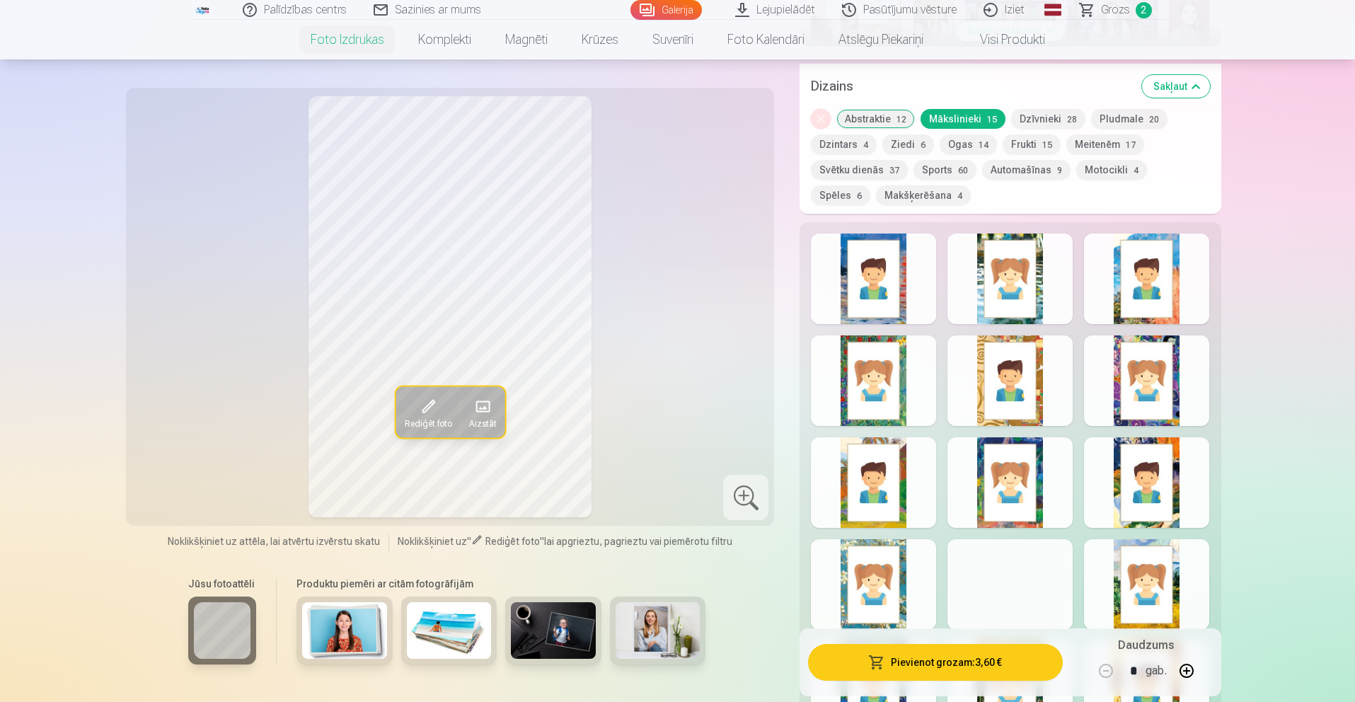
scroll to position [691, 0]
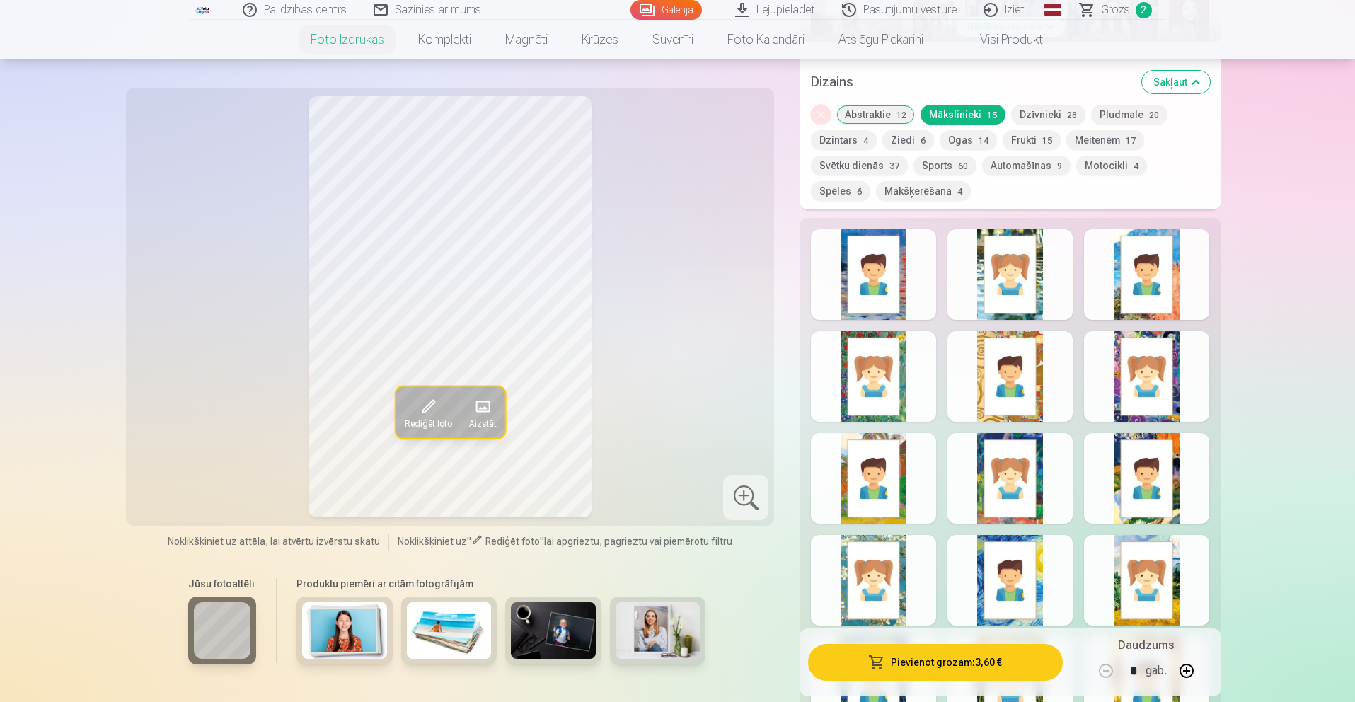
click at [1115, 110] on button "Pludmale 20" at bounding box center [1129, 115] width 76 height 20
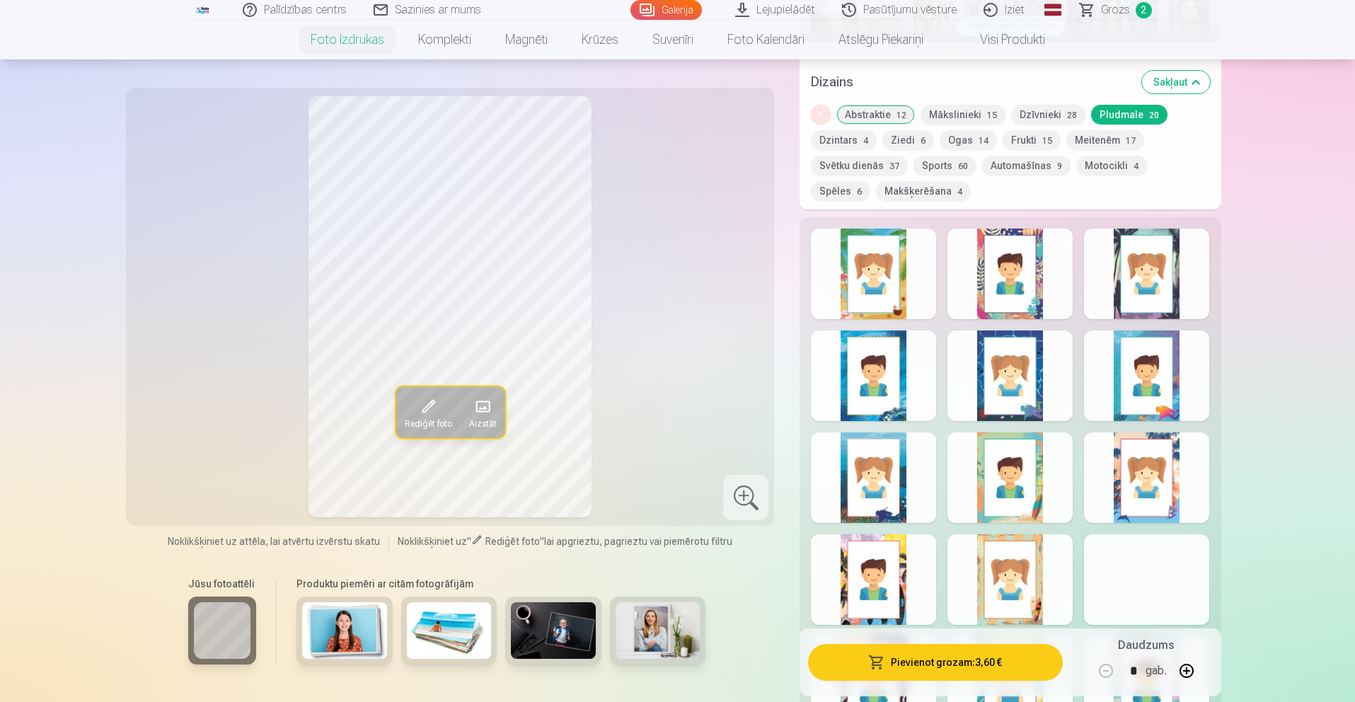
scroll to position [692, 1]
click at [1043, 136] on span "15" at bounding box center [1048, 141] width 10 height 10
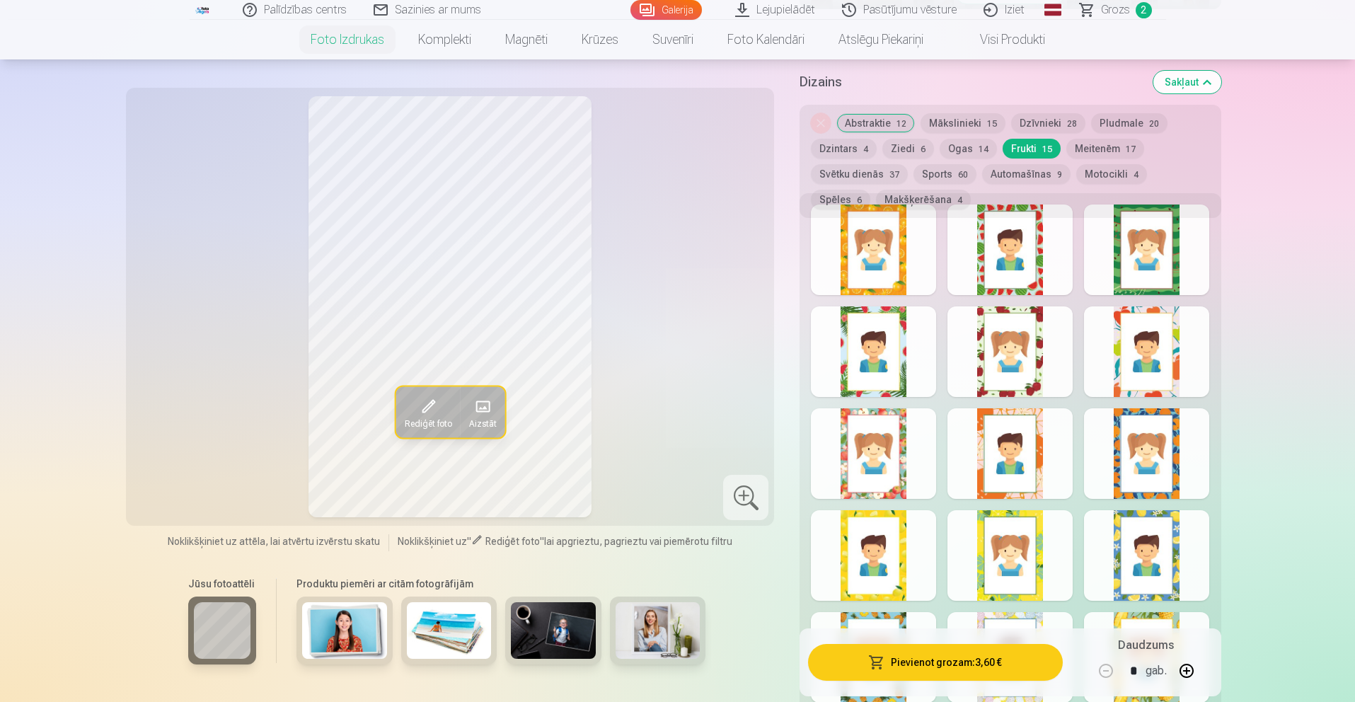
scroll to position [687, 0]
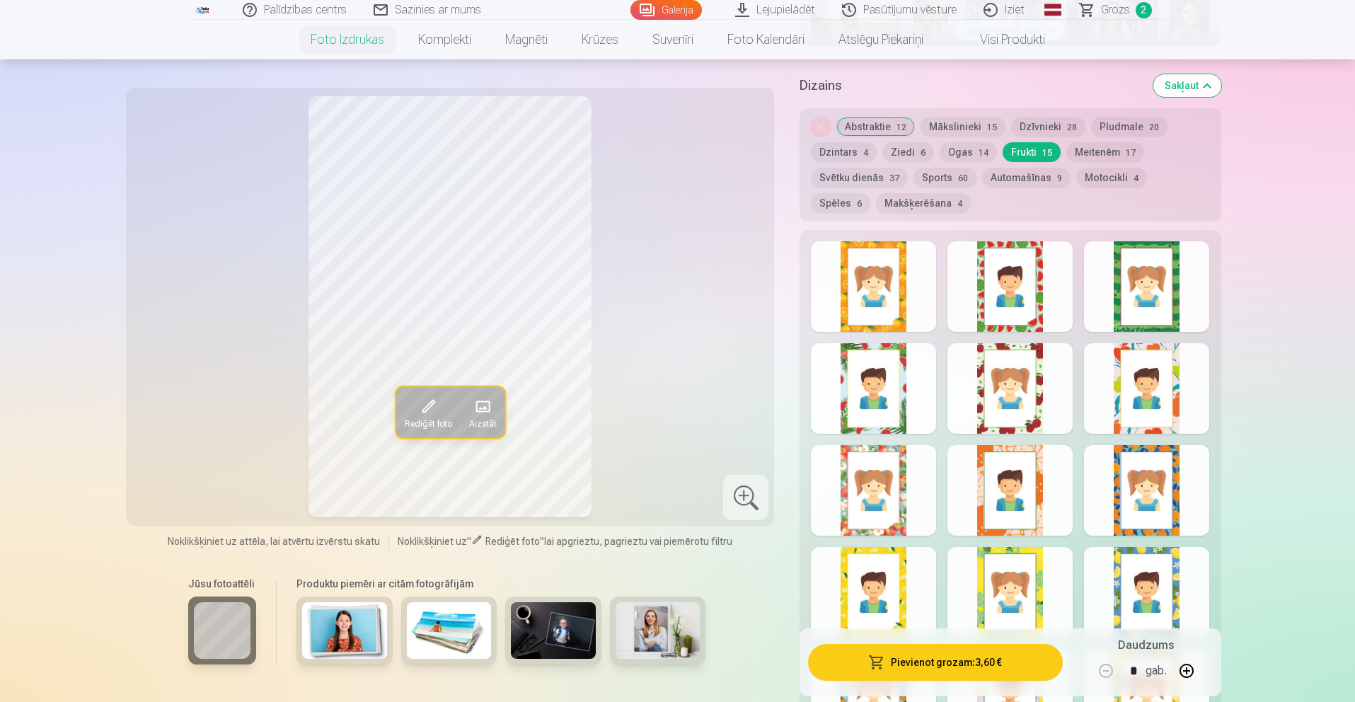
click at [851, 155] on button "Dzintars 4" at bounding box center [844, 152] width 66 height 20
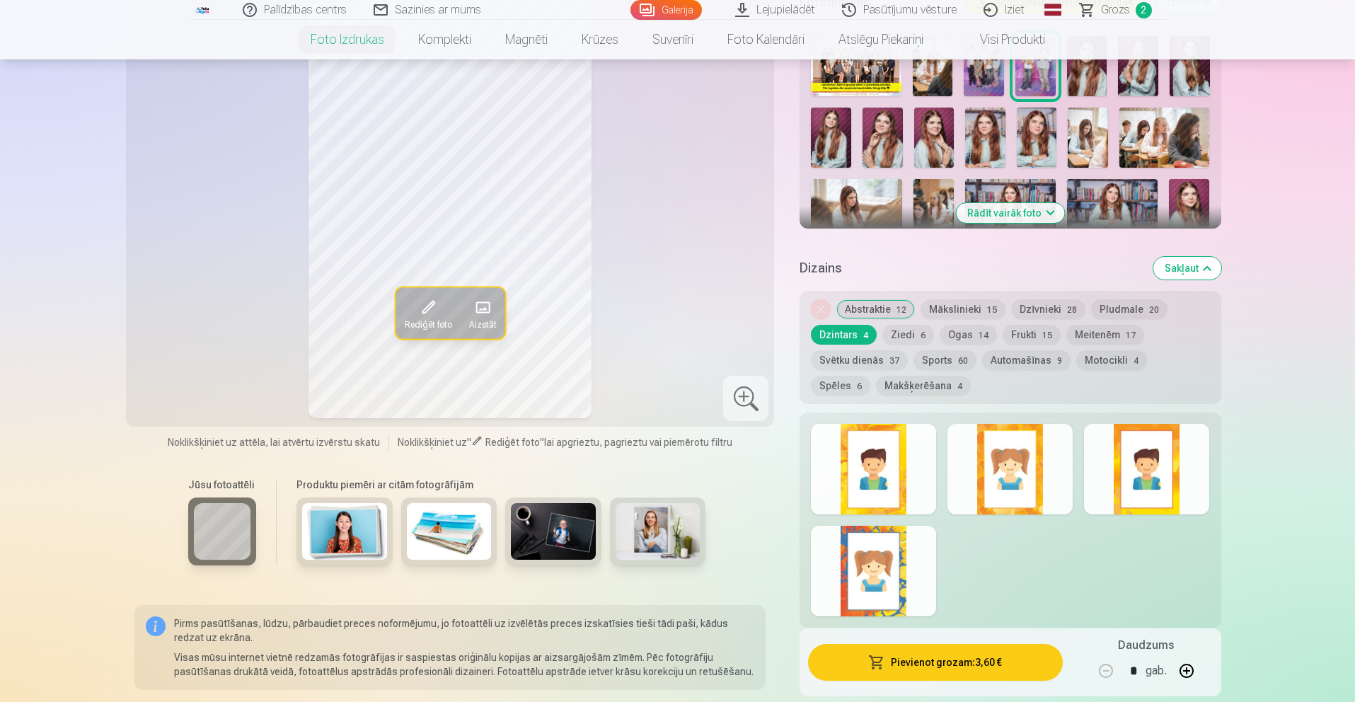
scroll to position [451, 0]
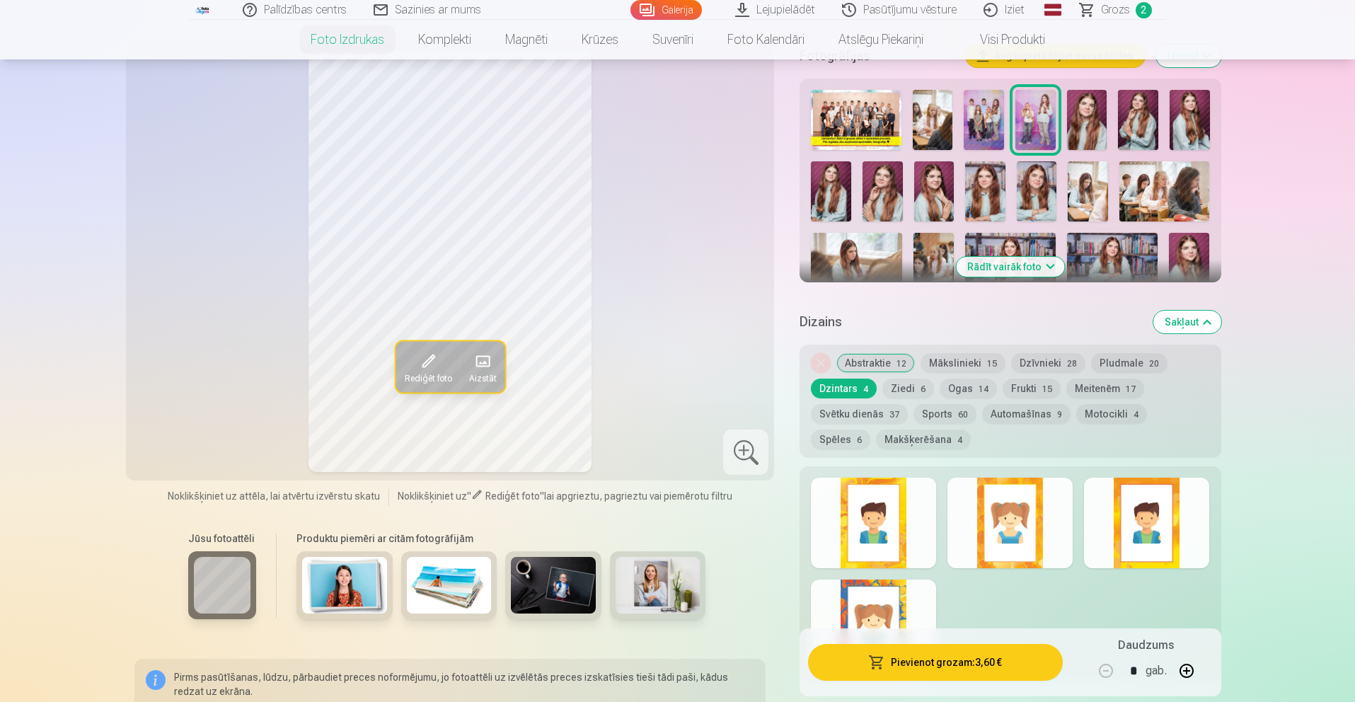
click at [1115, 390] on button "Meitenēm 17" at bounding box center [1106, 389] width 78 height 20
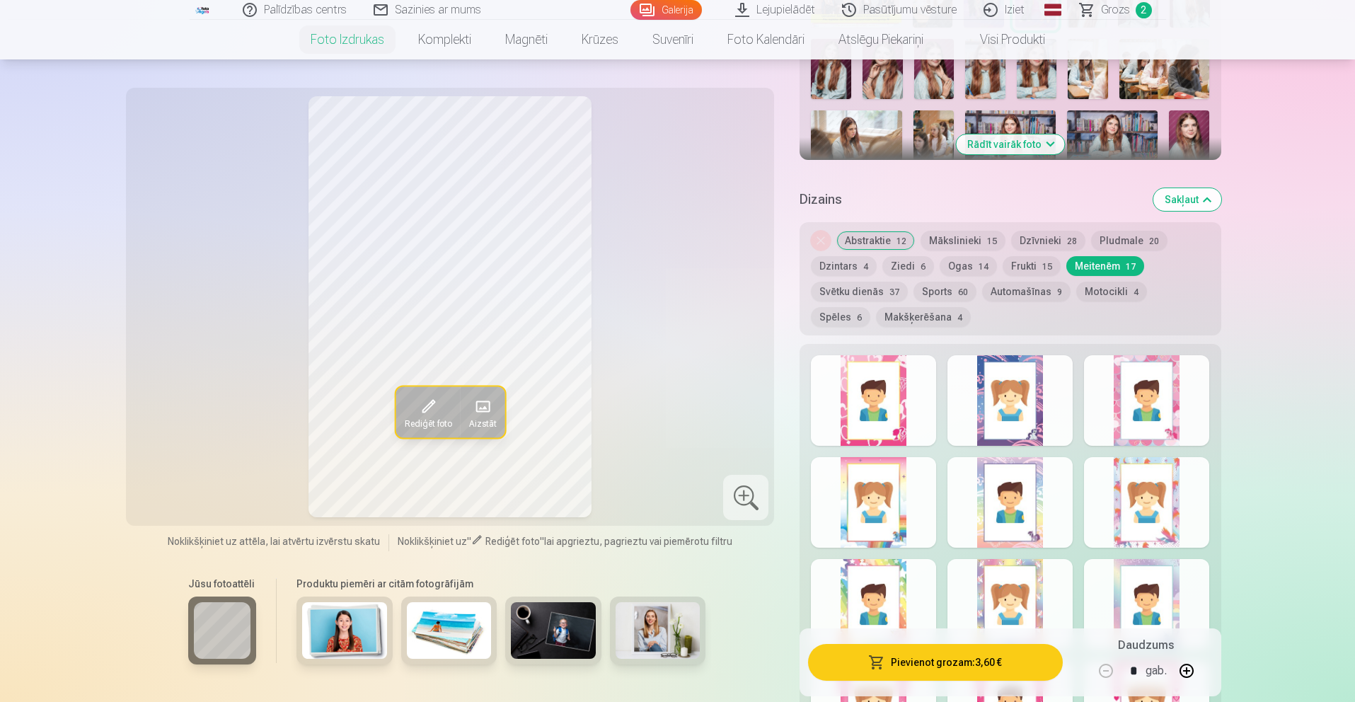
scroll to position [570, 0]
click at [1030, 267] on button "Frukti 15" at bounding box center [1032, 266] width 58 height 20
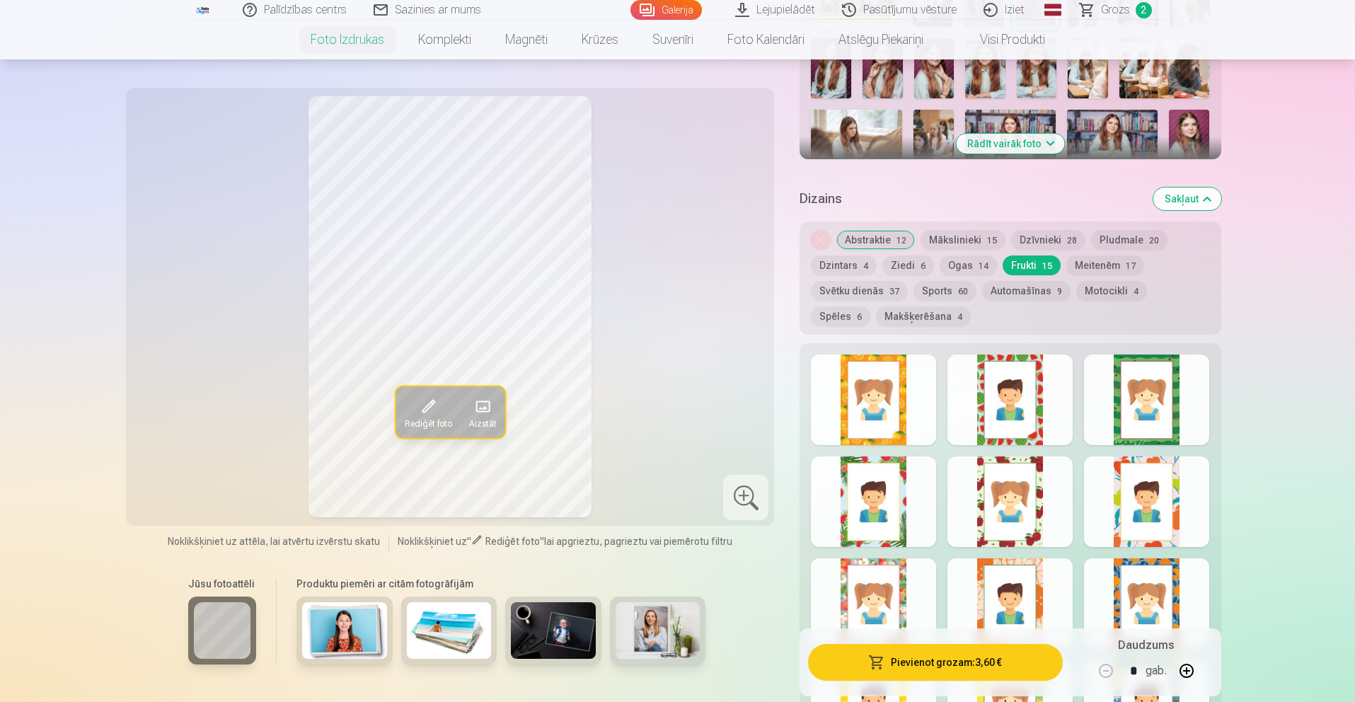
click at [1026, 241] on button "Dzīvnieki 28" at bounding box center [1048, 240] width 74 height 20
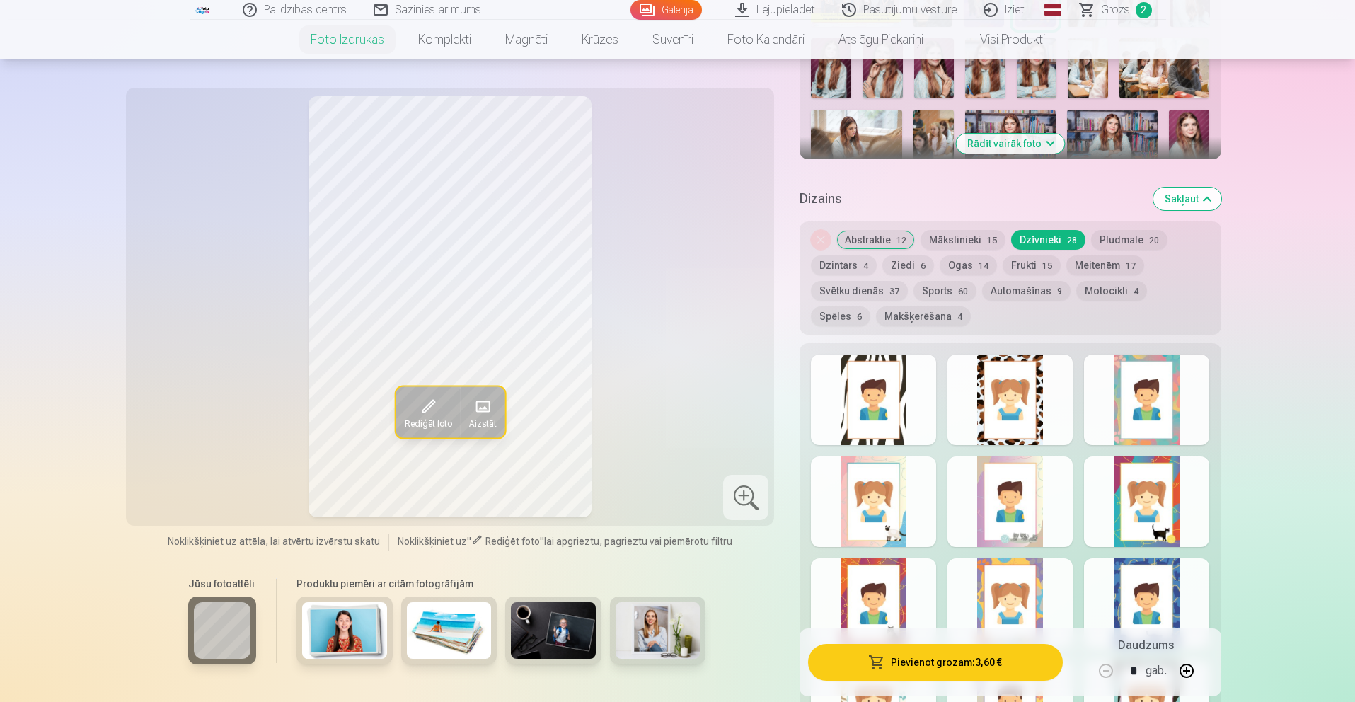
scroll to position [595, 0]
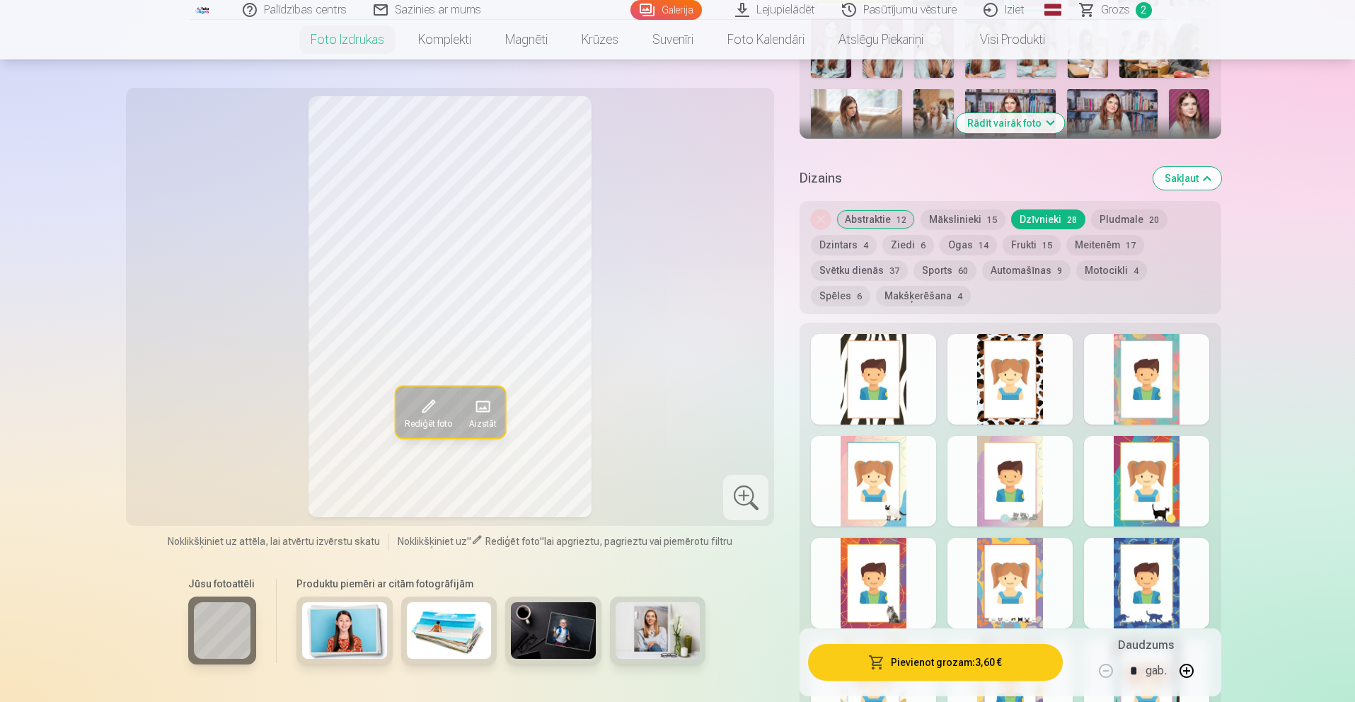
click at [1002, 379] on div at bounding box center [1010, 379] width 125 height 91
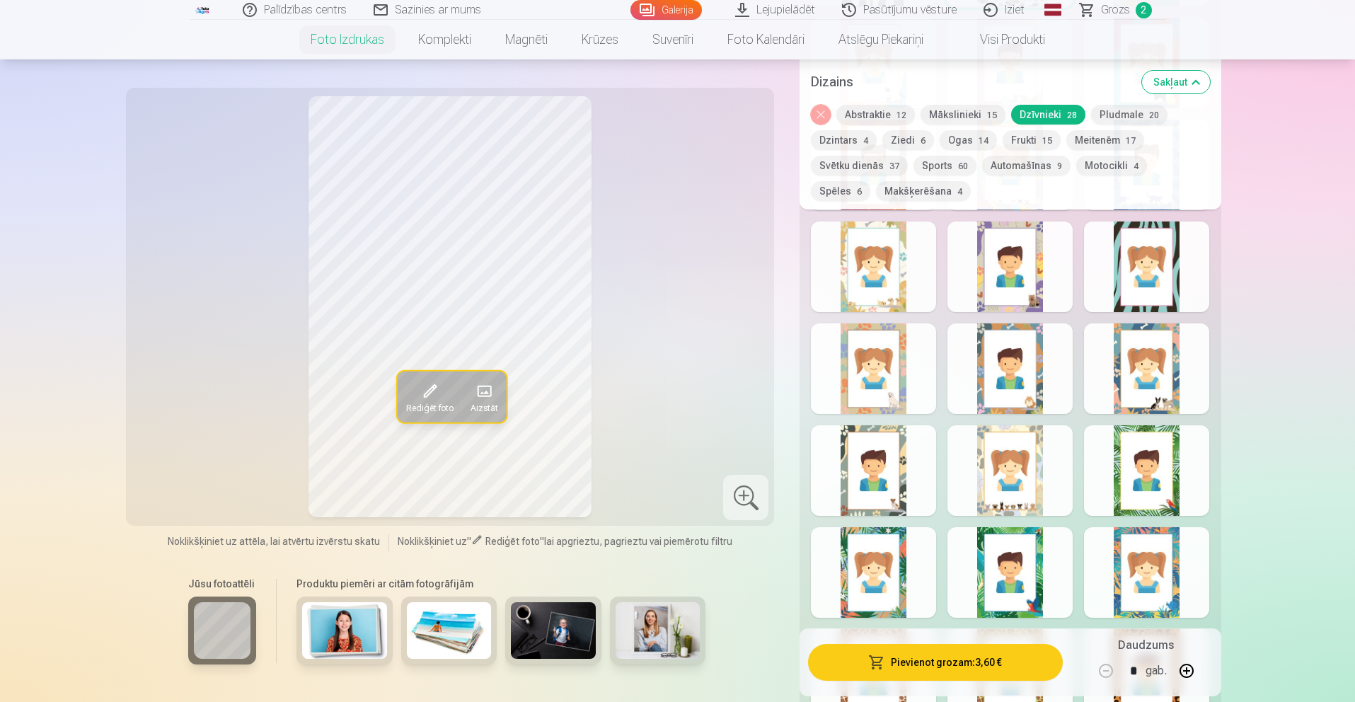
scroll to position [1006, 0]
click at [1133, 455] on div at bounding box center [1146, 469] width 125 height 91
click at [1052, 534] on div at bounding box center [1010, 571] width 125 height 91
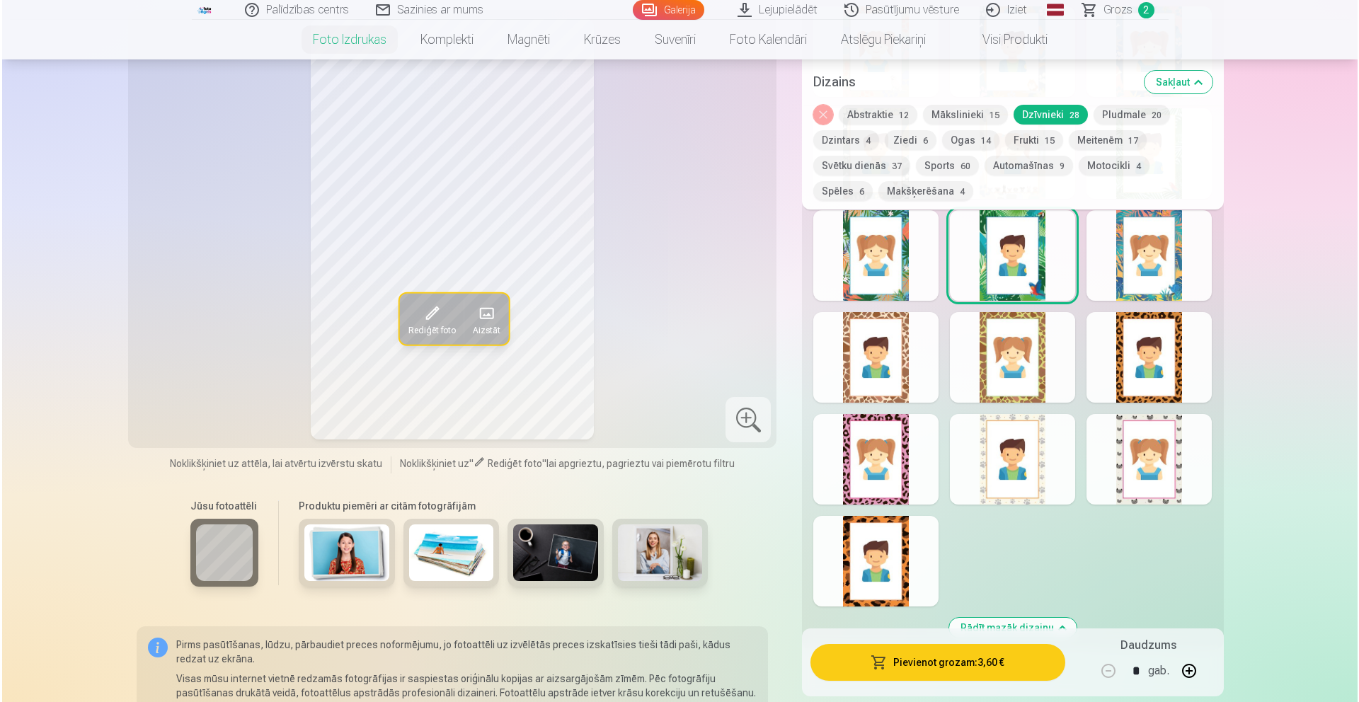
scroll to position [1310, 0]
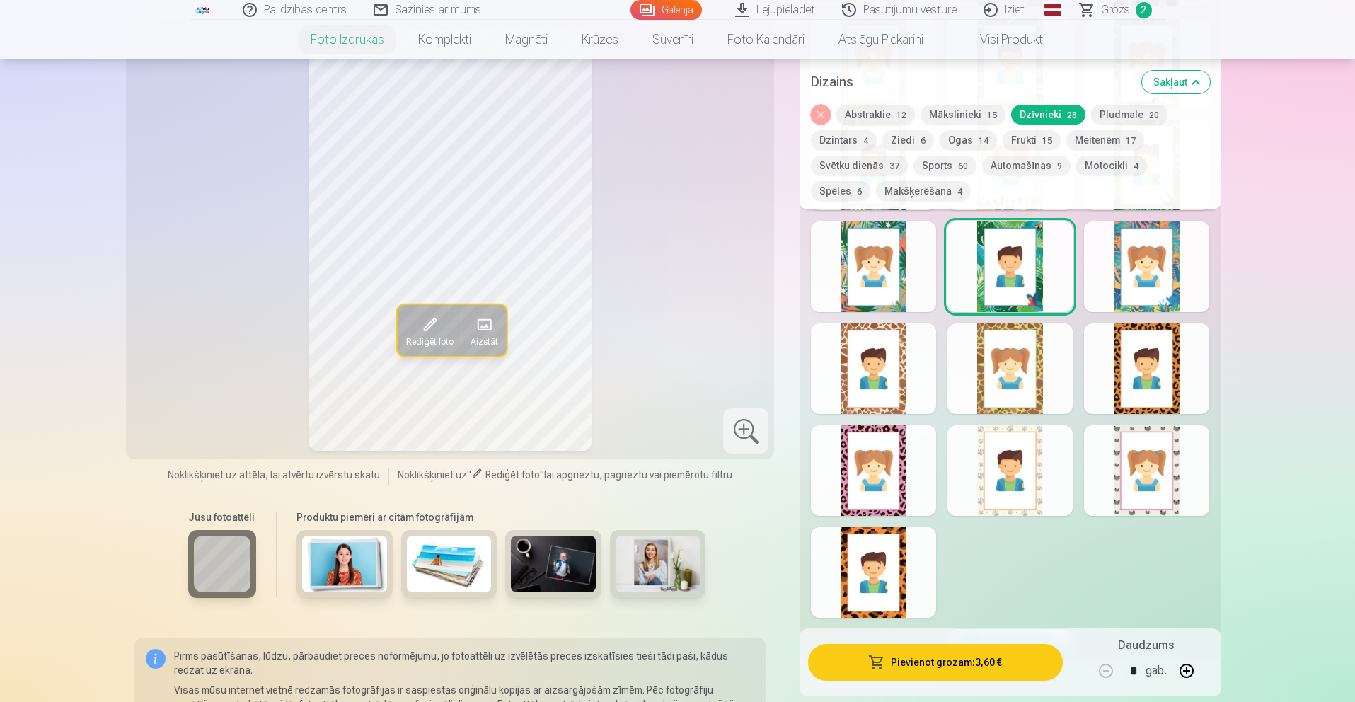
click at [440, 335] on span at bounding box center [429, 325] width 23 height 23
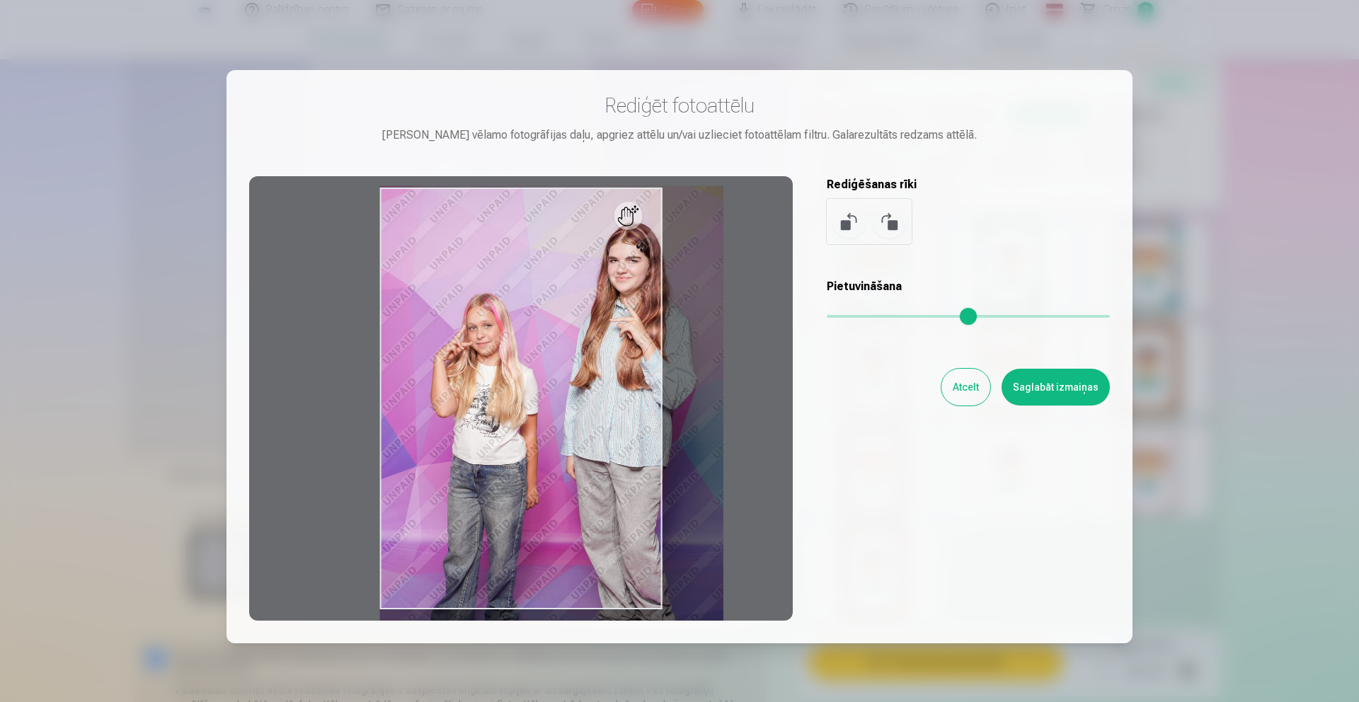
drag, startPoint x: 834, startPoint y: 314, endPoint x: 856, endPoint y: 313, distance: 22.0
click at [856, 315] on input "range" at bounding box center [968, 316] width 283 height 3
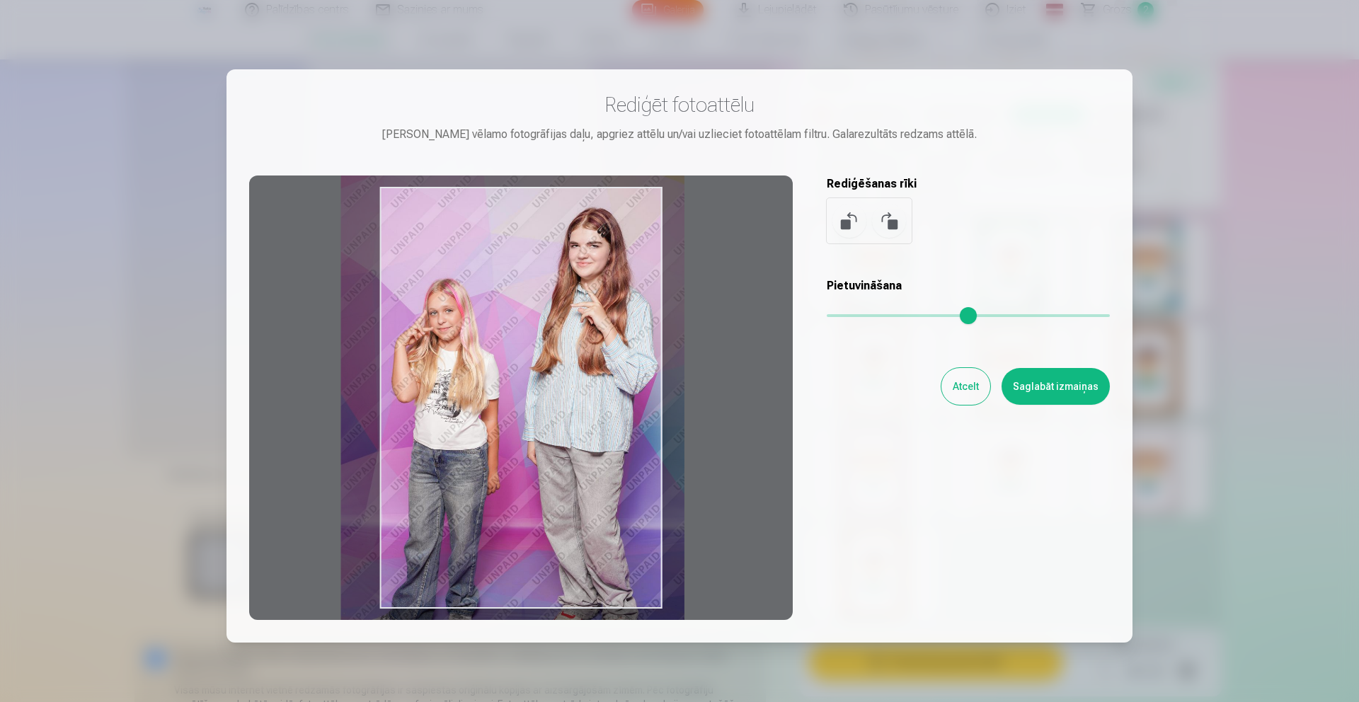
scroll to position [2, 0]
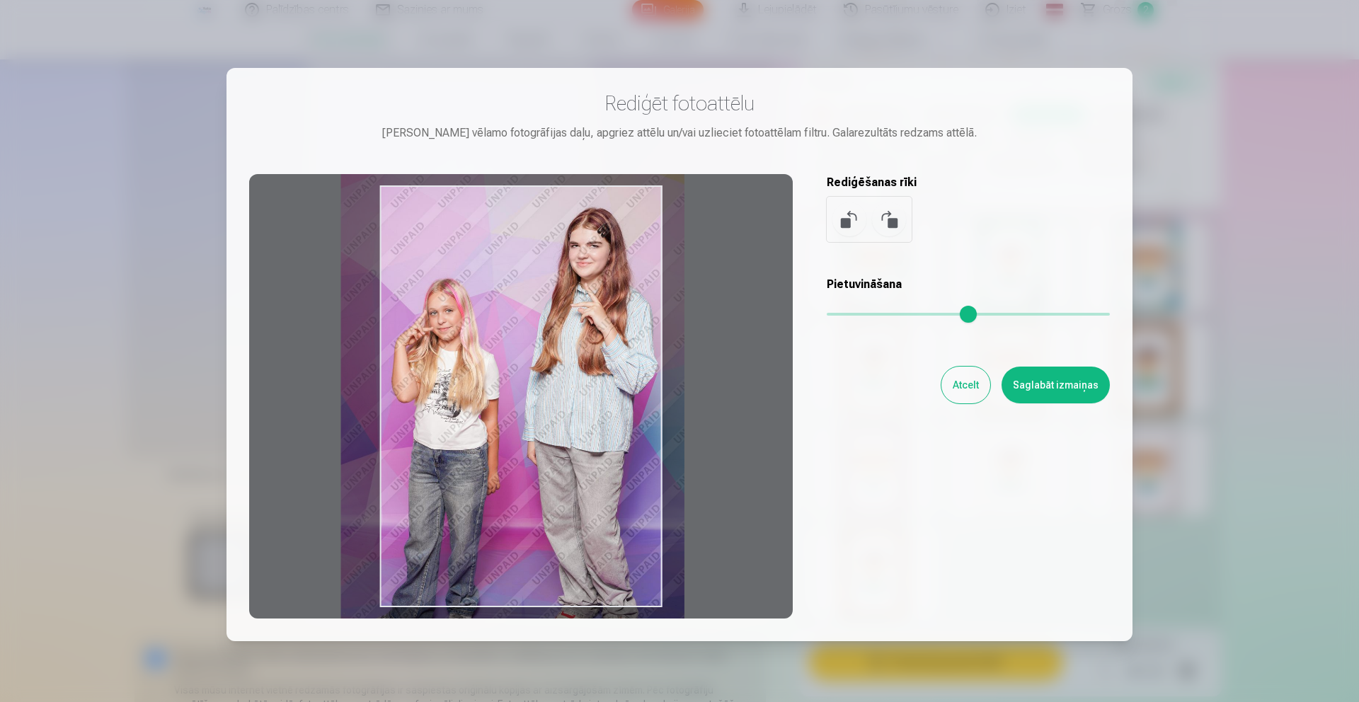
type input "****"
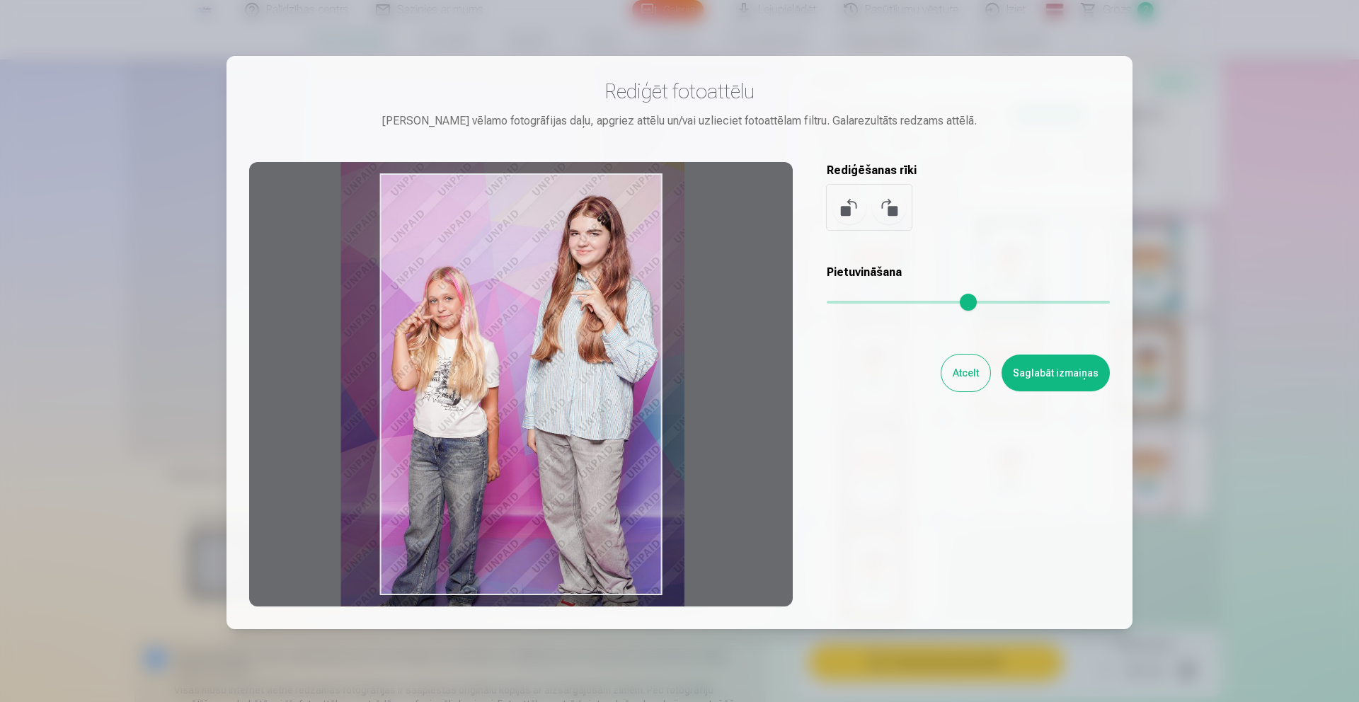
drag, startPoint x: 520, startPoint y: 355, endPoint x: 481, endPoint y: 343, distance: 41.0
click at [481, 343] on div at bounding box center [521, 384] width 544 height 444
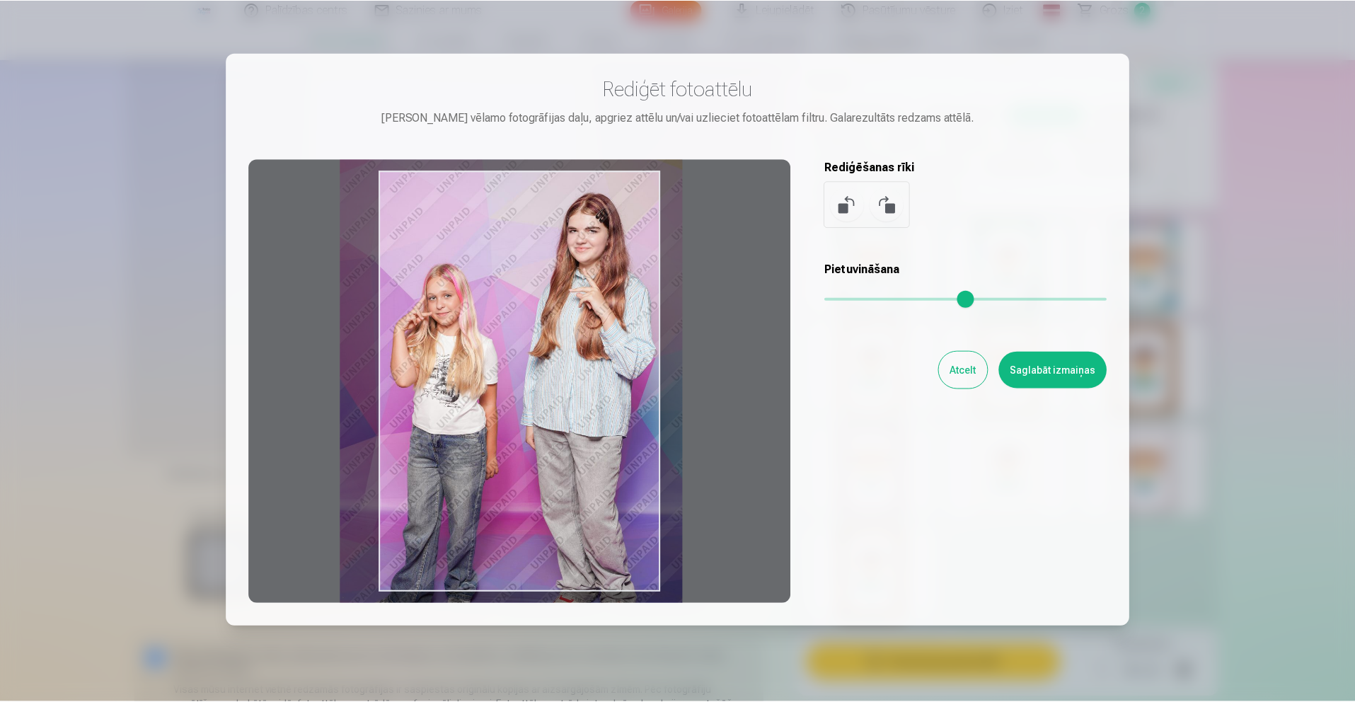
scroll to position [18, 0]
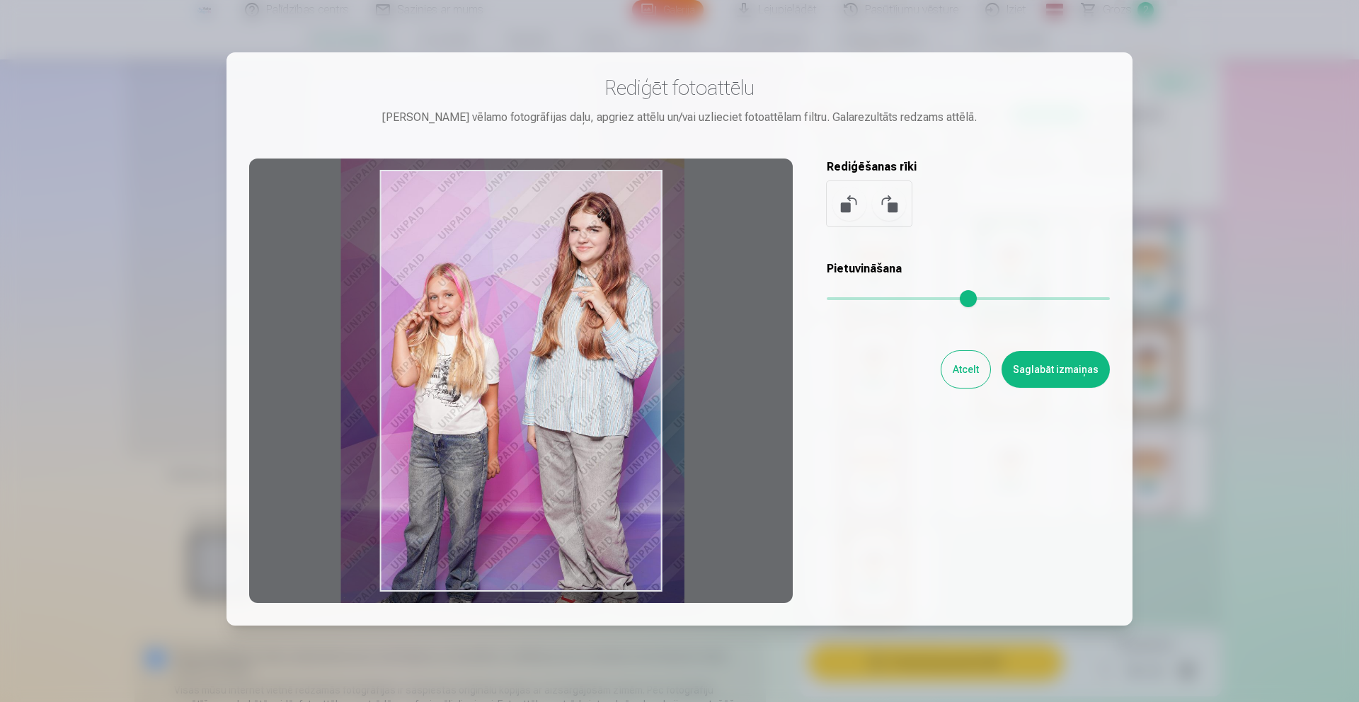
click at [1028, 365] on button "Saglabāt izmaiņas" at bounding box center [1056, 369] width 108 height 37
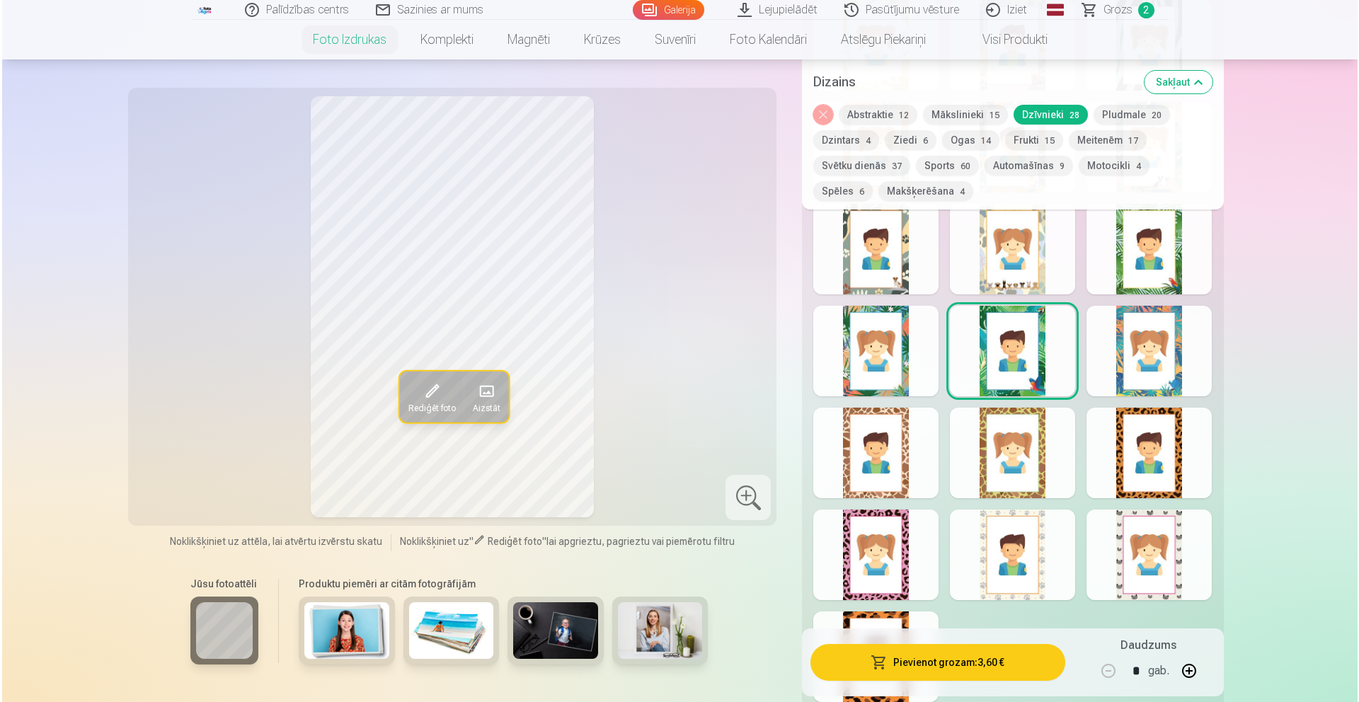
scroll to position [1189, 0]
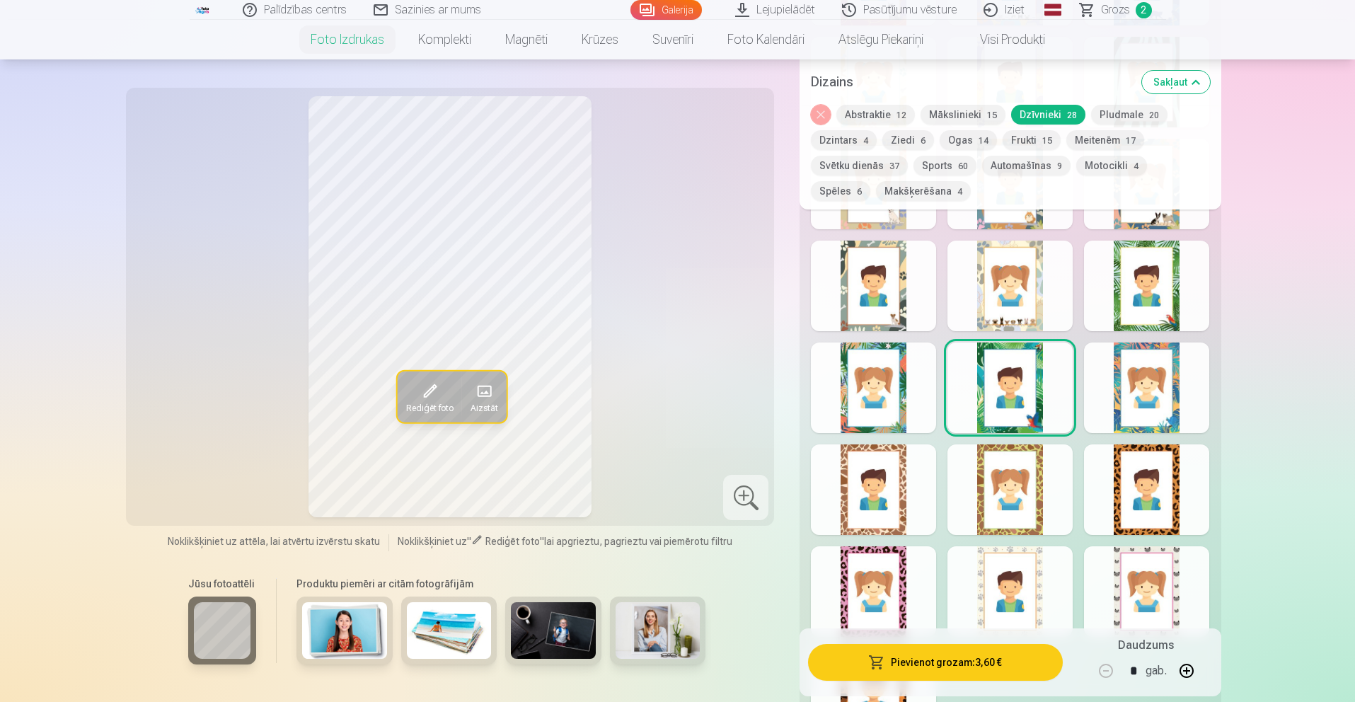
click at [1022, 667] on button "Pievienot grozam : 3,60 €" at bounding box center [935, 662] width 254 height 37
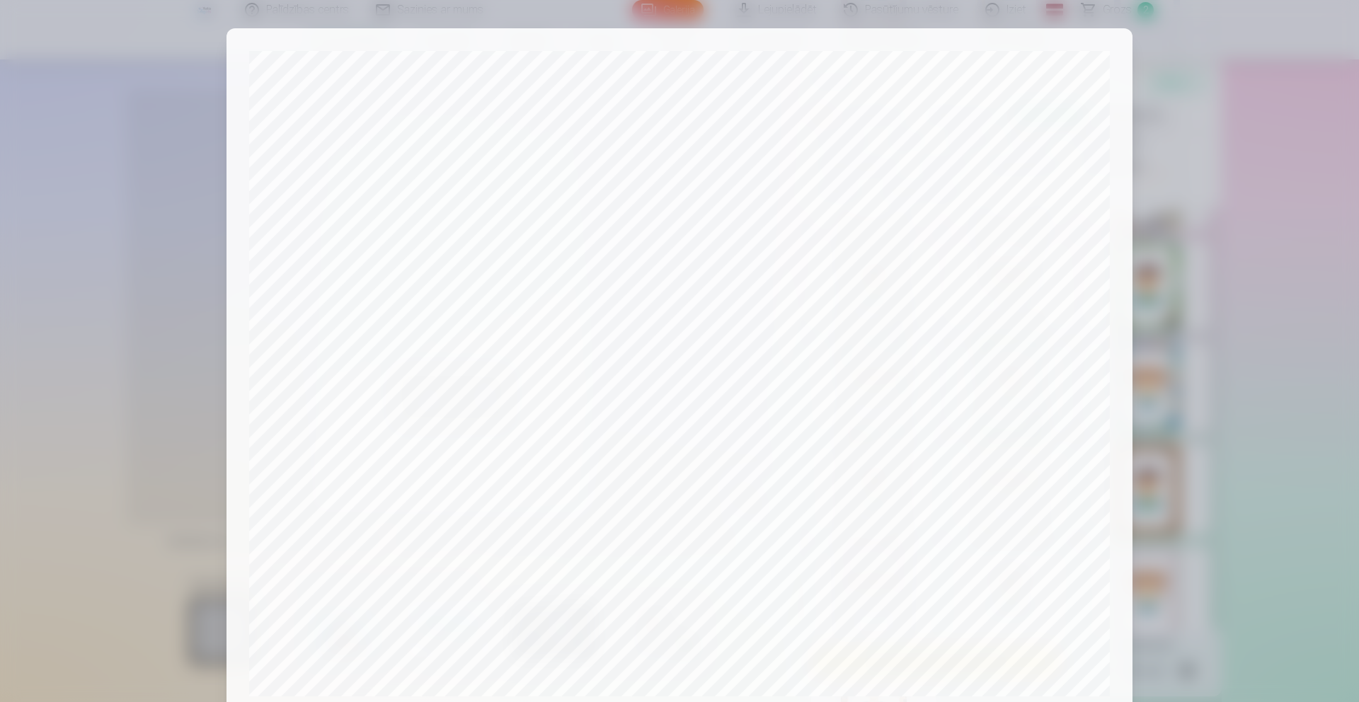
scroll to position [317, 0]
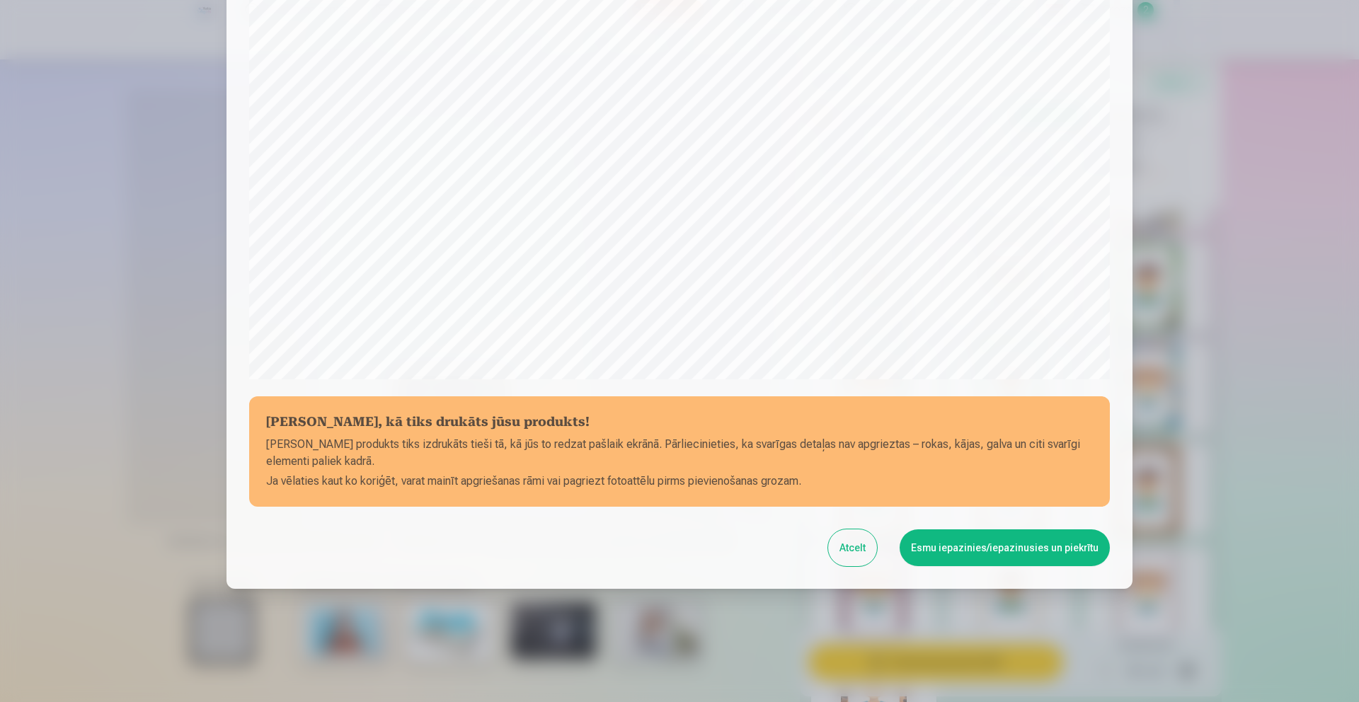
click at [1006, 546] on button "Esmu iepazinies/iepazinusies un piekrītu" at bounding box center [1005, 547] width 210 height 37
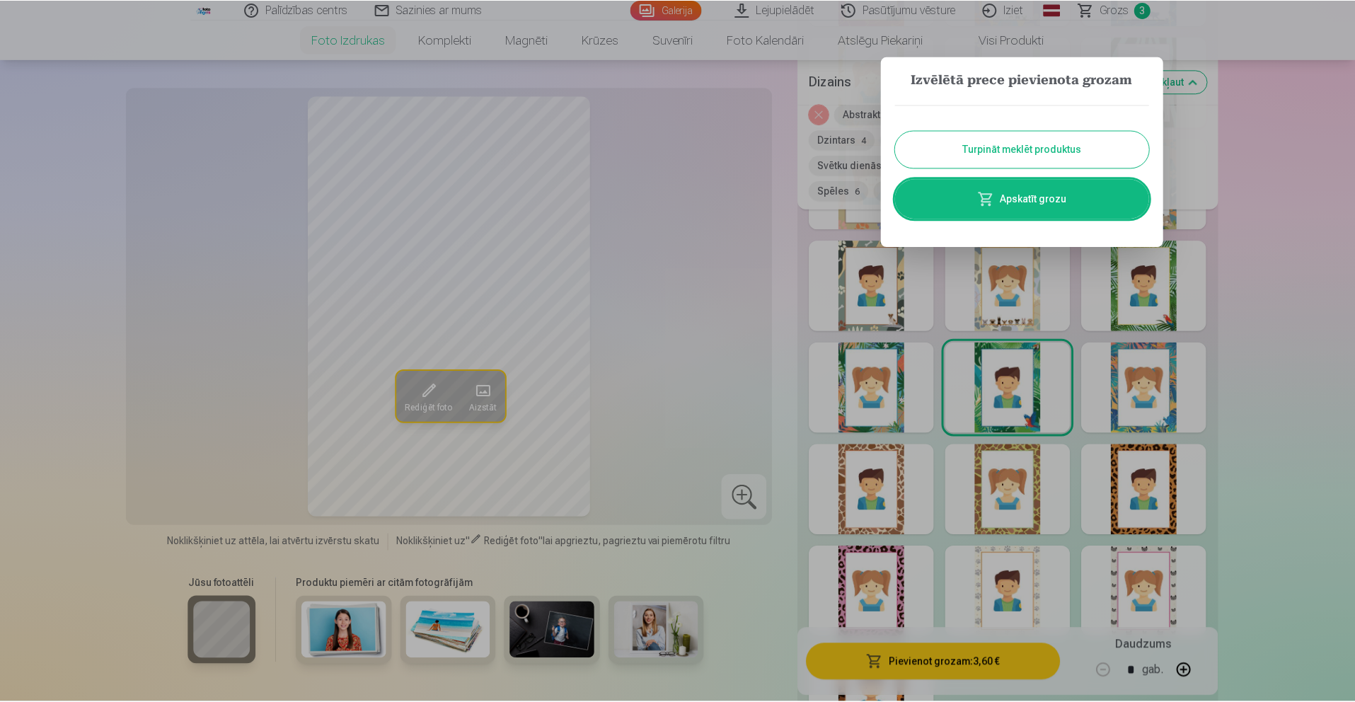
scroll to position [0, 0]
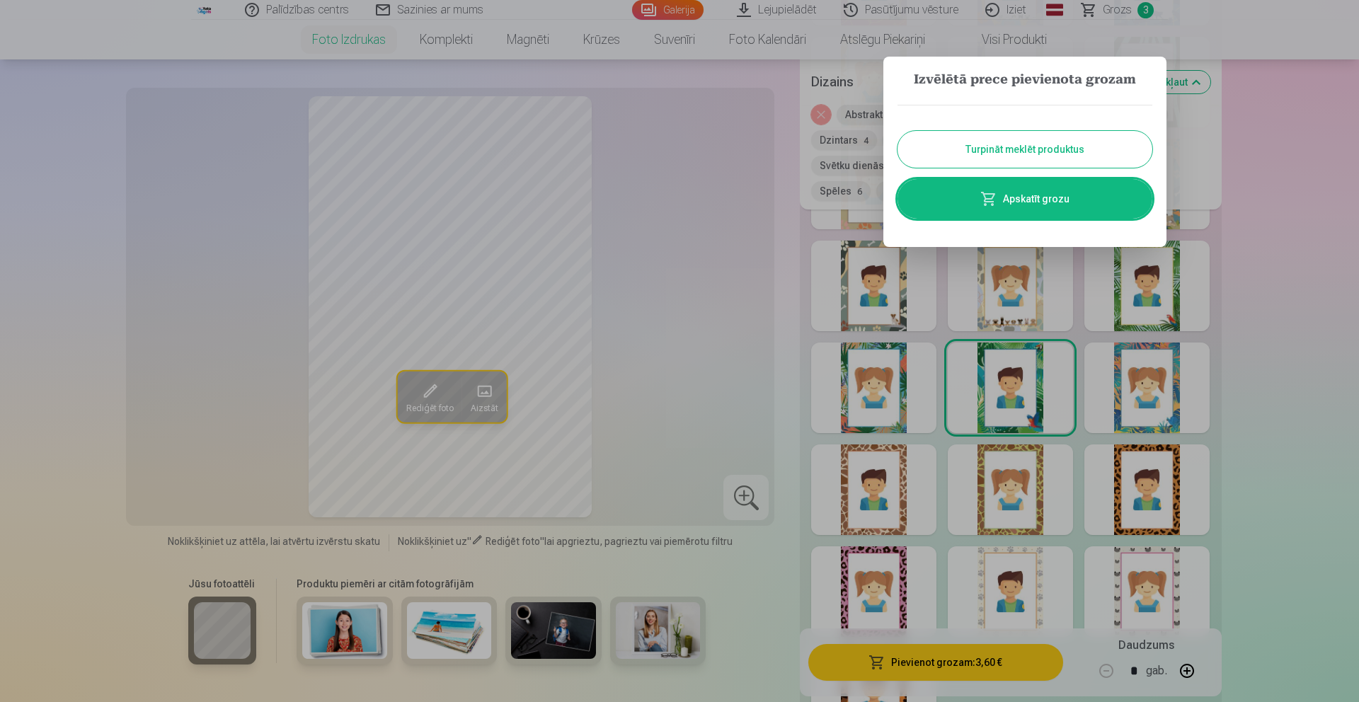
click at [1290, 137] on div at bounding box center [679, 351] width 1359 height 702
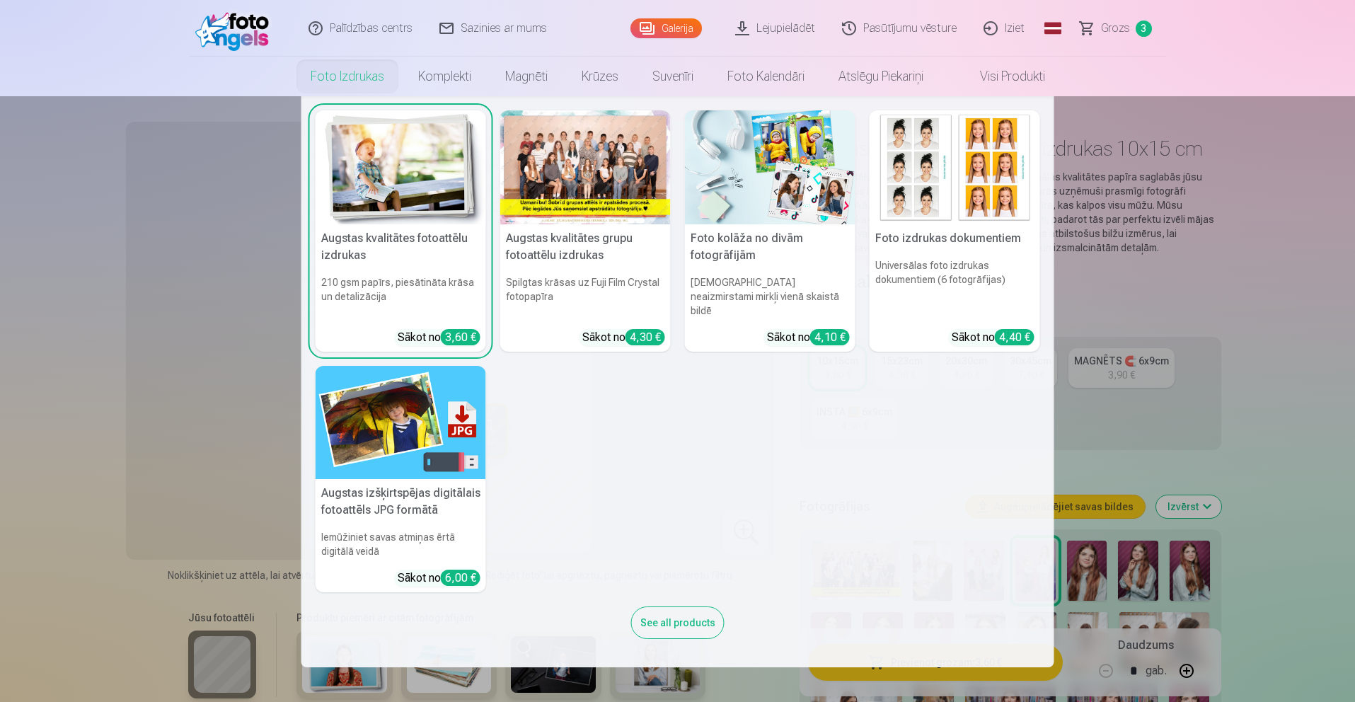
click at [356, 71] on link "Foto izdrukas" at bounding box center [348, 77] width 108 height 40
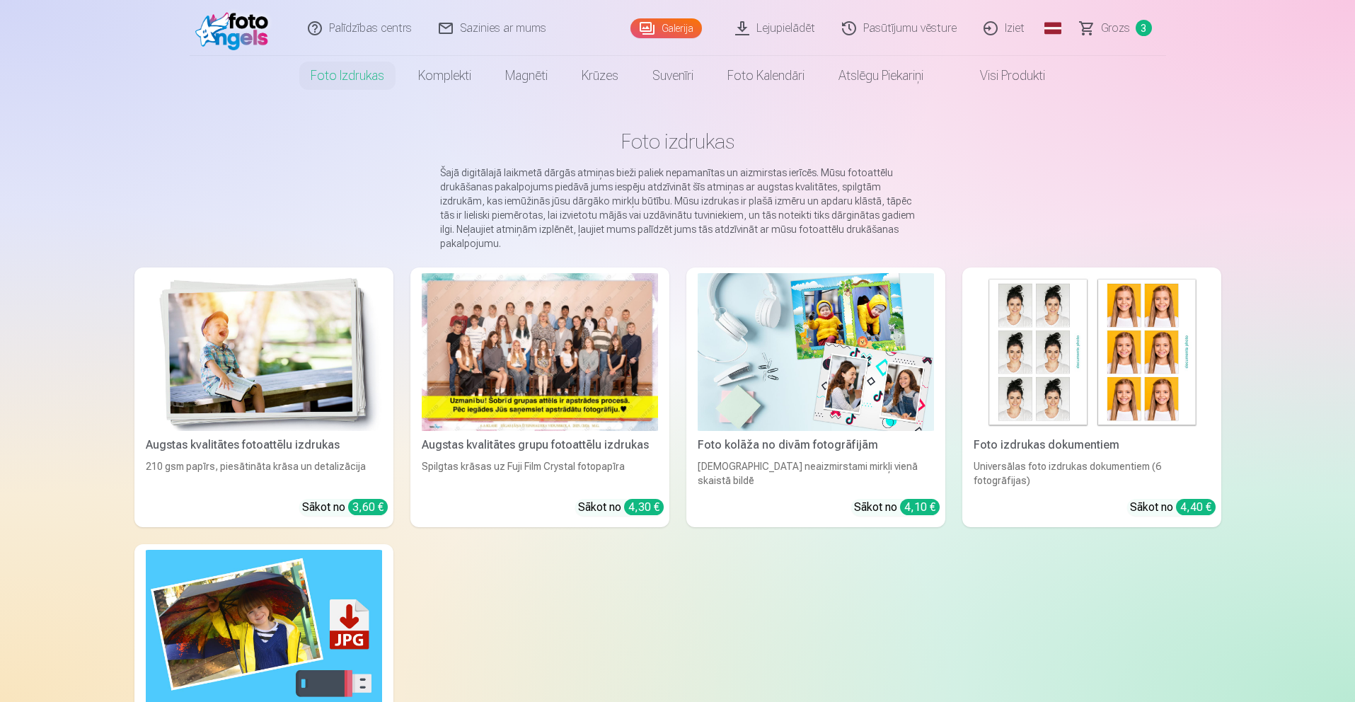
scroll to position [19, 0]
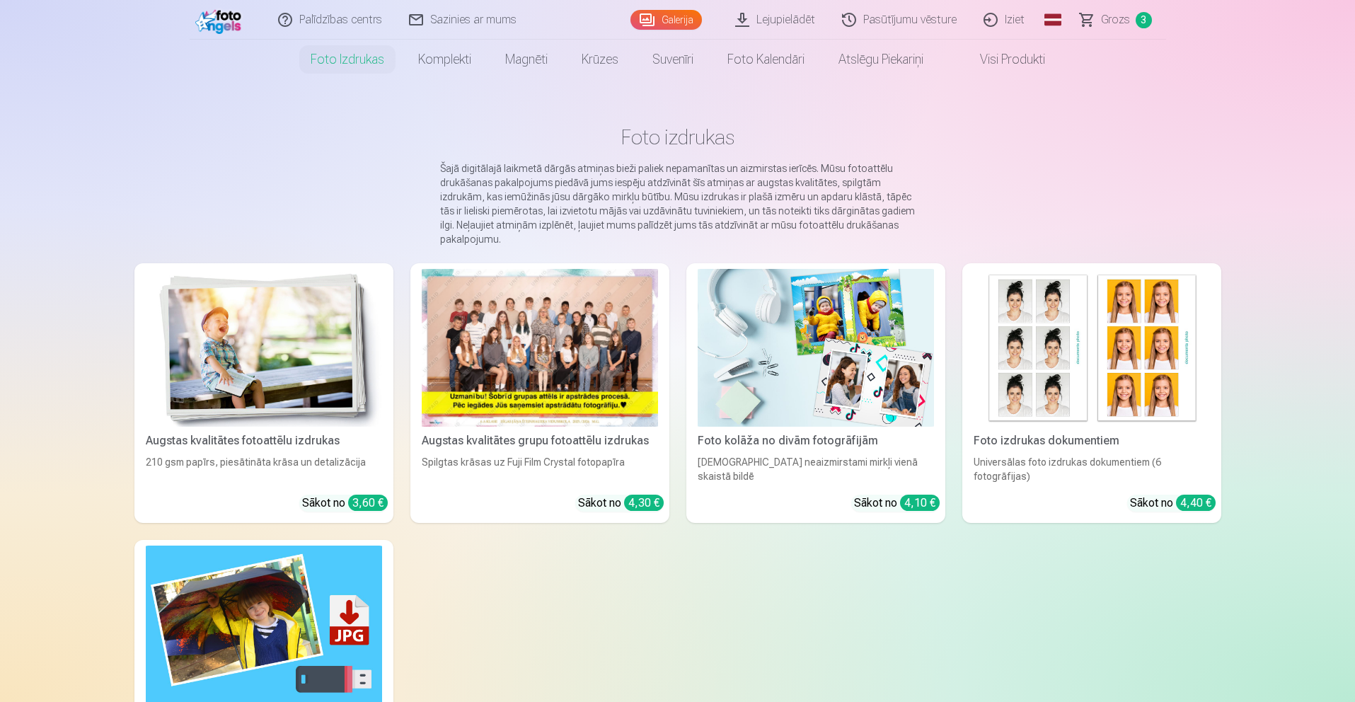
click at [570, 432] on div "Augstas kvalitātes grupu fotoattēlu izdrukas" at bounding box center [540, 440] width 248 height 17
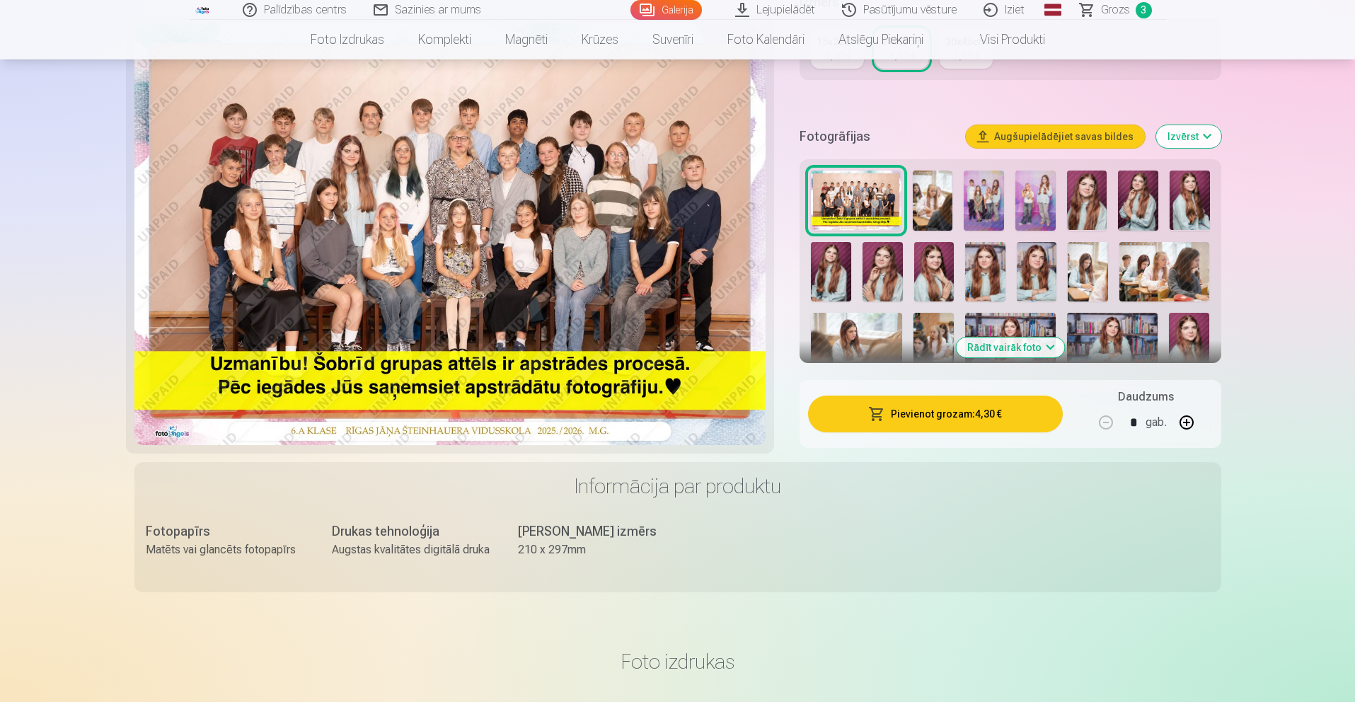
scroll to position [208, 0]
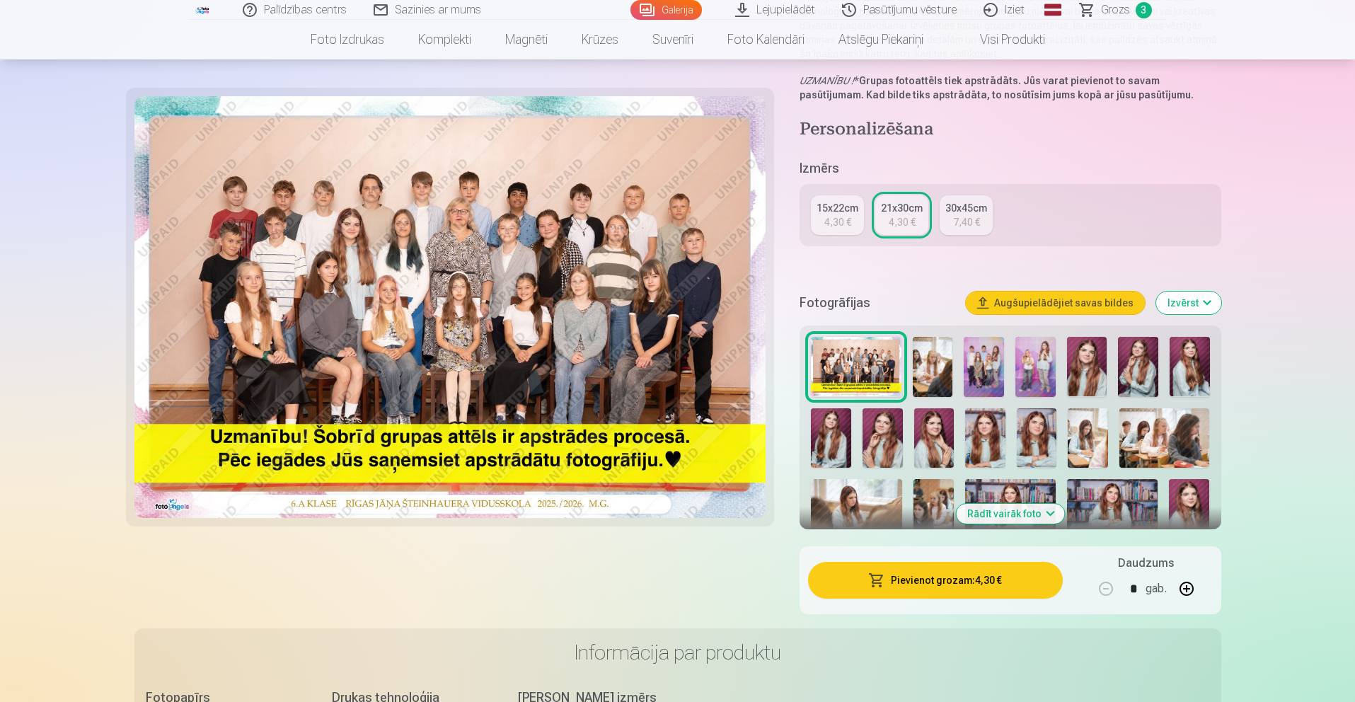
click at [1028, 510] on button "Rādīt vairāk foto" at bounding box center [1010, 514] width 108 height 20
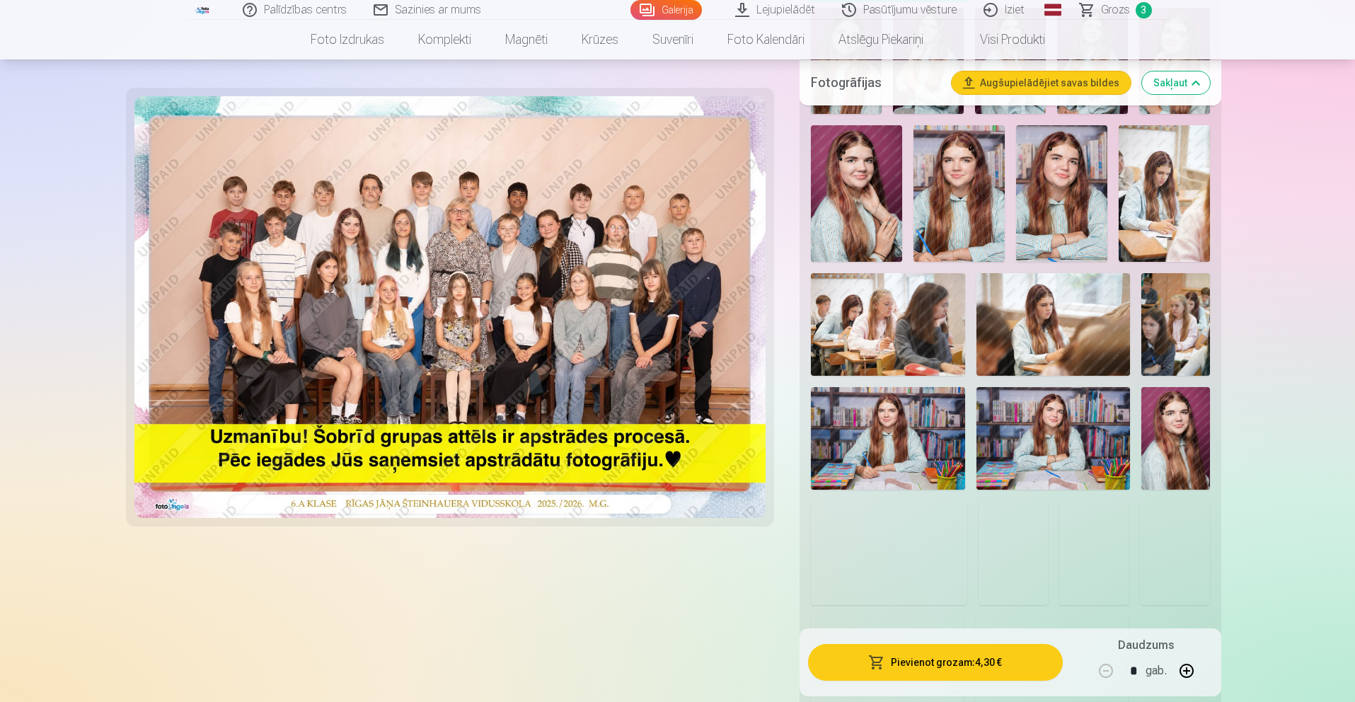
scroll to position [654, 0]
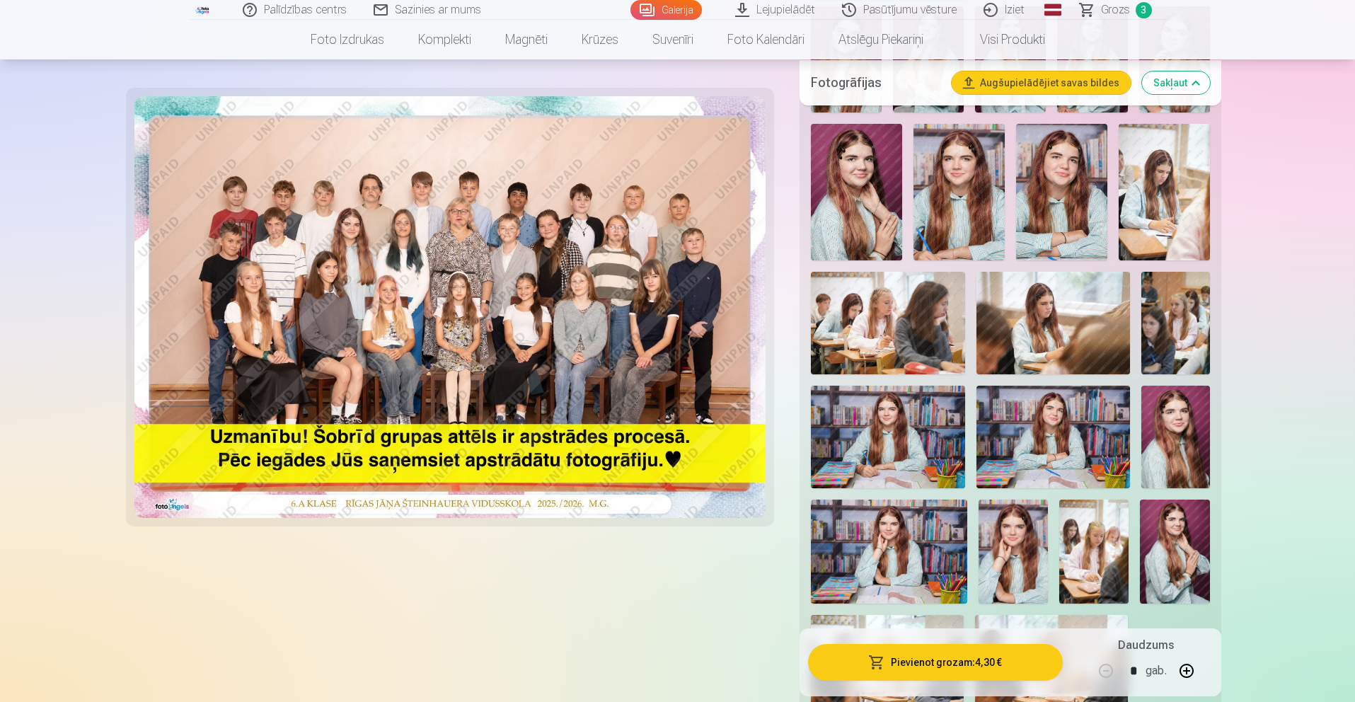
click at [893, 437] on img at bounding box center [888, 437] width 154 height 103
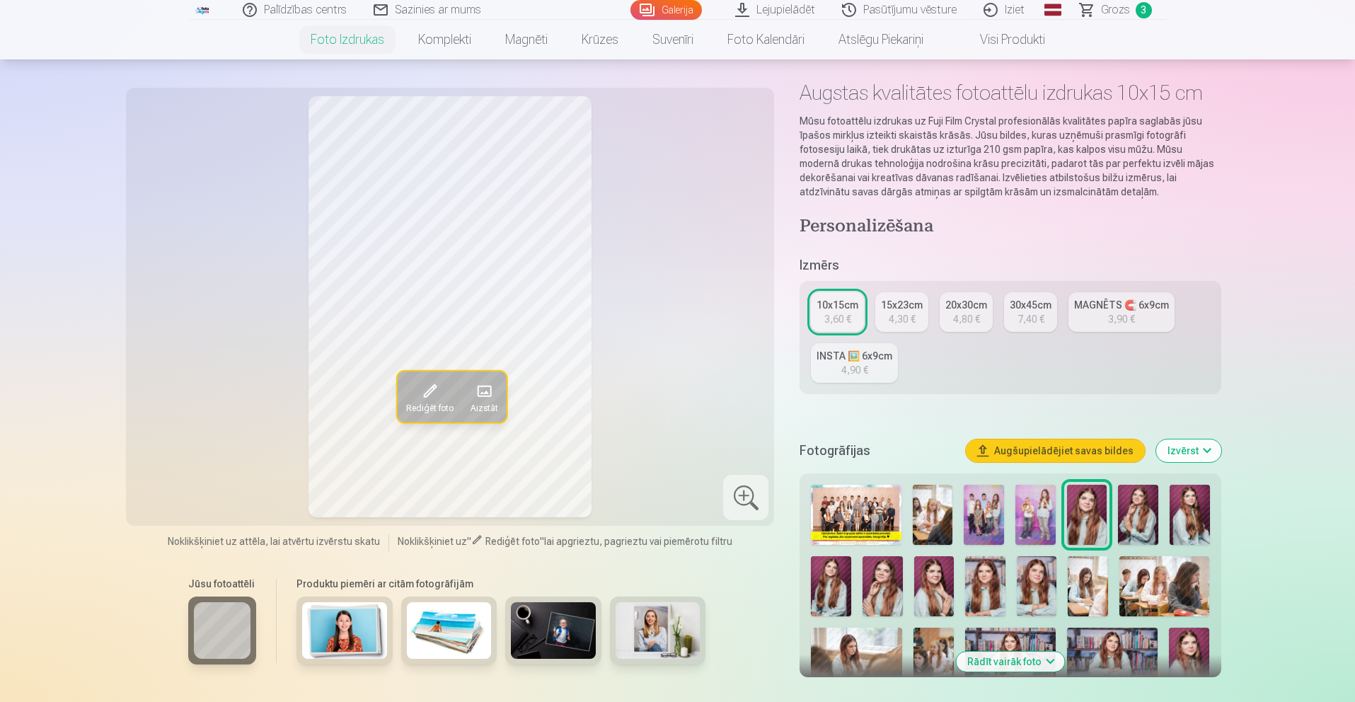
scroll to position [234, 0]
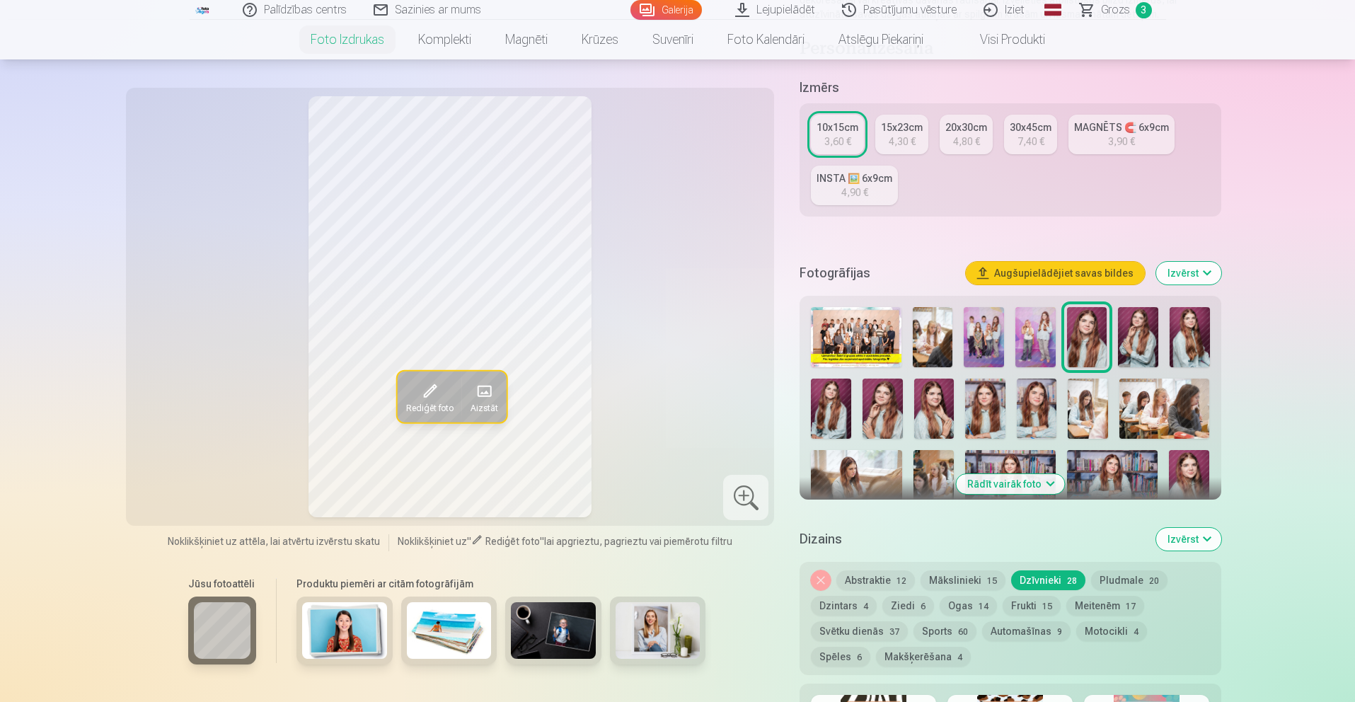
click at [1011, 471] on img at bounding box center [1010, 480] width 91 height 61
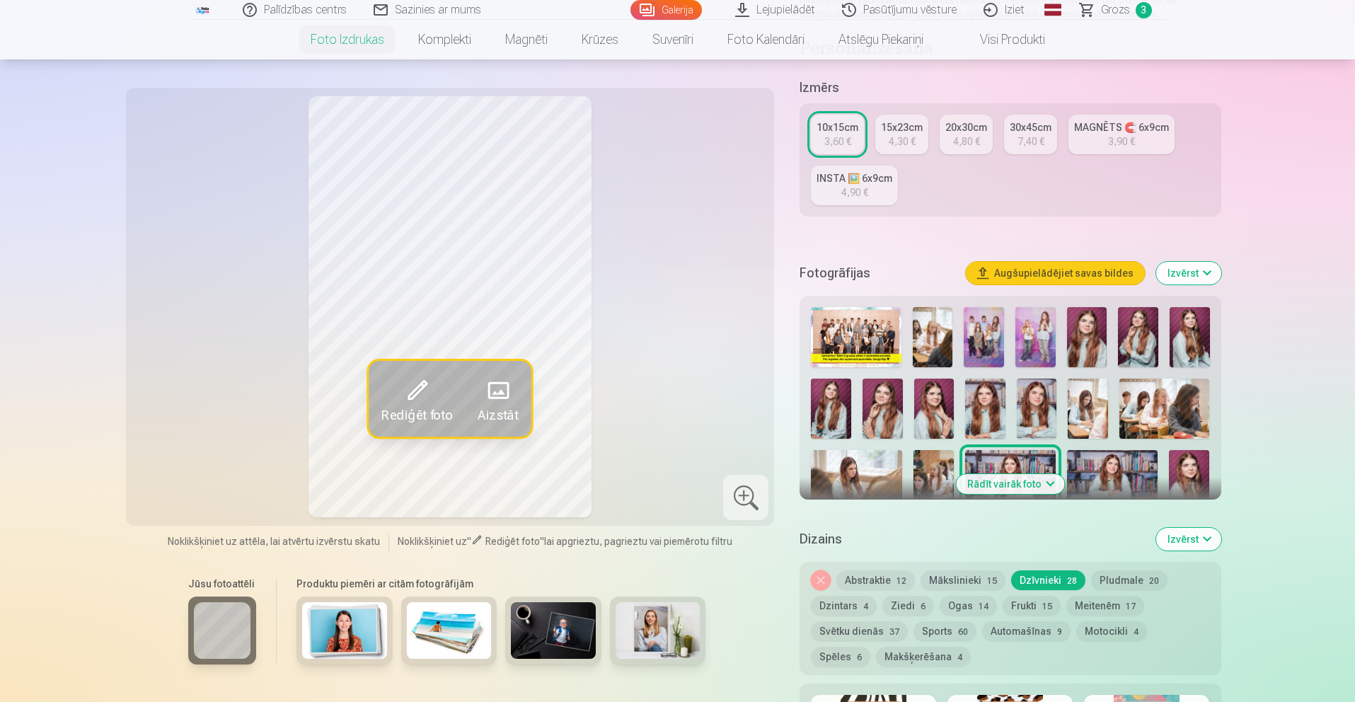
click at [1013, 478] on button "Rādīt vairāk foto" at bounding box center [1010, 484] width 108 height 20
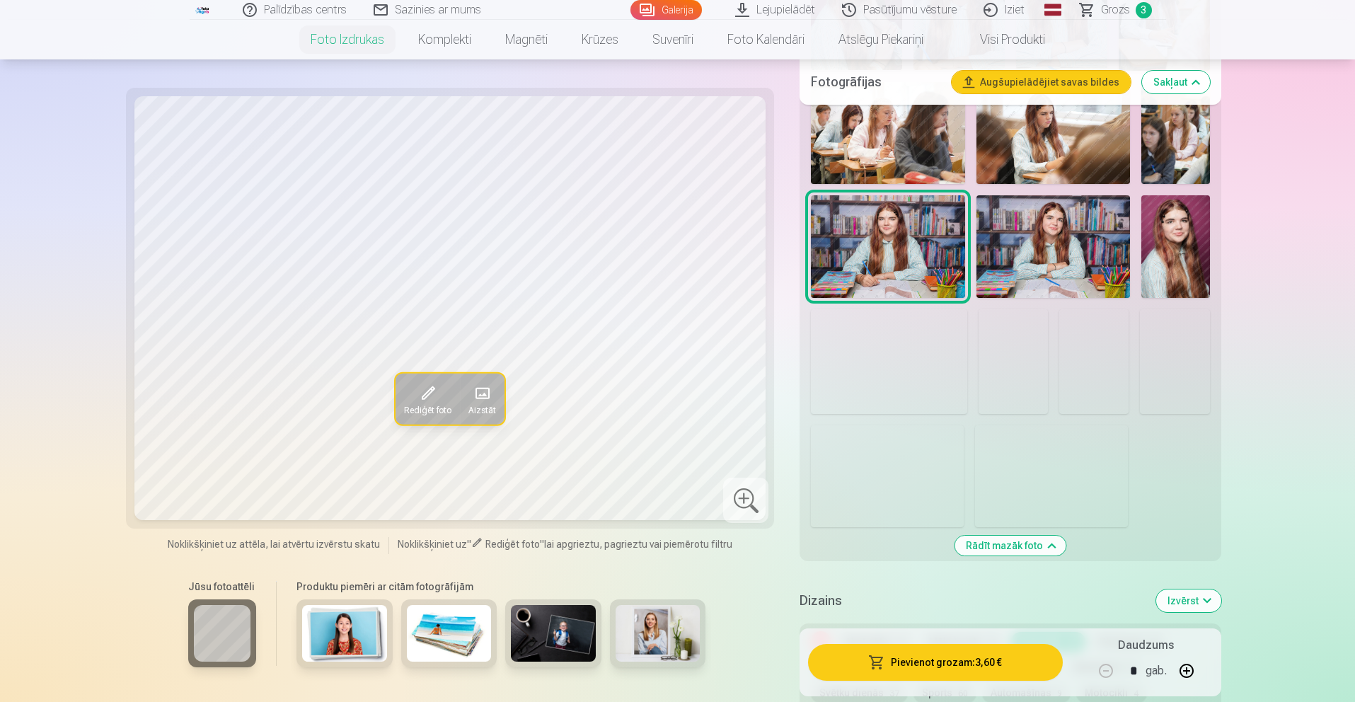
scroll to position [855, 0]
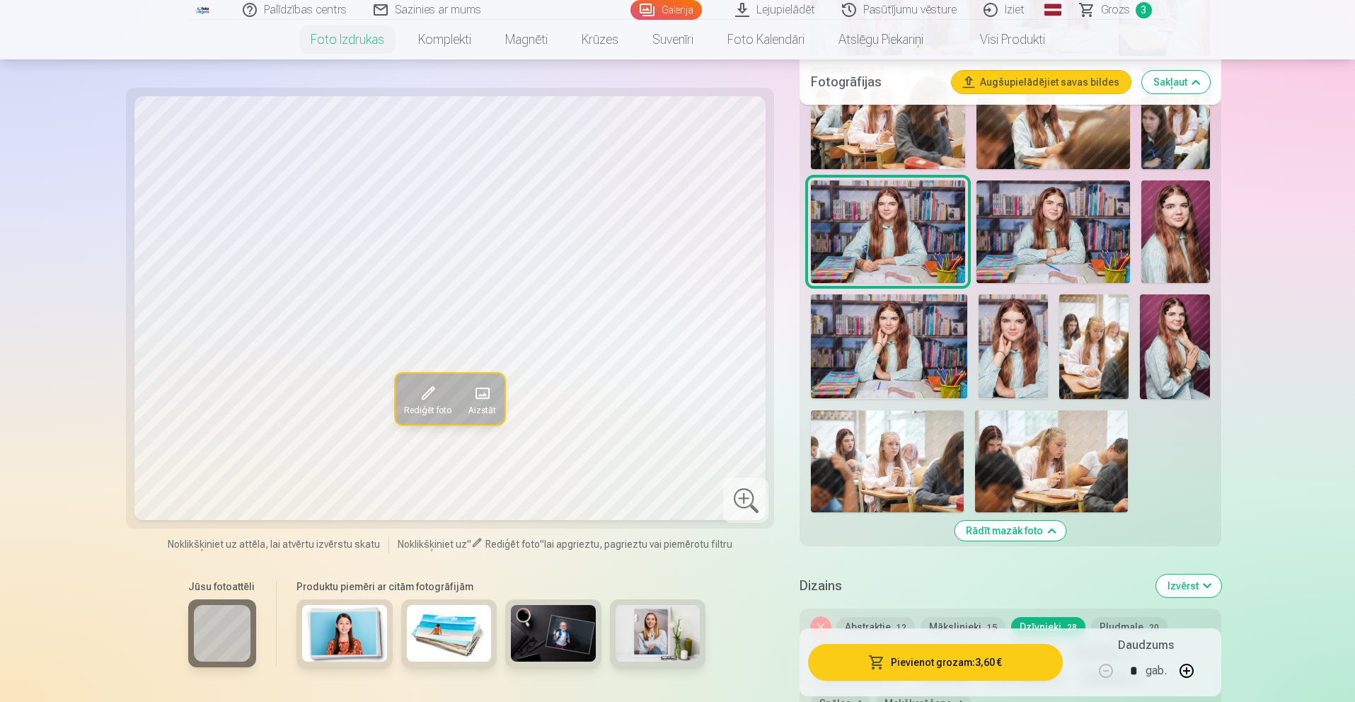
click at [901, 374] on img at bounding box center [889, 346] width 156 height 104
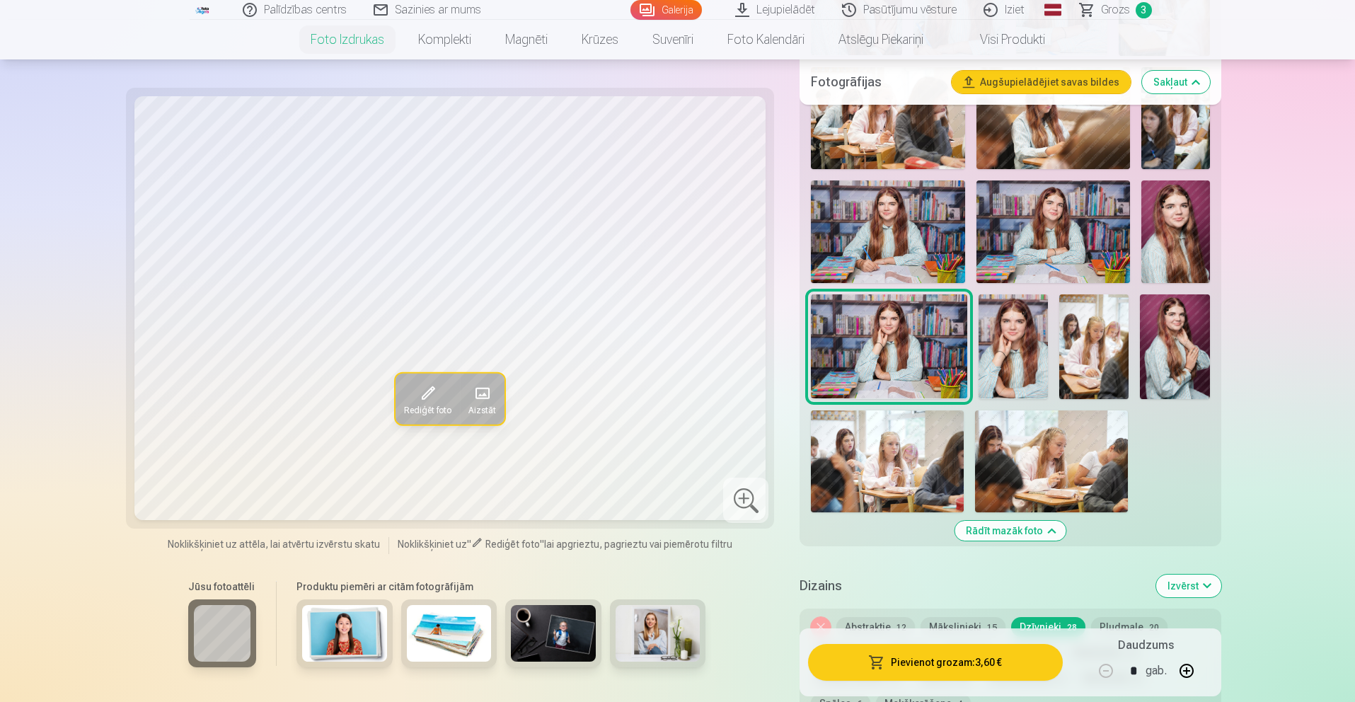
click at [1046, 217] on img at bounding box center [1054, 231] width 154 height 103
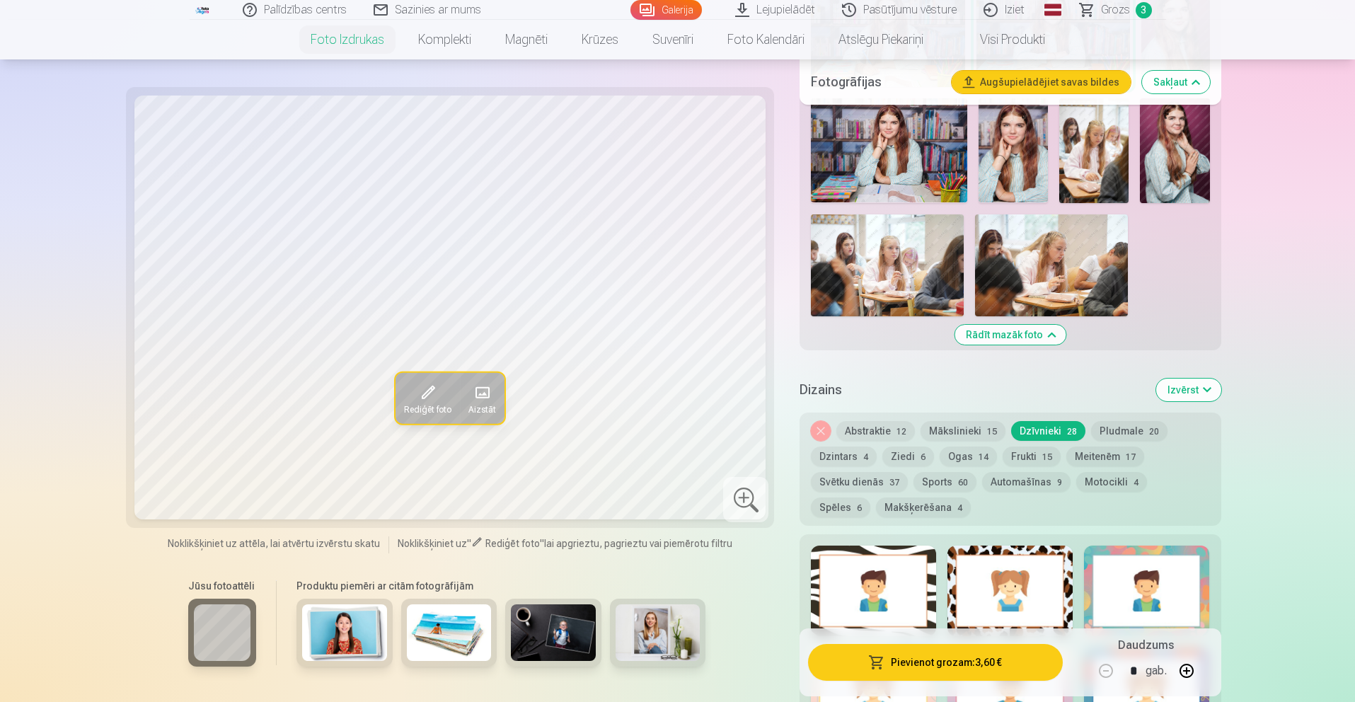
scroll to position [1053, 0]
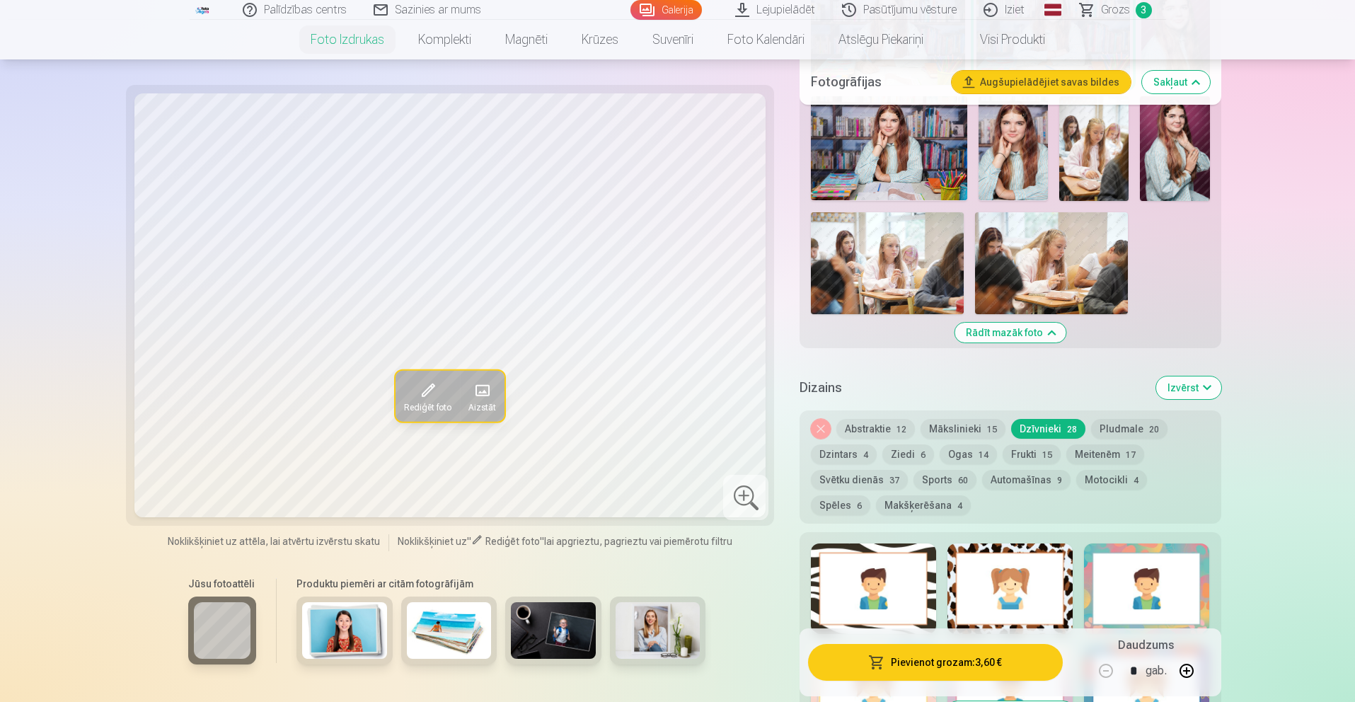
click at [975, 667] on button "Pievienot grozam : 3,60 €" at bounding box center [935, 662] width 254 height 37
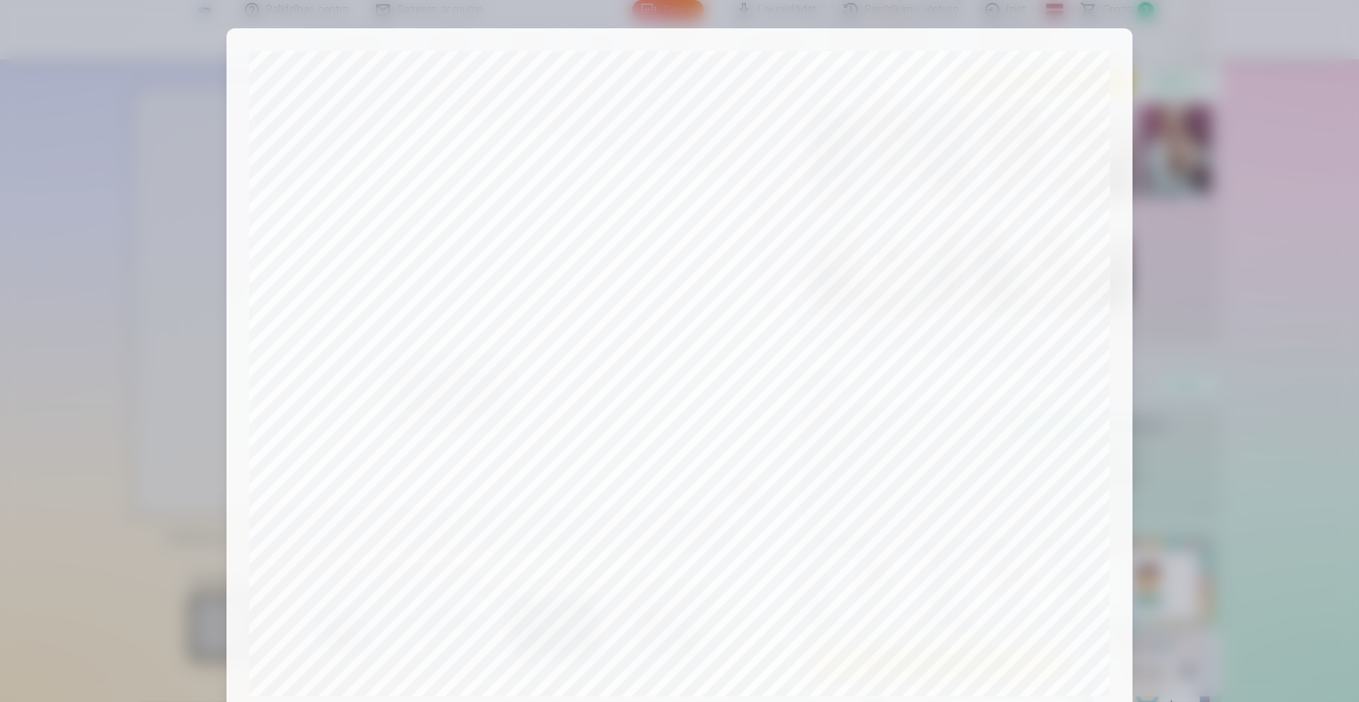
scroll to position [317, 0]
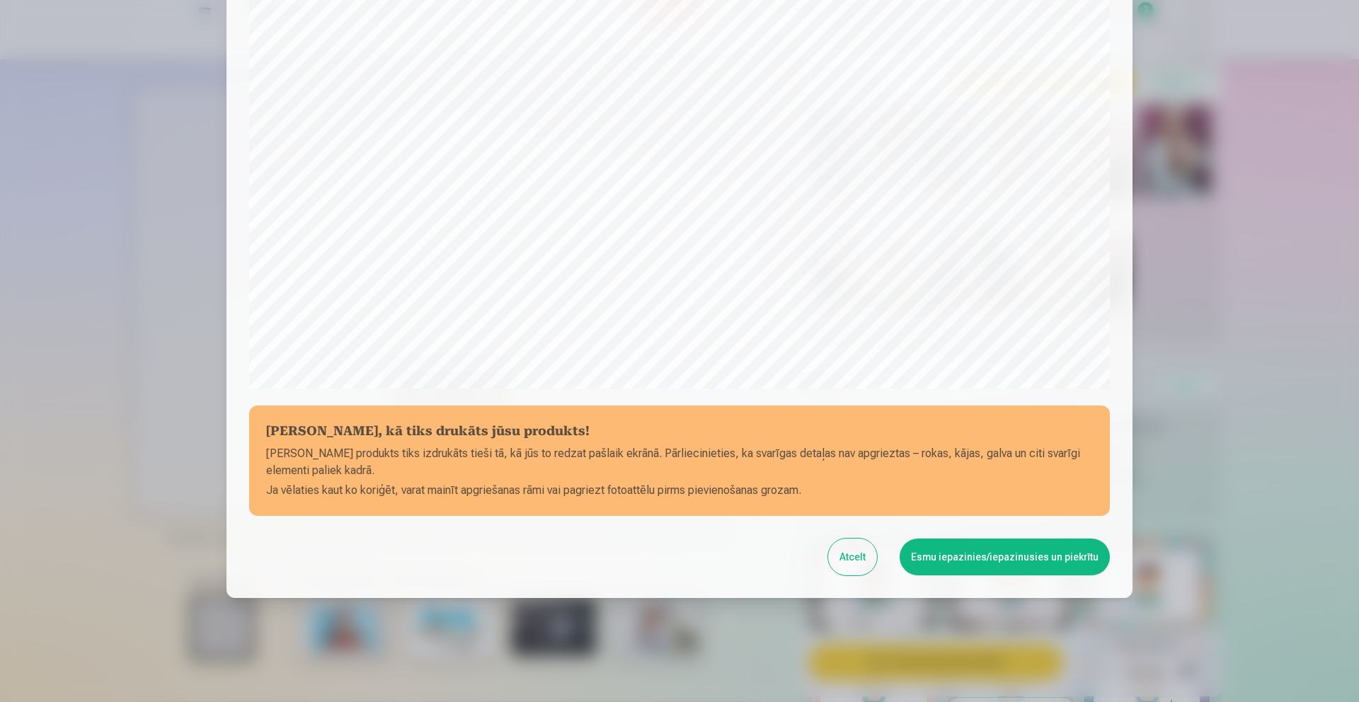
click at [989, 549] on button "Esmu iepazinies/iepazinusies un piekrītu" at bounding box center [1005, 557] width 210 height 37
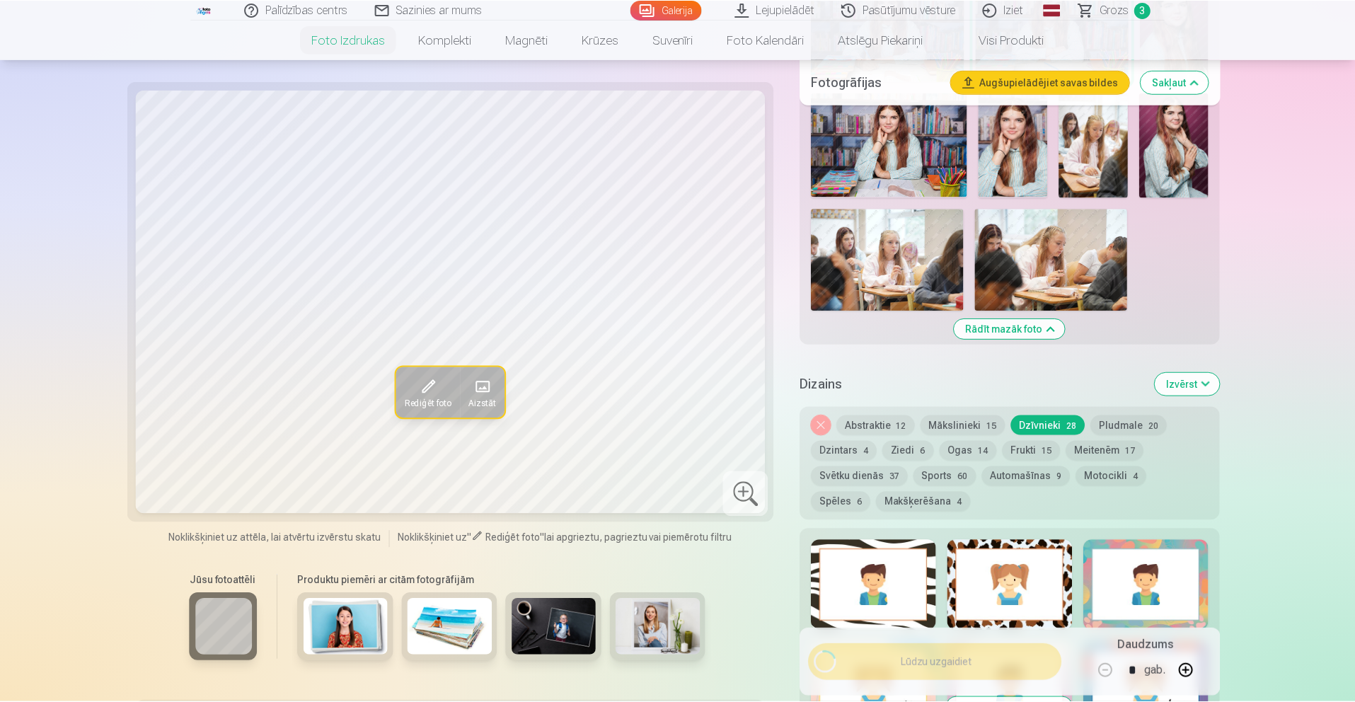
scroll to position [314, 0]
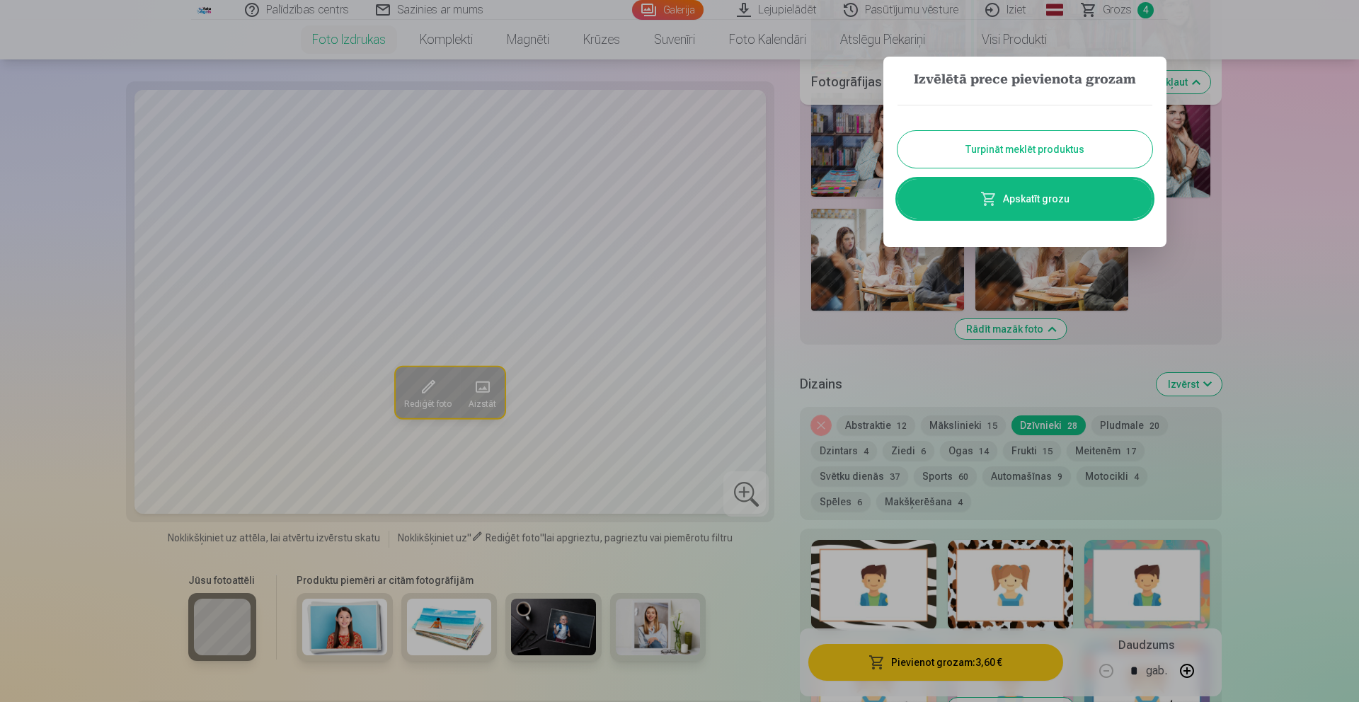
drag, startPoint x: 904, startPoint y: 284, endPoint x: 905, endPoint y: 297, distance: 12.8
click at [904, 285] on div at bounding box center [679, 351] width 1359 height 702
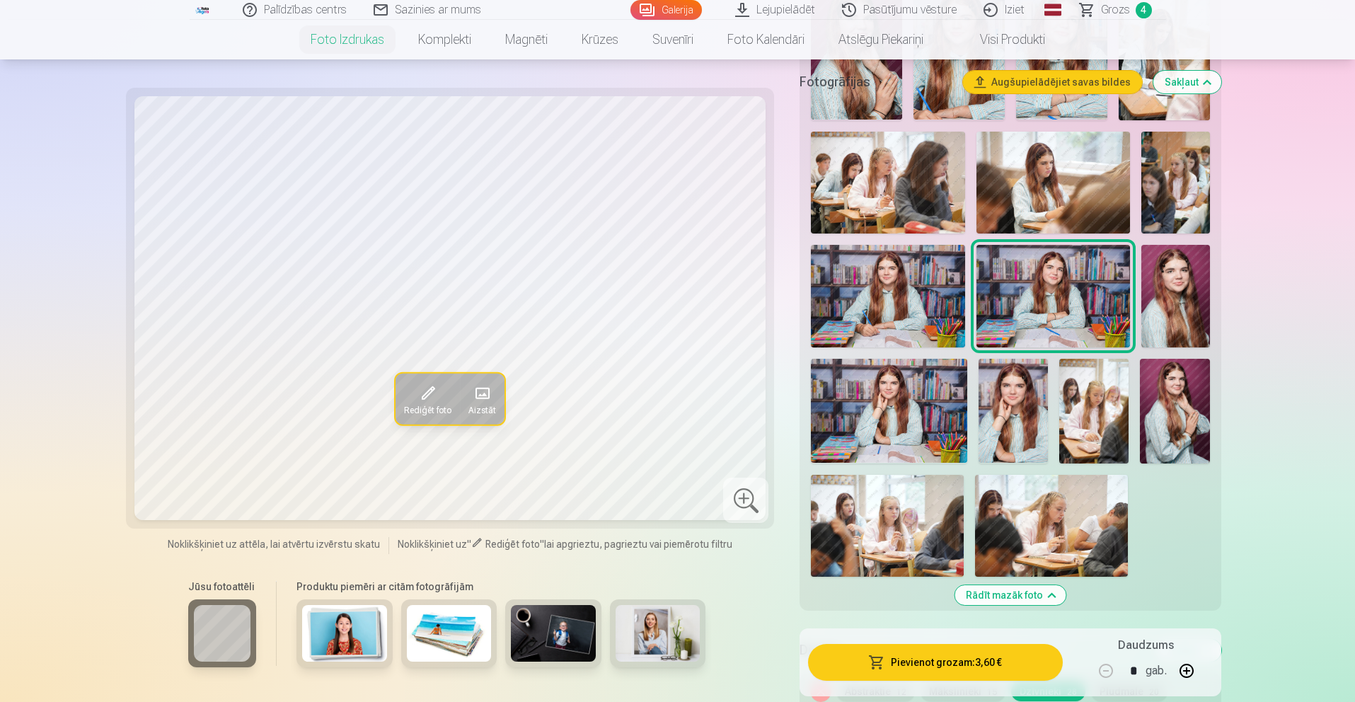
scroll to position [164, 0]
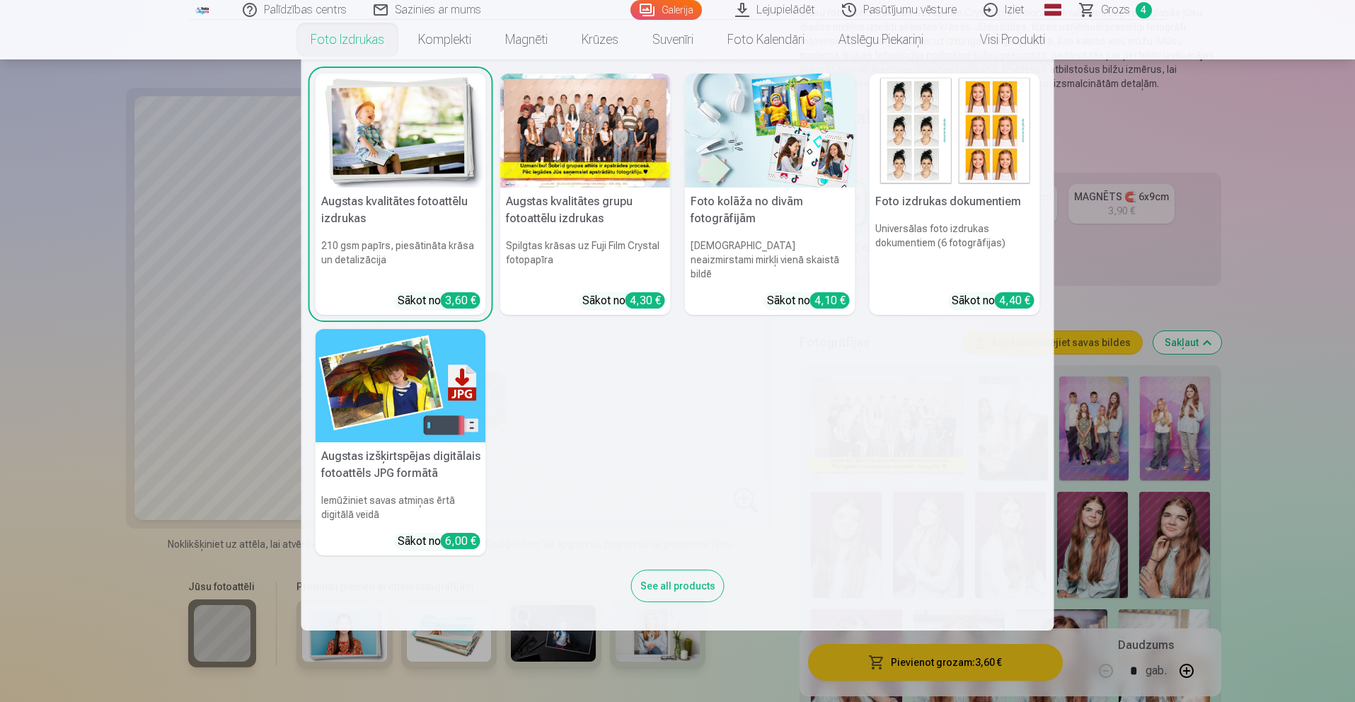
click at [1203, 323] on nav "Augstas kvalitātes fotoattēlu izdrukas 210 gsm papīrs, piesātināta krāsa un det…" at bounding box center [677, 344] width 1355 height 571
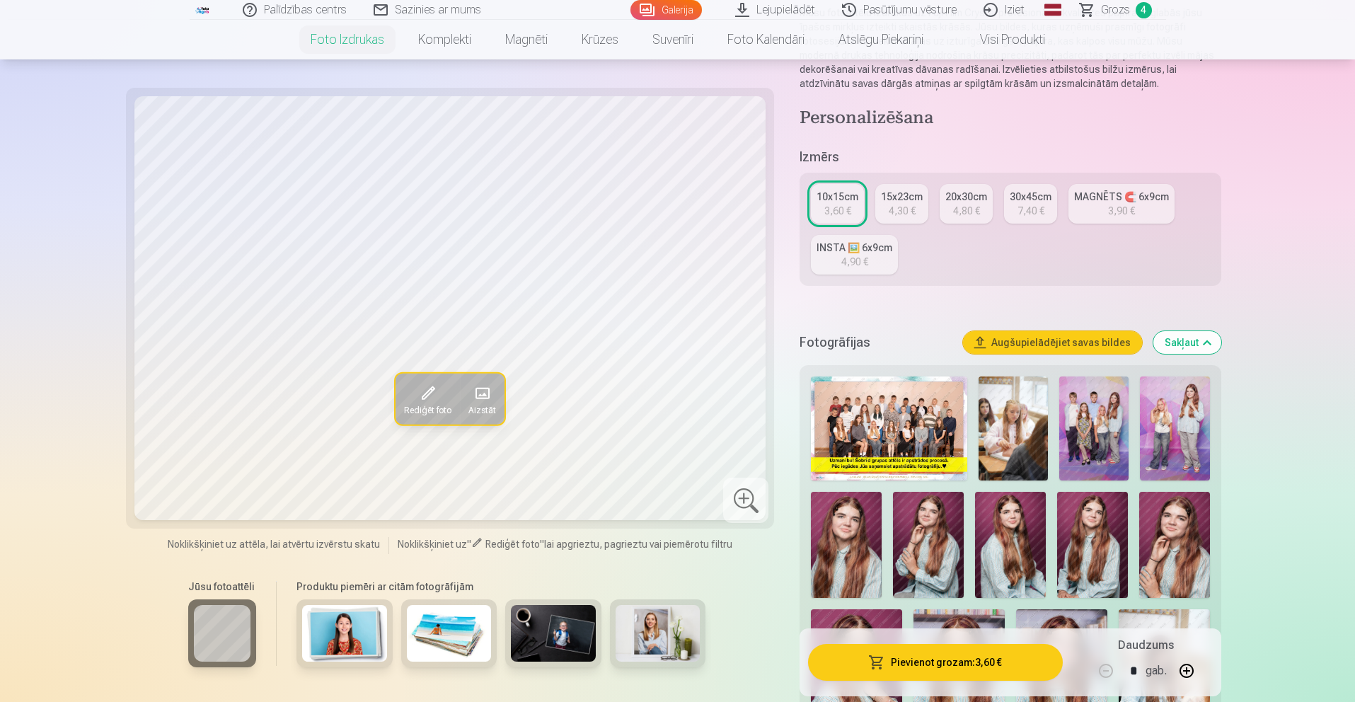
scroll to position [238, 0]
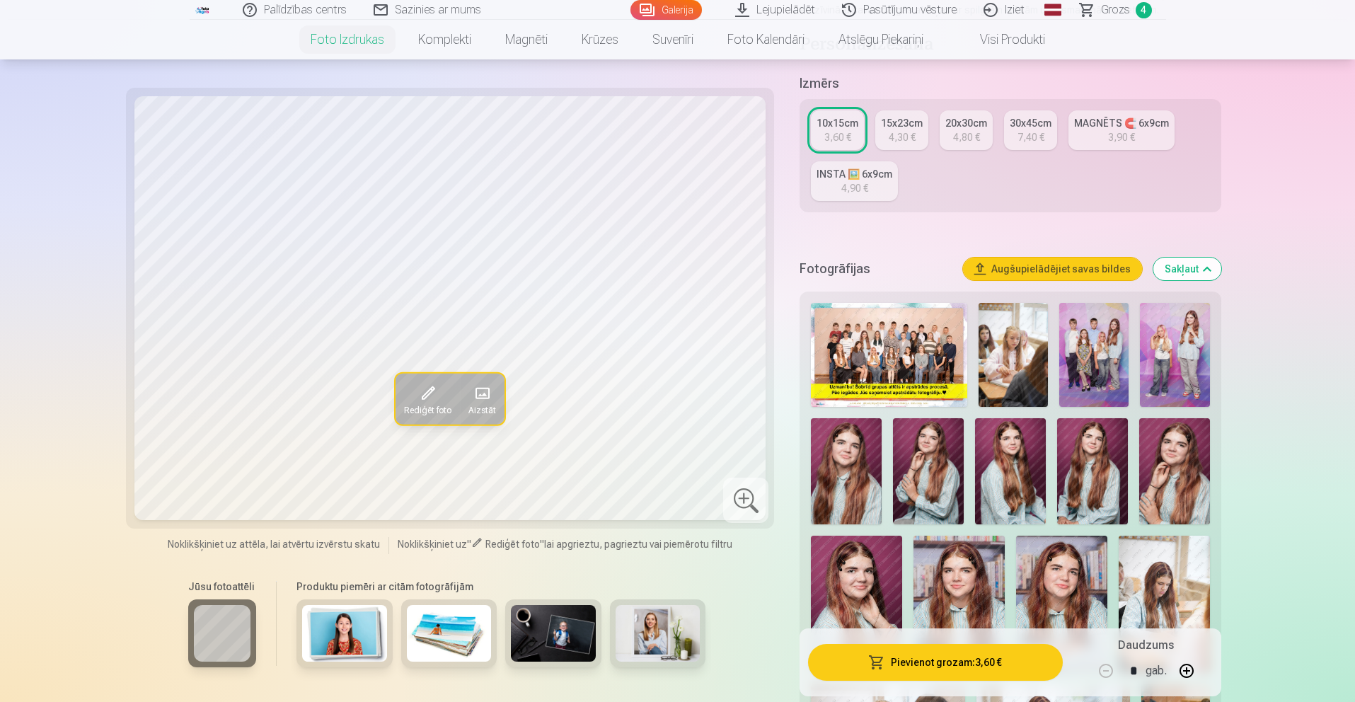
click at [1096, 326] on img at bounding box center [1094, 355] width 69 height 104
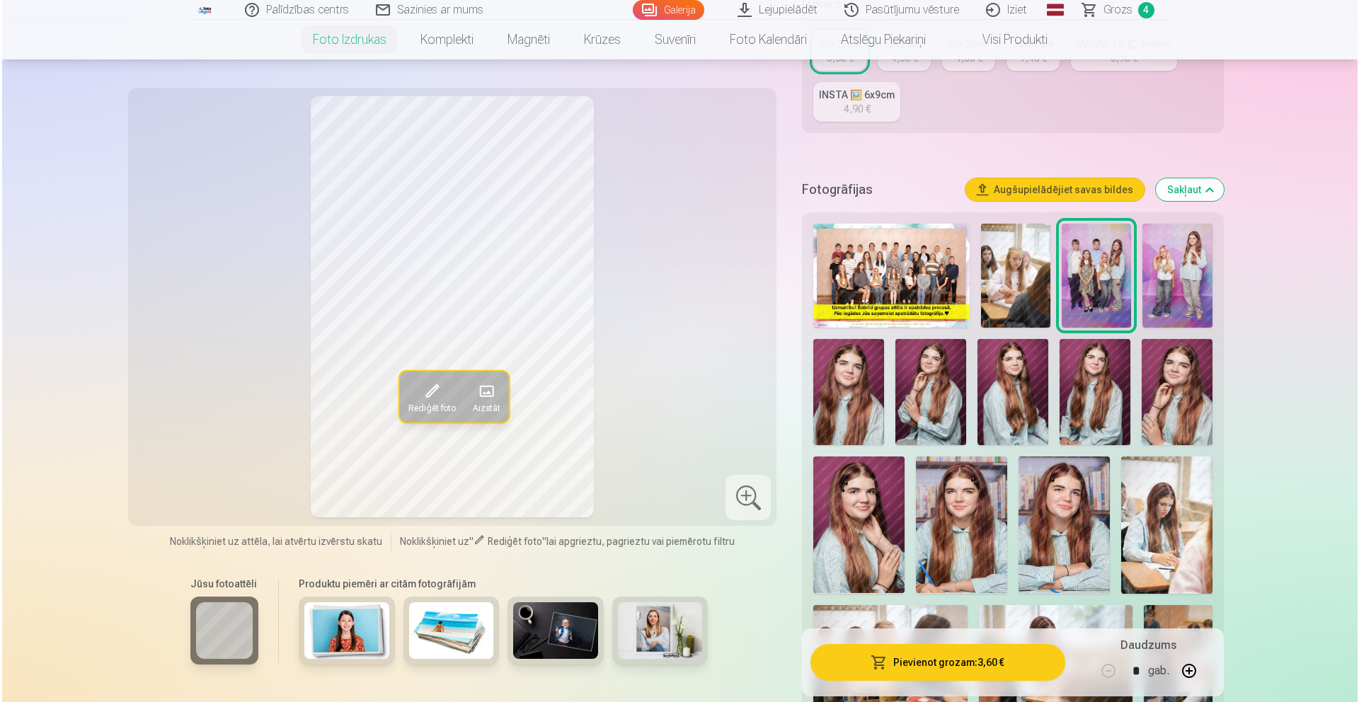
scroll to position [320, 0]
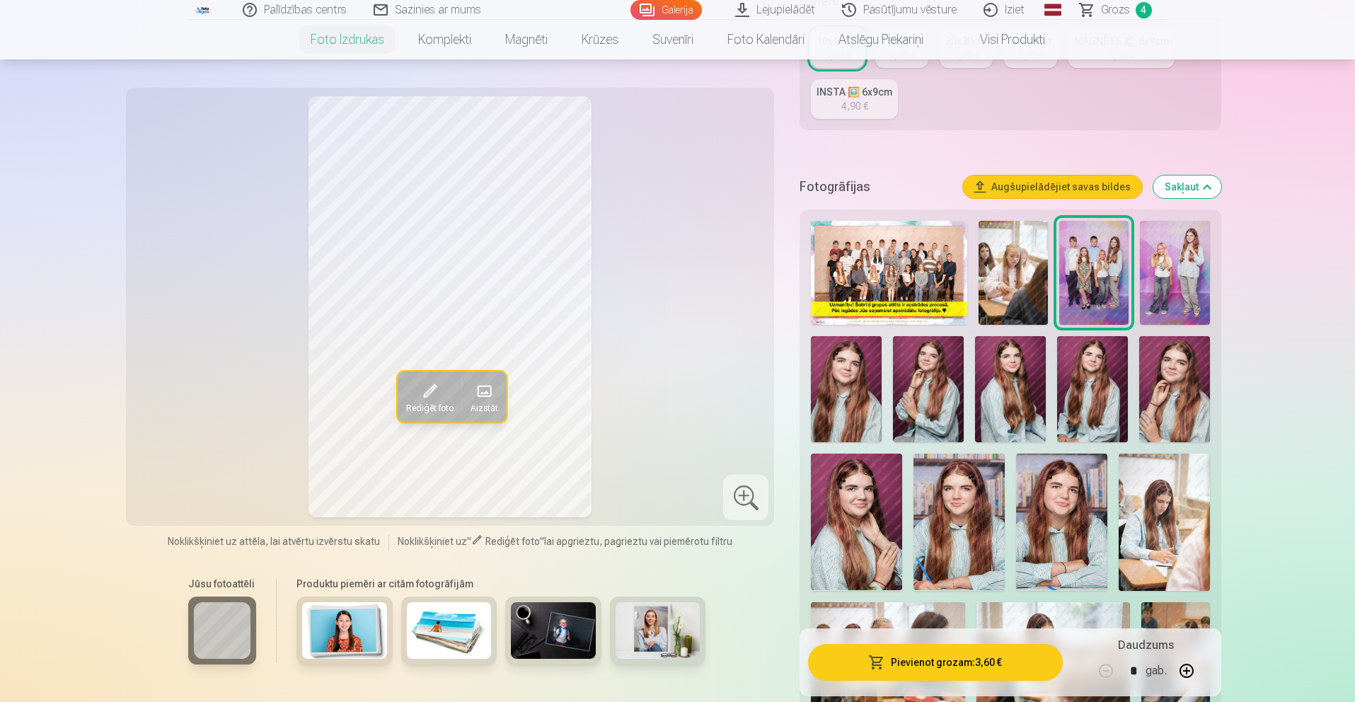
click at [987, 654] on button "Pievienot grozam : 3,60 €" at bounding box center [935, 662] width 254 height 37
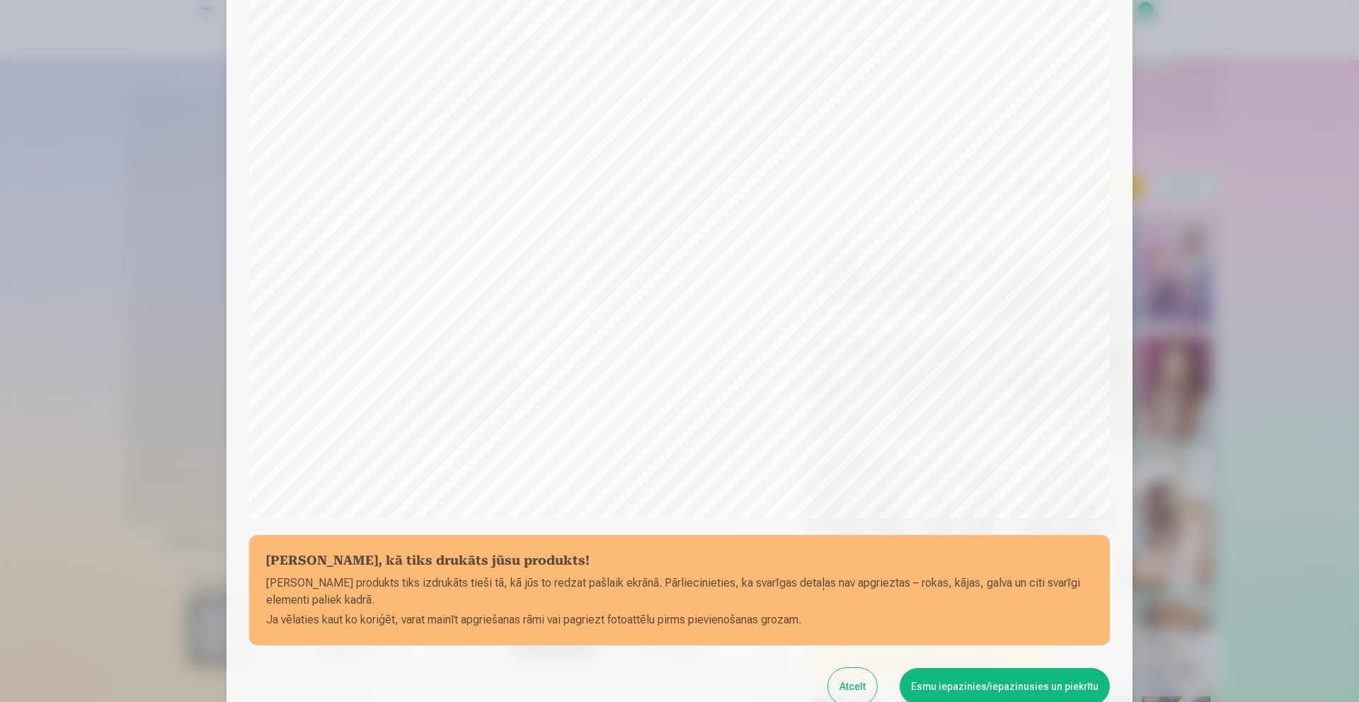
scroll to position [182, 0]
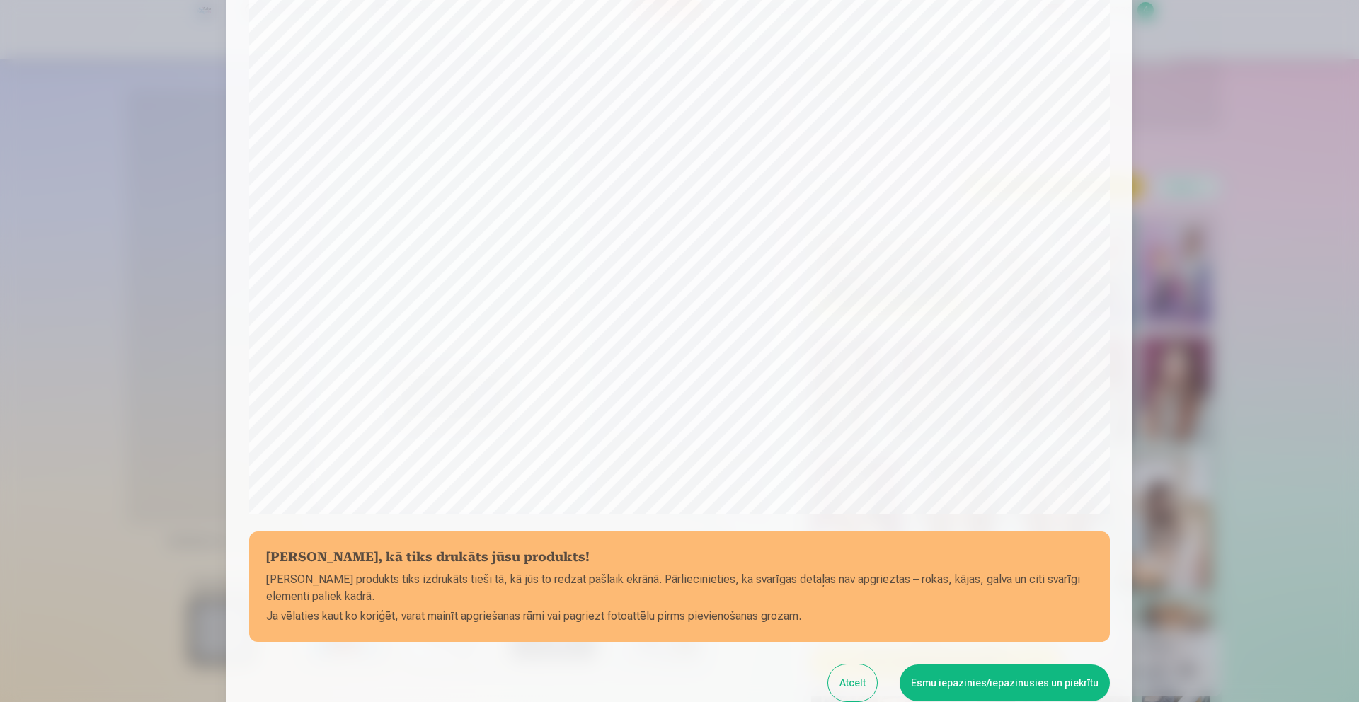
drag, startPoint x: 1019, startPoint y: 682, endPoint x: 1013, endPoint y: 658, distance: 24.9
click at [1019, 682] on button "Esmu iepazinies/iepazinusies un piekrītu" at bounding box center [1005, 683] width 210 height 37
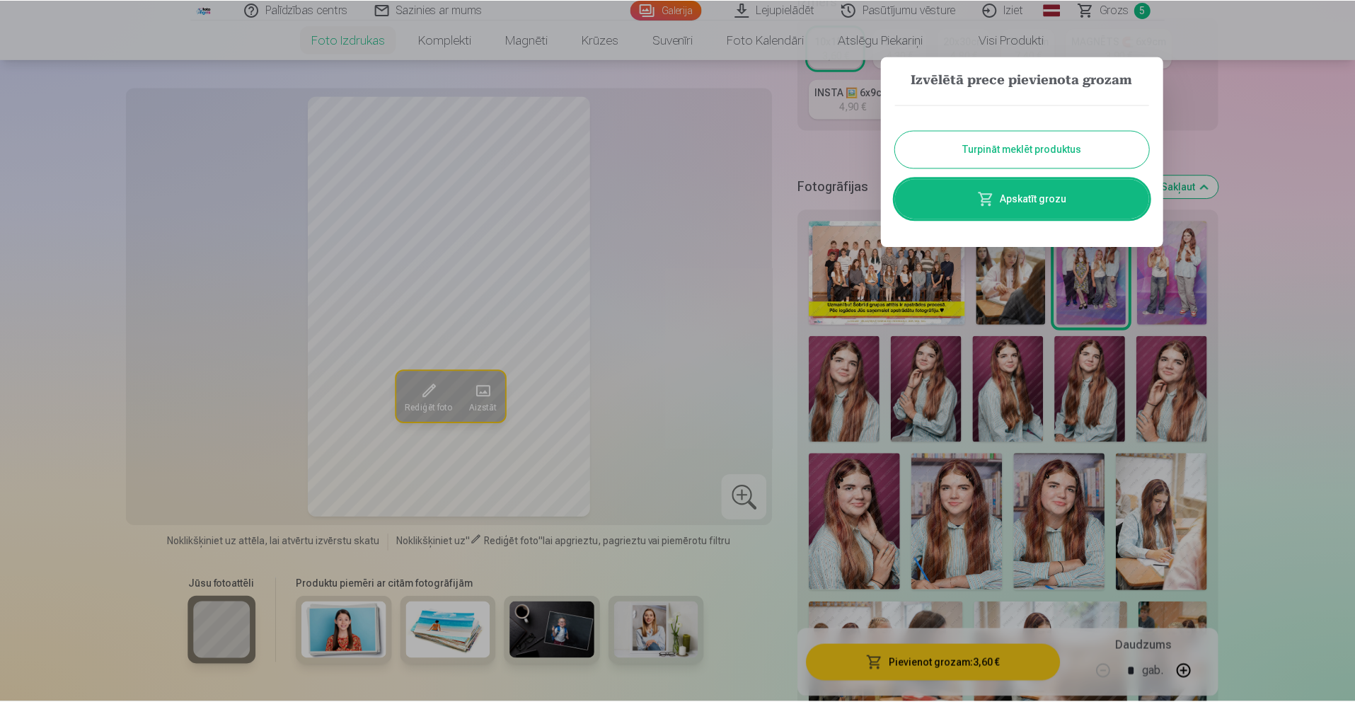
scroll to position [0, 0]
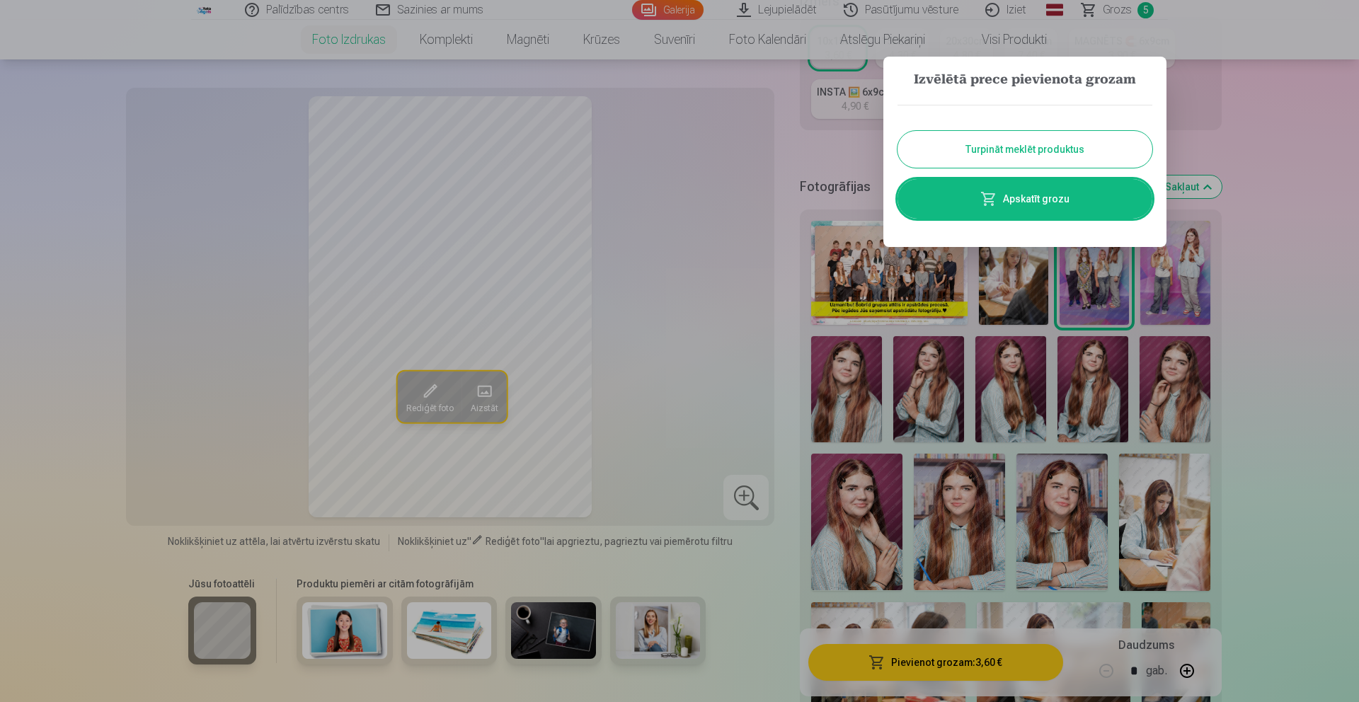
drag, startPoint x: 1285, startPoint y: 88, endPoint x: 1271, endPoint y: 89, distance: 13.5
click at [1285, 88] on div at bounding box center [679, 351] width 1359 height 702
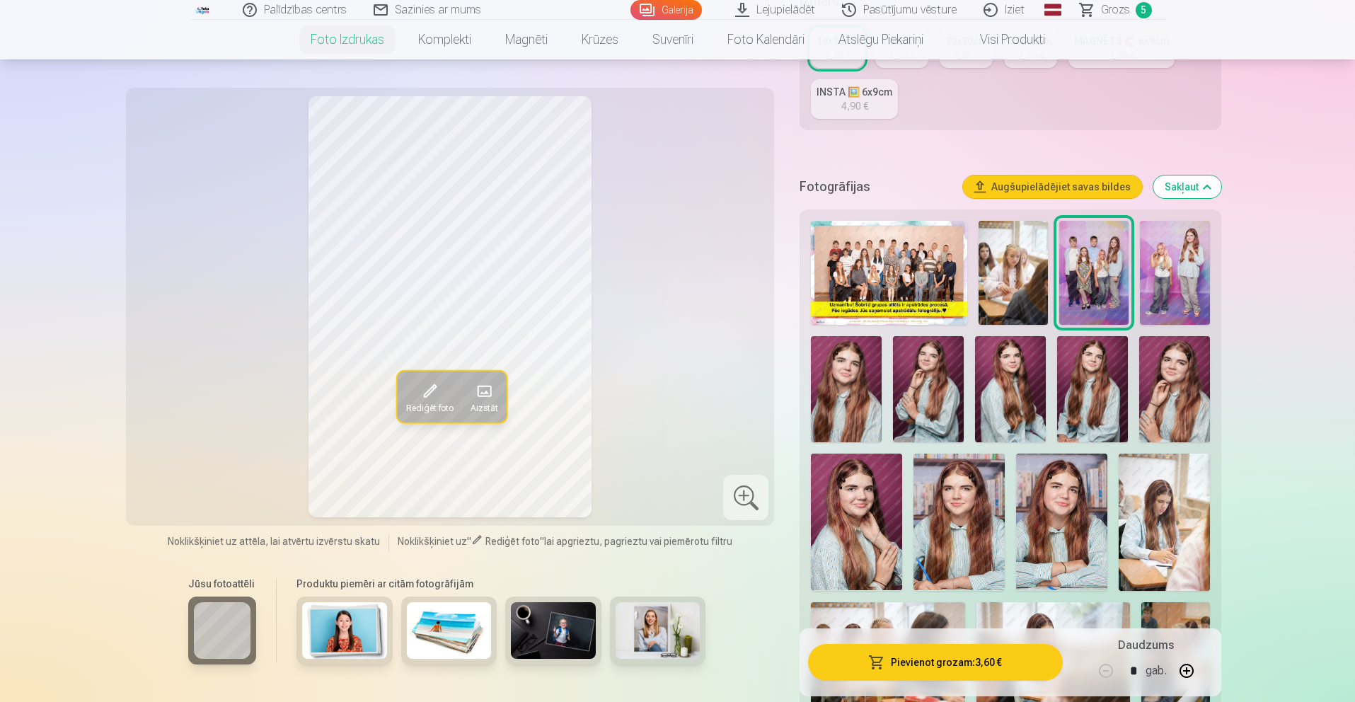
click at [1099, 15] on link "Grozs 5" at bounding box center [1116, 10] width 99 height 20
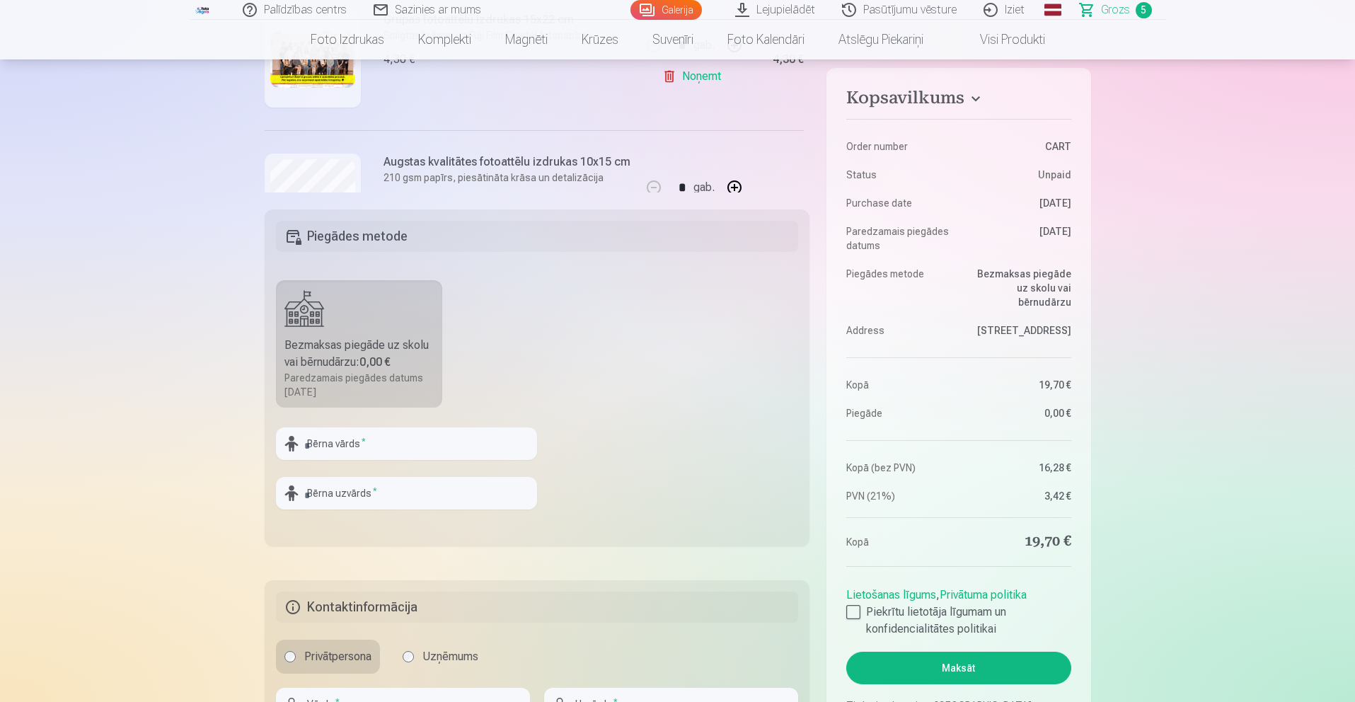
scroll to position [172, 0]
click at [632, 280] on fieldset "Piegādes metode Bezmaksas piegāde uz skolu vai bērnudārzu : 0,00 € Paredzamais …" at bounding box center [538, 378] width 546 height 337
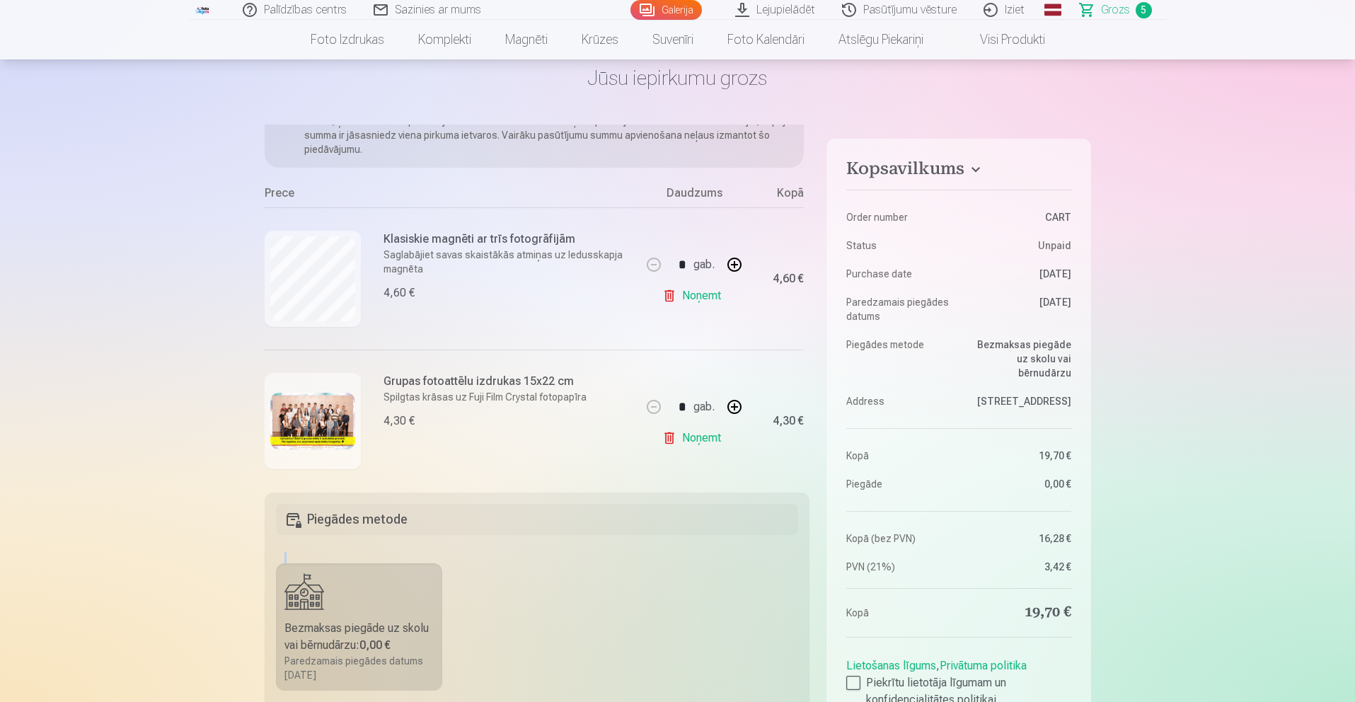
scroll to position [93, 0]
click at [664, 291] on link "Noņemt" at bounding box center [694, 292] width 64 height 28
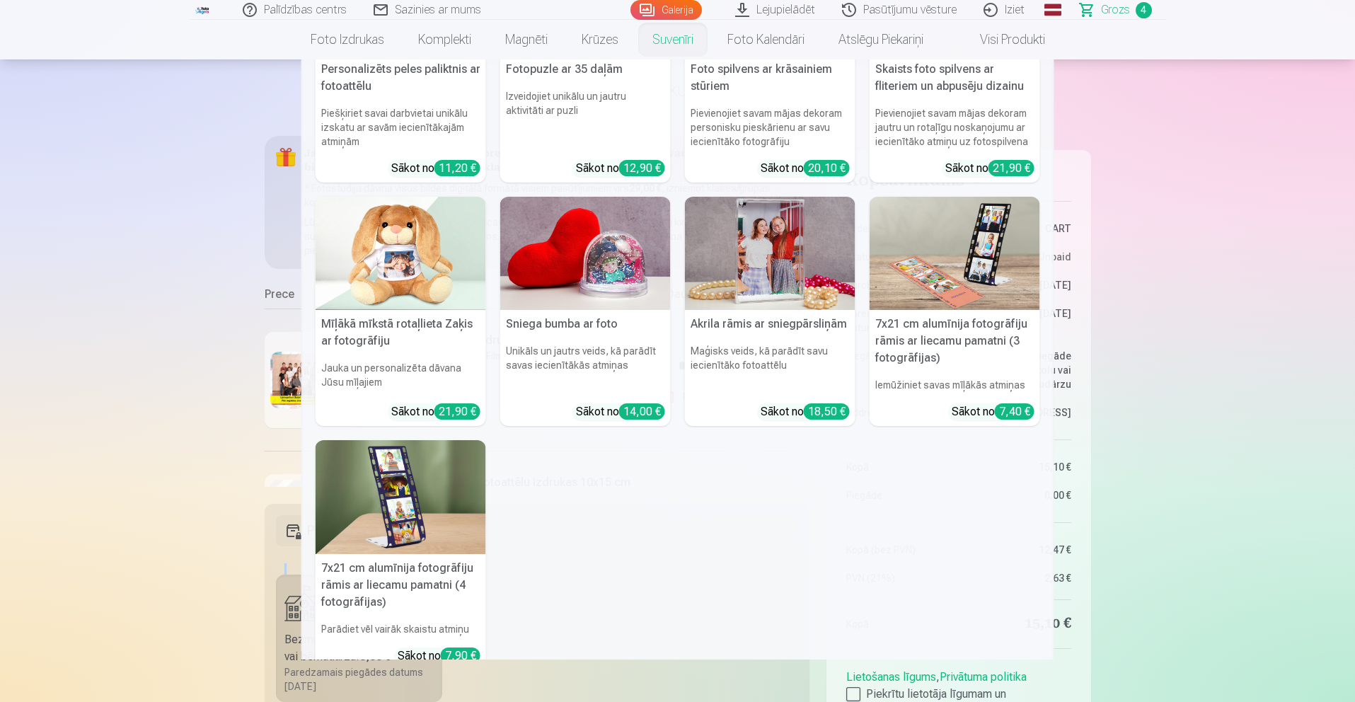
scroll to position [52, 0]
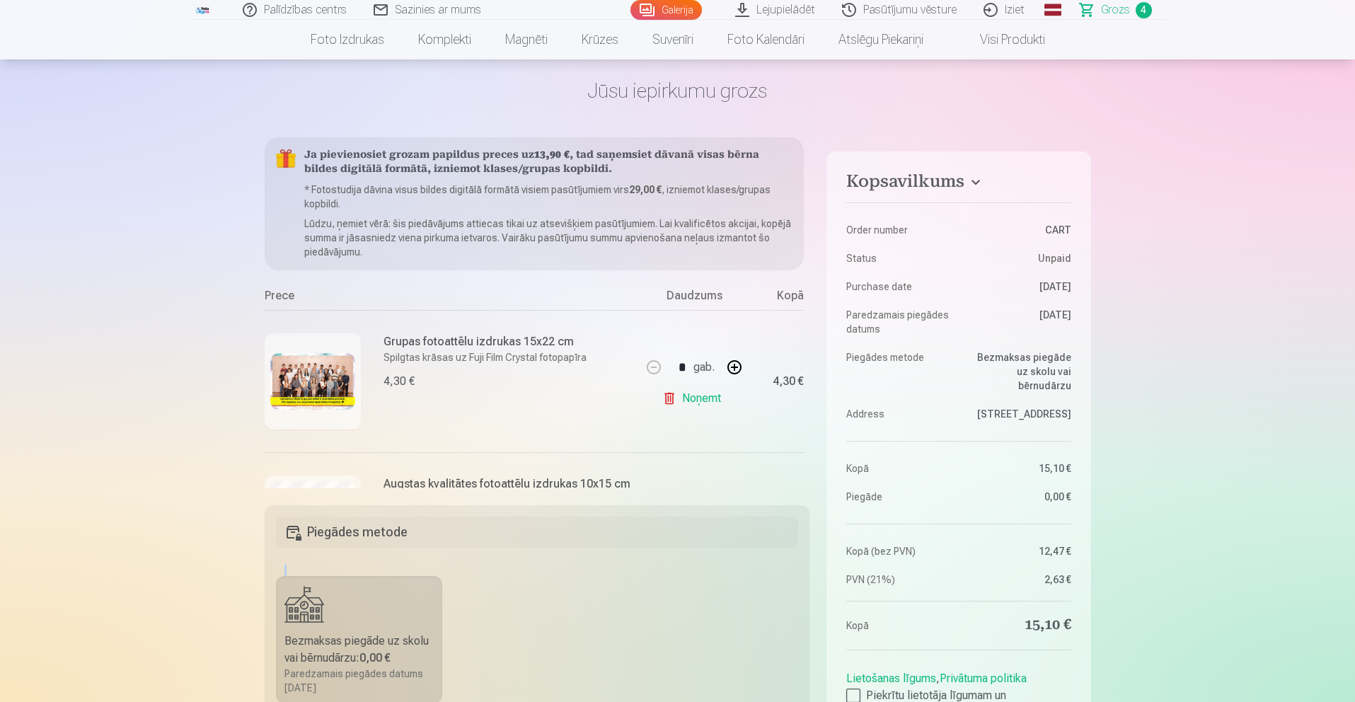
click at [978, 35] on link "Visi produkti" at bounding box center [1002, 40] width 122 height 40
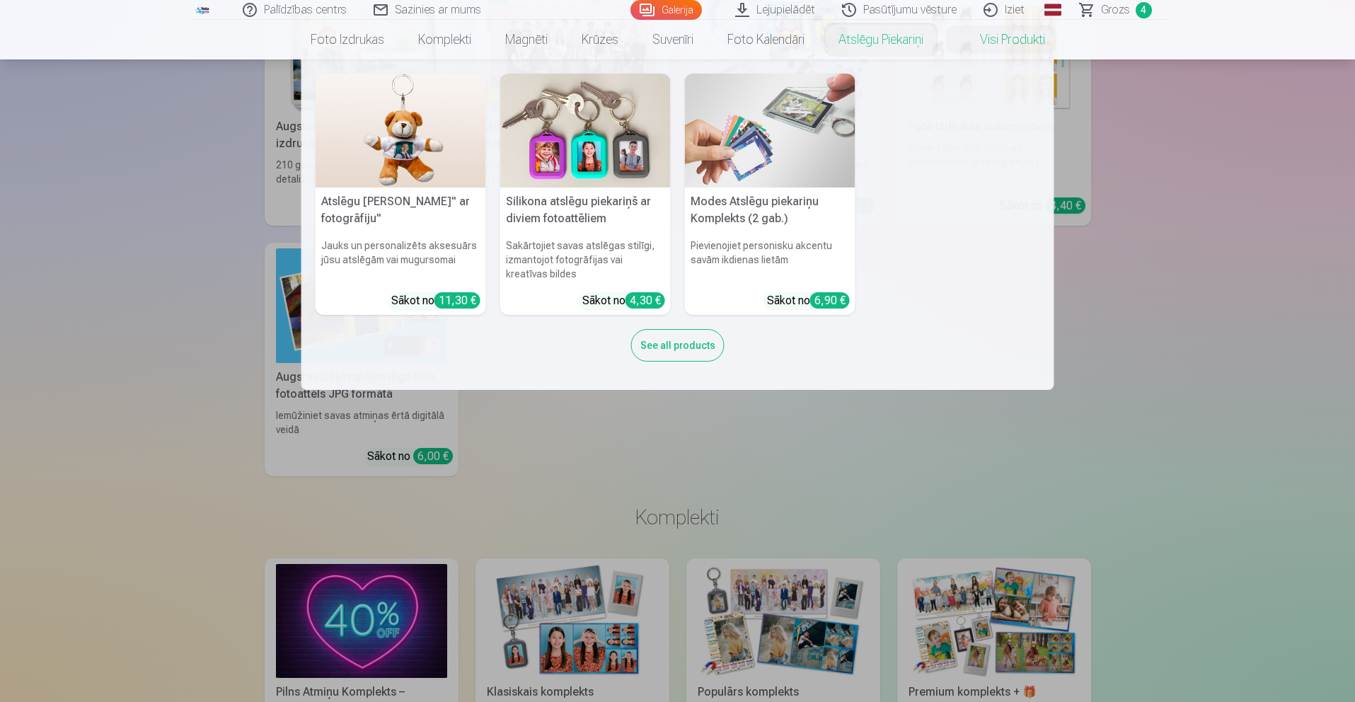
scroll to position [144, 0]
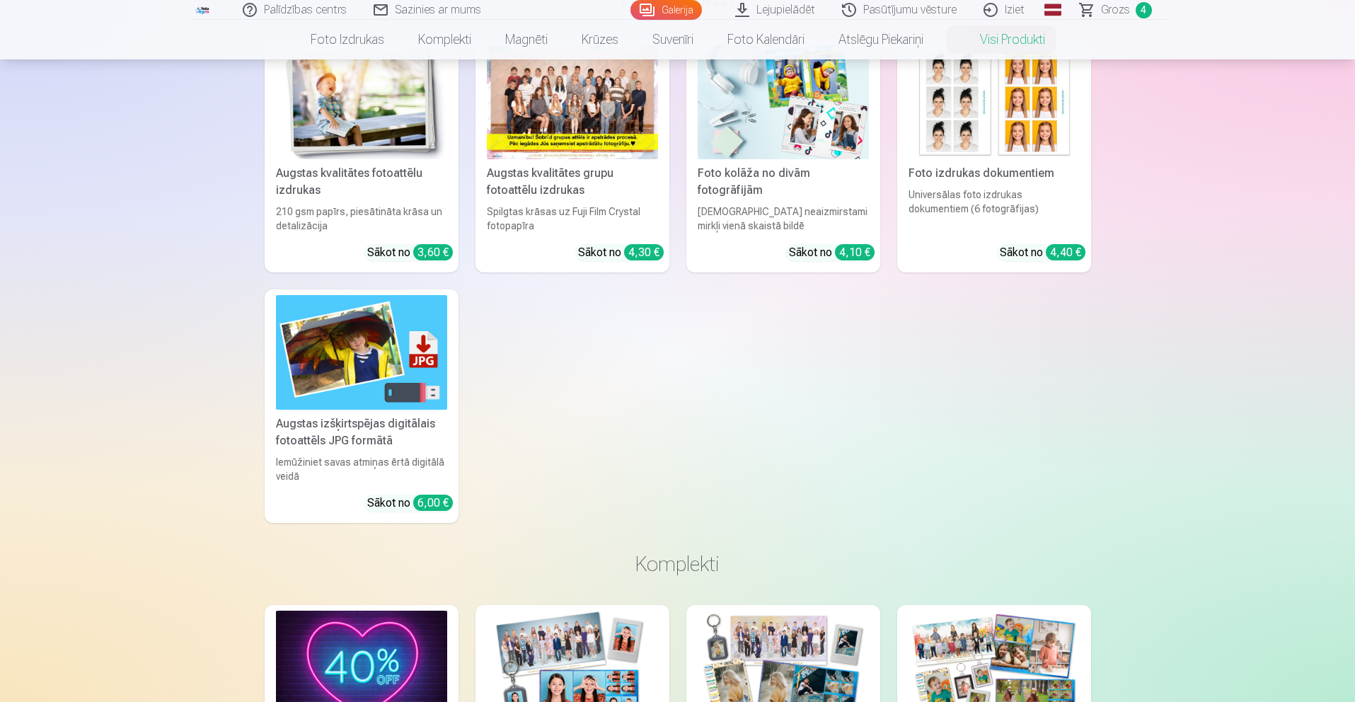
click at [1137, 7] on span "4" at bounding box center [1144, 10] width 16 height 16
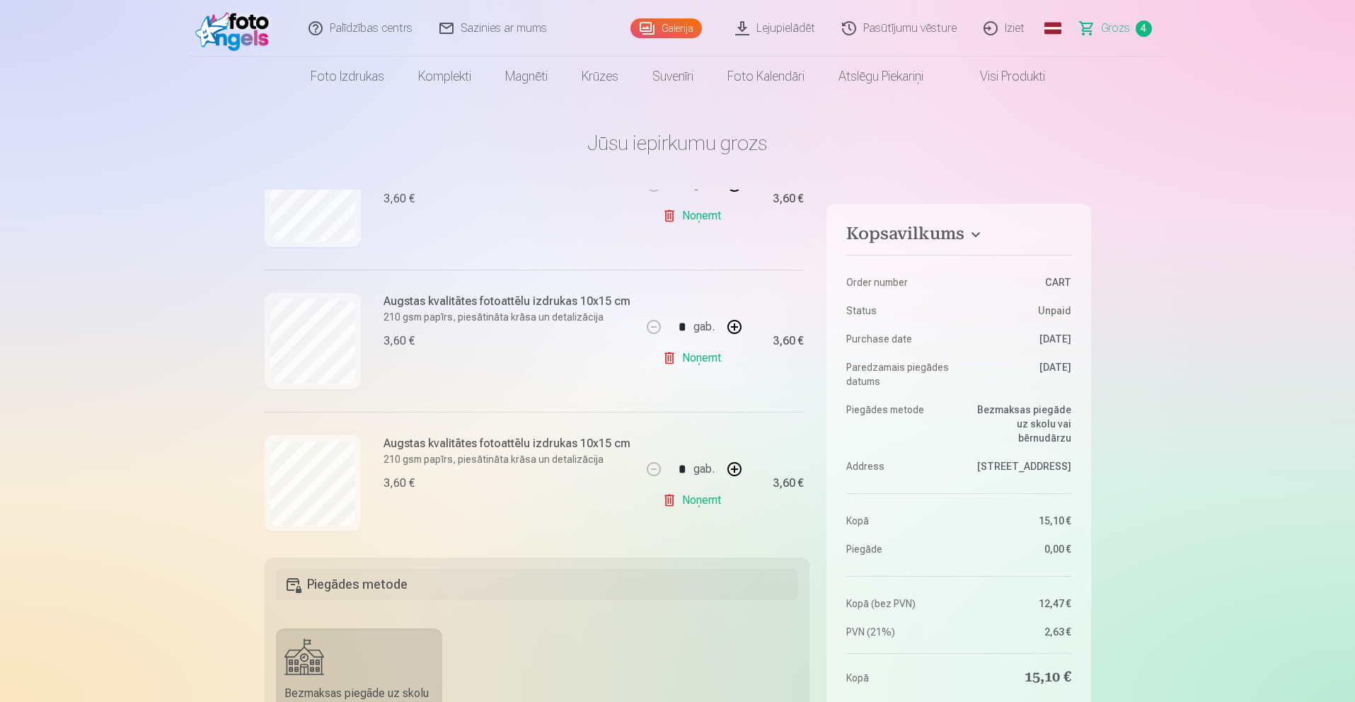
click at [739, 329] on button "button" at bounding box center [735, 327] width 34 height 34
type input "*"
